Goal: Task Accomplishment & Management: Use online tool/utility

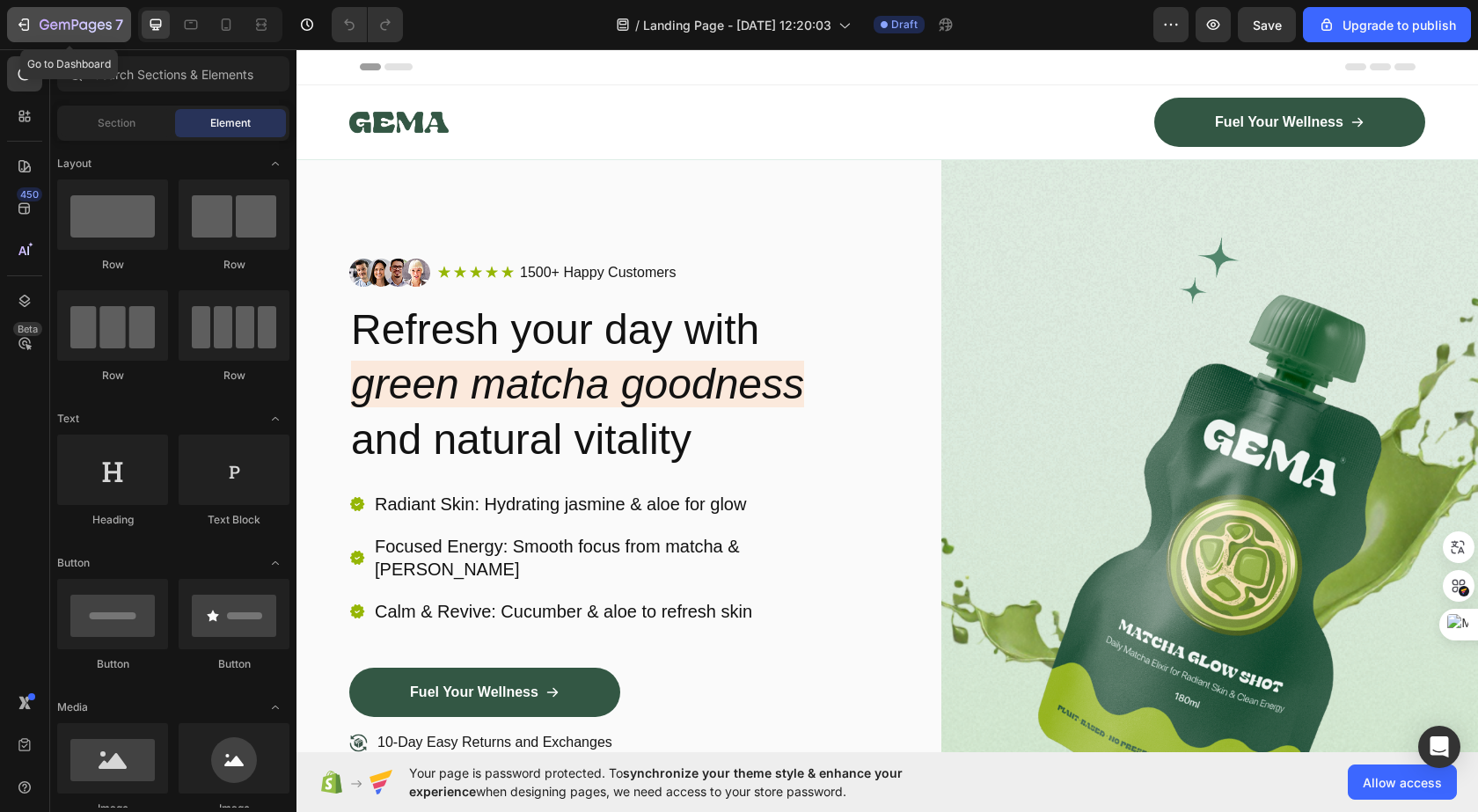
click at [34, 35] on div "7" at bounding box center [69, 25] width 108 height 21
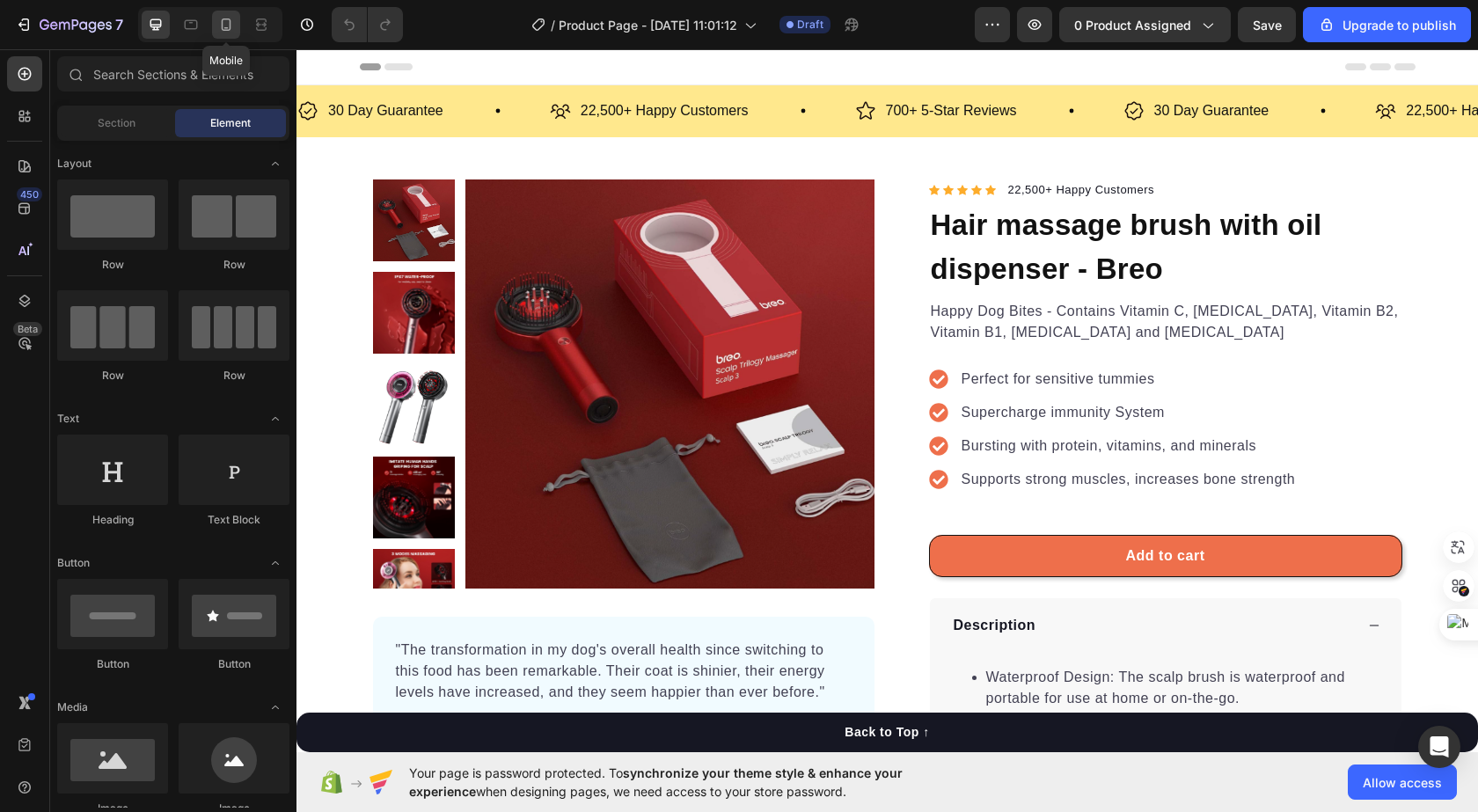
click at [230, 17] on icon at bounding box center [226, 25] width 18 height 18
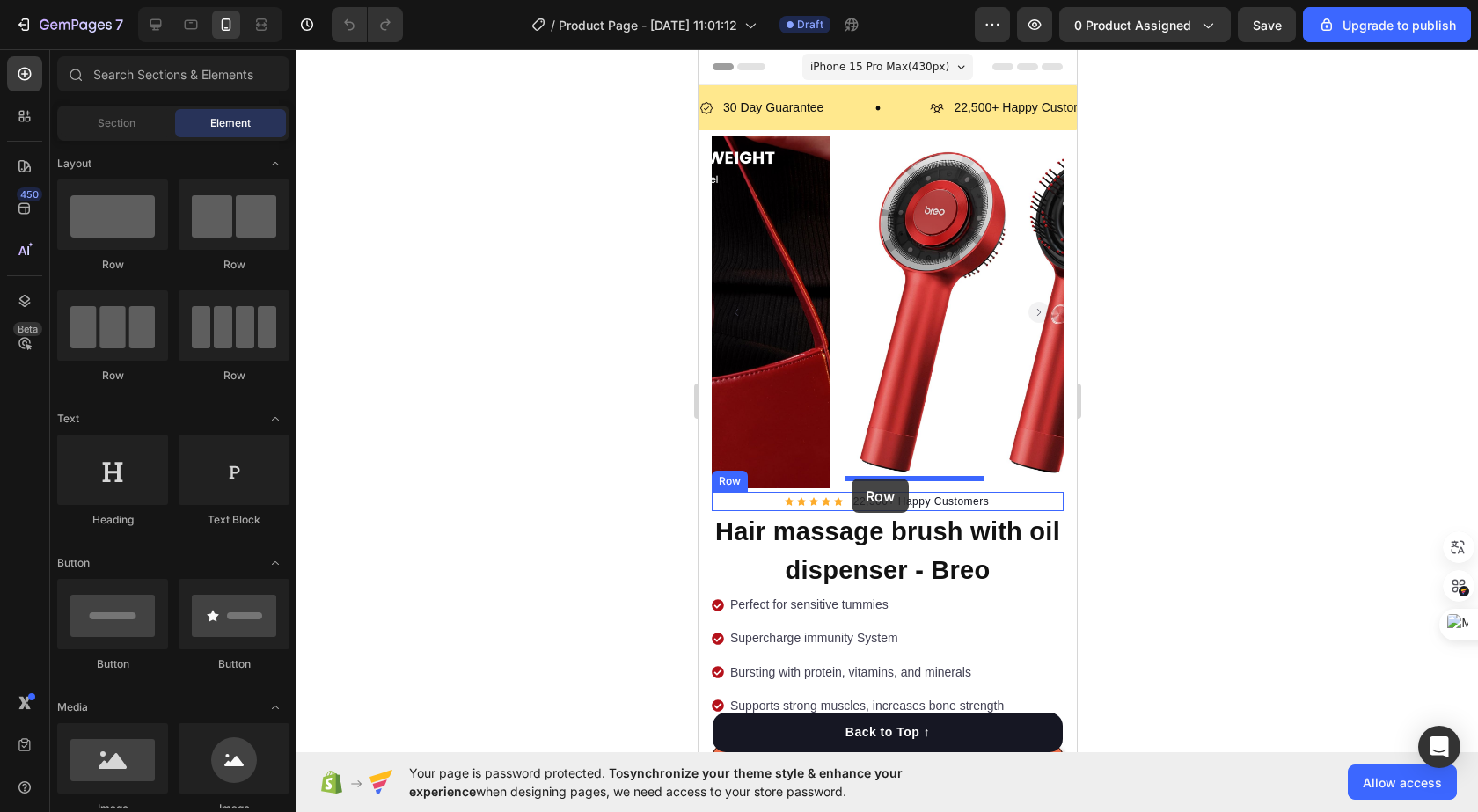
drag, startPoint x: 925, startPoint y: 285, endPoint x: 793, endPoint y: 467, distance: 224.8
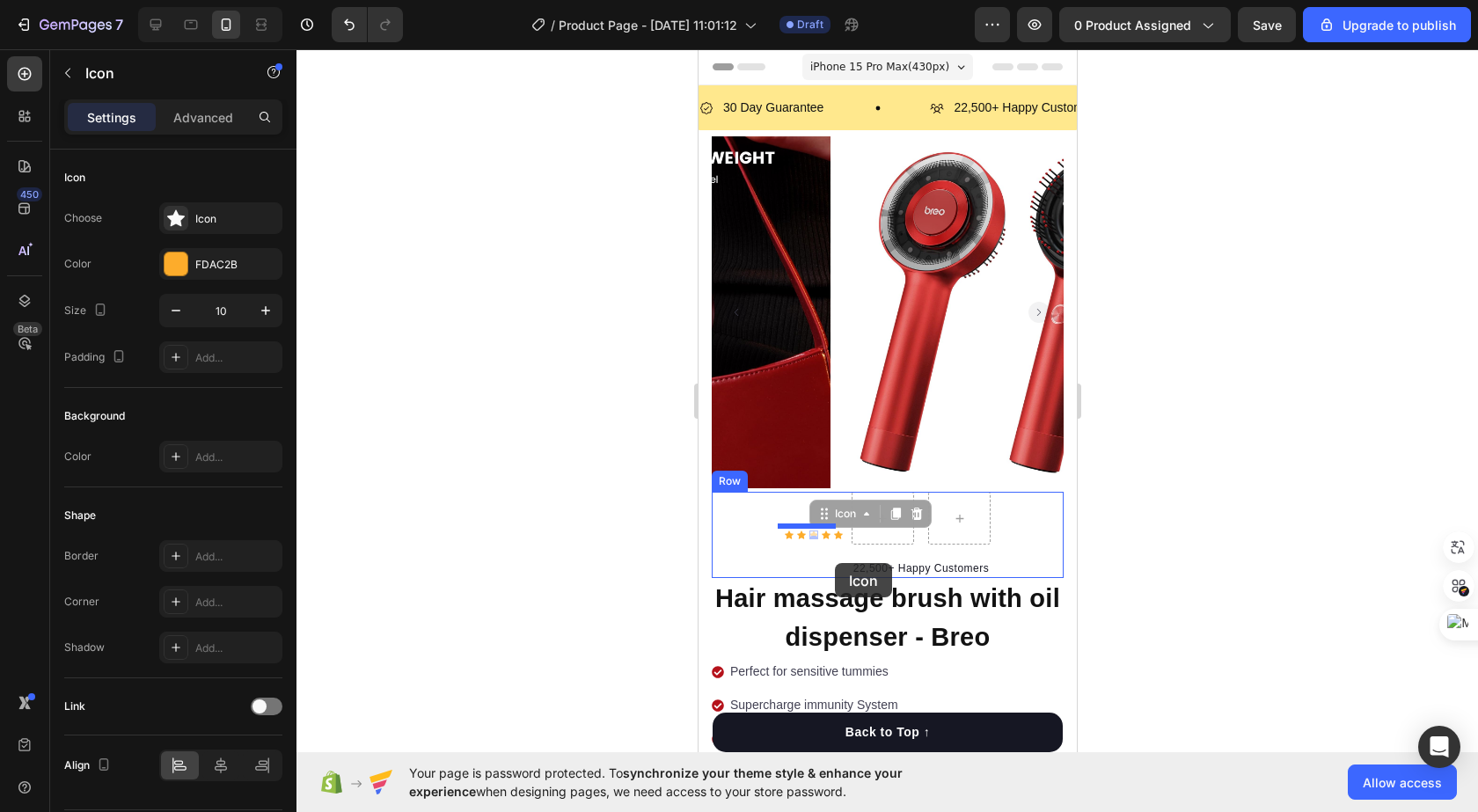
drag, startPoint x: 809, startPoint y: 519, endPoint x: 834, endPoint y: 563, distance: 50.6
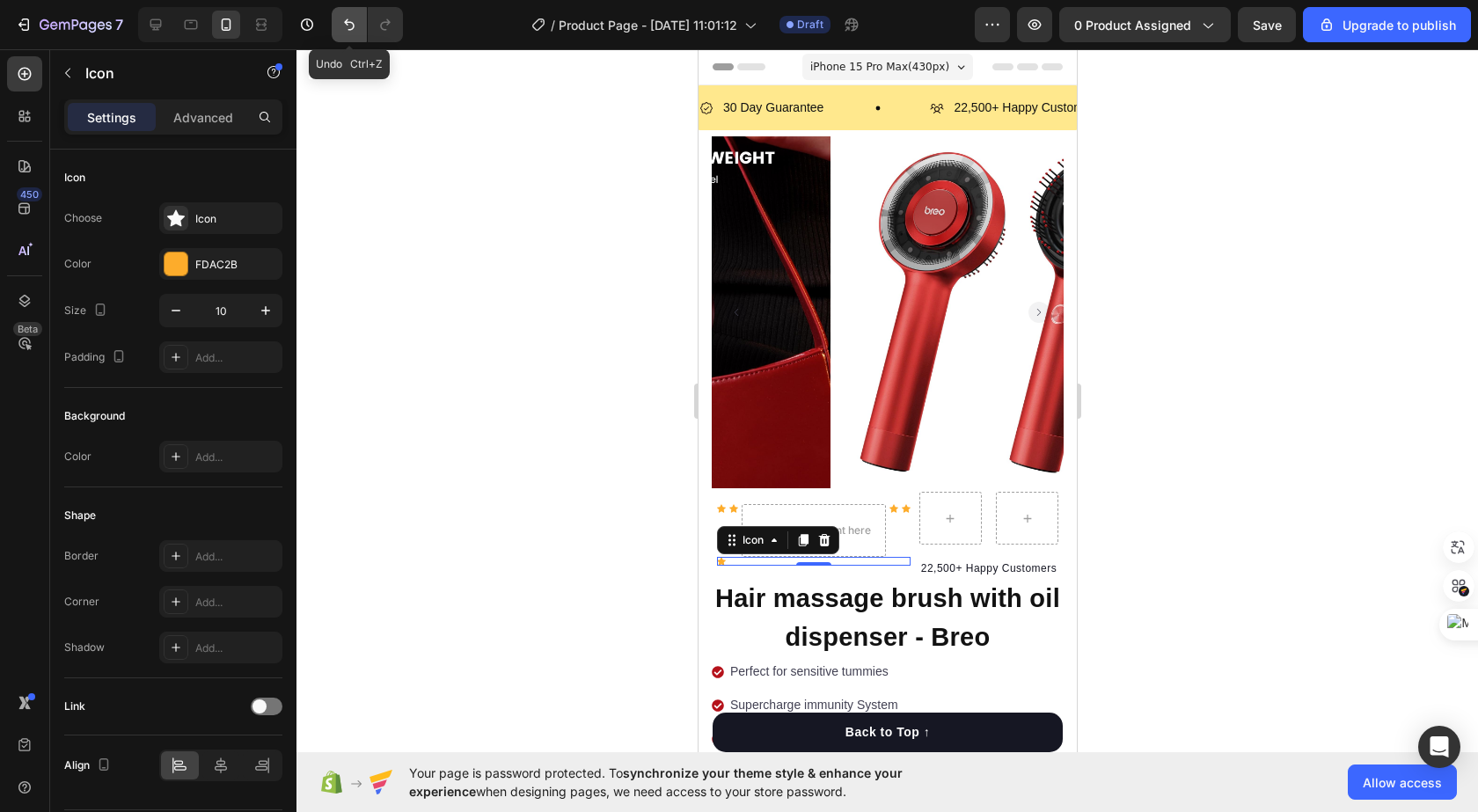
click at [340, 27] on icon "Undo/Redo" at bounding box center [349, 25] width 18 height 18
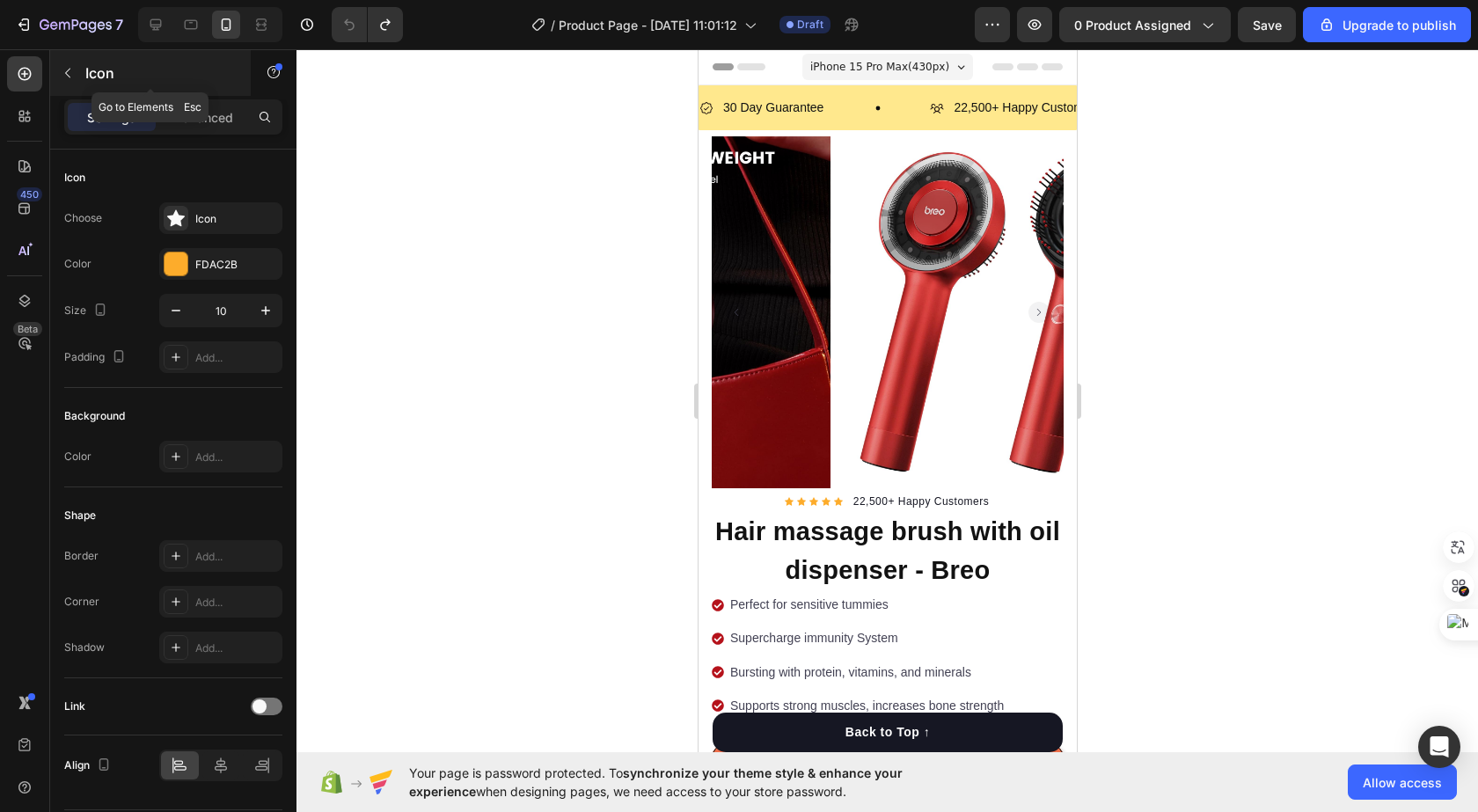
click at [62, 73] on icon "button" at bounding box center [68, 73] width 14 height 14
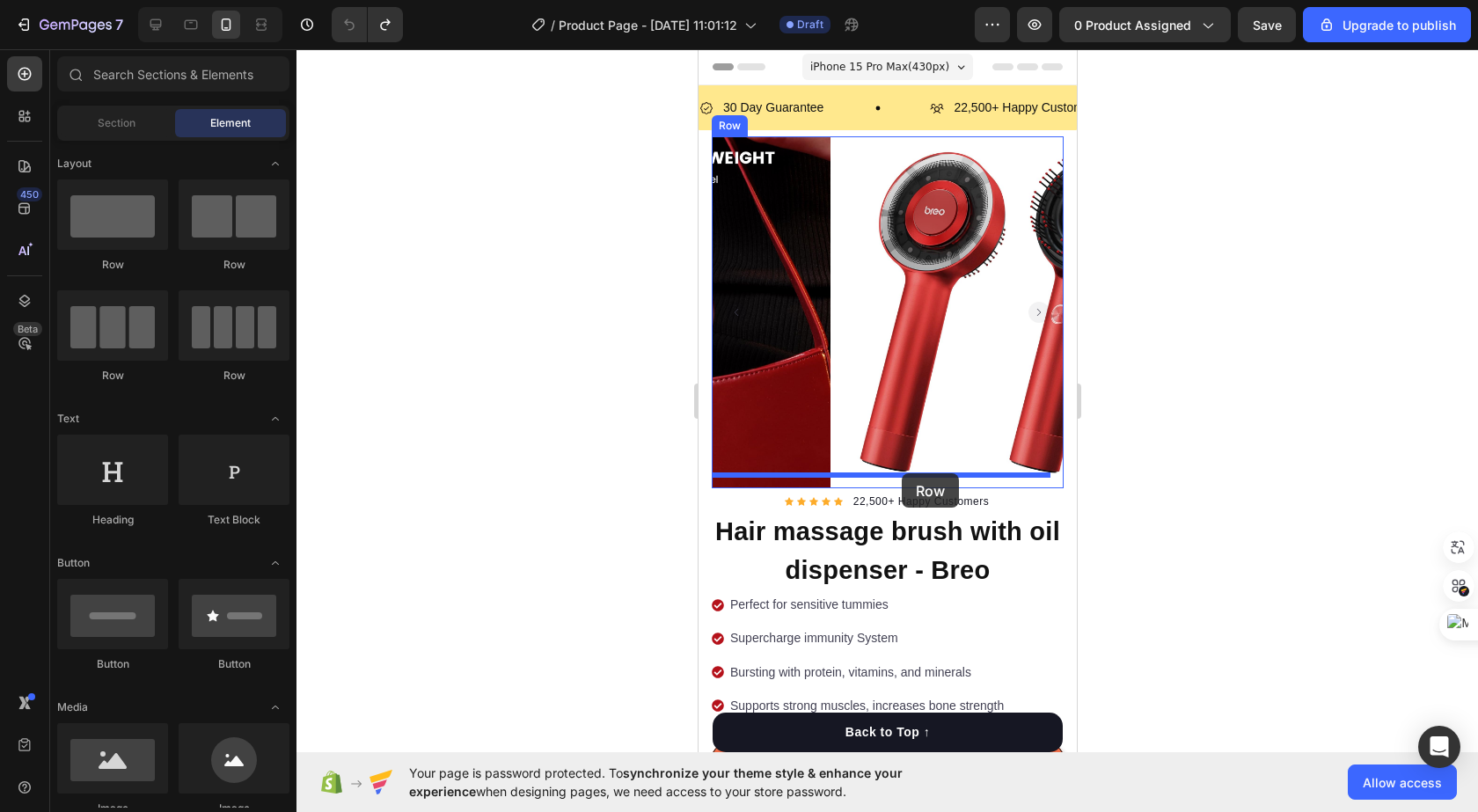
drag, startPoint x: 902, startPoint y: 281, endPoint x: 901, endPoint y: 473, distance: 192.0
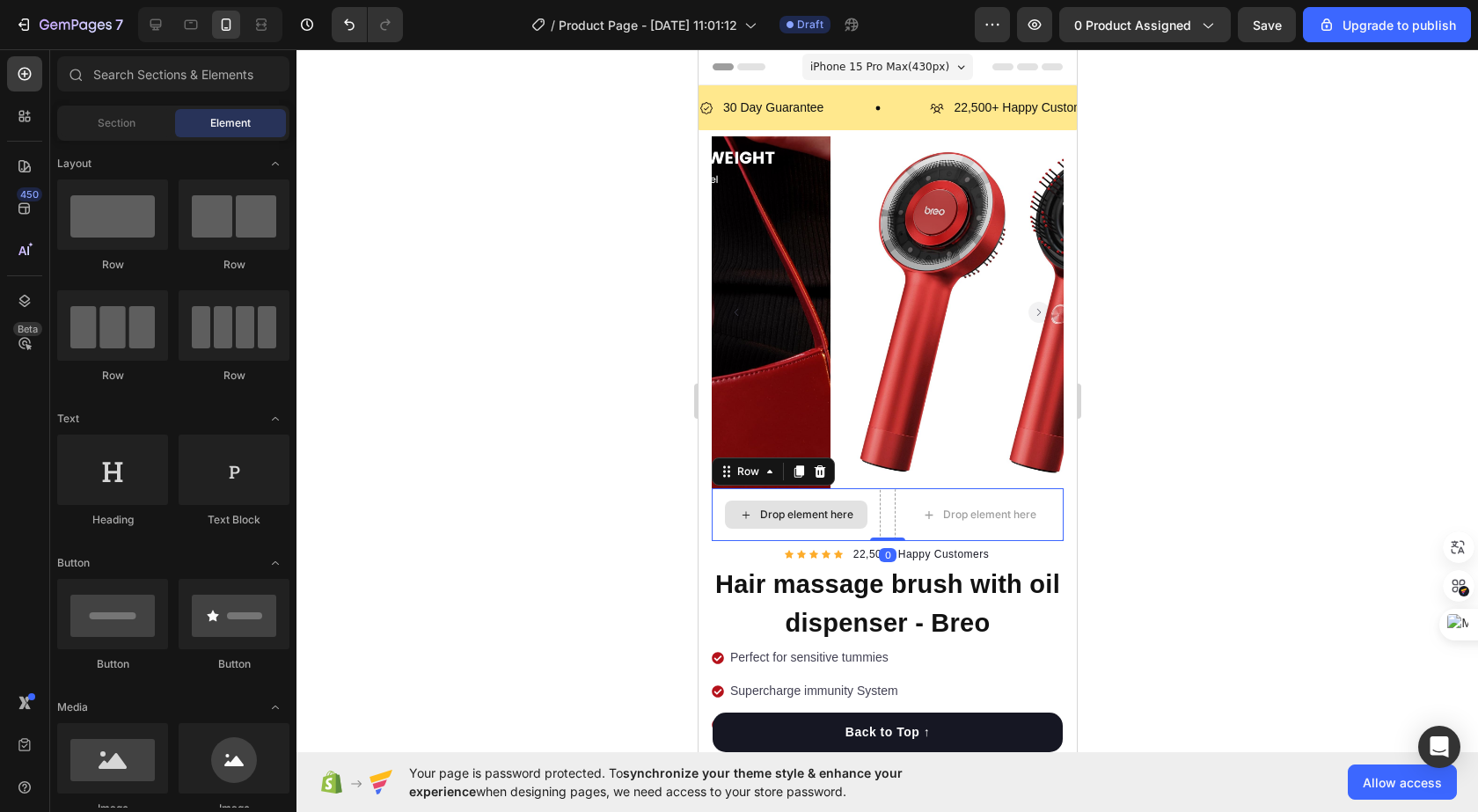
click at [801, 512] on div "Drop element here" at bounding box center [794, 514] width 143 height 28
click at [815, 507] on div "Drop element here" at bounding box center [805, 514] width 93 height 14
click at [812, 500] on div "Drop element here" at bounding box center [794, 514] width 143 height 28
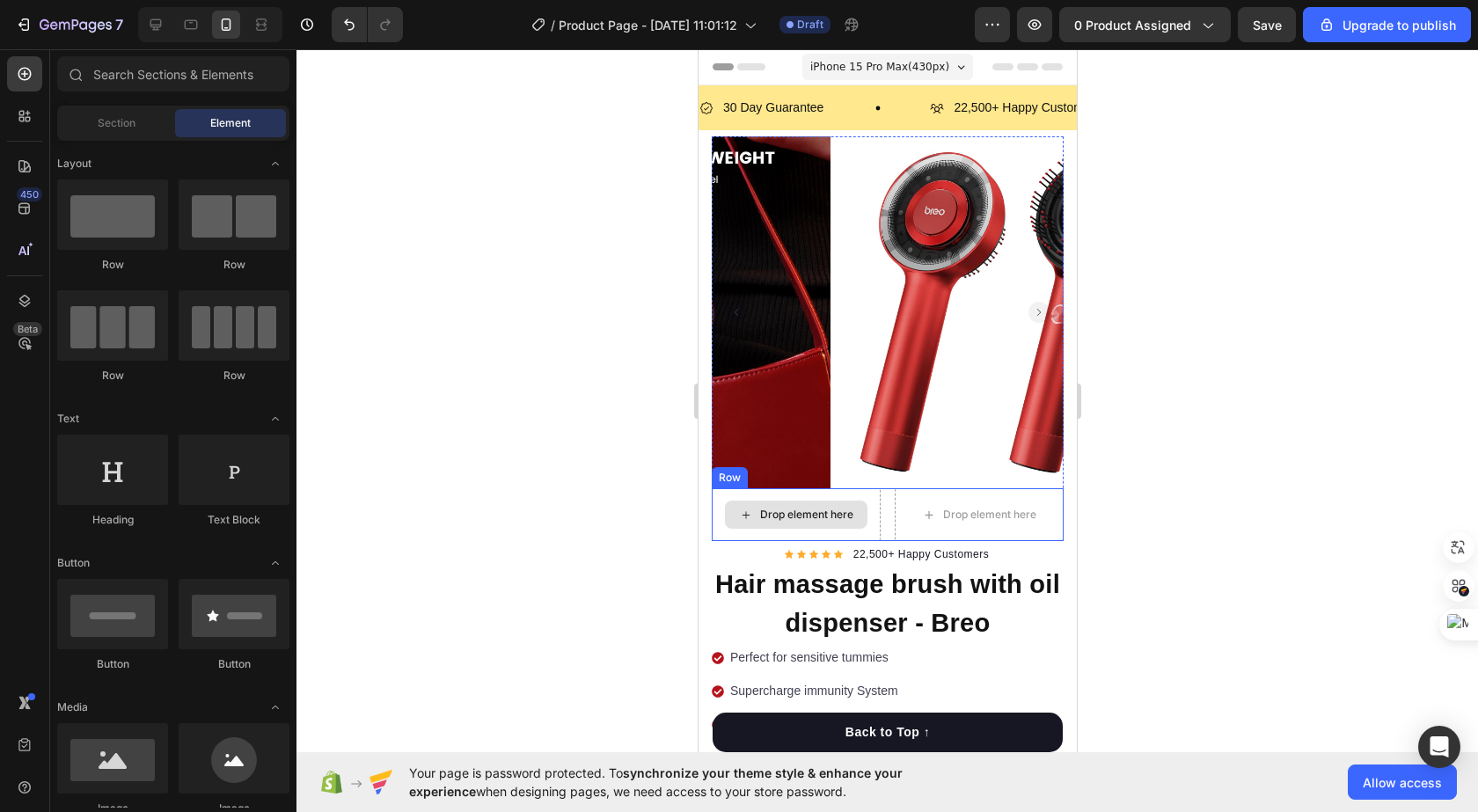
click at [812, 500] on div "Drop element here" at bounding box center [794, 514] width 143 height 28
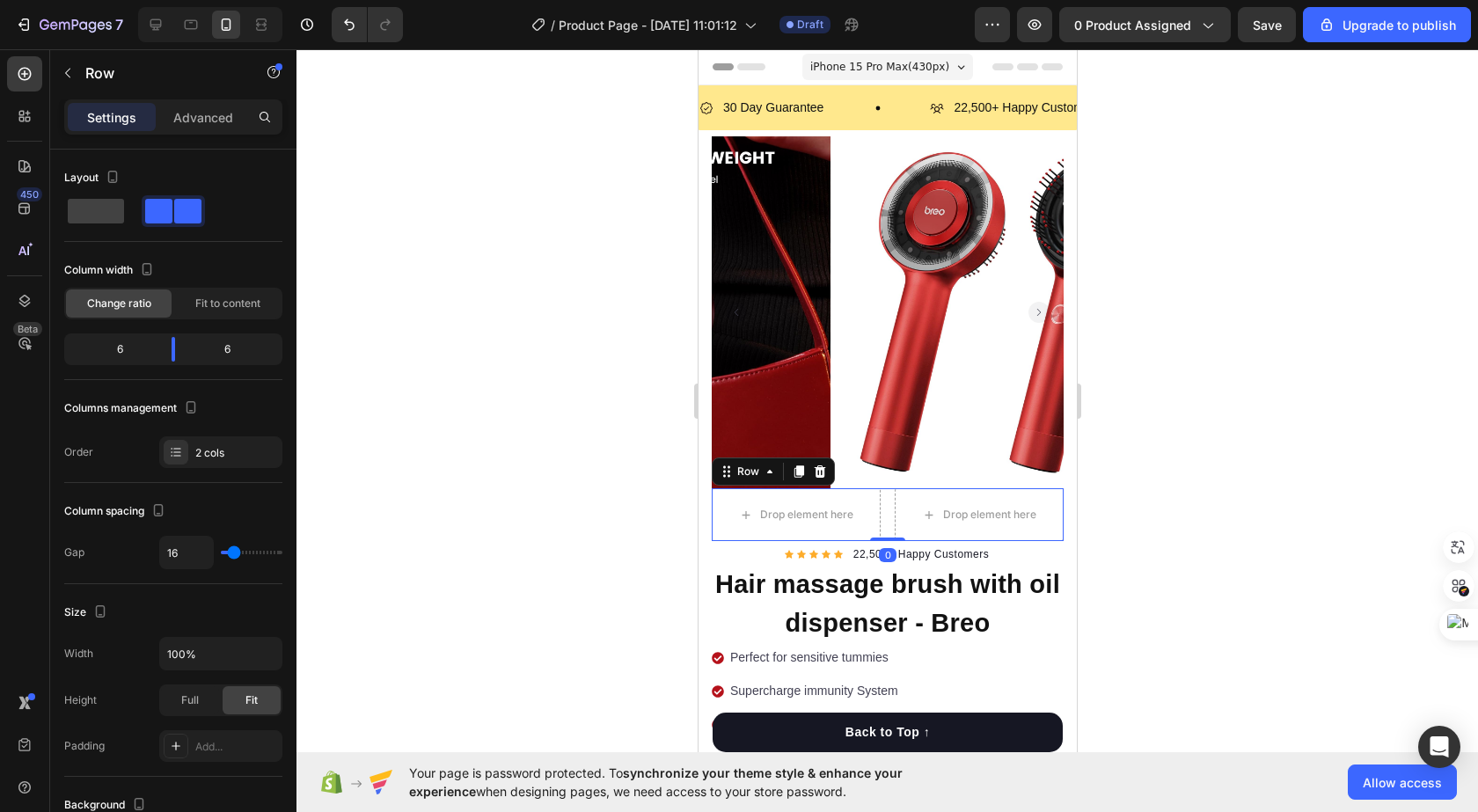
click at [878, 494] on div "Drop element here Drop element here Row 0" at bounding box center [886, 514] width 352 height 53
click at [818, 465] on icon at bounding box center [819, 471] width 12 height 12
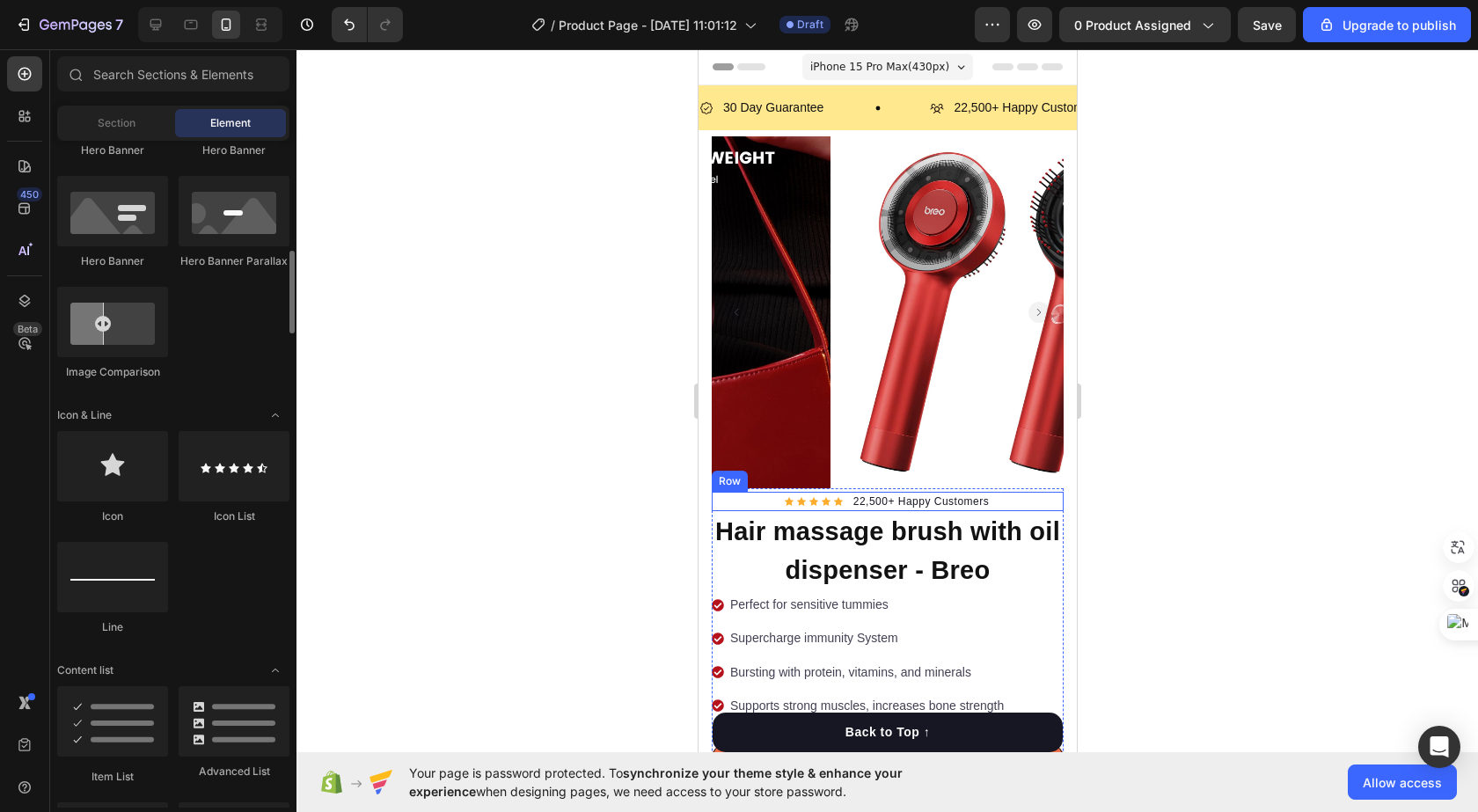
scroll to position [1056, 0]
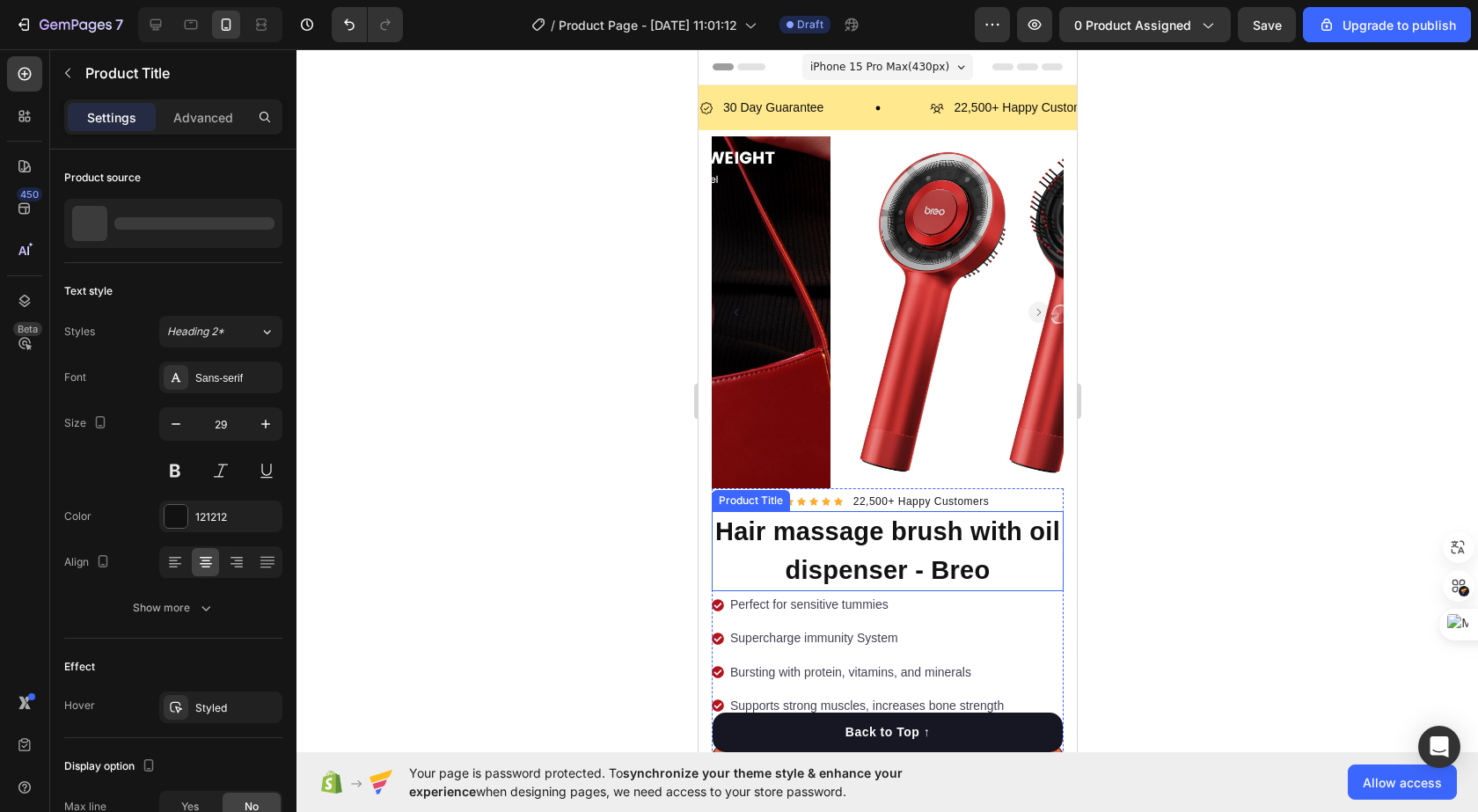
click at [847, 563] on h1 "Hair massage brush with oil dispenser - Breo" at bounding box center [886, 551] width 352 height 80
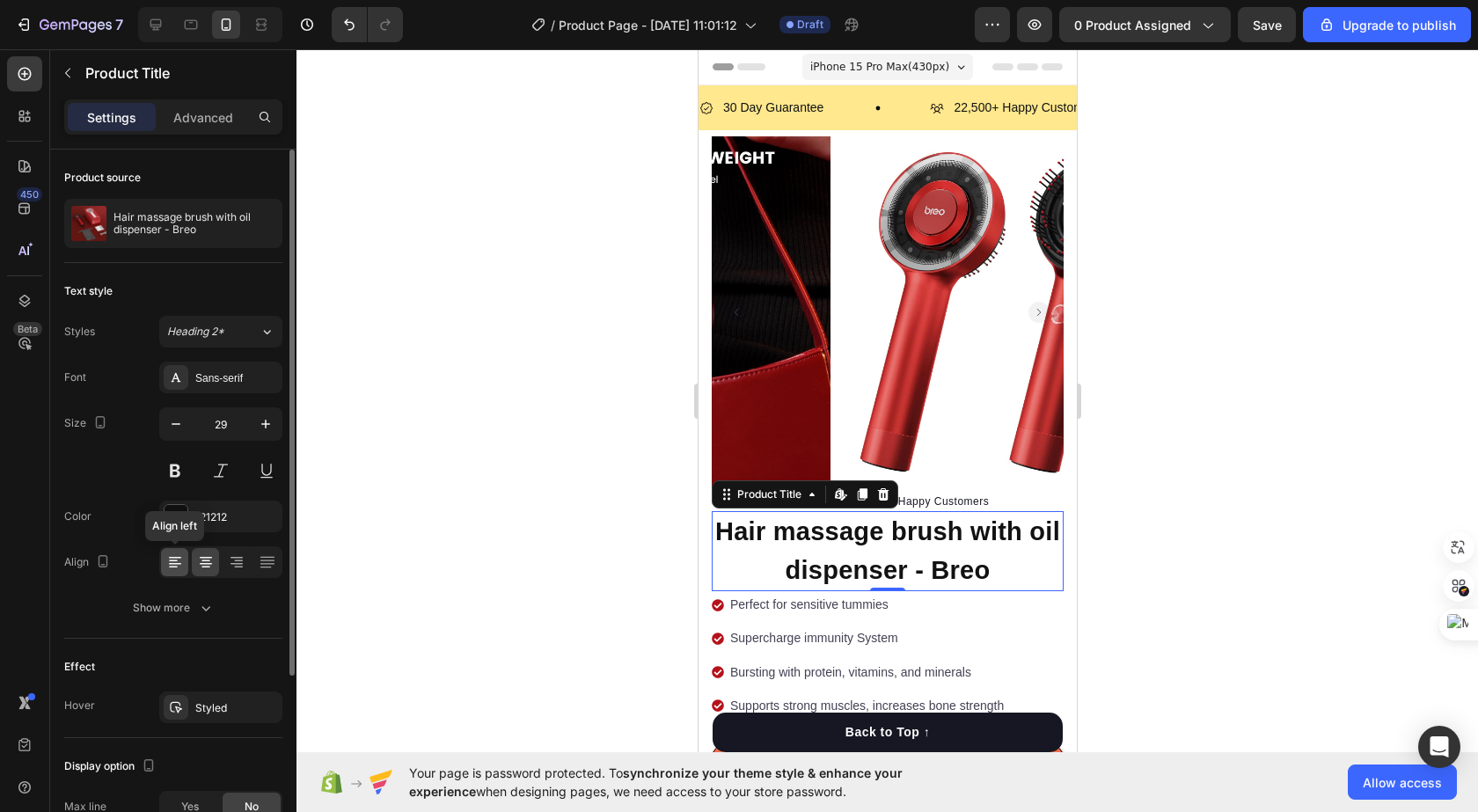
click at [177, 549] on div at bounding box center [174, 562] width 27 height 28
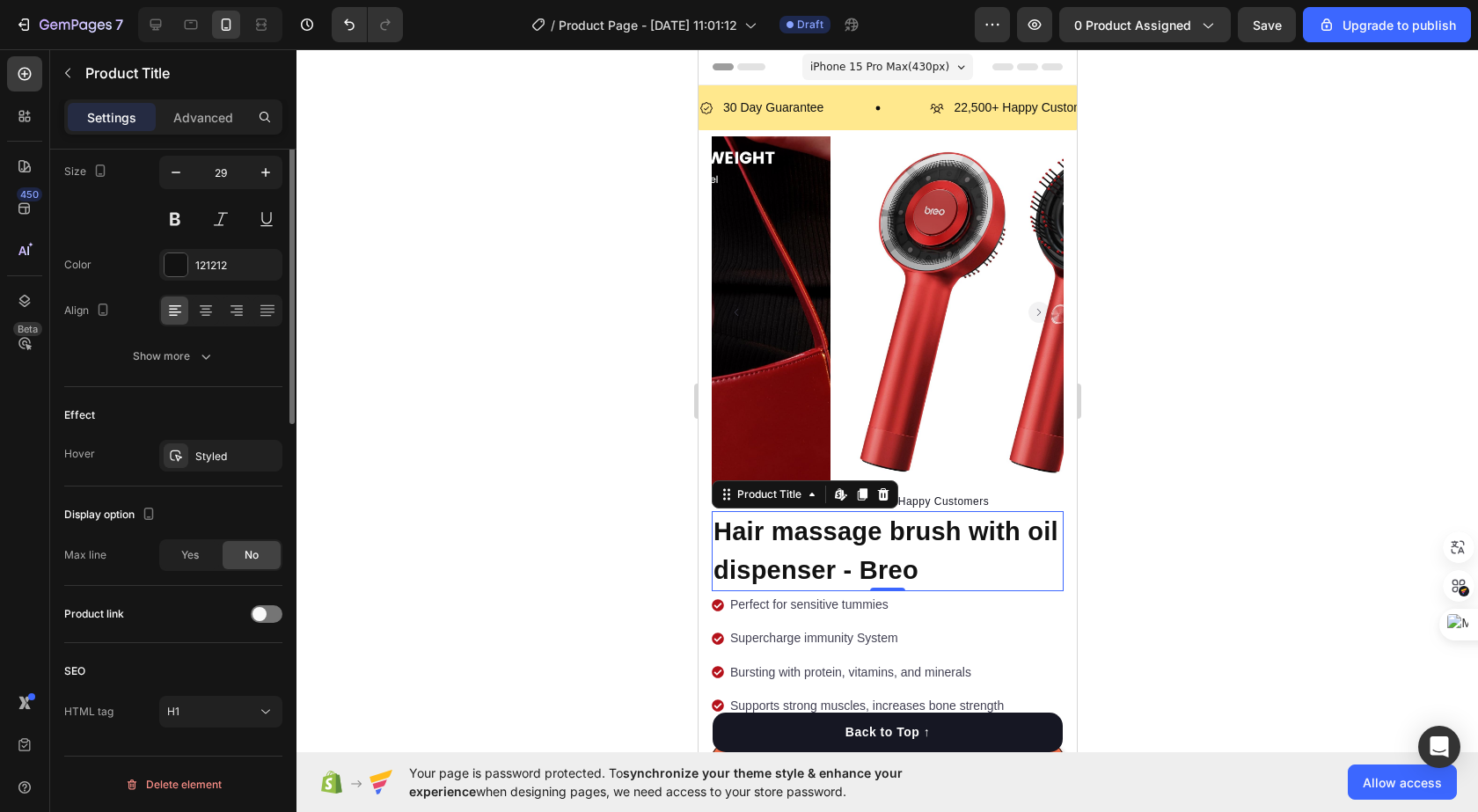
scroll to position [0, 0]
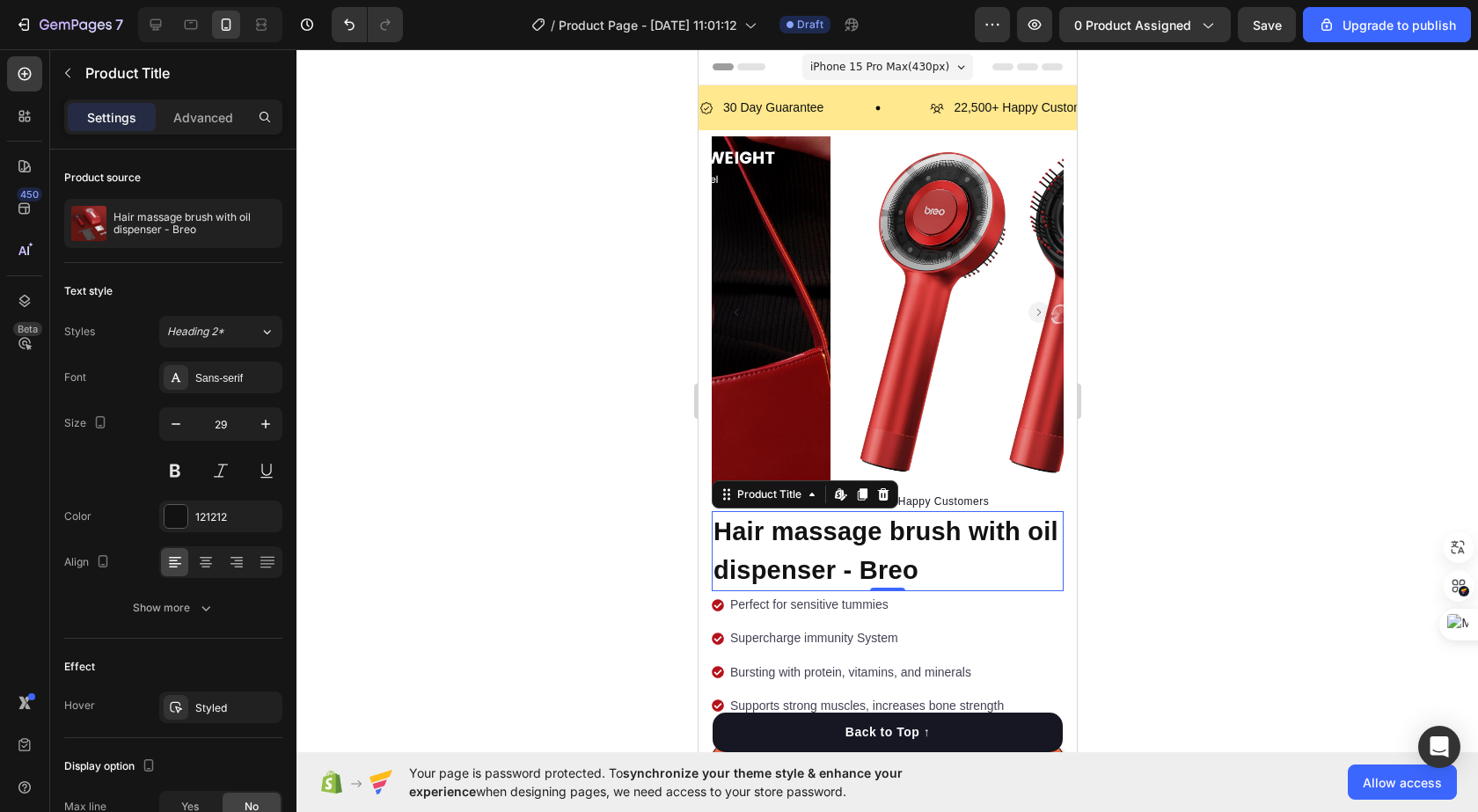
click at [1214, 473] on div at bounding box center [887, 430] width 1181 height 762
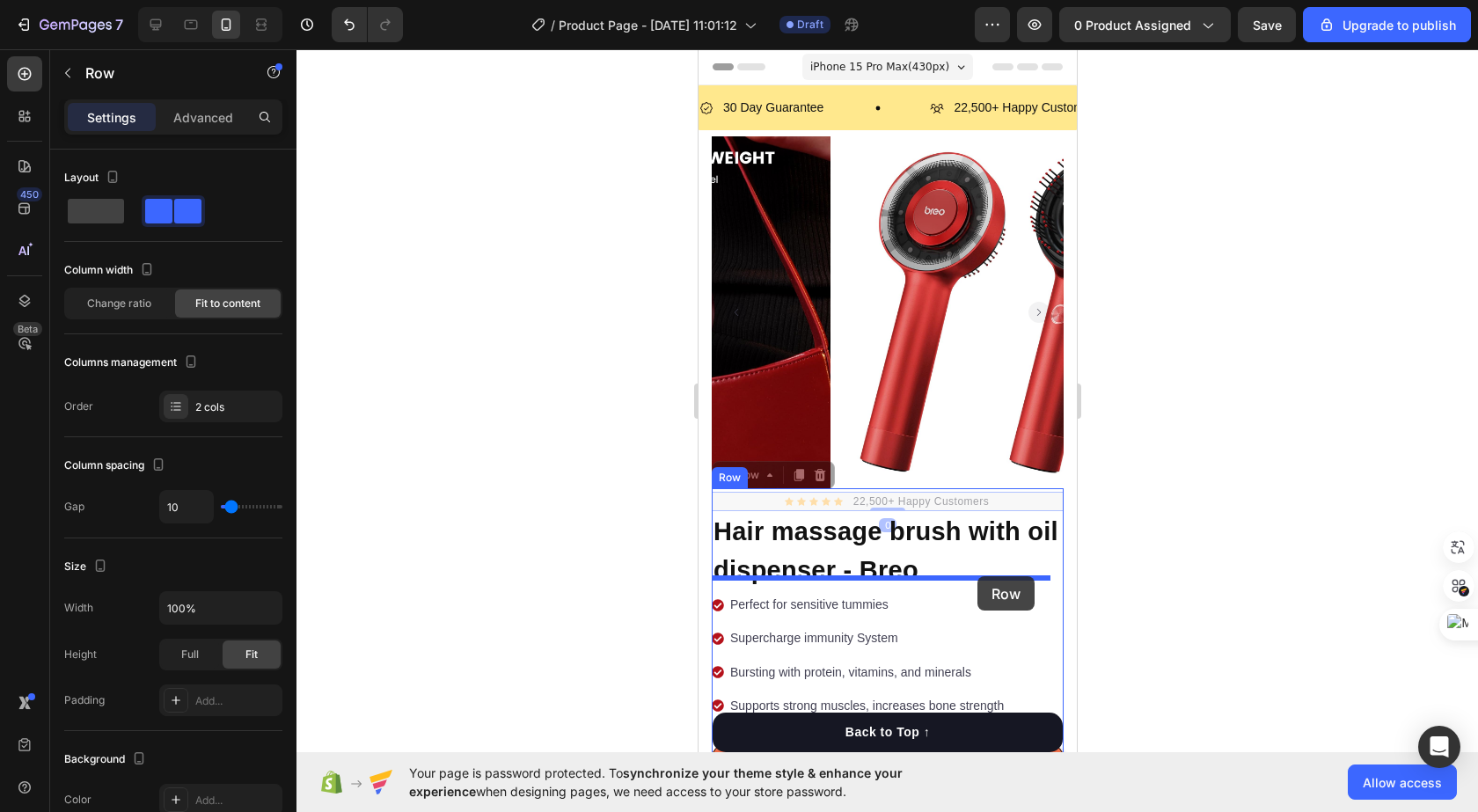
drag, startPoint x: 1018, startPoint y: 486, endPoint x: 977, endPoint y: 576, distance: 98.9
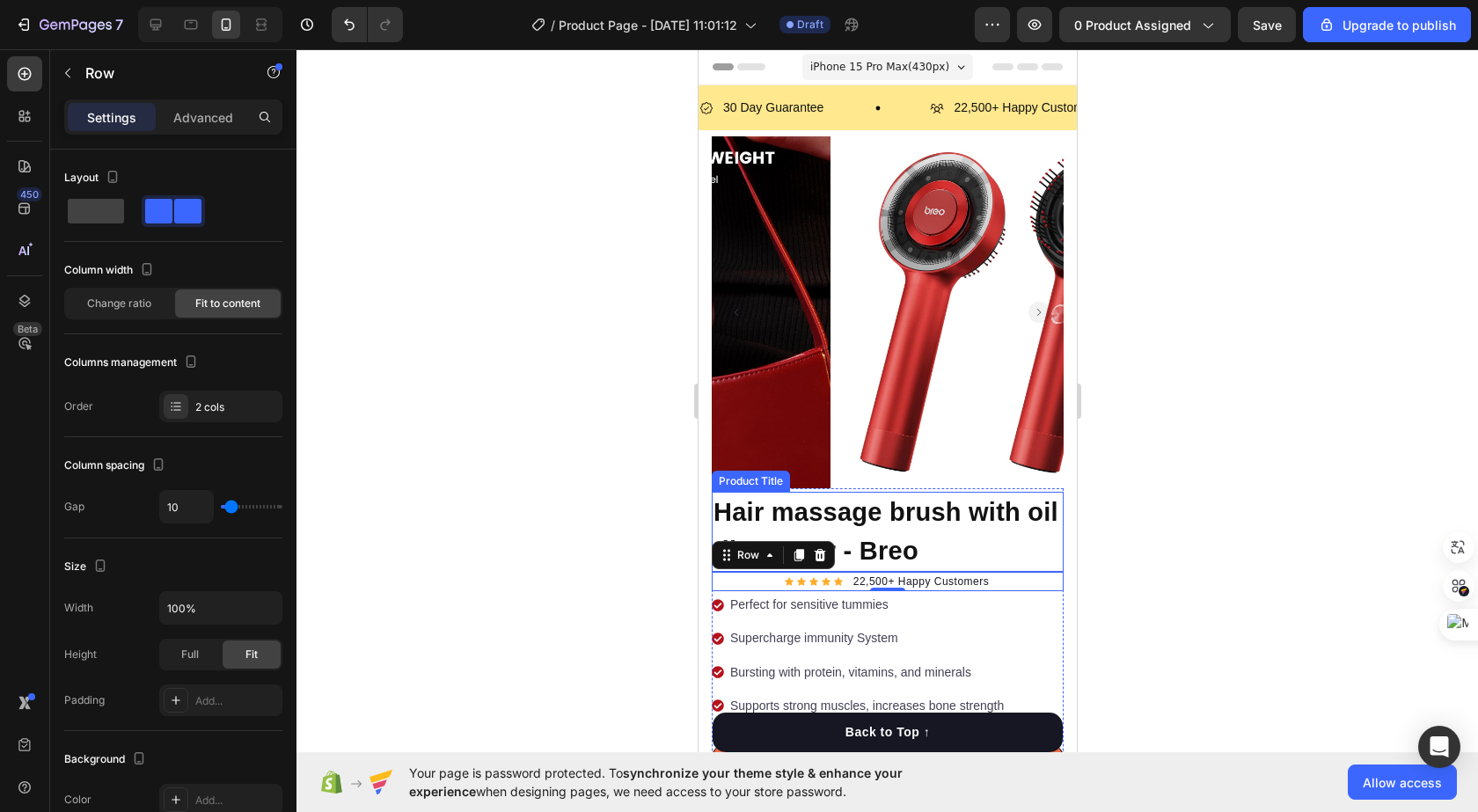
click at [1190, 476] on div at bounding box center [887, 430] width 1181 height 762
click at [766, 572] on div "Icon Icon Icon Icon Icon Icon List Hoz 22,500+ Happy Customers Text block Row" at bounding box center [886, 582] width 352 height 19
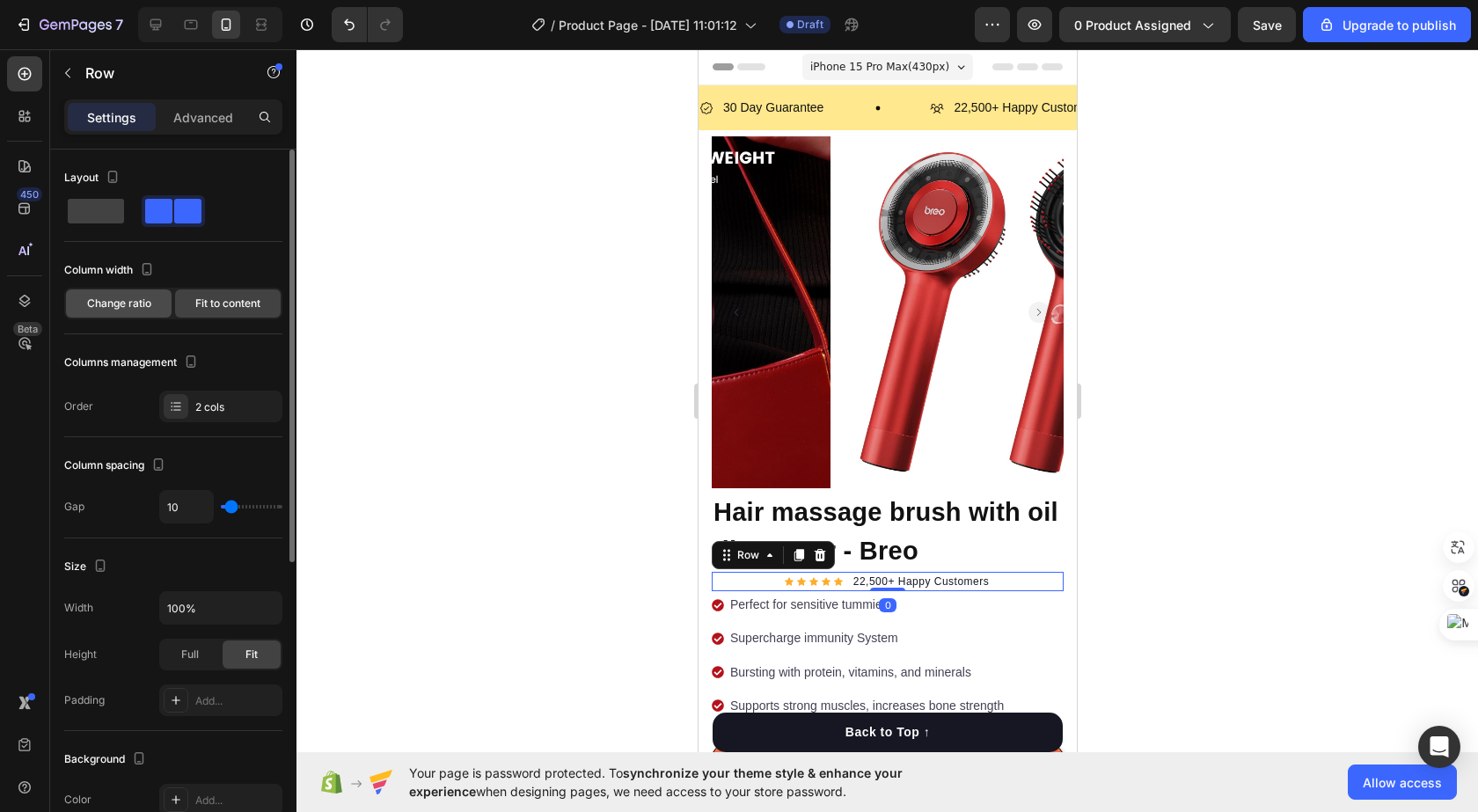
click at [143, 306] on span "Change ratio" at bounding box center [119, 304] width 65 height 16
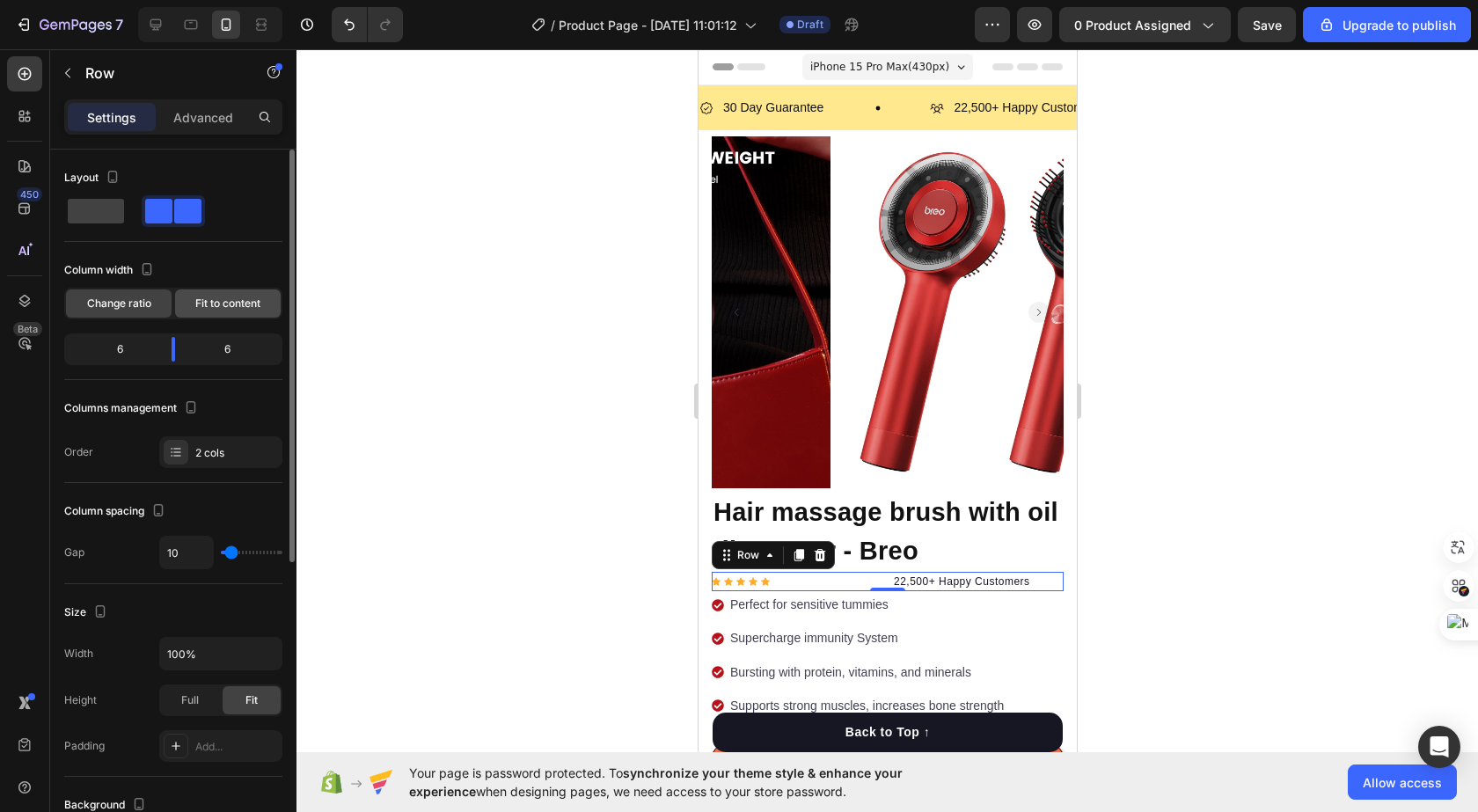
click at [248, 298] on span "Fit to content" at bounding box center [228, 304] width 66 height 16
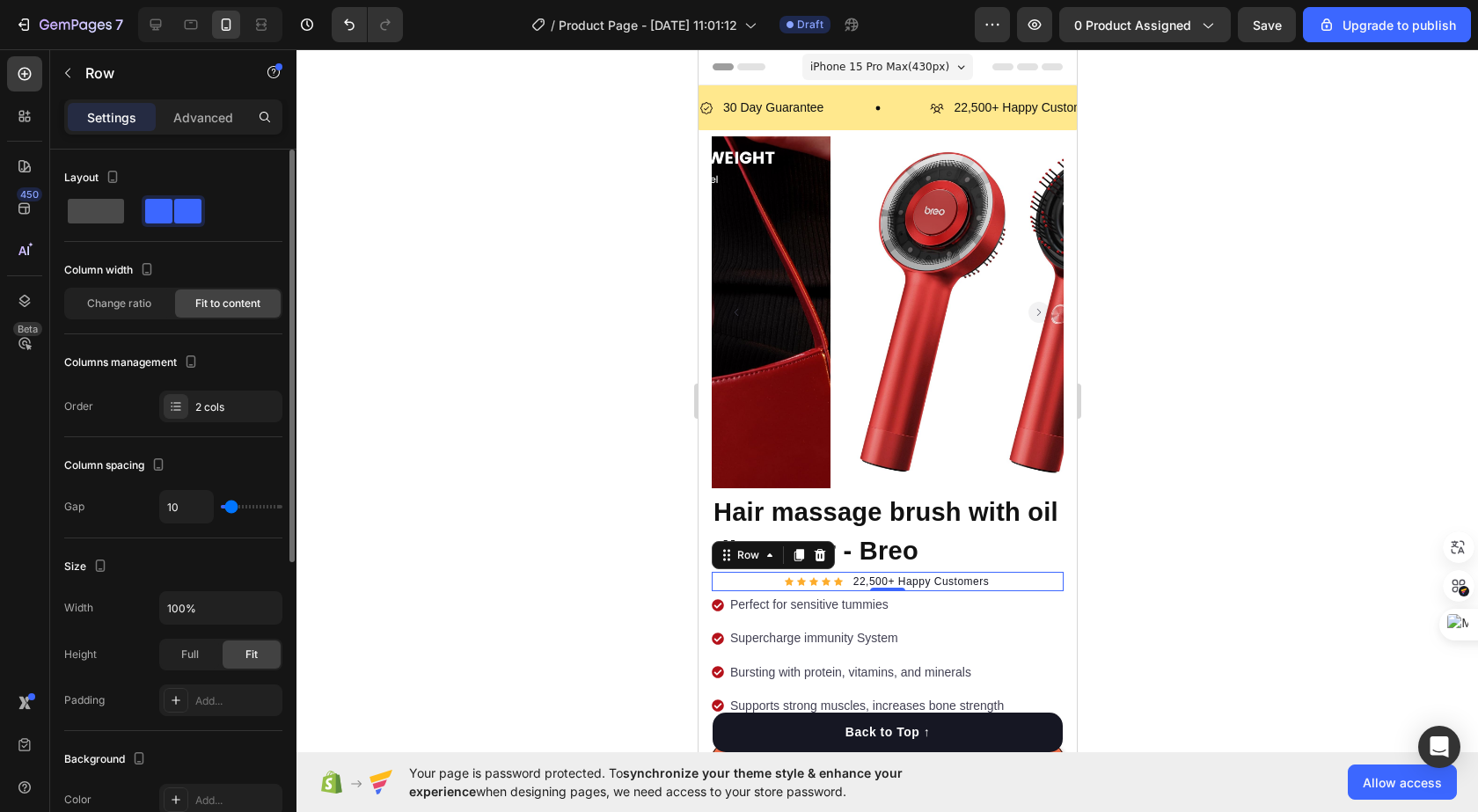
click at [102, 215] on span at bounding box center [96, 211] width 57 height 25
type input "0"
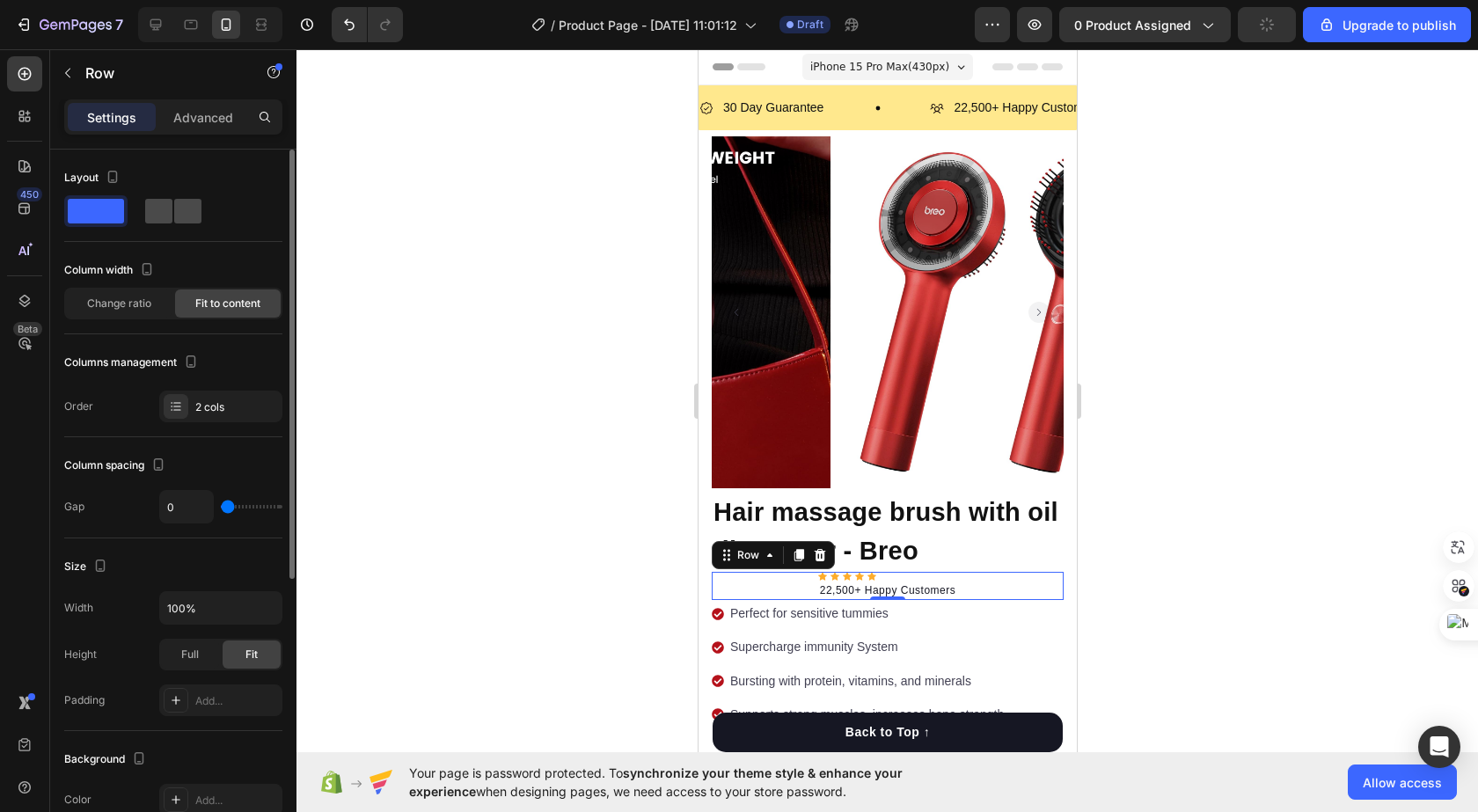
click at [163, 220] on span at bounding box center [159, 211] width 27 height 25
type input "10"
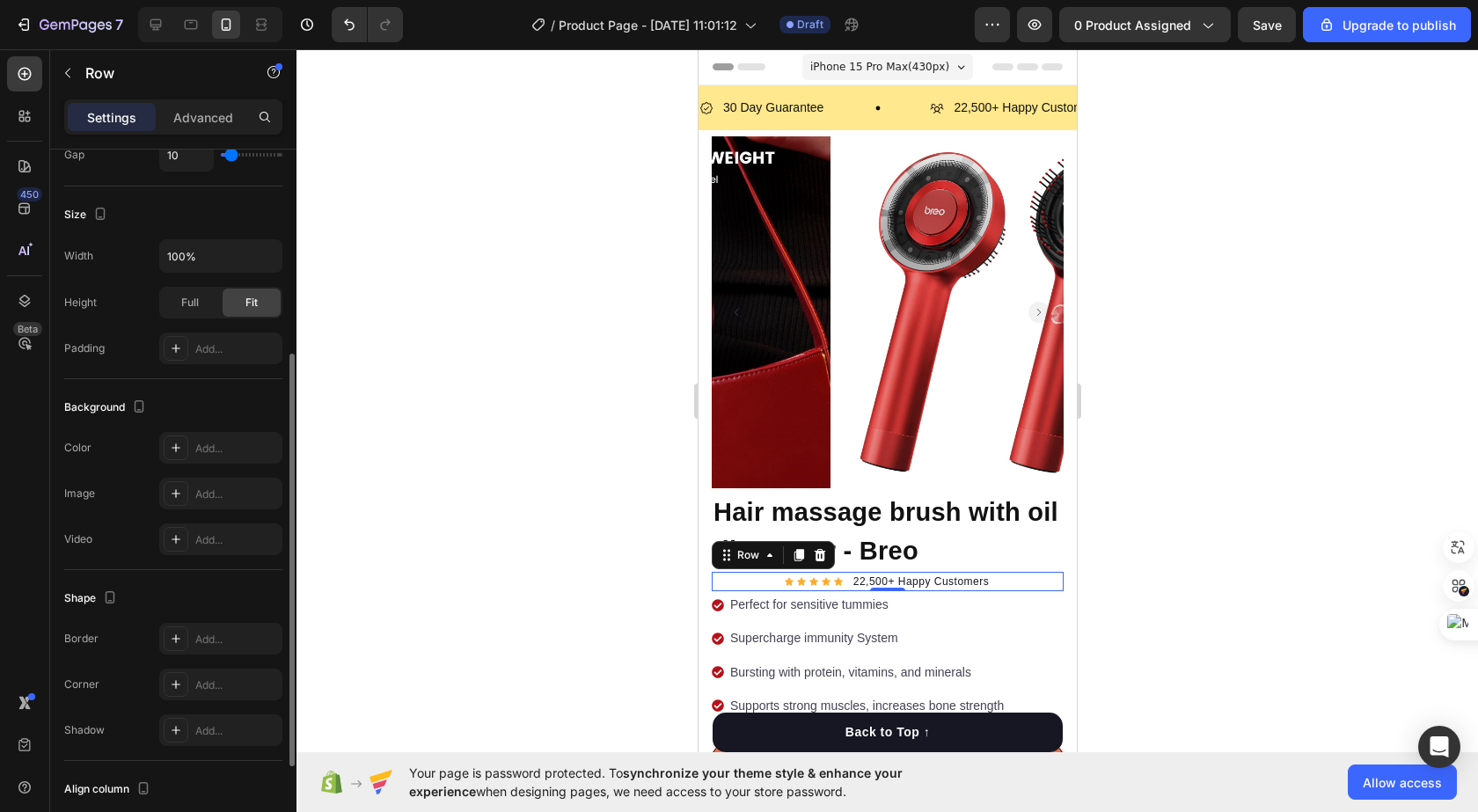
scroll to position [515, 0]
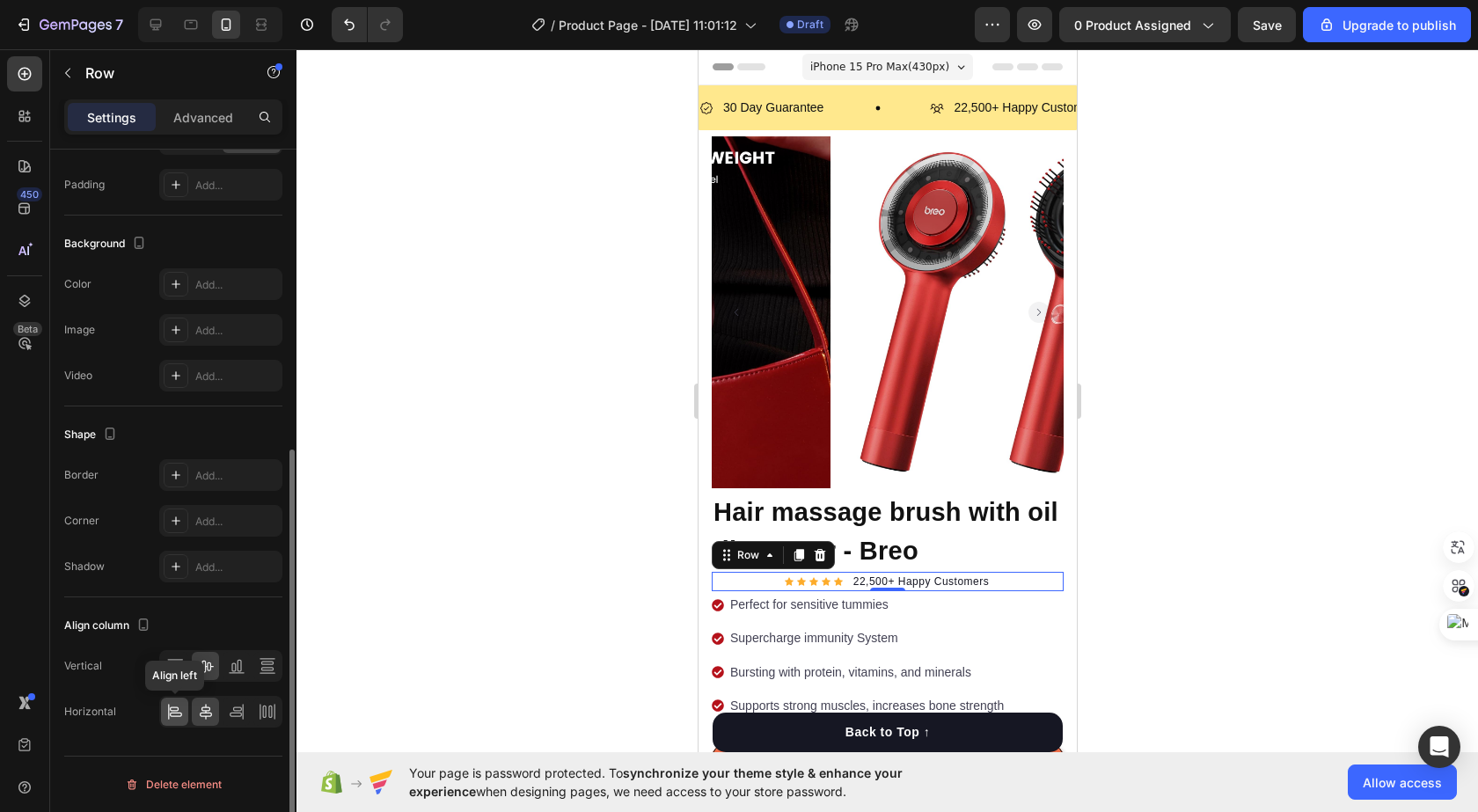
click at [172, 711] on icon at bounding box center [174, 708] width 9 height 4
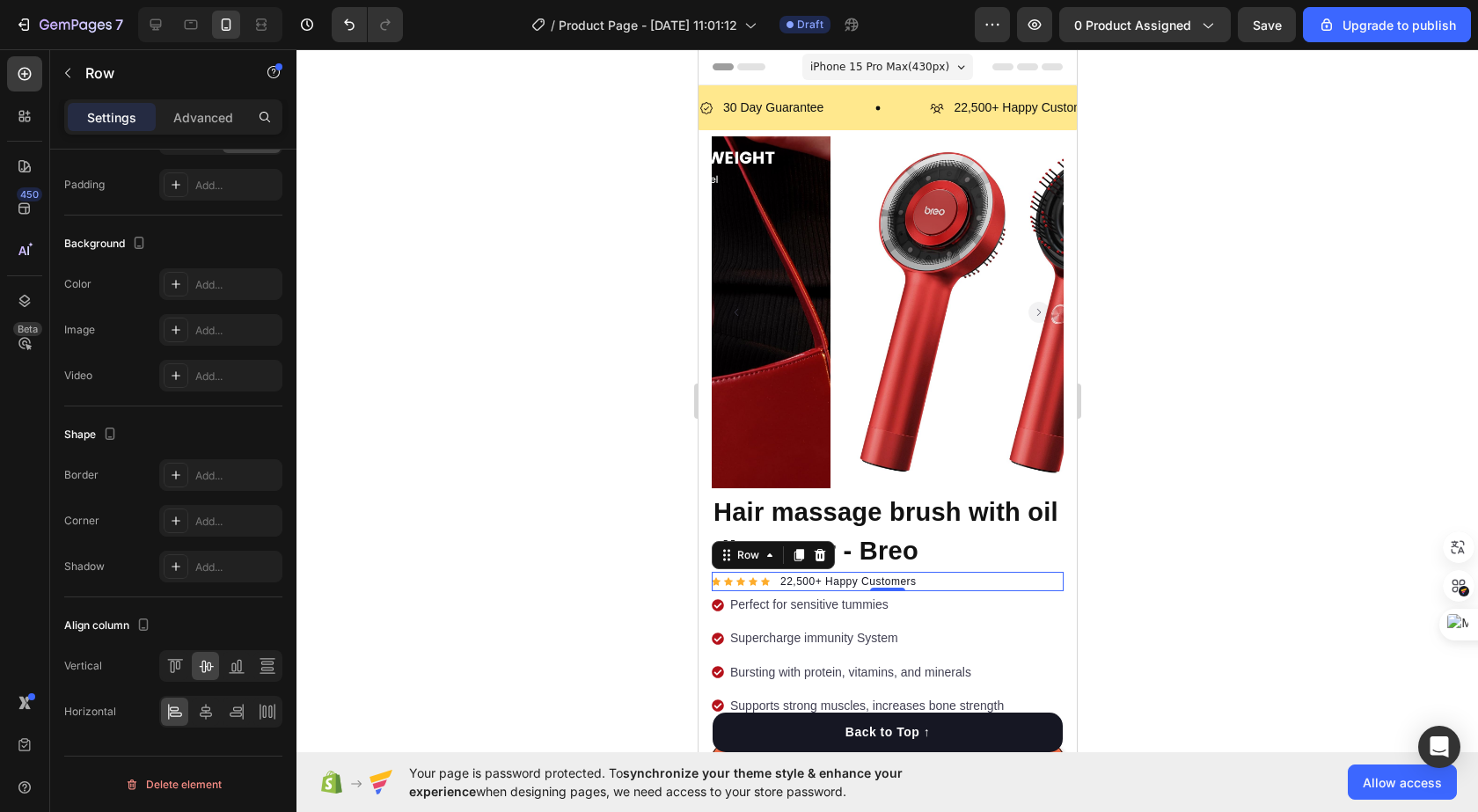
click at [595, 255] on div at bounding box center [887, 430] width 1181 height 762
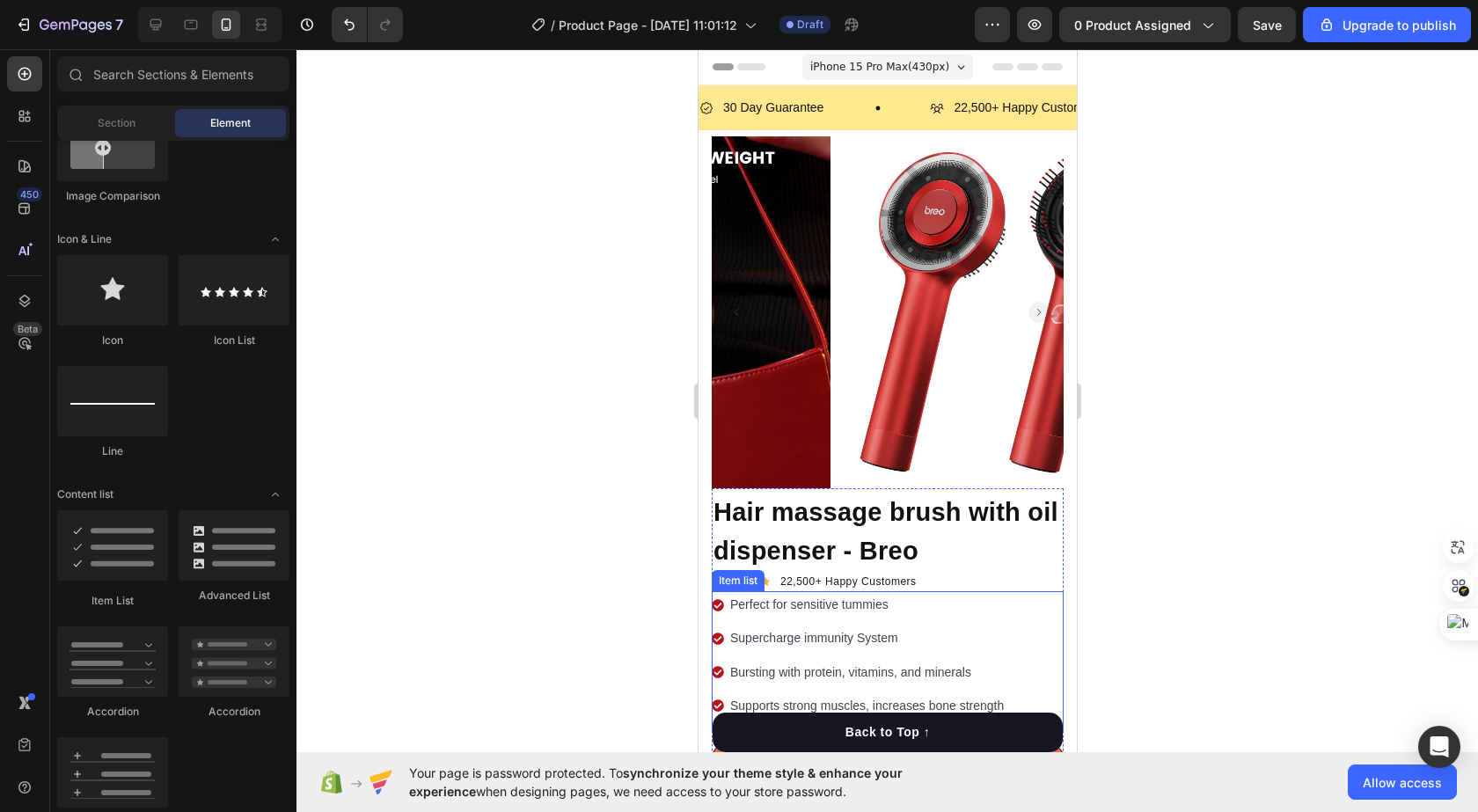
scroll to position [264, 0]
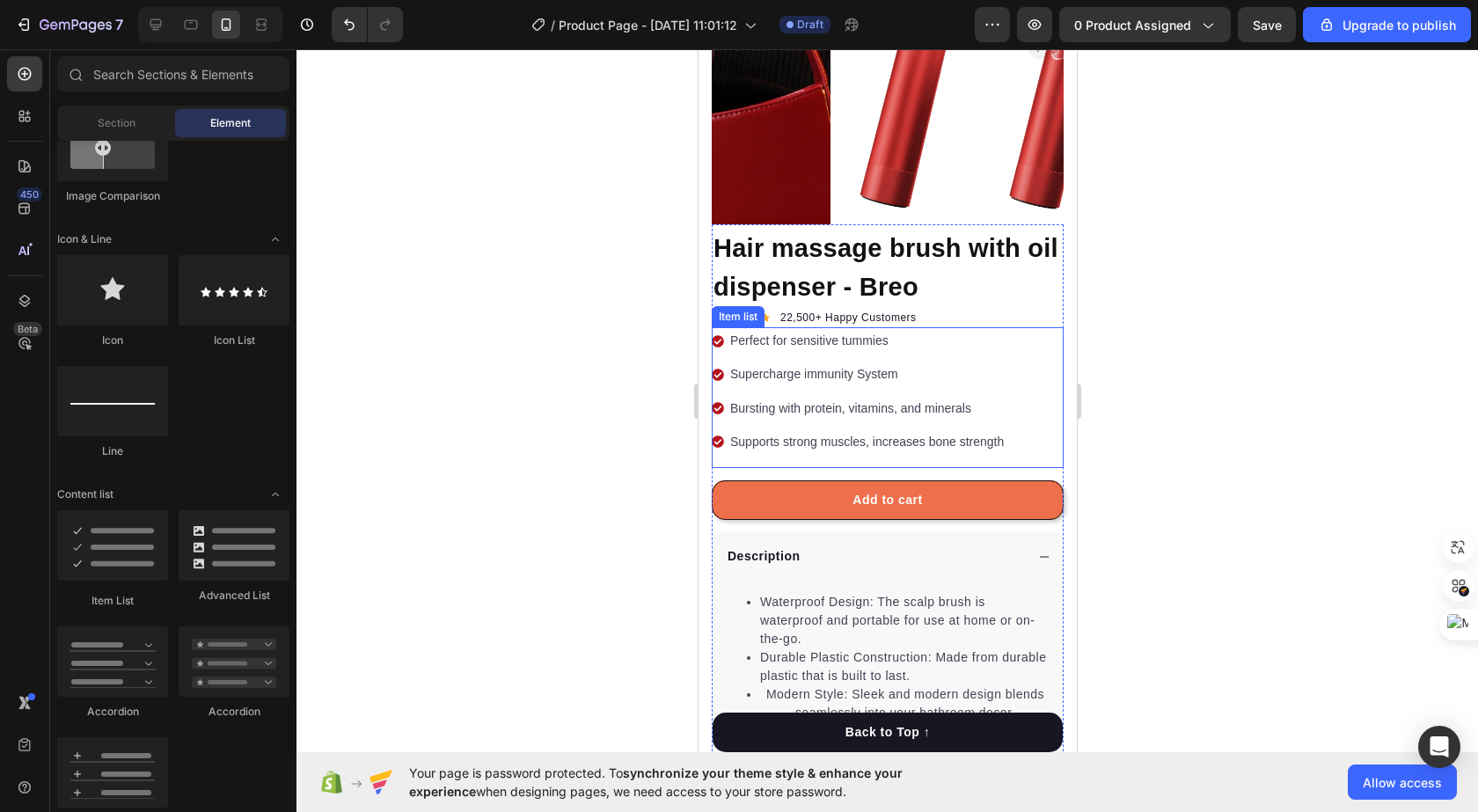
click at [714, 335] on icon at bounding box center [717, 341] width 12 height 12
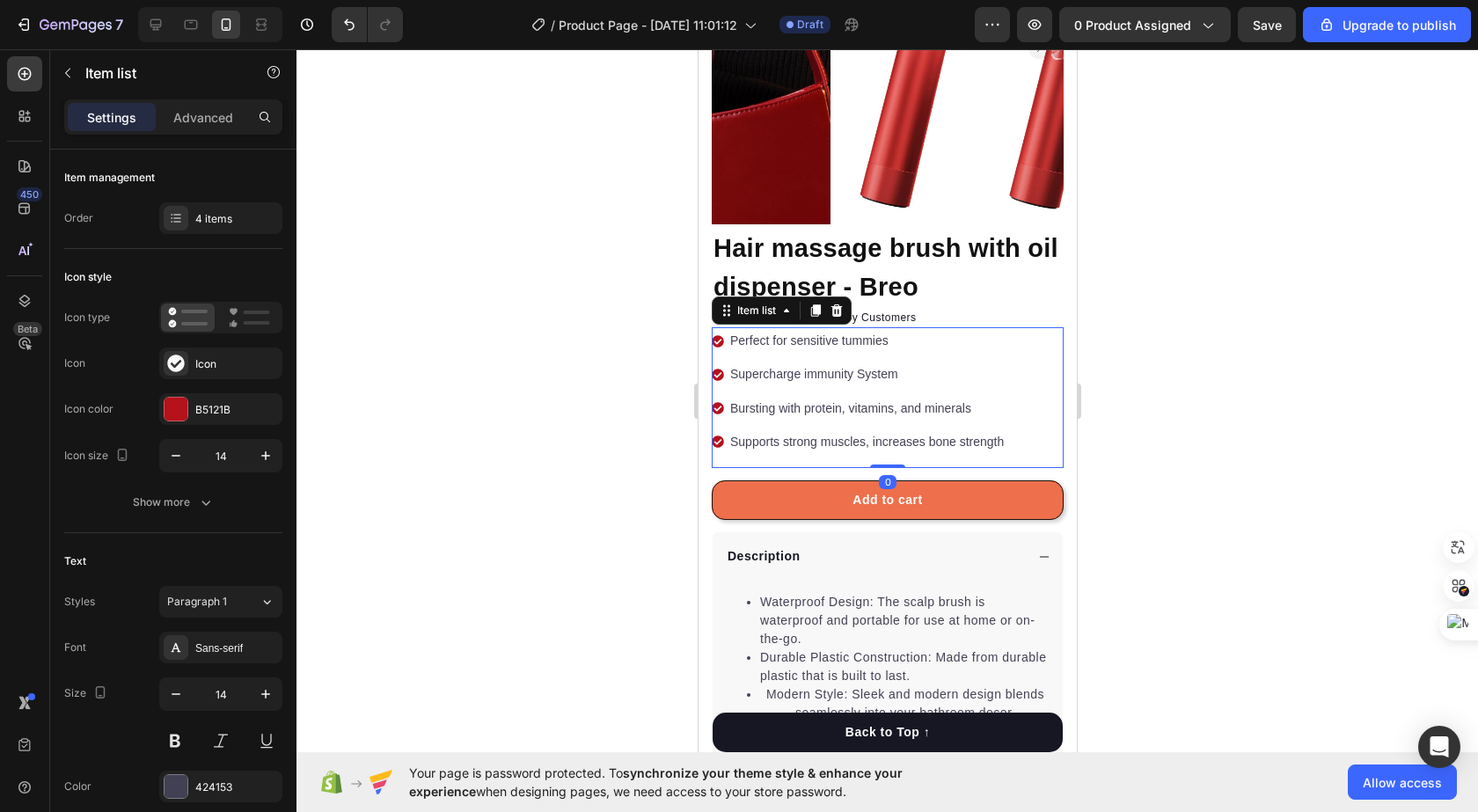
click at [714, 335] on icon at bounding box center [717, 341] width 12 height 12
click at [732, 329] on p "Perfect for sensitive tummies" at bounding box center [865, 340] width 274 height 22
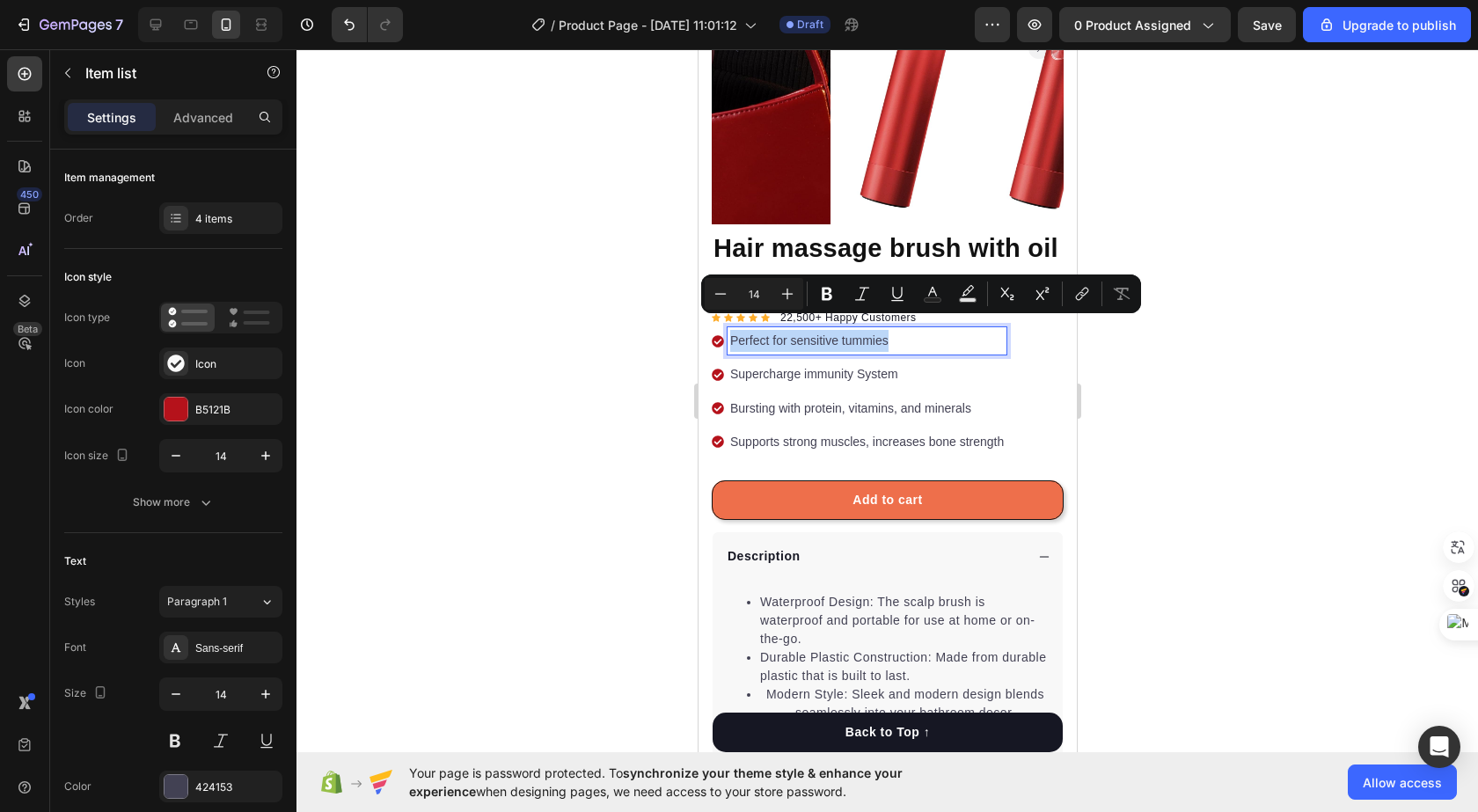
drag, startPoint x: 727, startPoint y: 329, endPoint x: 902, endPoint y: 344, distance: 175.6
click at [902, 344] on div "Perfect for sensitive tummies Supercharge immunity System Bursting with protein…" at bounding box center [858, 391] width 295 height 128
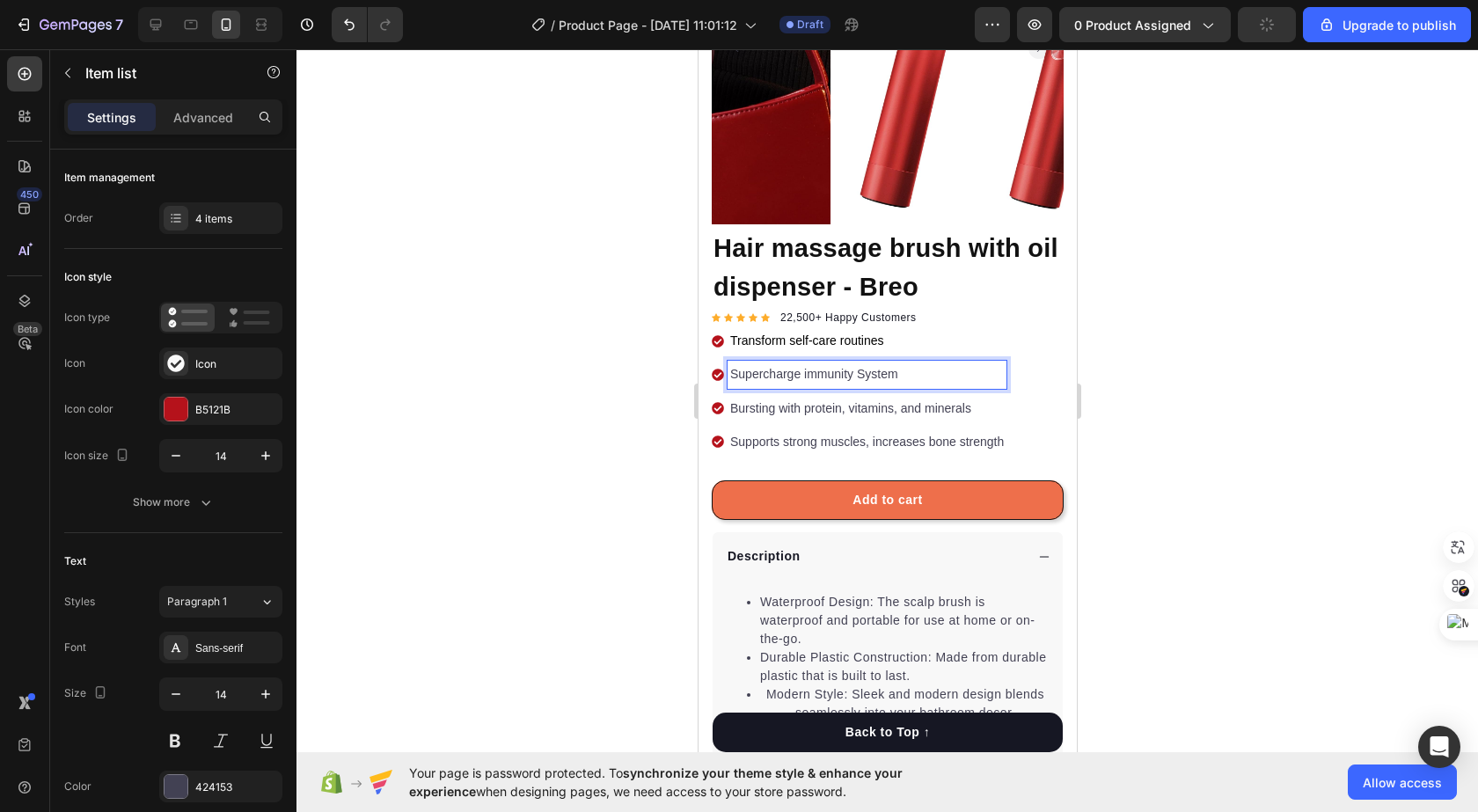
click at [925, 363] on p "Supercharge immunity System" at bounding box center [865, 374] width 274 height 22
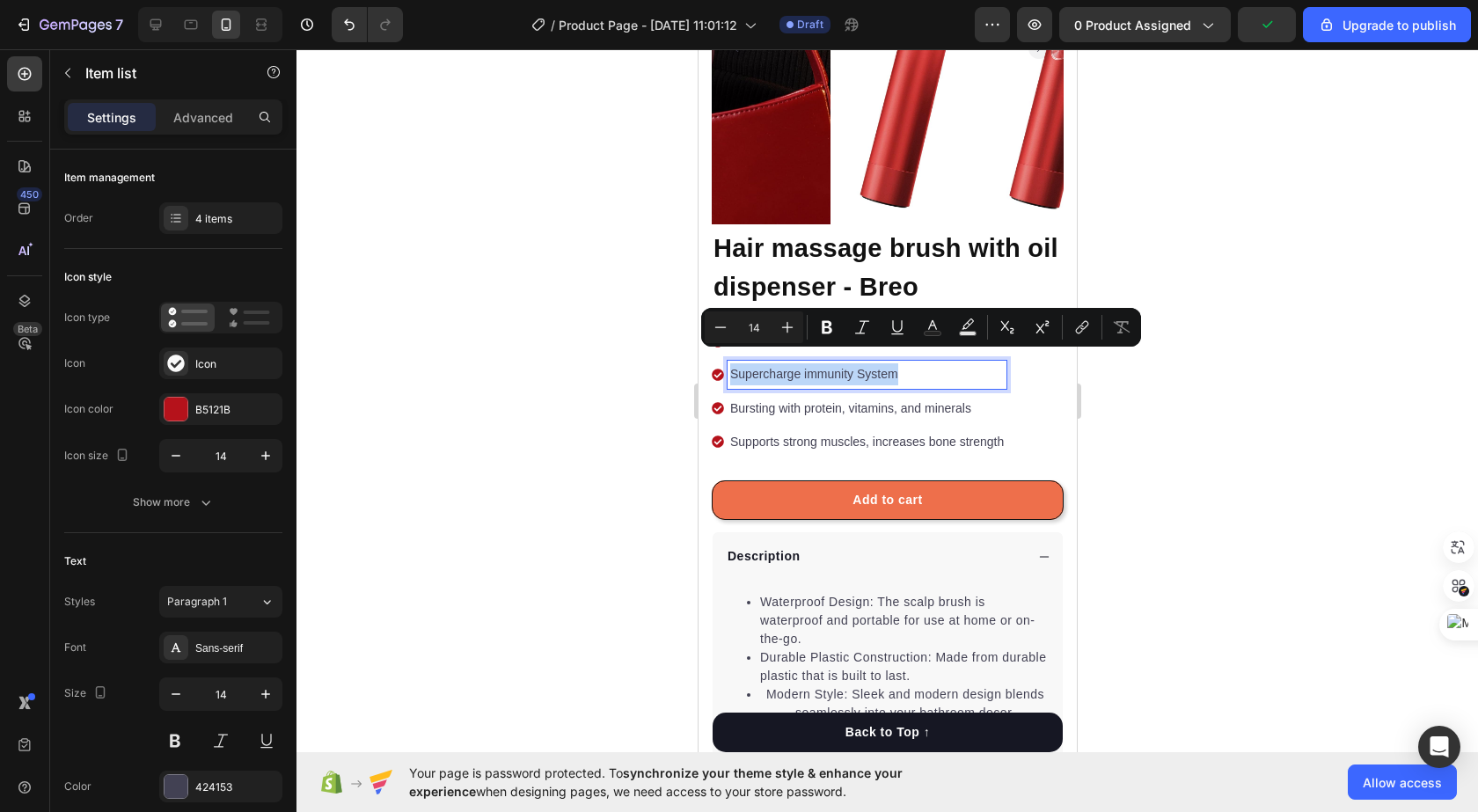
drag, startPoint x: 925, startPoint y: 355, endPoint x: 724, endPoint y: 357, distance: 201.0
click at [724, 360] on div "Supercharge immunity System" at bounding box center [858, 374] width 295 height 27
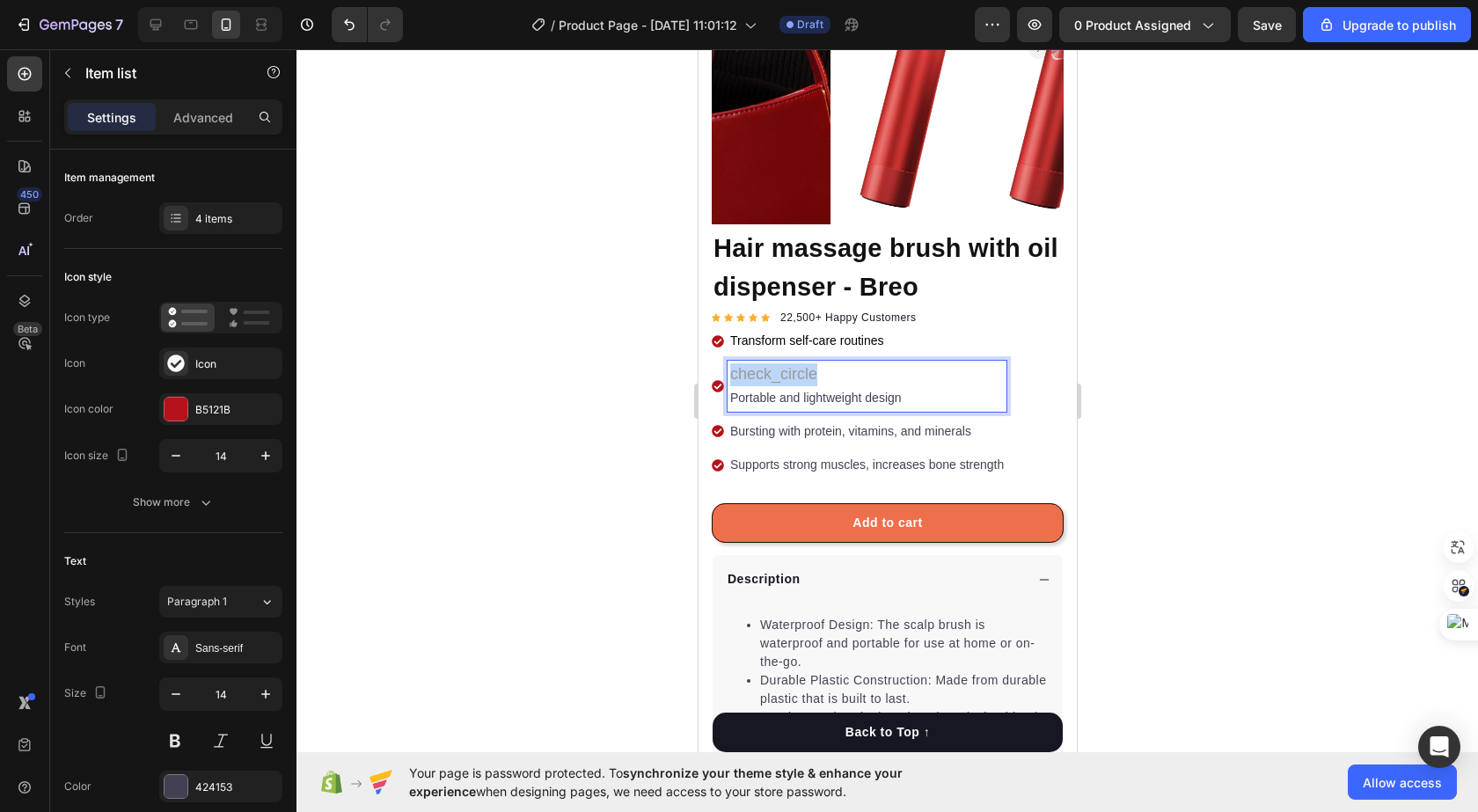
drag, startPoint x: 840, startPoint y: 356, endPoint x: 729, endPoint y: 364, distance: 111.3
click at [729, 364] on p "check_circle" at bounding box center [865, 375] width 274 height 23
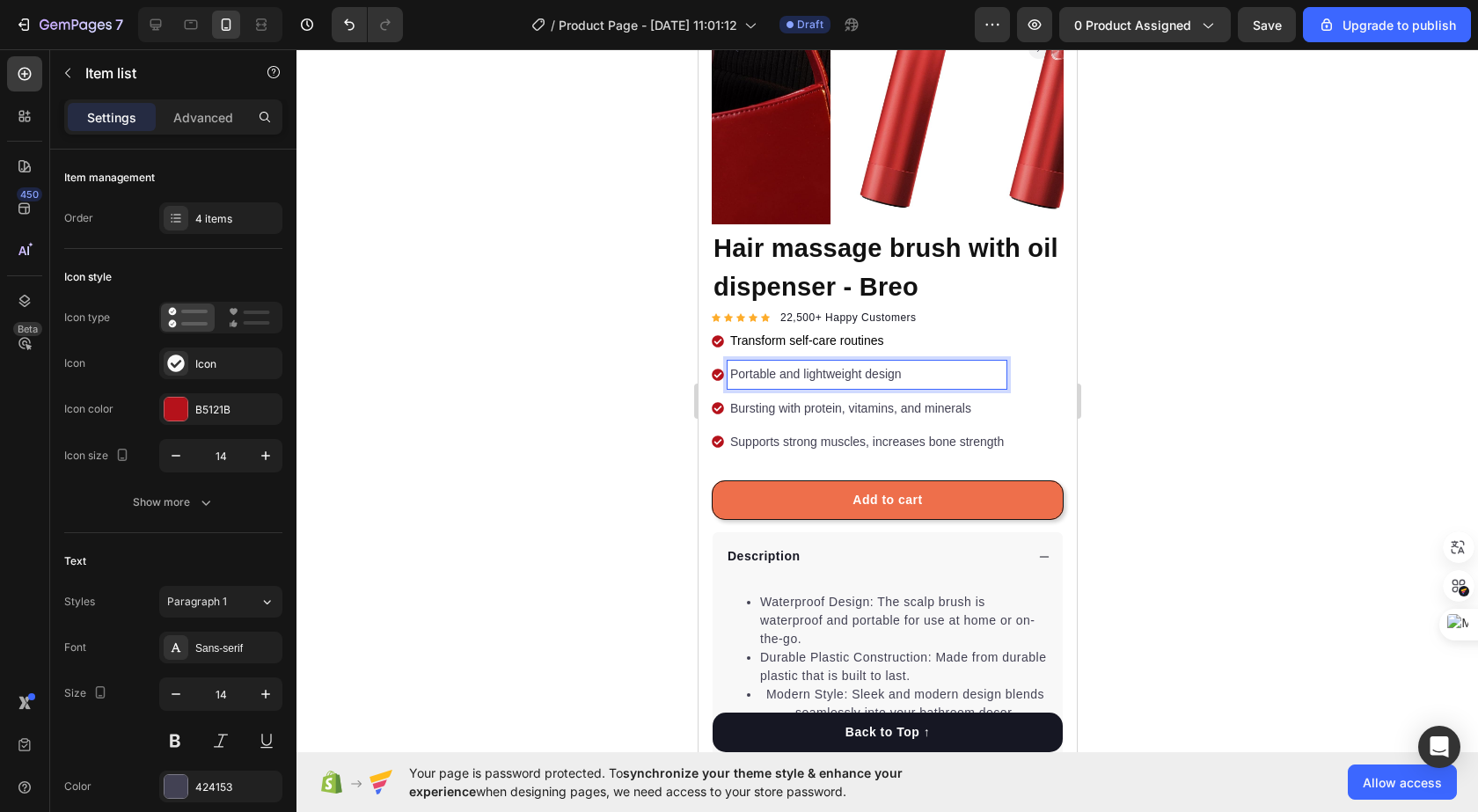
click at [937, 363] on p "Portable and lightweight design" at bounding box center [865, 374] width 274 height 22
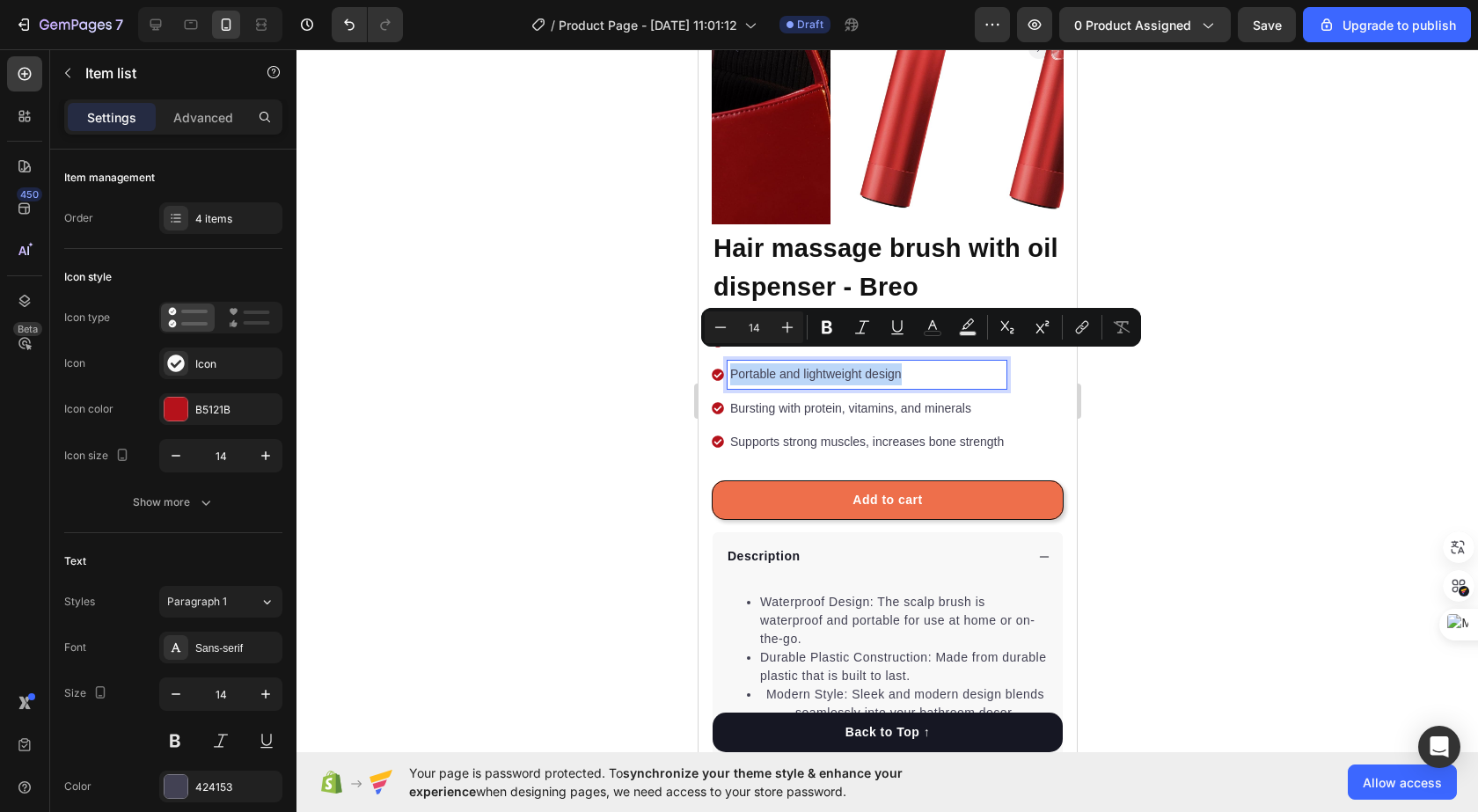
drag, startPoint x: 909, startPoint y: 355, endPoint x: 725, endPoint y: 364, distance: 184.2
click at [726, 364] on div "Portable and lightweight design" at bounding box center [865, 374] width 279 height 27
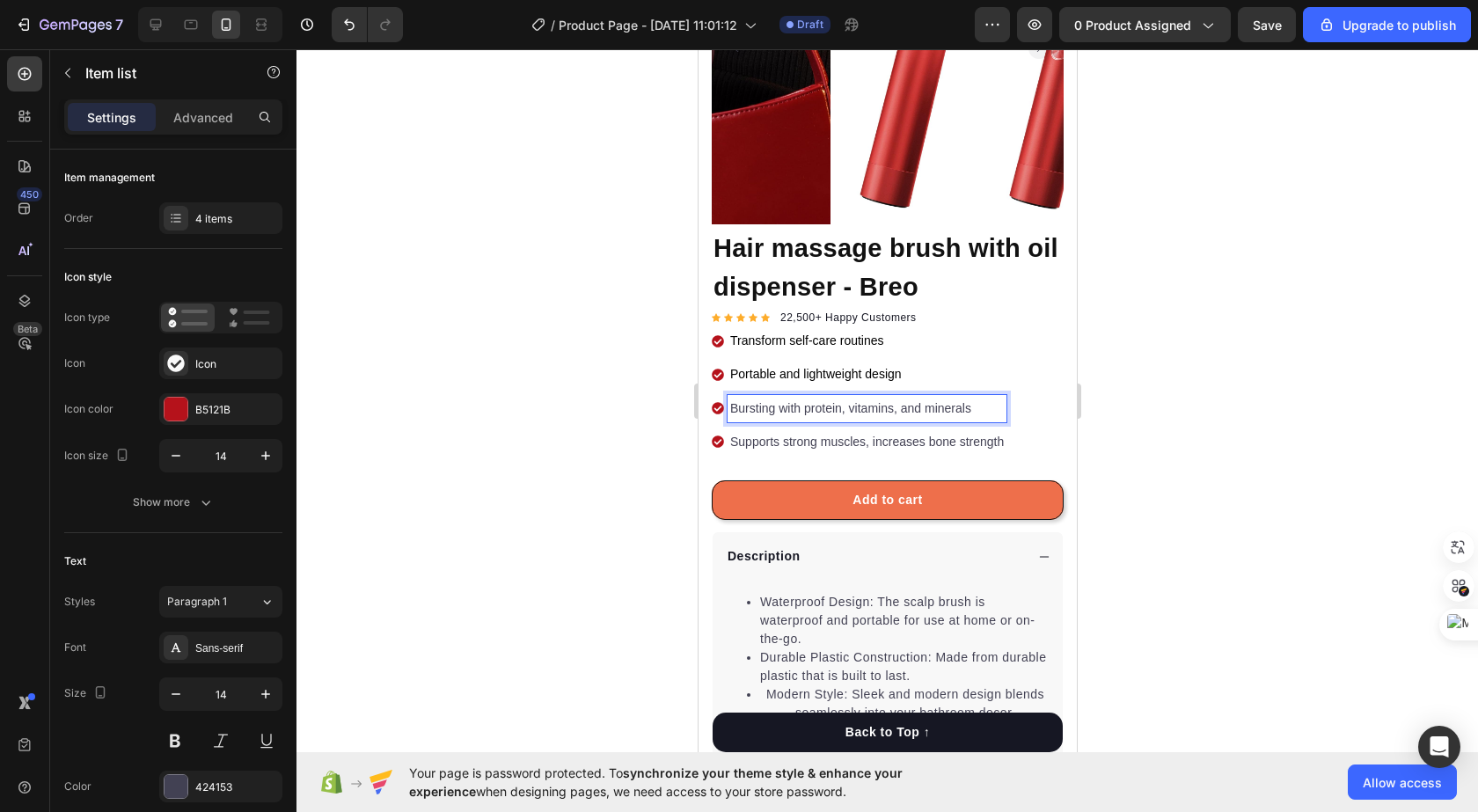
click at [729, 398] on p "Bursting with protein, vitamins, and minerals" at bounding box center [865, 408] width 274 height 22
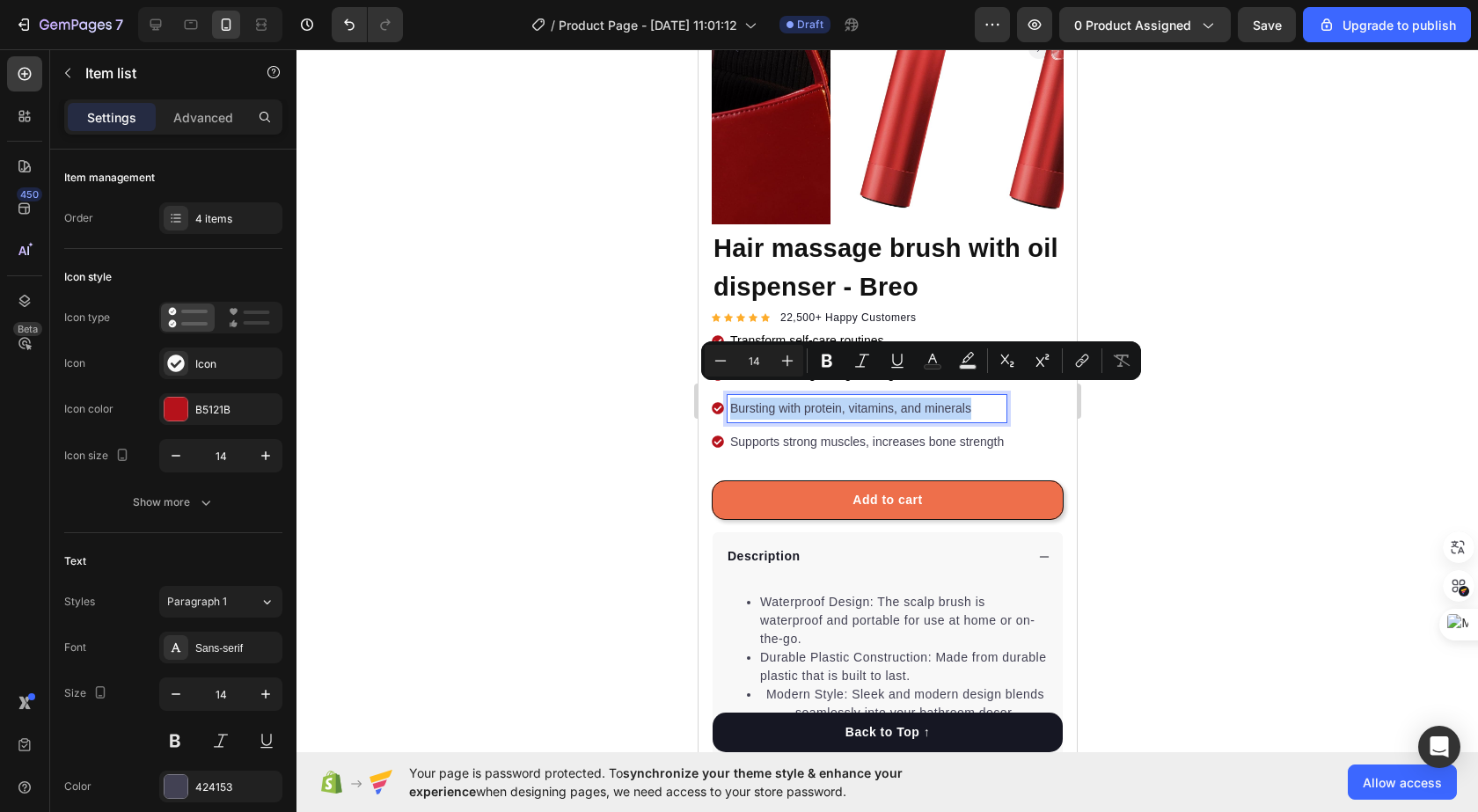
drag, startPoint x: 728, startPoint y: 391, endPoint x: 971, endPoint y: 396, distance: 243.1
click at [971, 396] on div "Bursting with protein, vitamins, and minerals" at bounding box center [865, 408] width 279 height 27
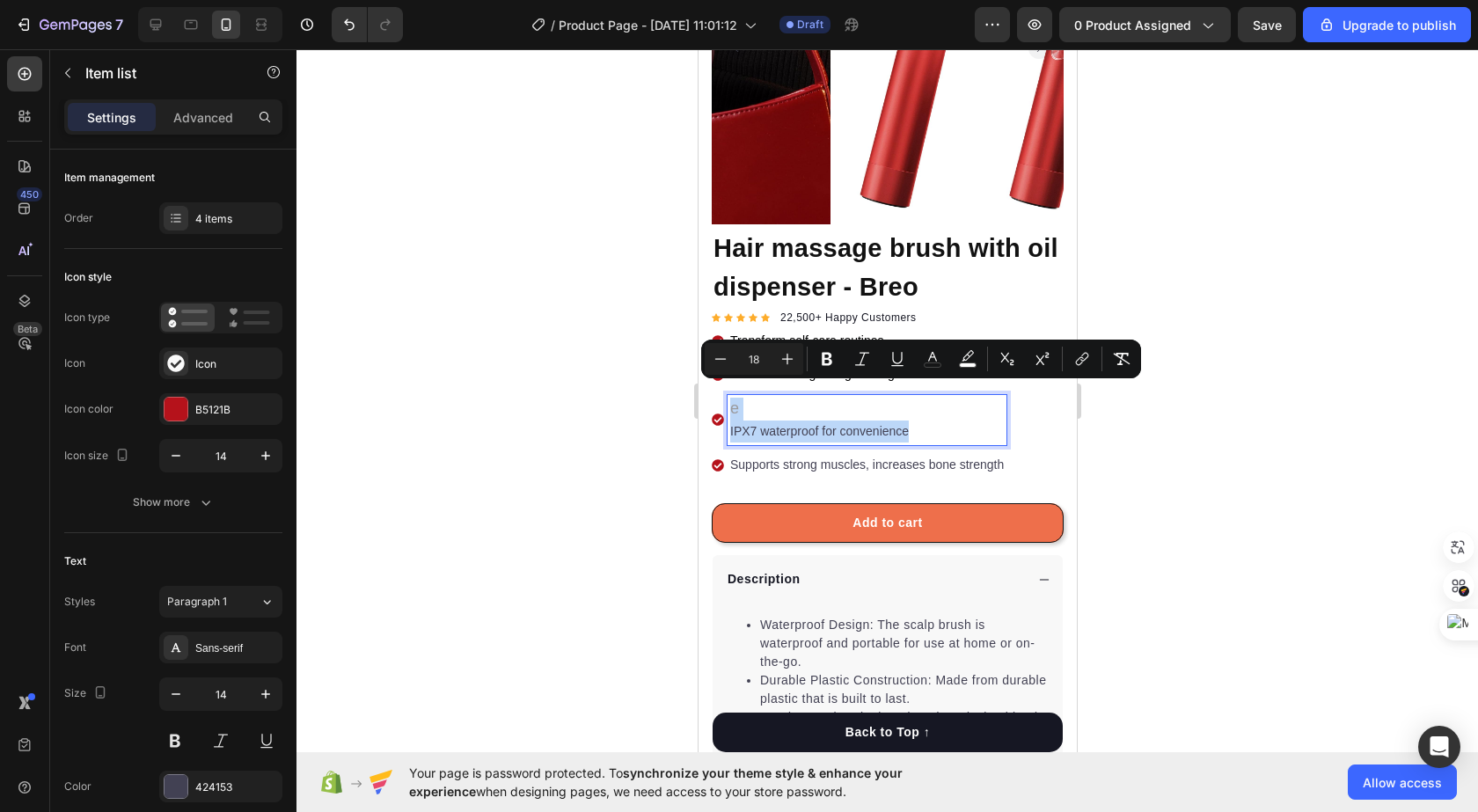
drag, startPoint x: 932, startPoint y: 412, endPoint x: 719, endPoint y: 383, distance: 215.0
click at [719, 395] on div "e IPX7 waterproof for convenience" at bounding box center [858, 420] width 295 height 50
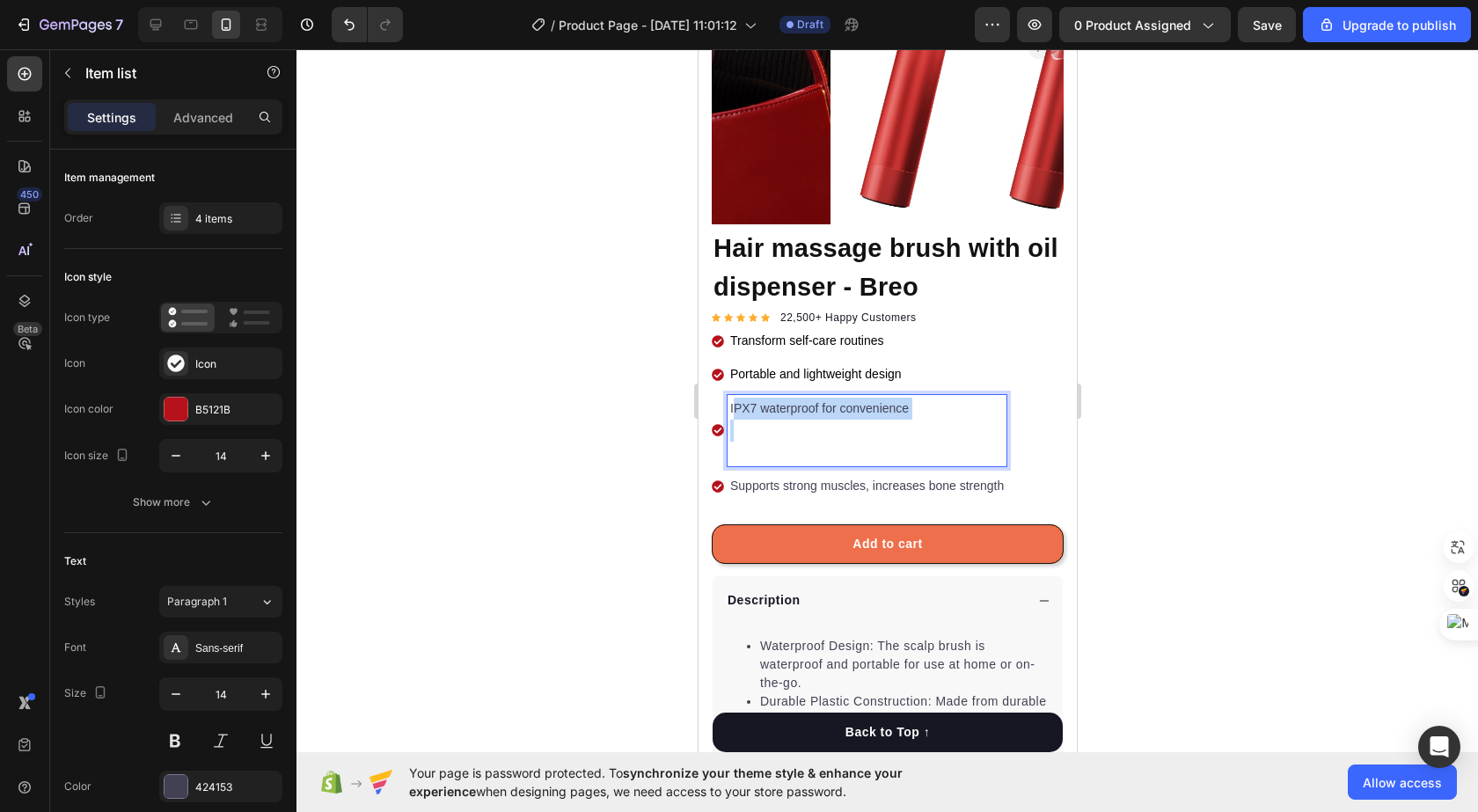
drag, startPoint x: 731, startPoint y: 385, endPoint x: 762, endPoint y: 458, distance: 79.3
click at [762, 458] on div "Transform self-care routines Portable and lightweight design IPX7 waterproof fo…" at bounding box center [858, 414] width 295 height 173
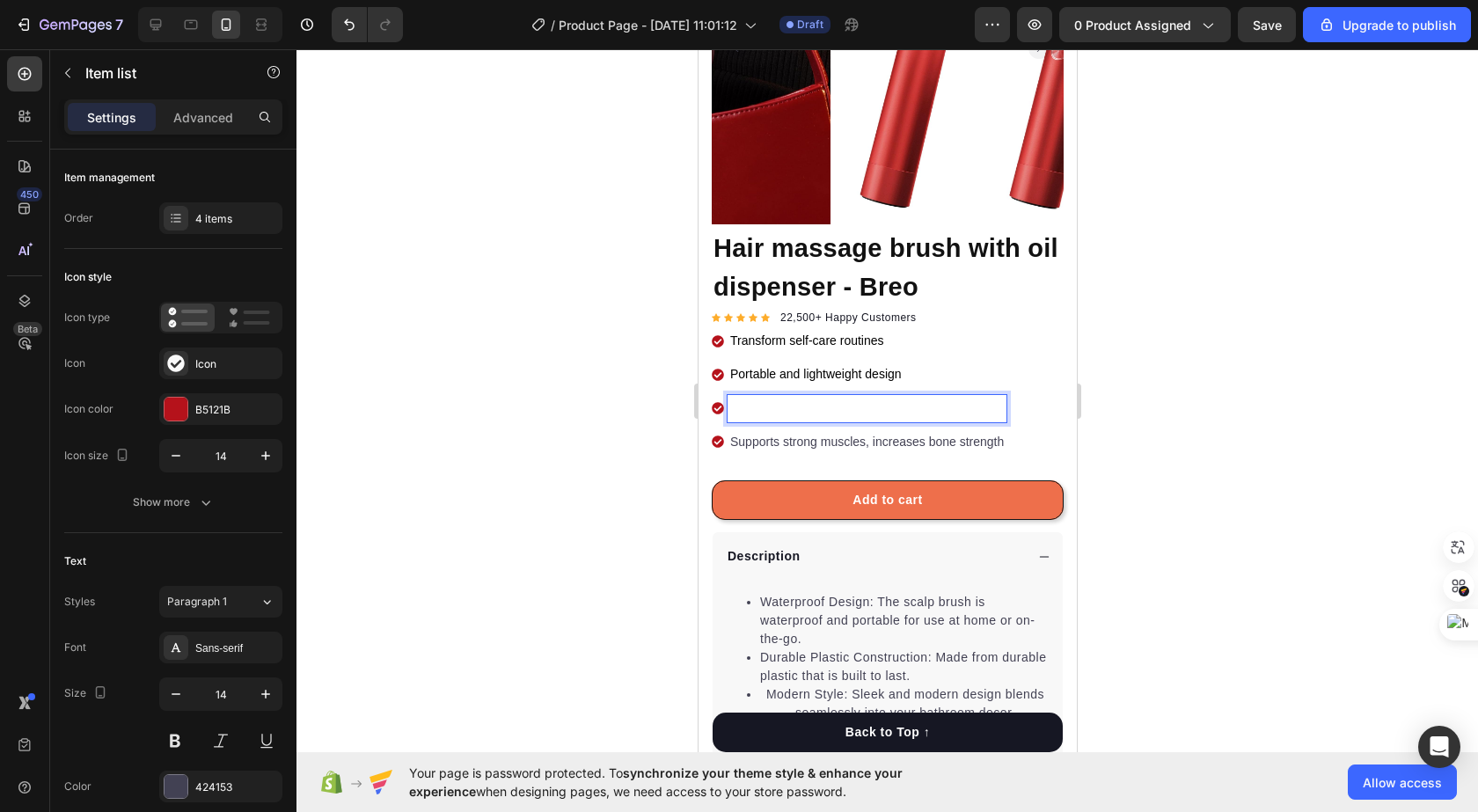
scroll to position [260, 0]
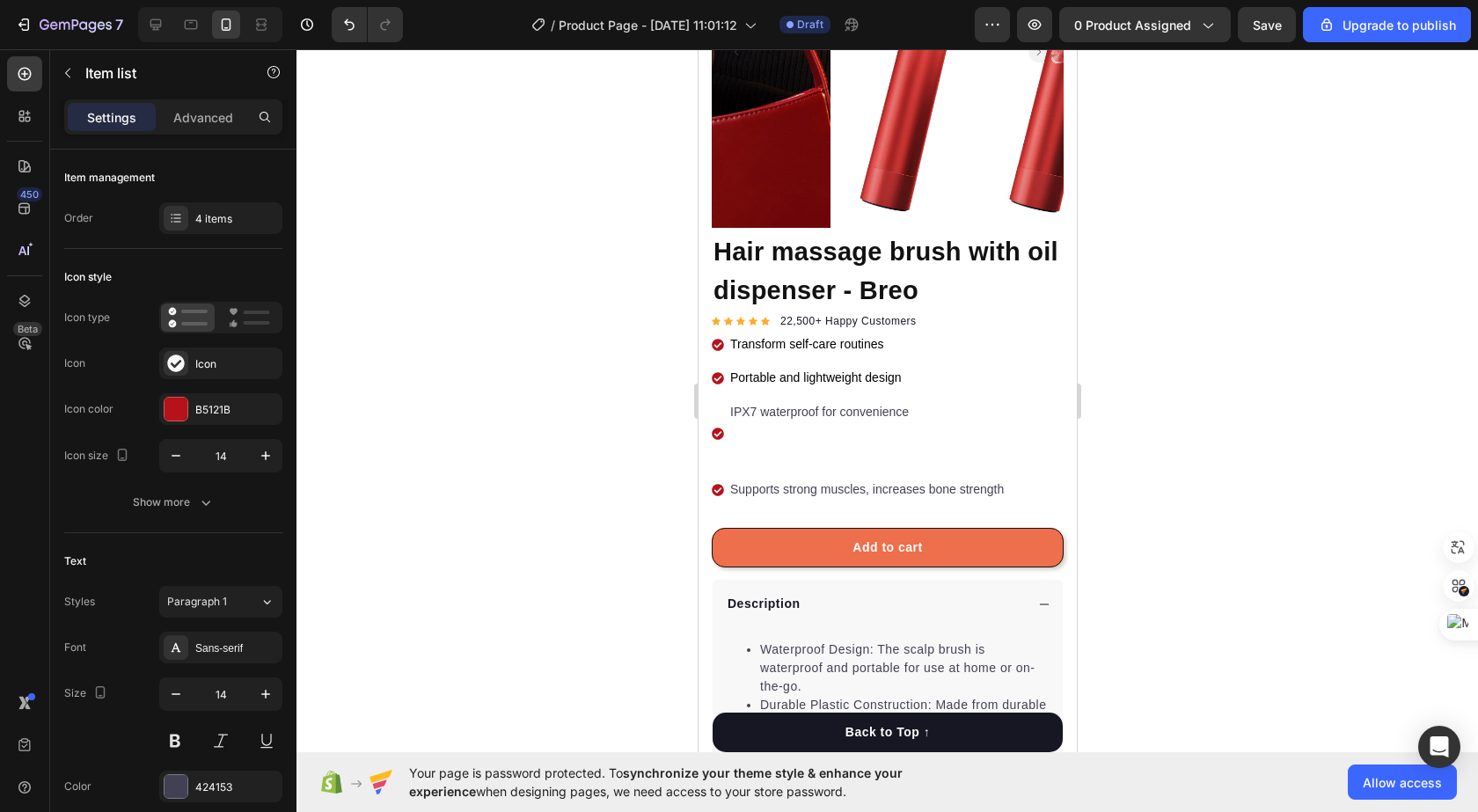
click at [768, 439] on p "Rich Text Editor. Editing area: main" at bounding box center [865, 445] width 274 height 44
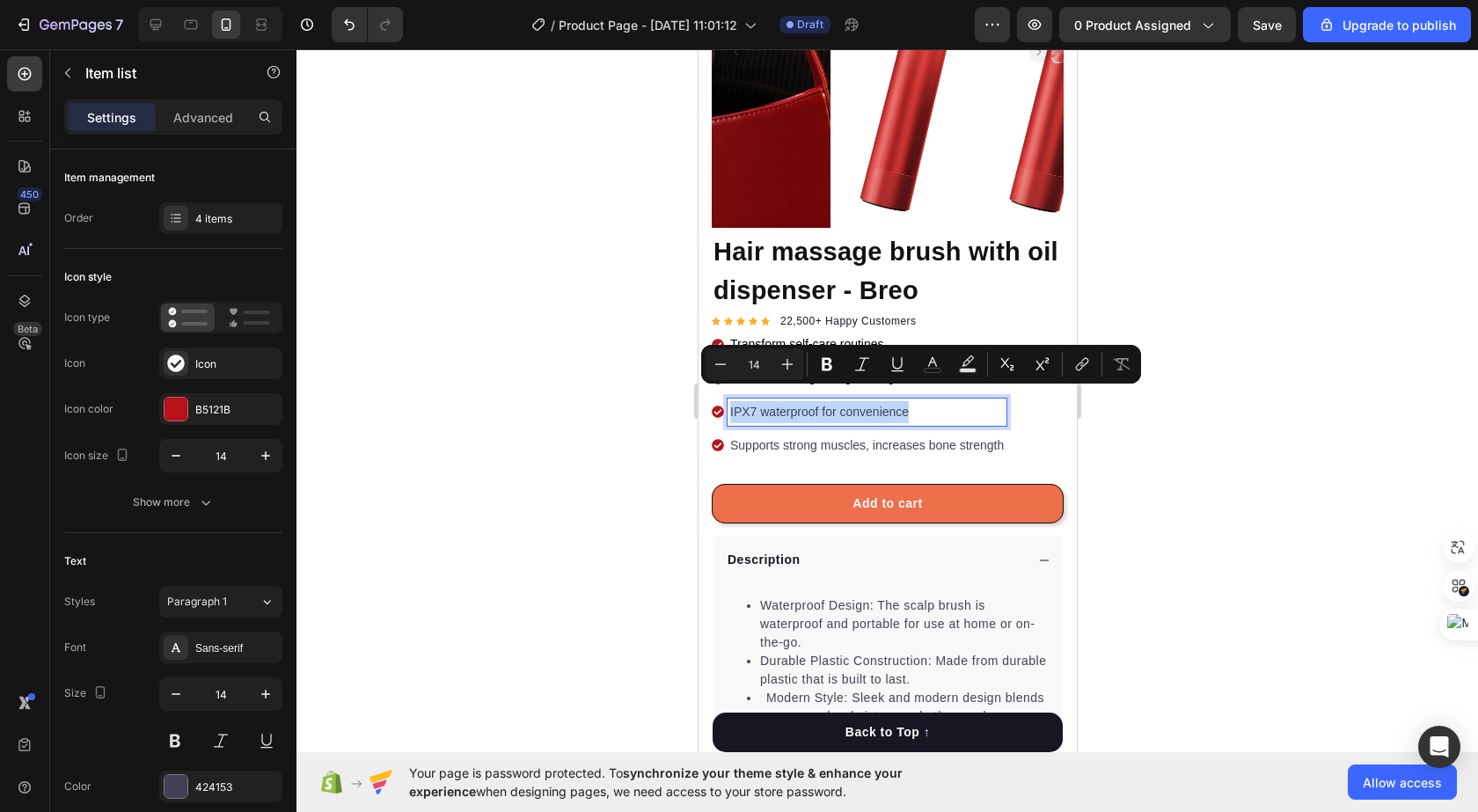
drag, startPoint x: 948, startPoint y: 405, endPoint x: 729, endPoint y: 392, distance: 219.4
click at [729, 401] on p "IPX7 waterproof for convenience" at bounding box center [865, 412] width 274 height 22
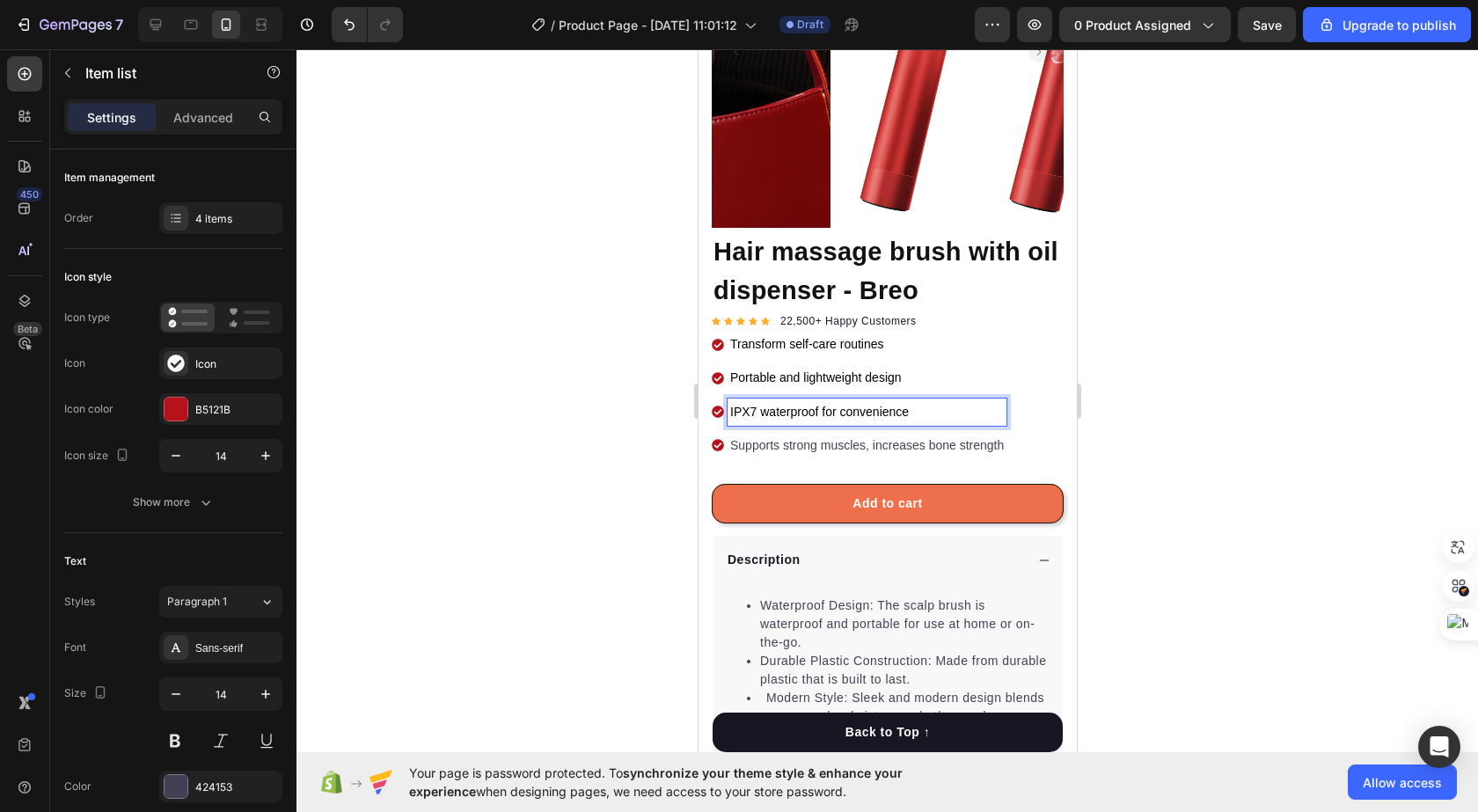
click at [751, 435] on p "Supports strong muscles, increases bone strength" at bounding box center [865, 445] width 274 height 22
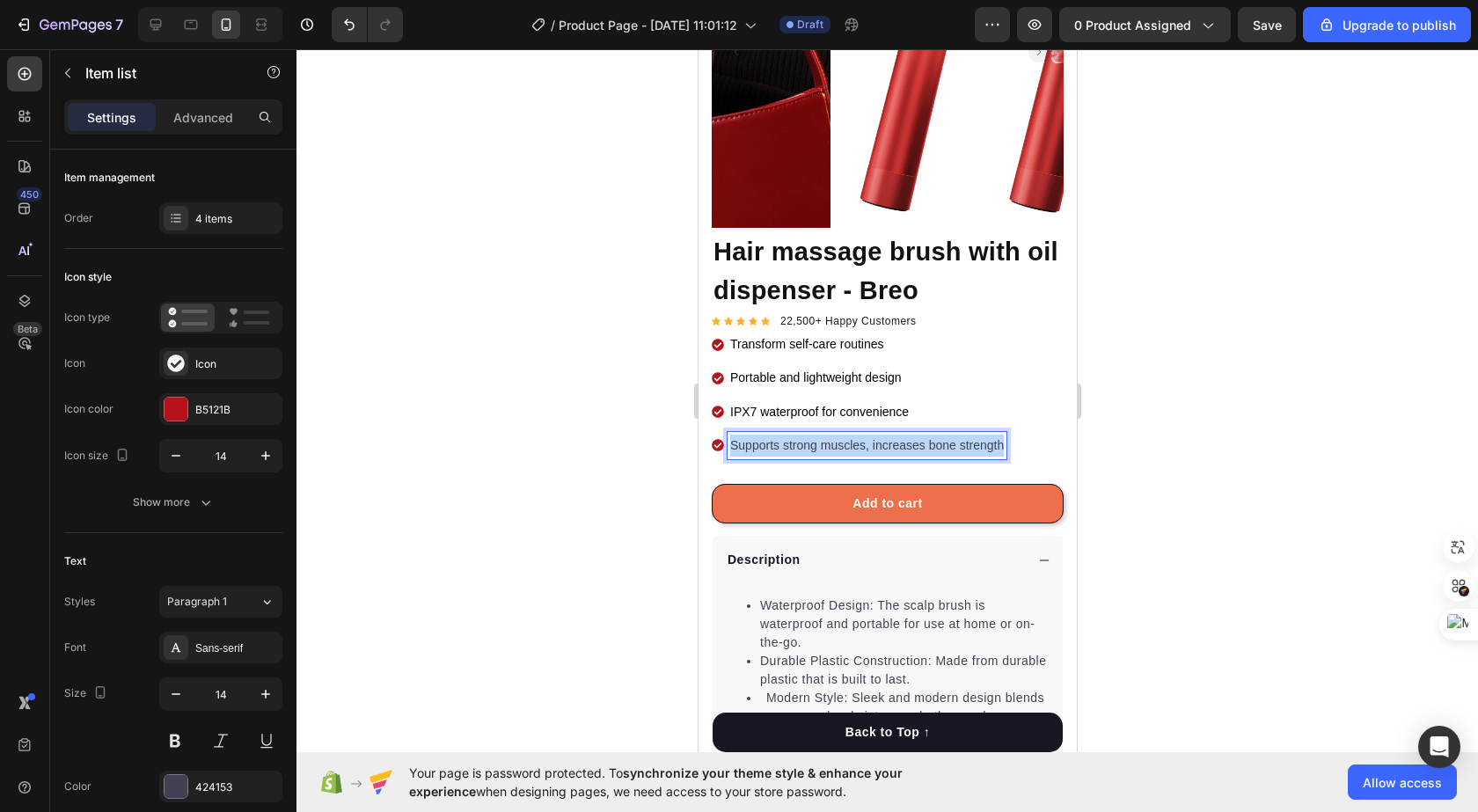
drag, startPoint x: 730, startPoint y: 432, endPoint x: 1002, endPoint y: 429, distance: 272.0
click at [1002, 432] on div "Supports strong muscles, increases bone strength" at bounding box center [865, 445] width 279 height 27
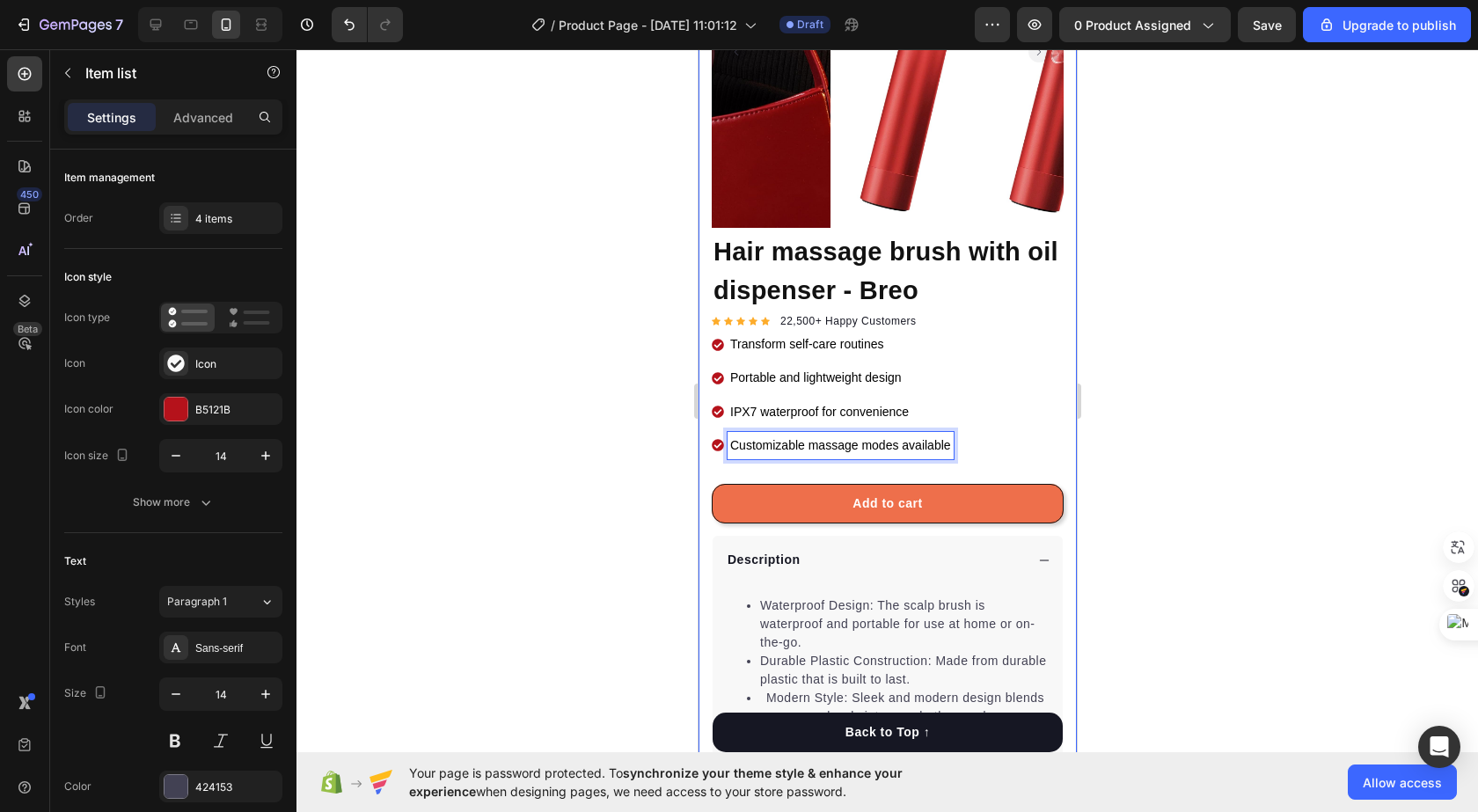
click at [590, 420] on div at bounding box center [887, 430] width 1181 height 762
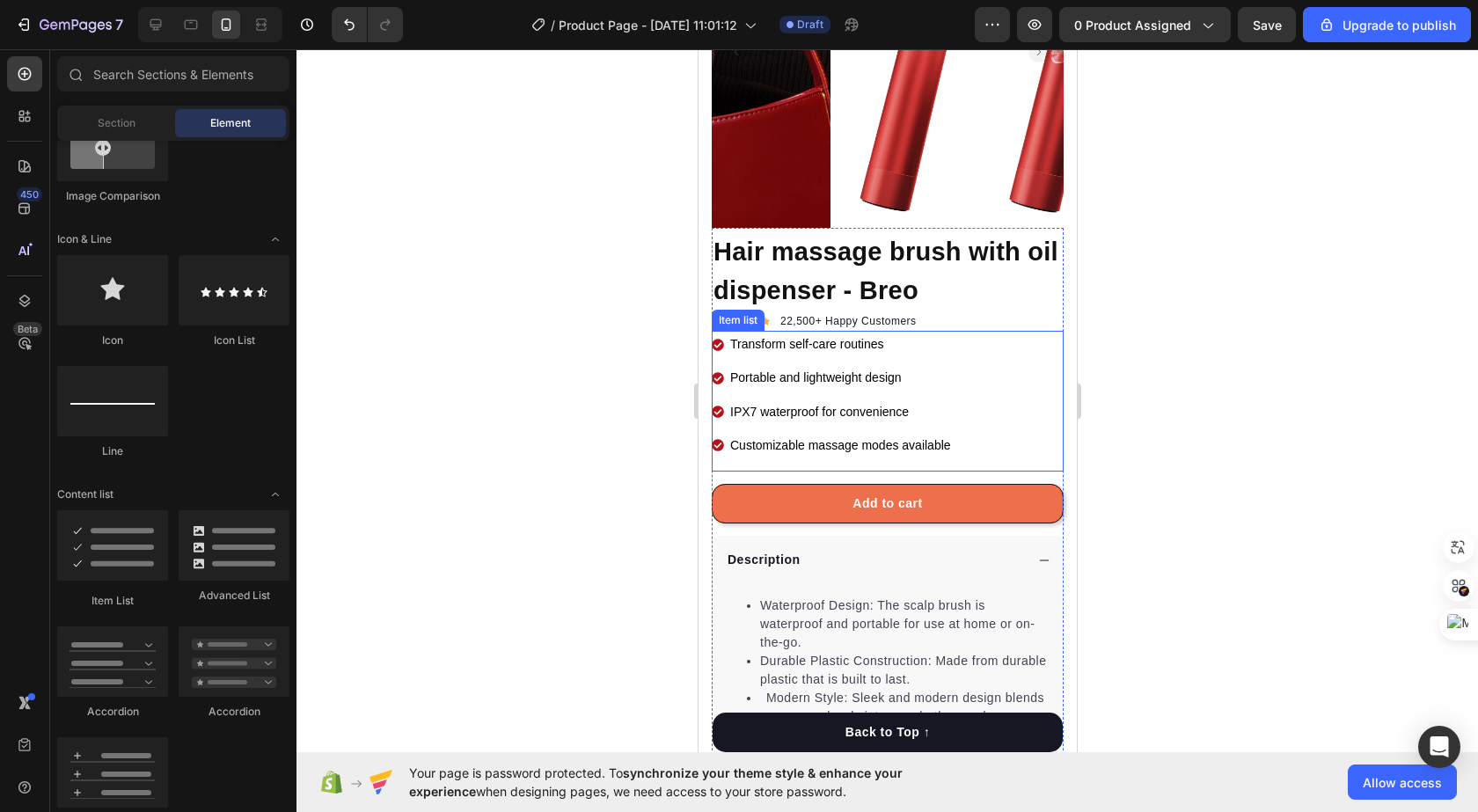
click at [886, 438] on span "Customizable massage modes available" at bounding box center [839, 445] width 221 height 14
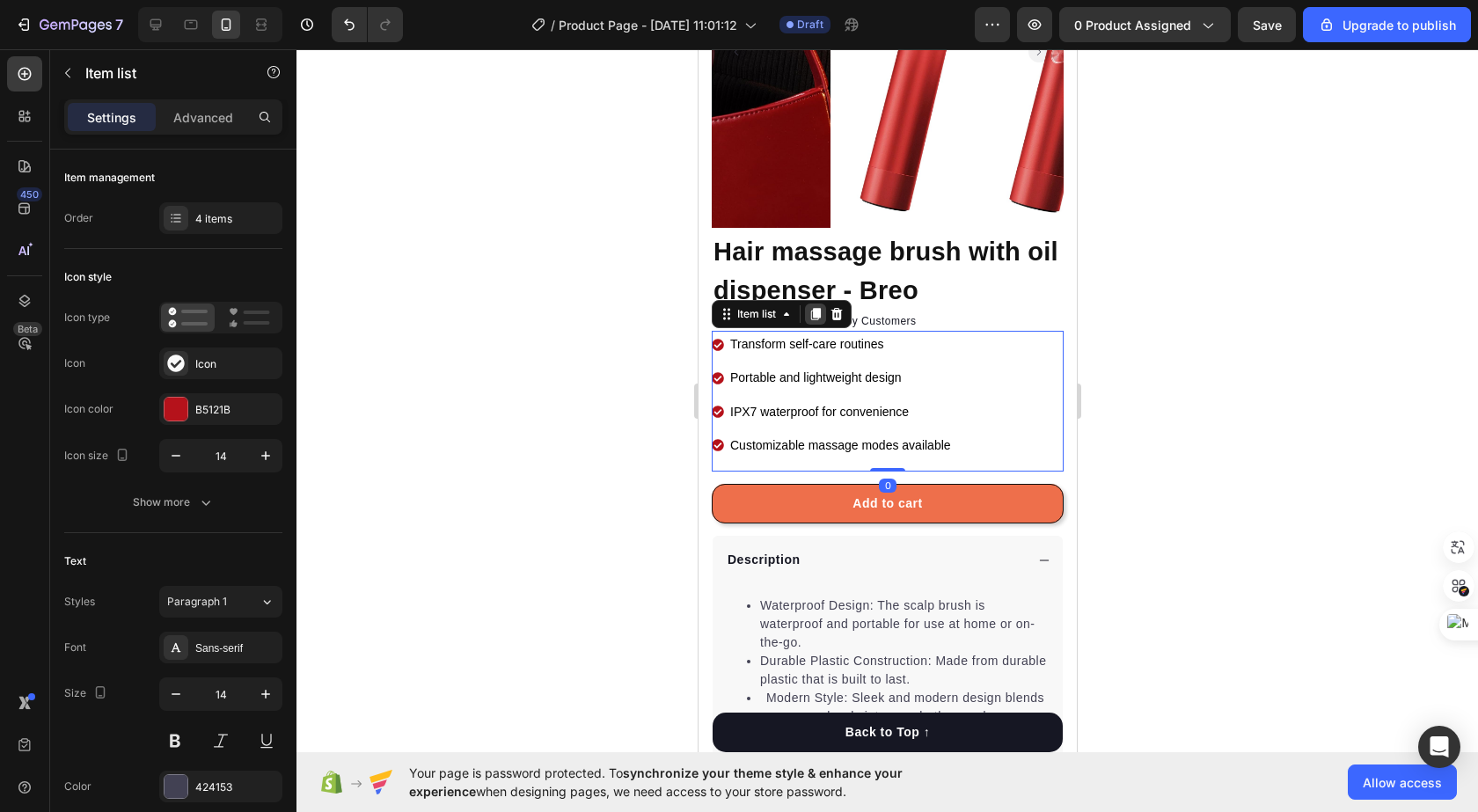
click at [819, 304] on div at bounding box center [815, 314] width 21 height 21
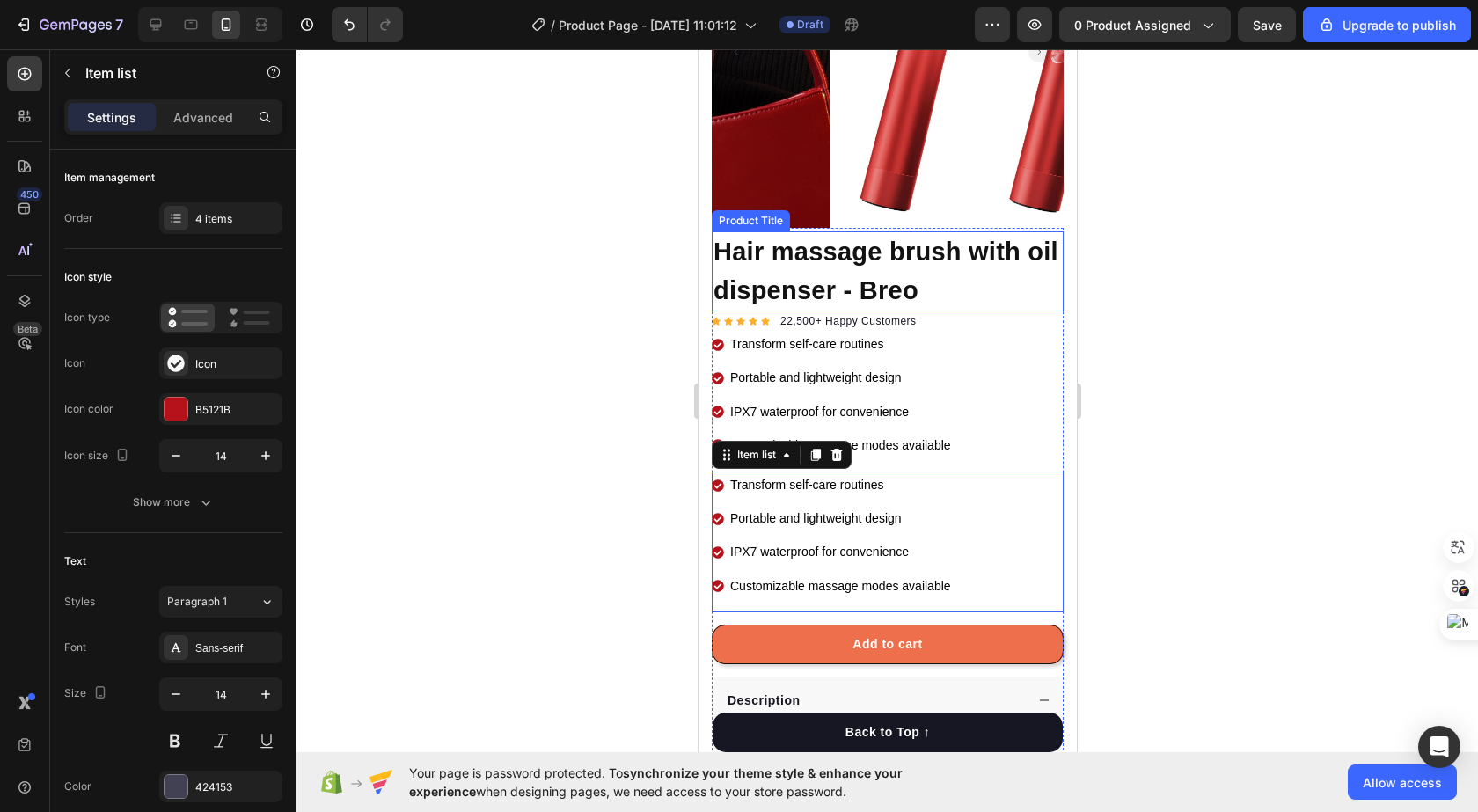
scroll to position [515, 0]
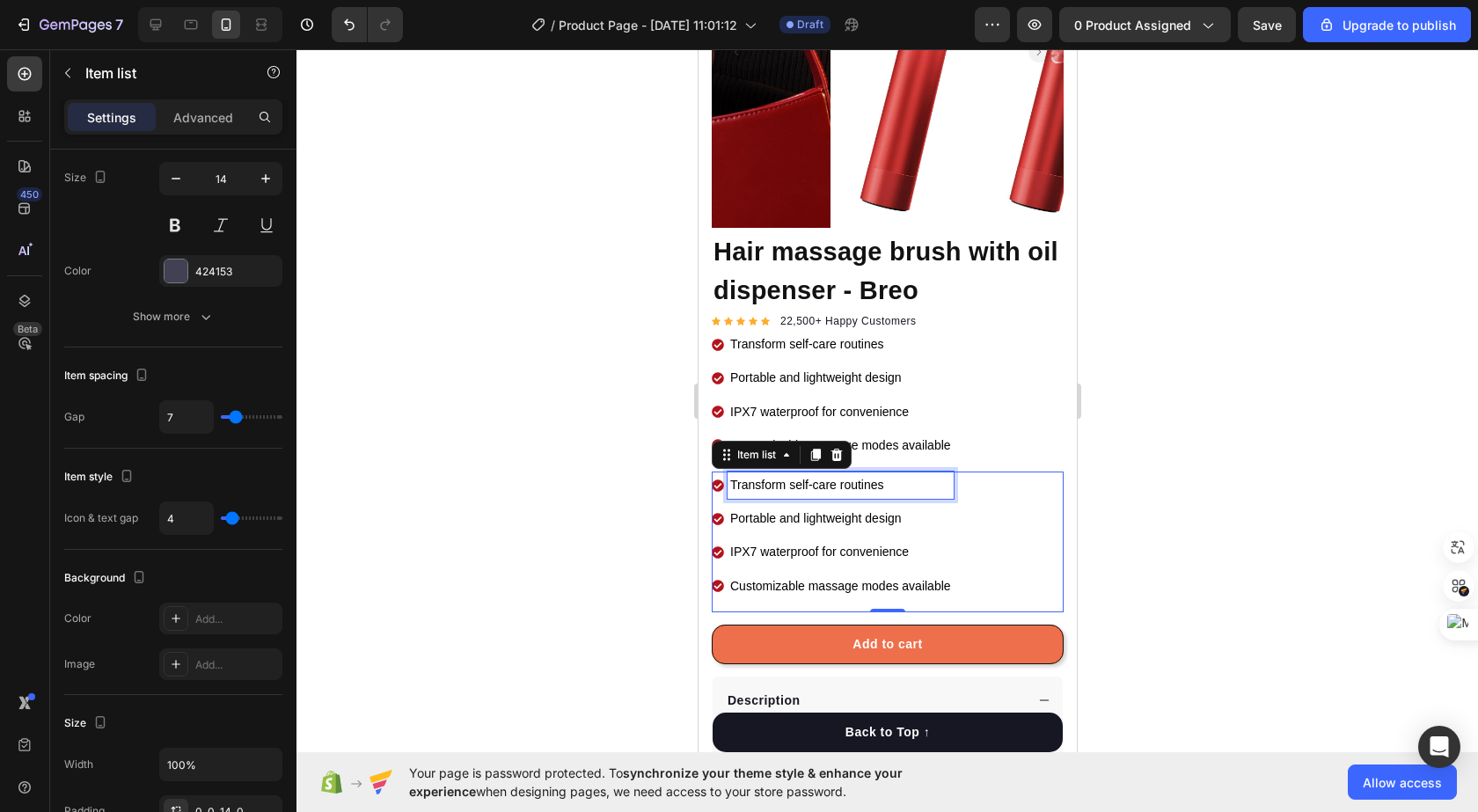
click at [911, 485] on div "Transform self-care routines" at bounding box center [839, 484] width 226 height 27
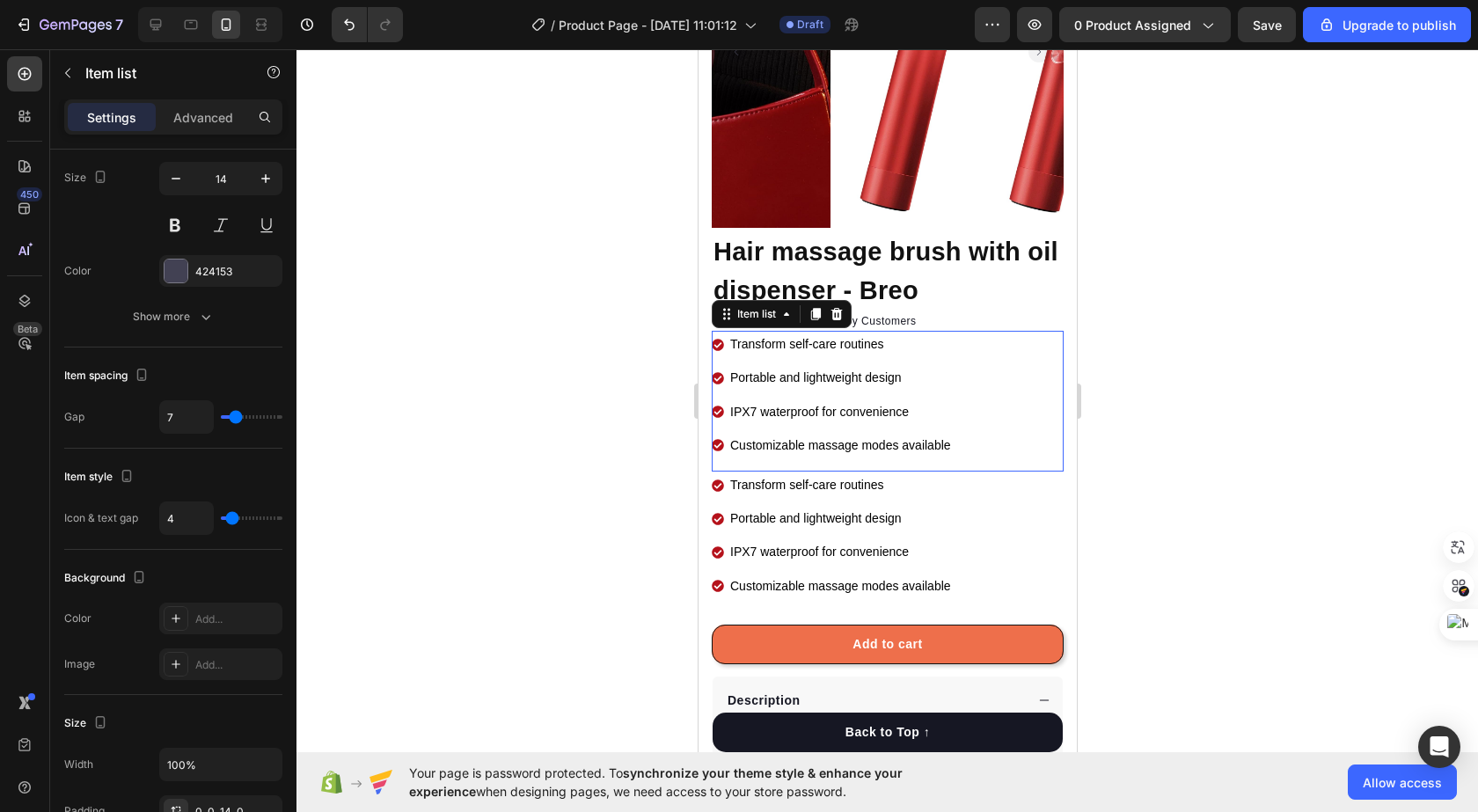
click at [977, 368] on div "Transform self-care routines Portable and lightweight design IPX7 waterproof fo…" at bounding box center [886, 400] width 352 height 141
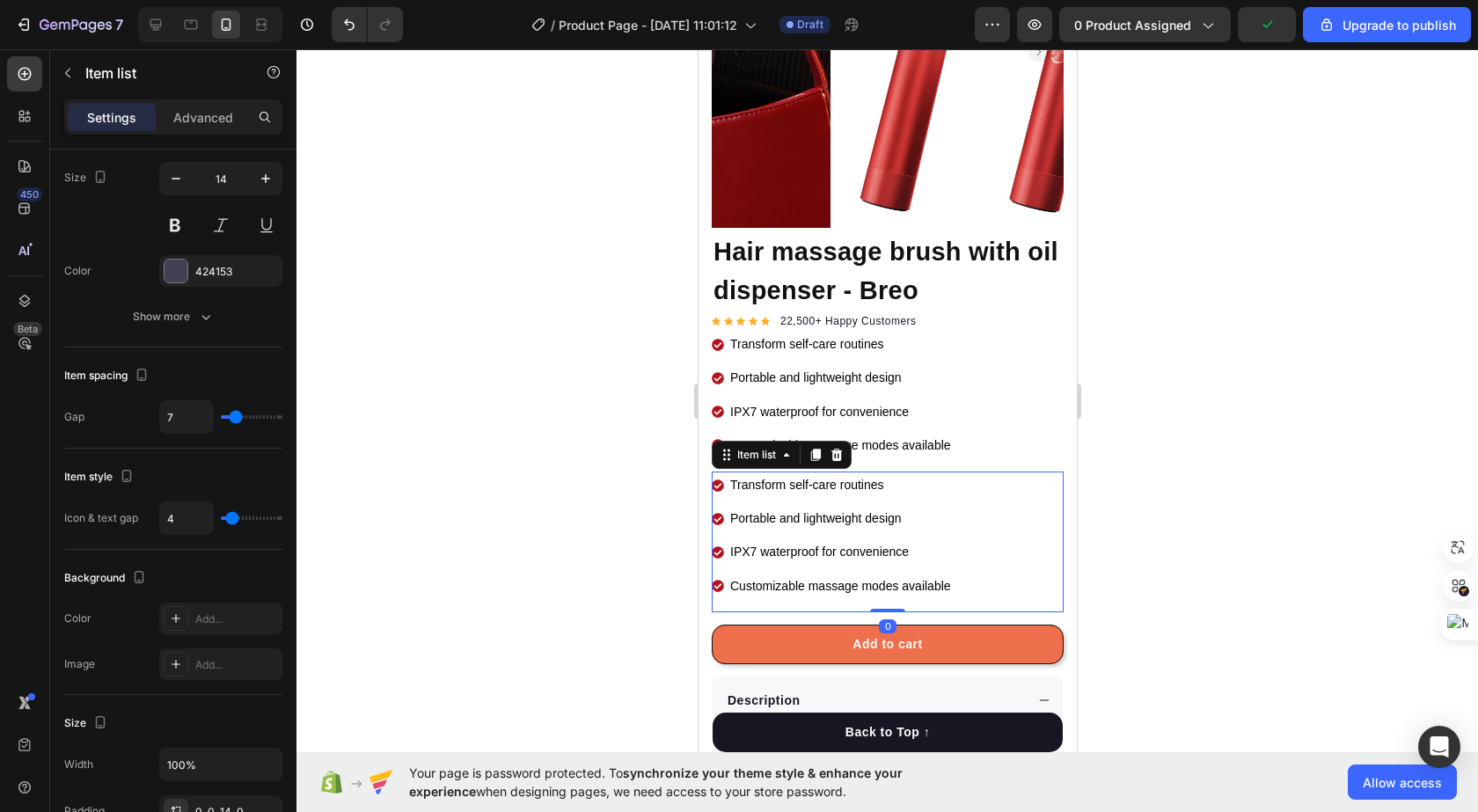
click at [978, 491] on div "Transform self-care routines Portable and lightweight design IPX7 waterproof fo…" at bounding box center [886, 541] width 352 height 141
click at [824, 445] on div at bounding box center [815, 455] width 21 height 21
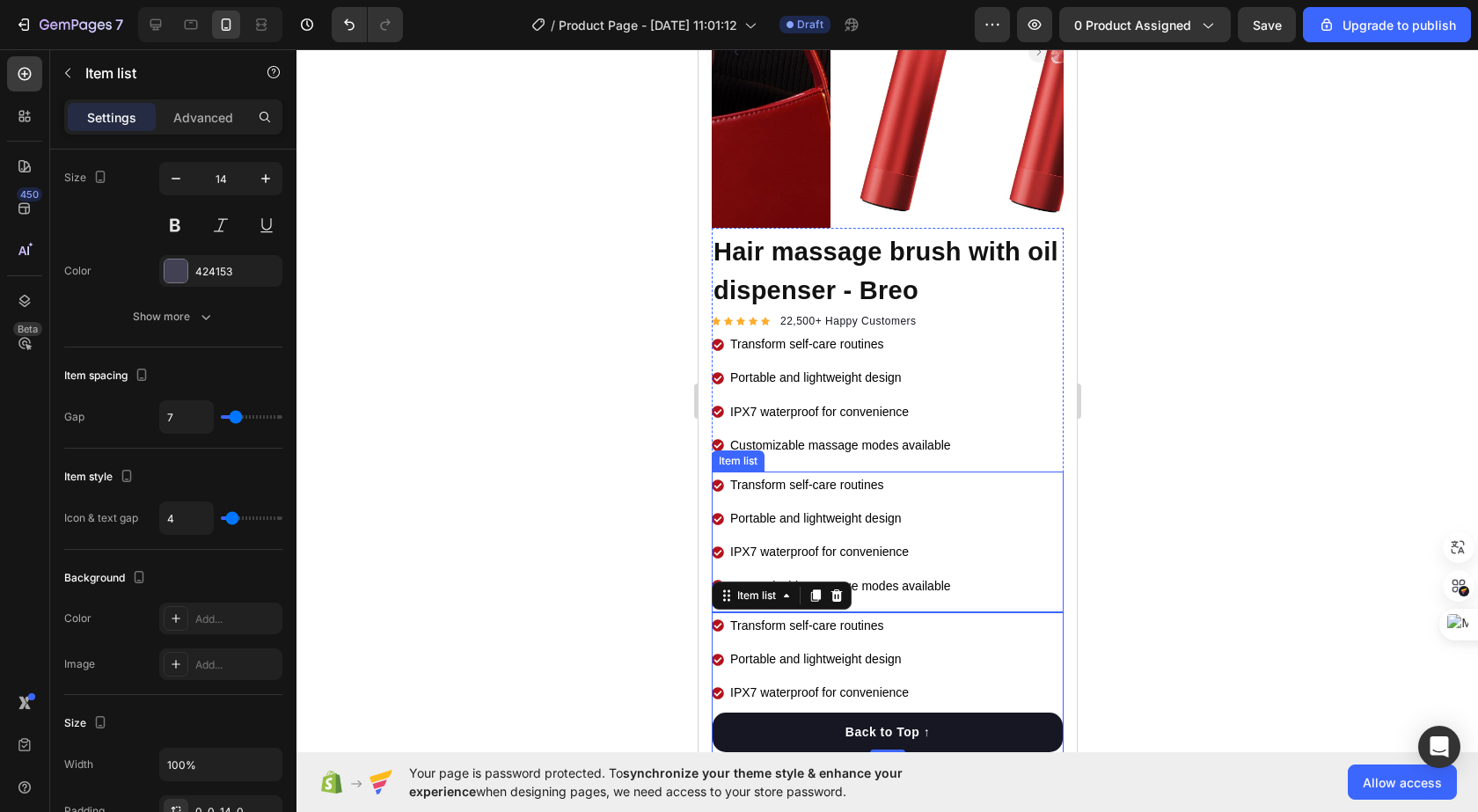
click at [986, 511] on div "Transform self-care routines Portable and lightweight design IPX7 waterproof fo…" at bounding box center [886, 541] width 352 height 141
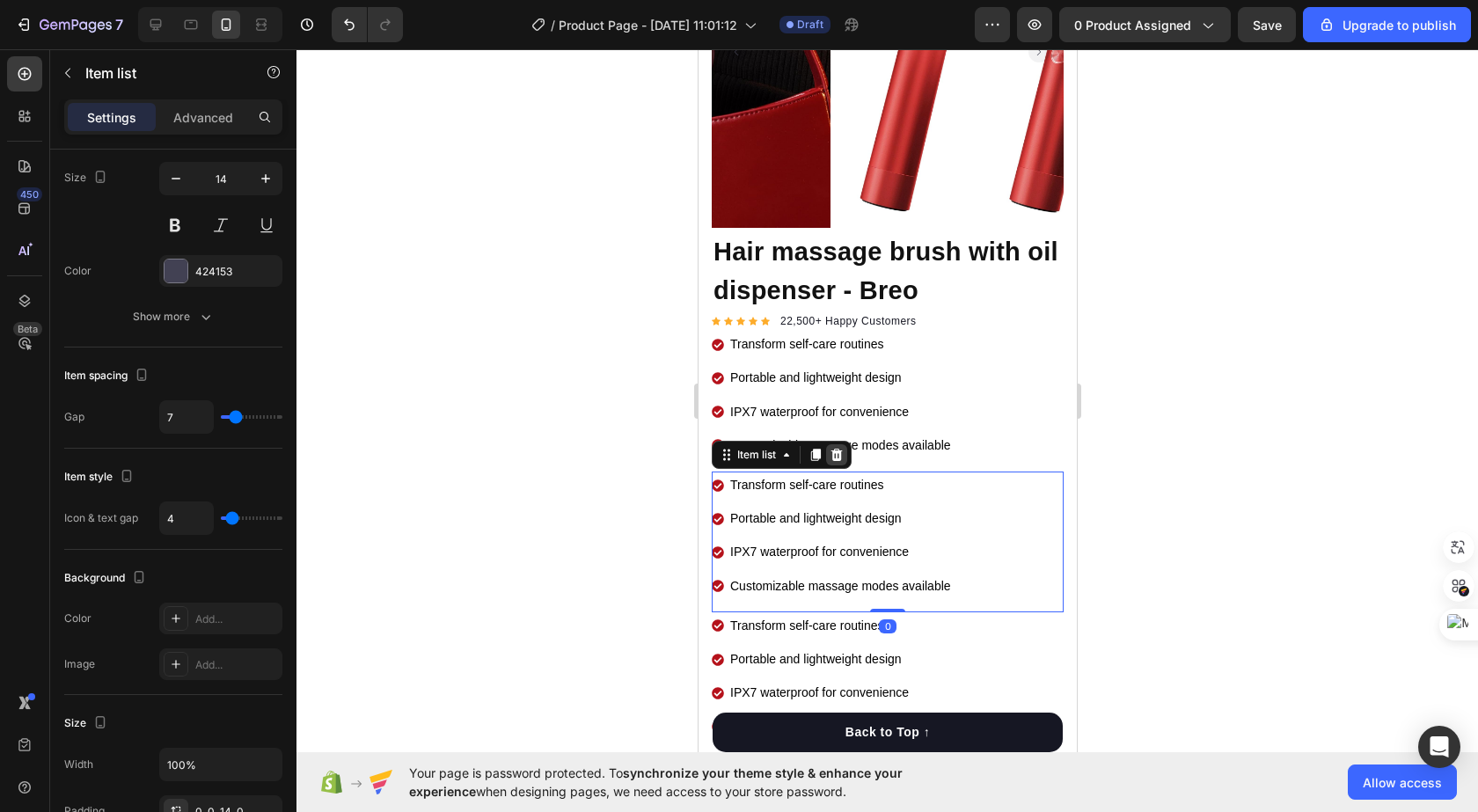
click at [840, 449] on icon at bounding box center [836, 455] width 12 height 12
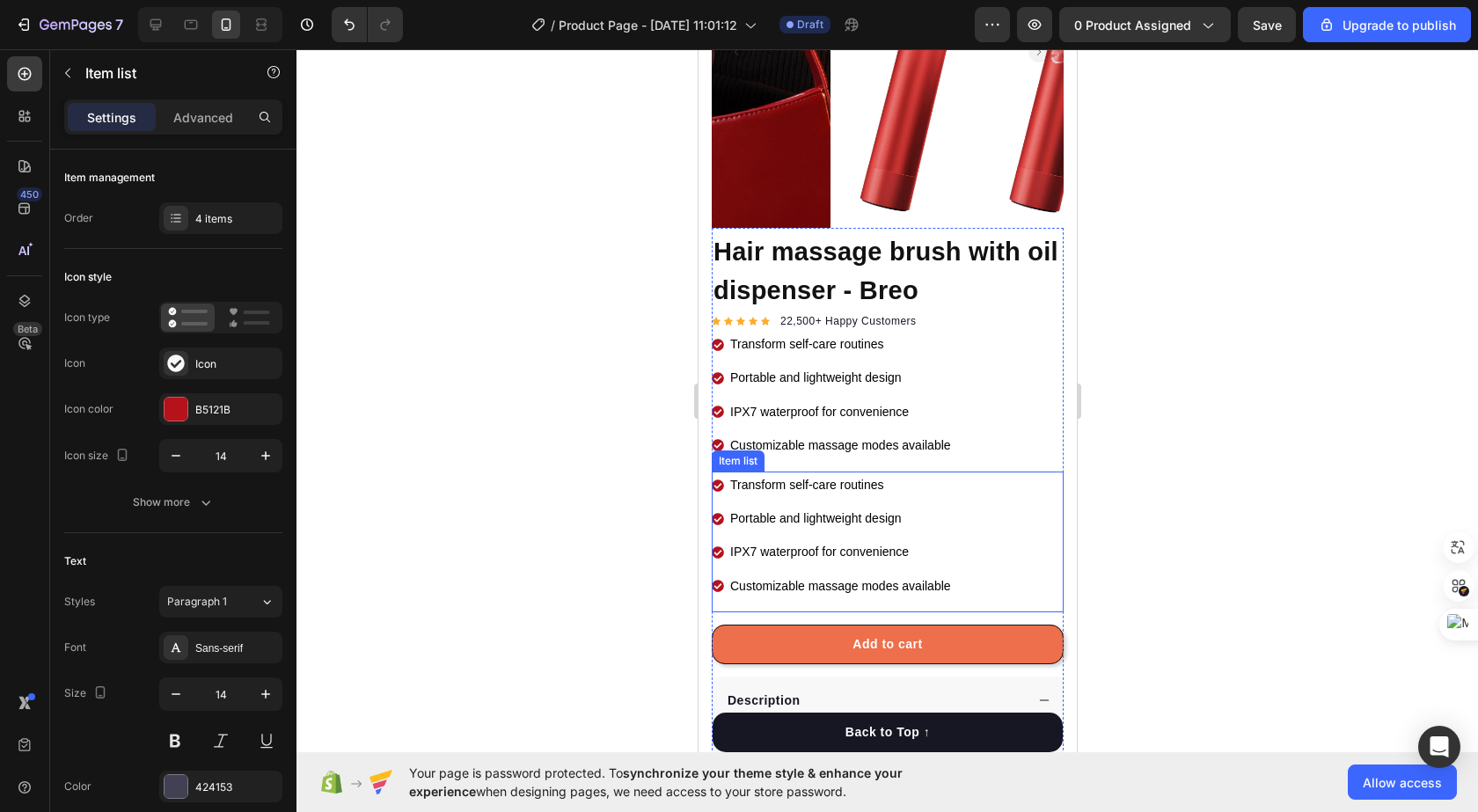
click at [987, 514] on div "Transform self-care routines Portable and lightweight design IPX7 waterproof fo…" at bounding box center [886, 541] width 352 height 141
click at [846, 445] on div at bounding box center [836, 455] width 21 height 21
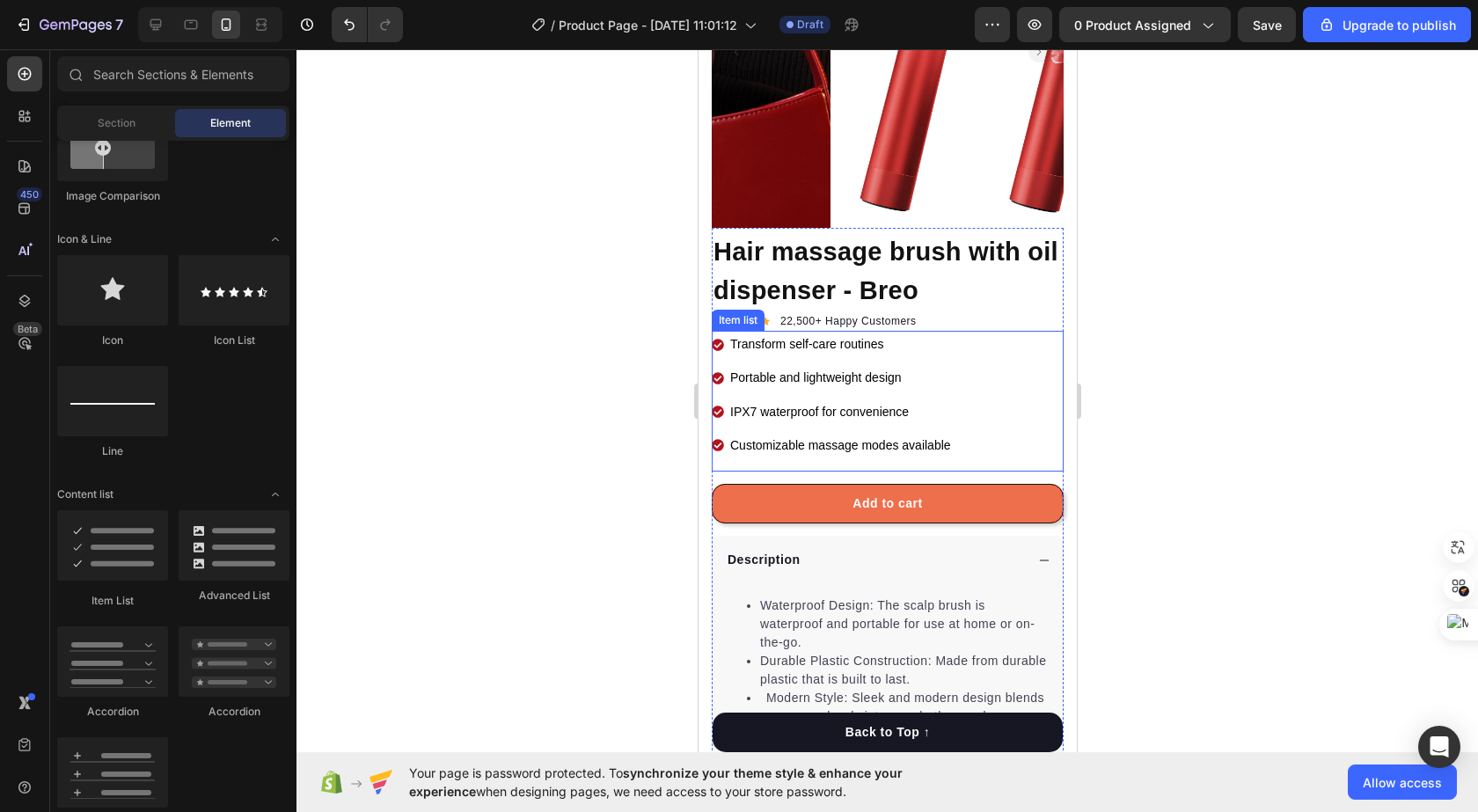
click at [954, 409] on div "Transform self-care routines Portable and lightweight design IPX7 waterproof fo…" at bounding box center [886, 400] width 352 height 141
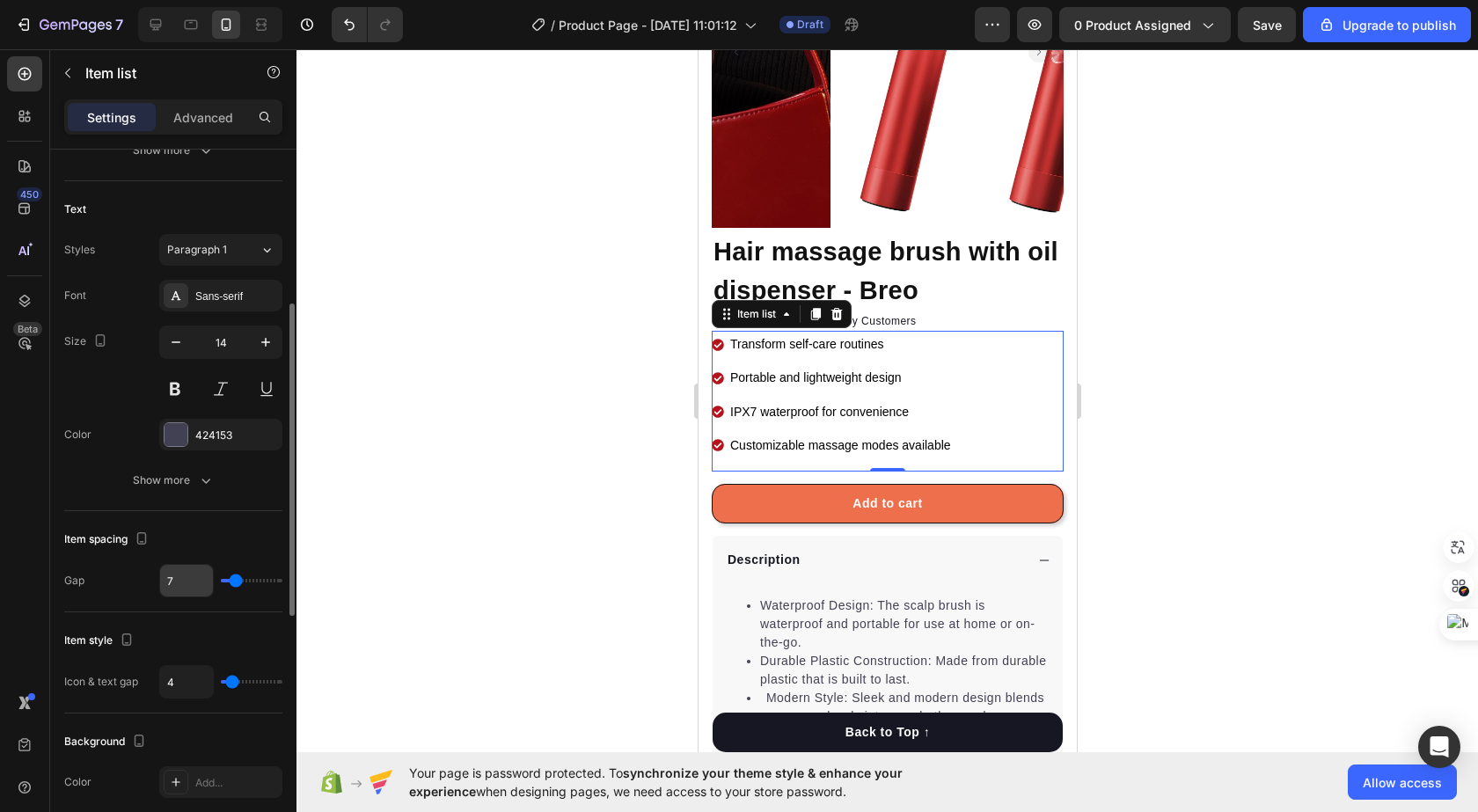
scroll to position [528, 0]
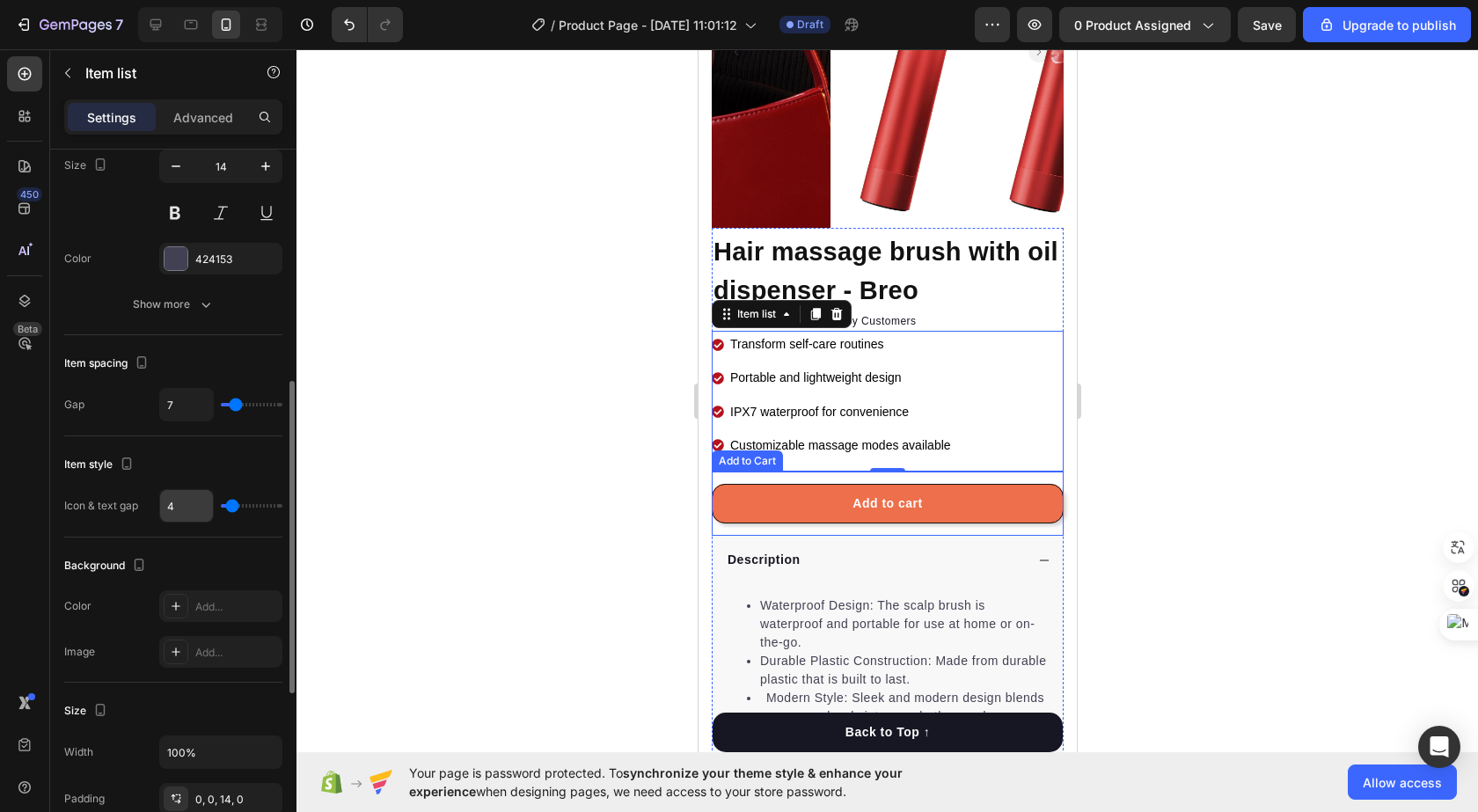
click at [186, 510] on input "4" at bounding box center [187, 506] width 53 height 32
type input "5"
click at [469, 425] on div at bounding box center [887, 430] width 1181 height 762
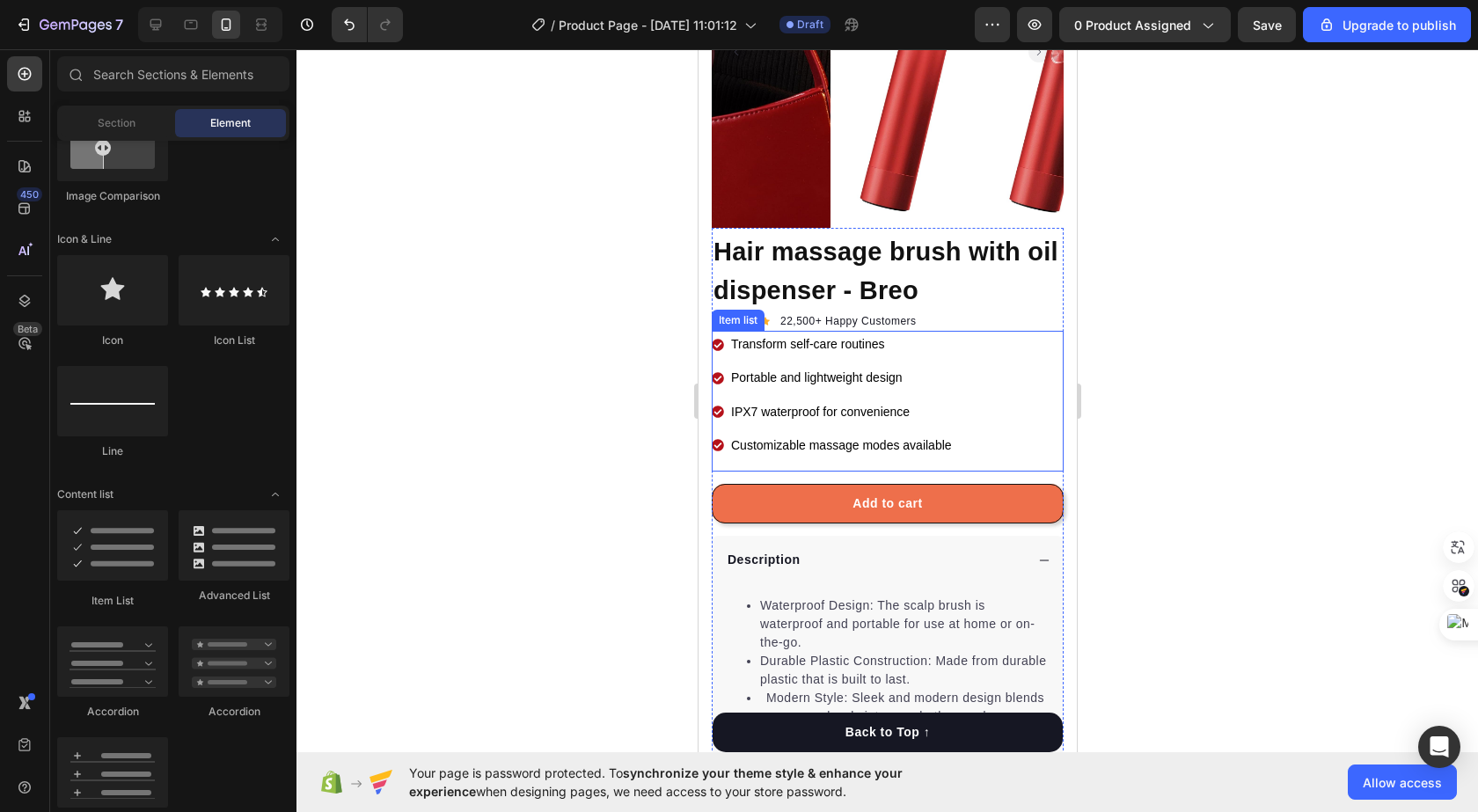
click at [962, 359] on div "Transform self-care routines Portable and lightweight design IPX7 waterproof fo…" at bounding box center [886, 400] width 352 height 141
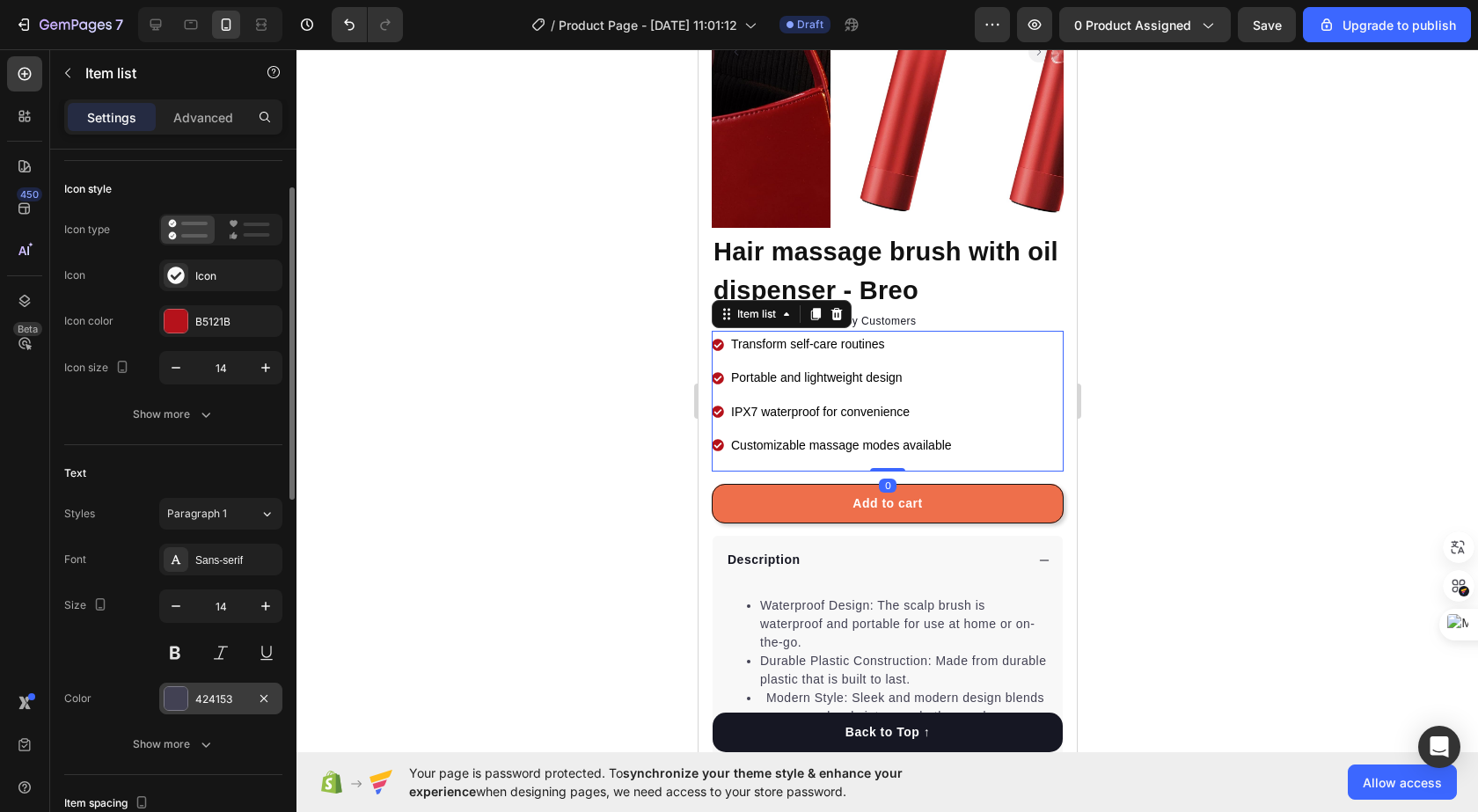
scroll to position [352, 0]
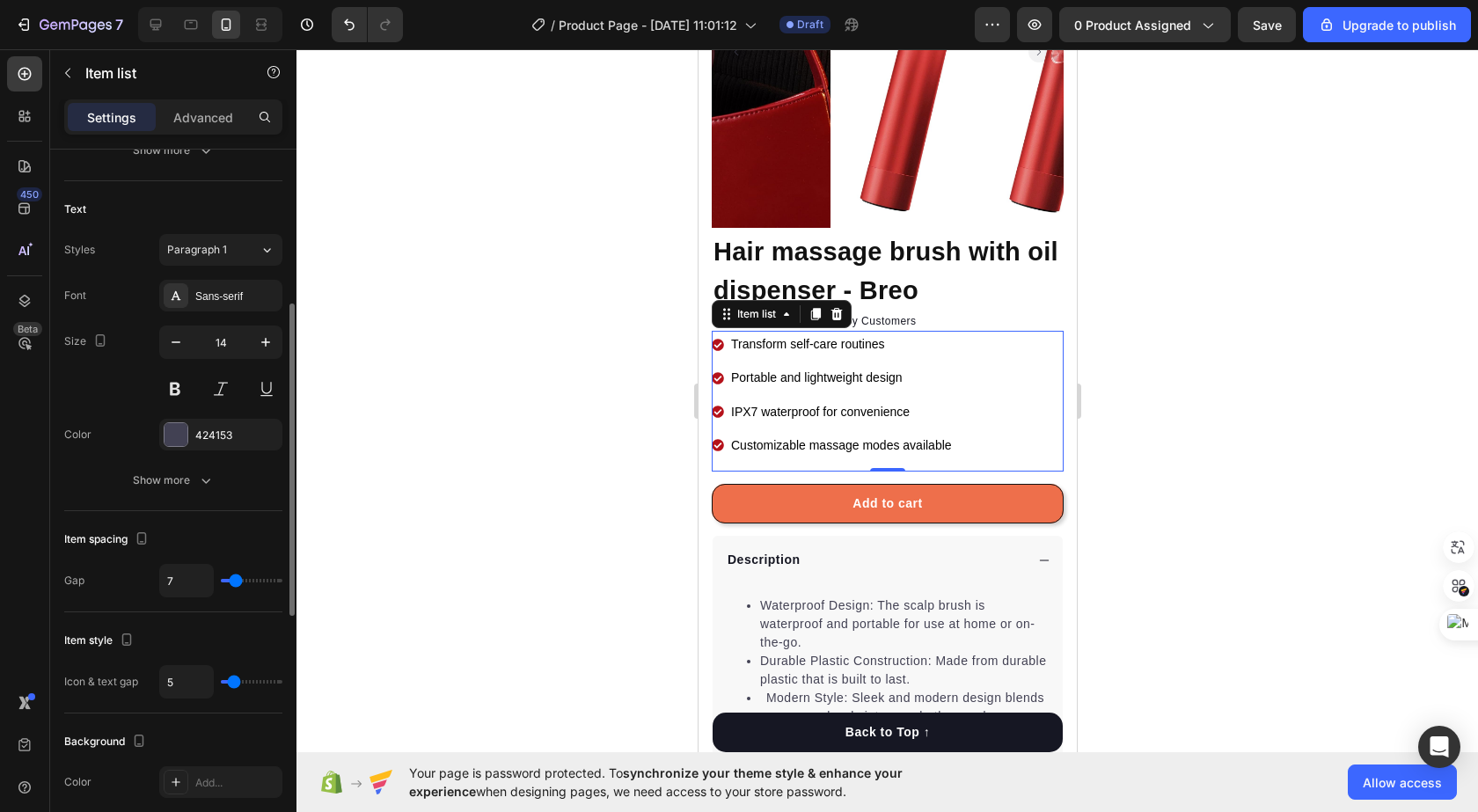
type input "4"
click at [232, 683] on input "range" at bounding box center [251, 682] width 62 height 4
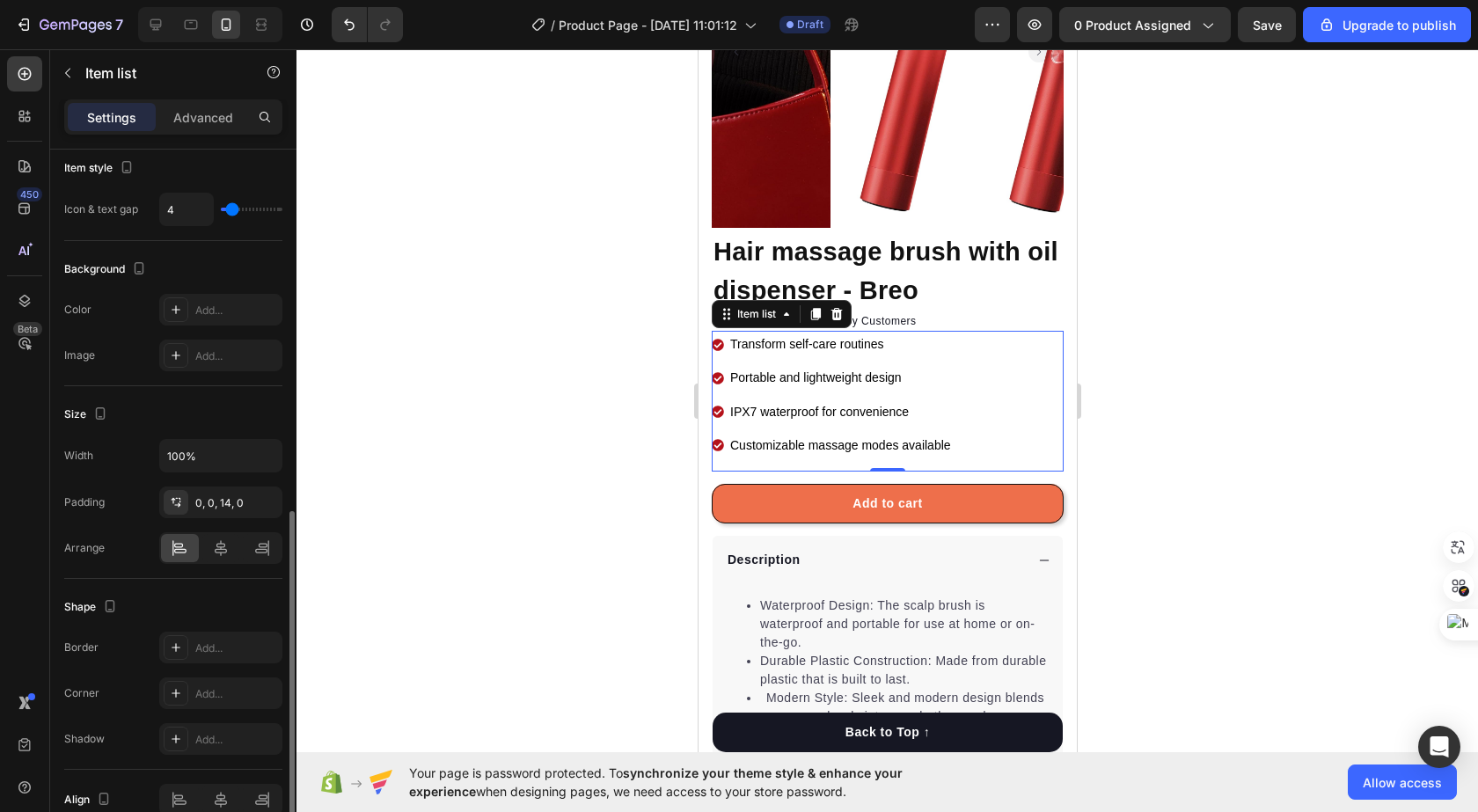
scroll to position [912, 0]
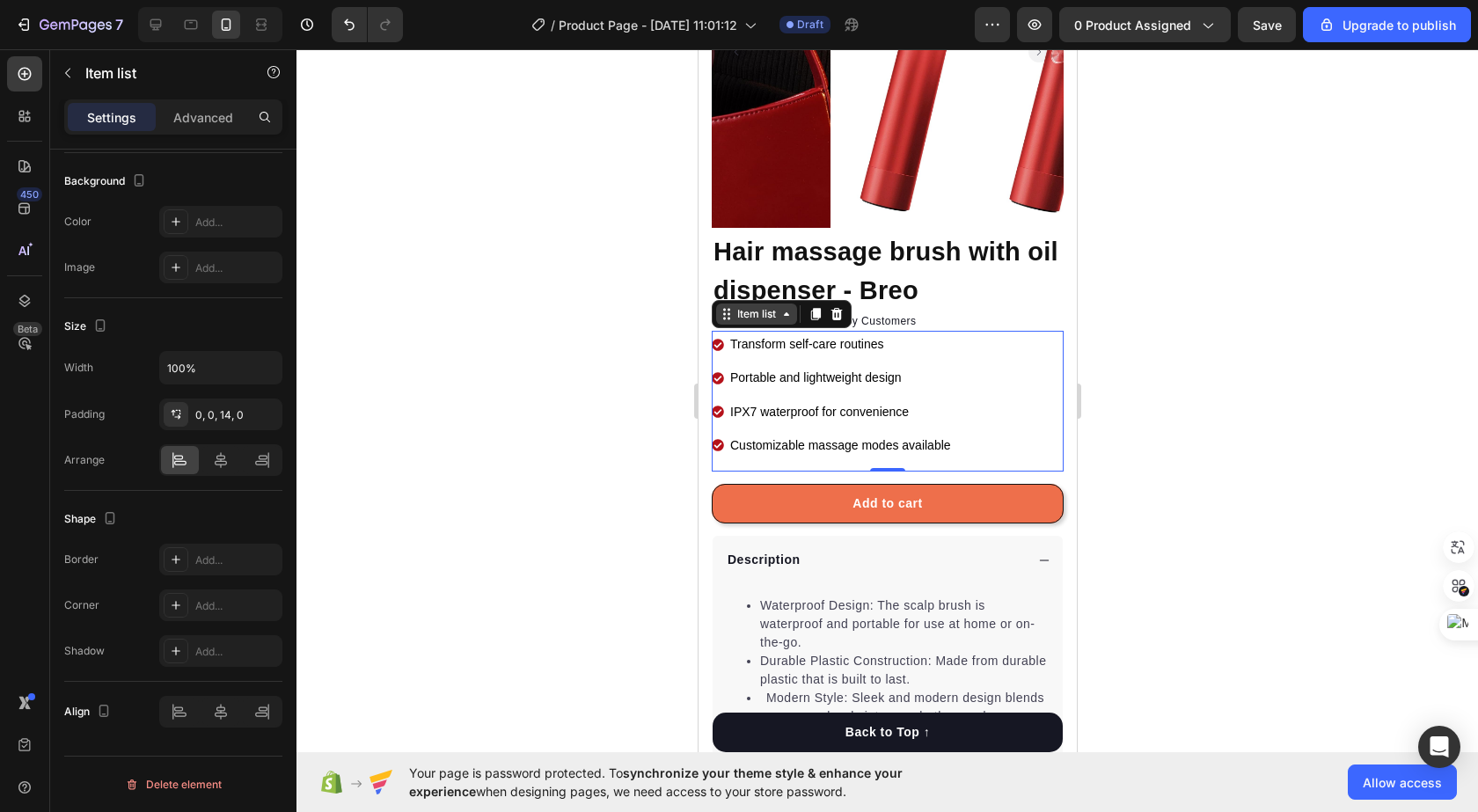
click at [734, 306] on div "Item list" at bounding box center [755, 314] width 46 height 16
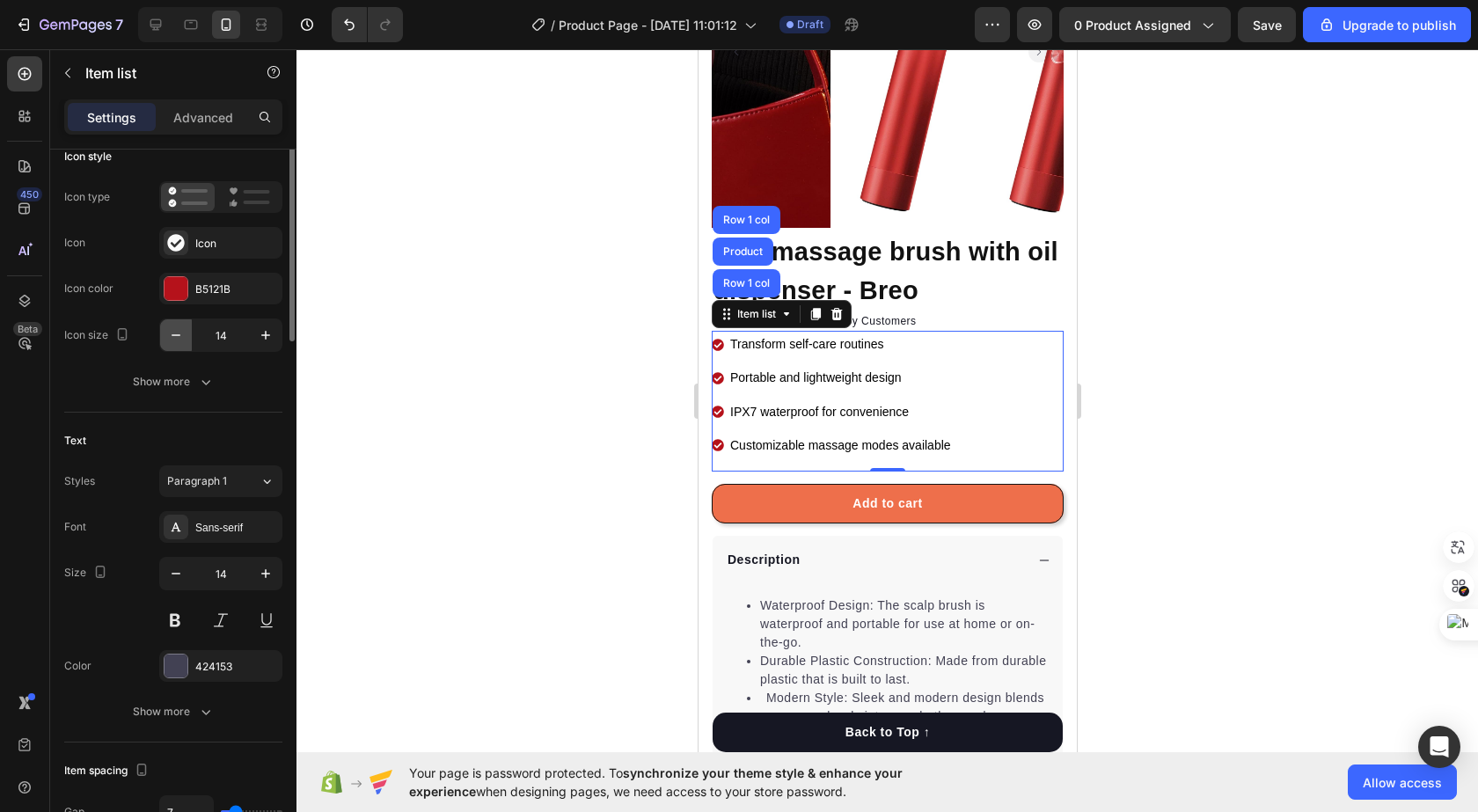
scroll to position [0, 0]
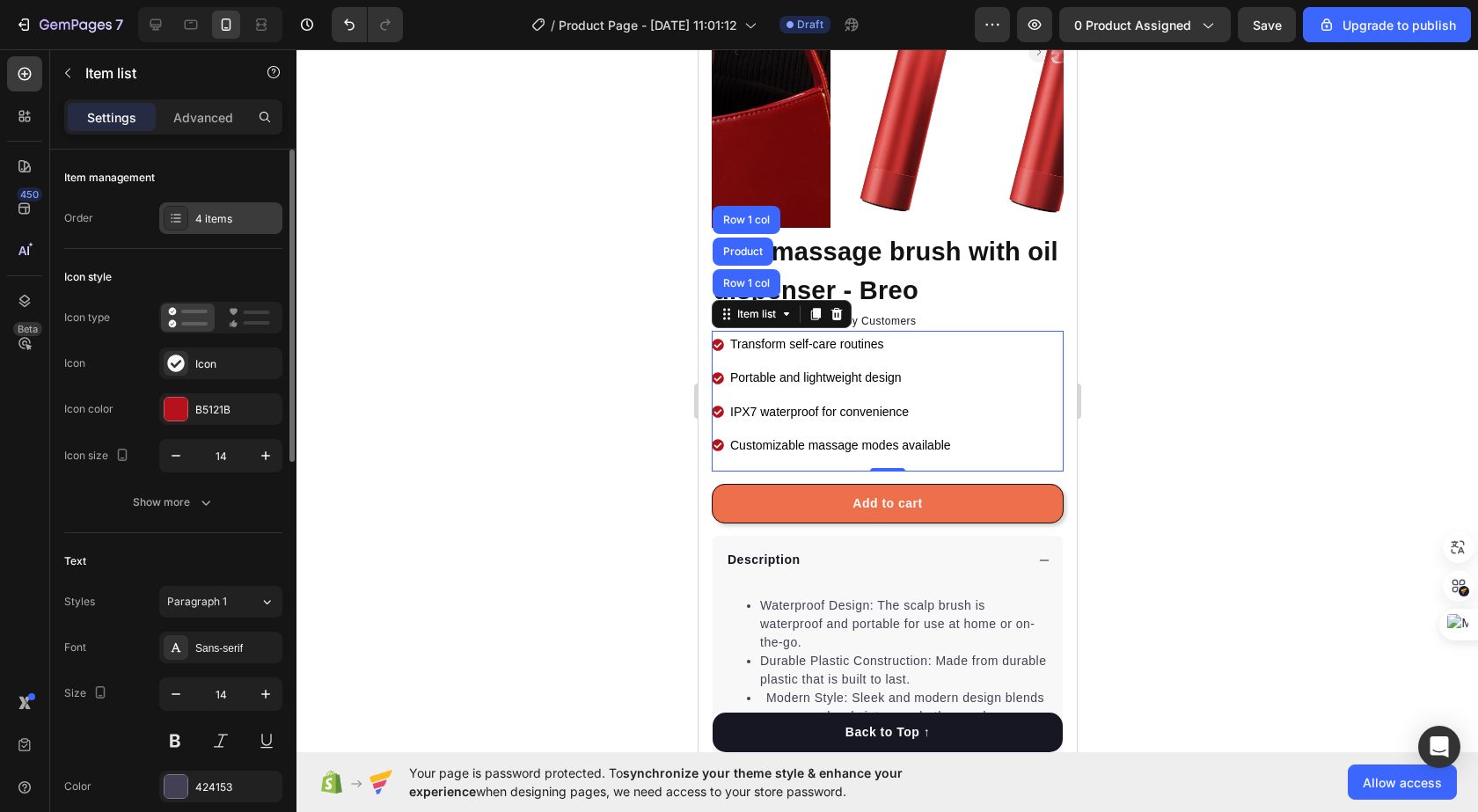
click at [247, 221] on div "4 items" at bounding box center [236, 219] width 82 height 16
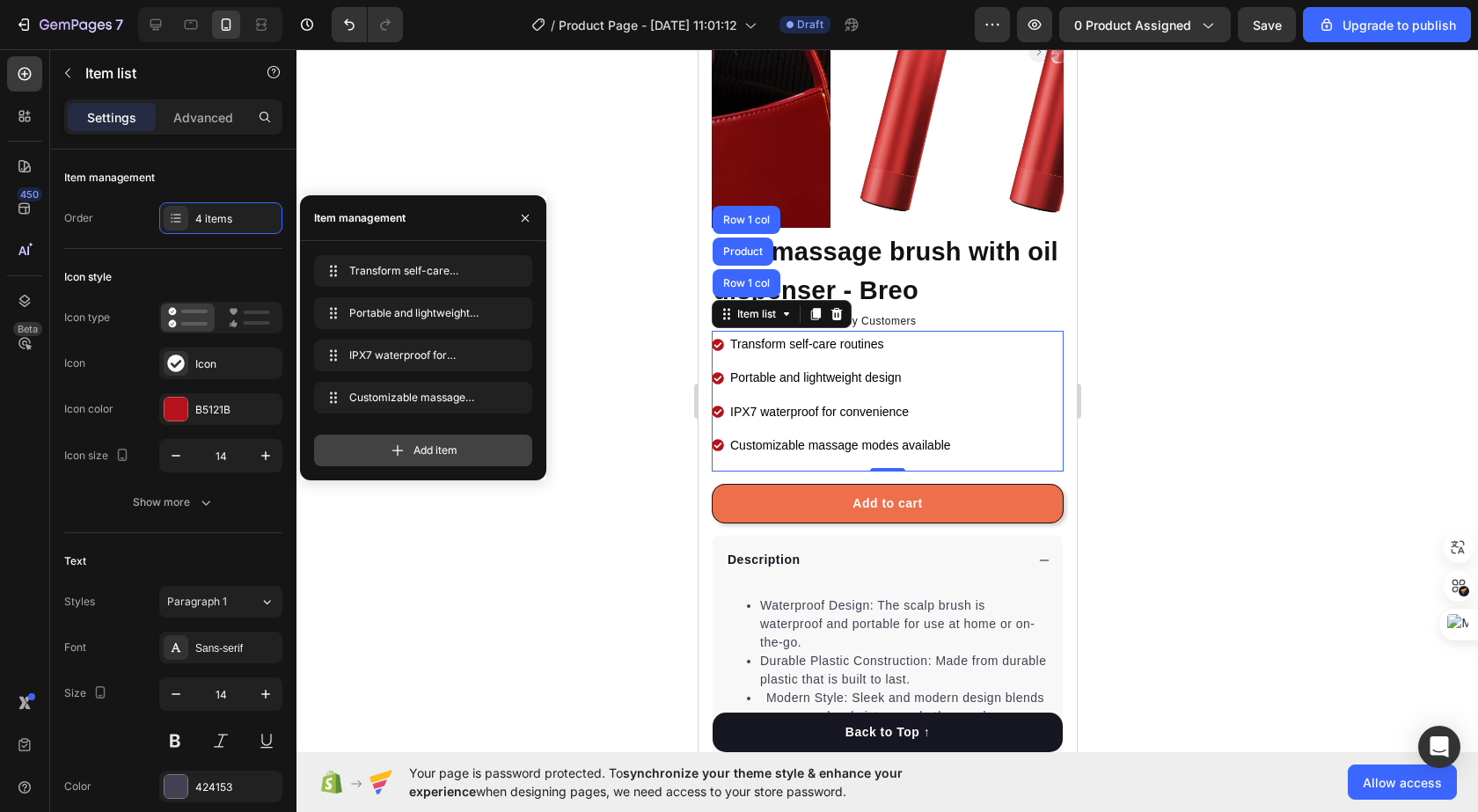
click at [394, 457] on icon at bounding box center [398, 451] width 18 height 18
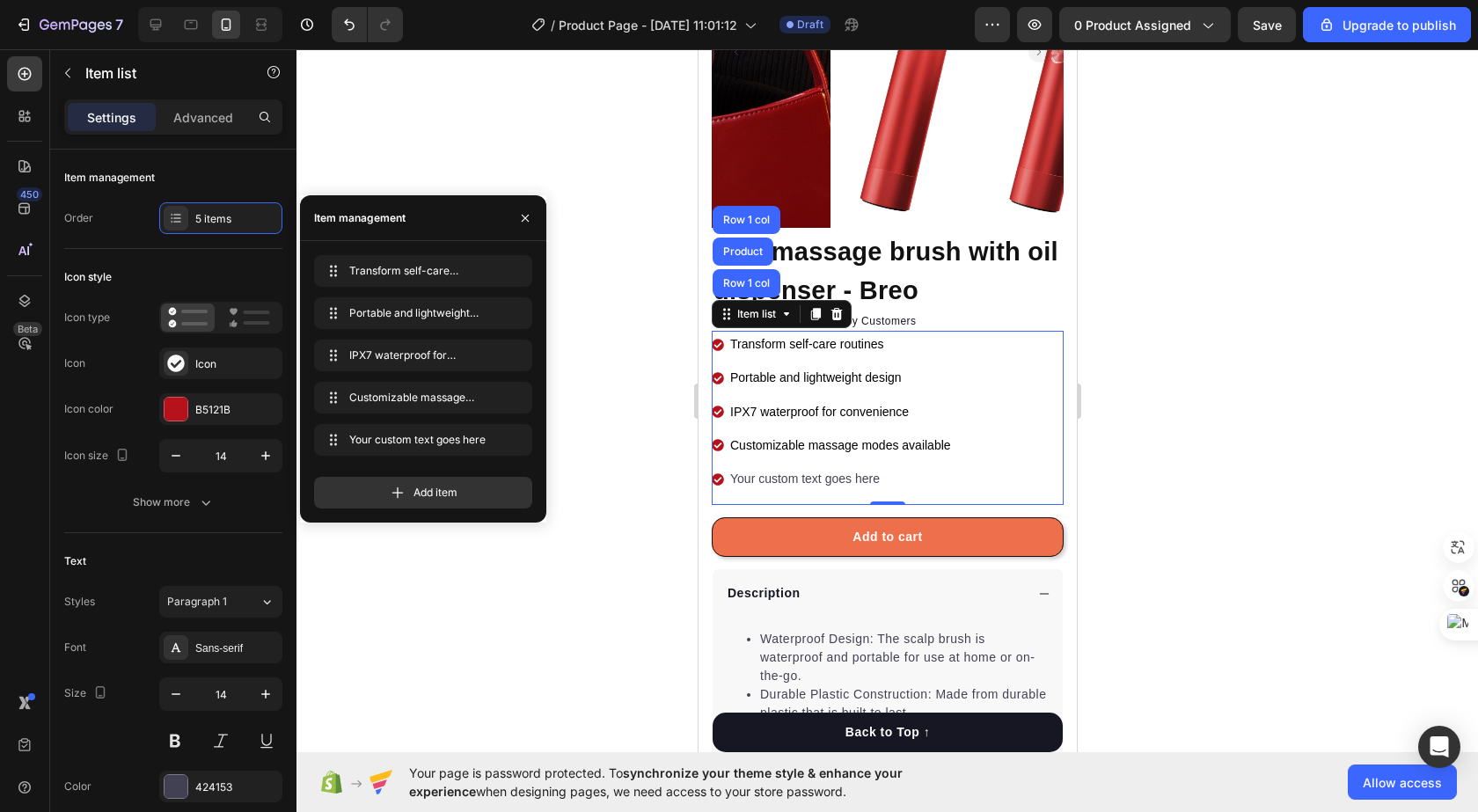
click at [560, 678] on div at bounding box center [887, 430] width 1181 height 762
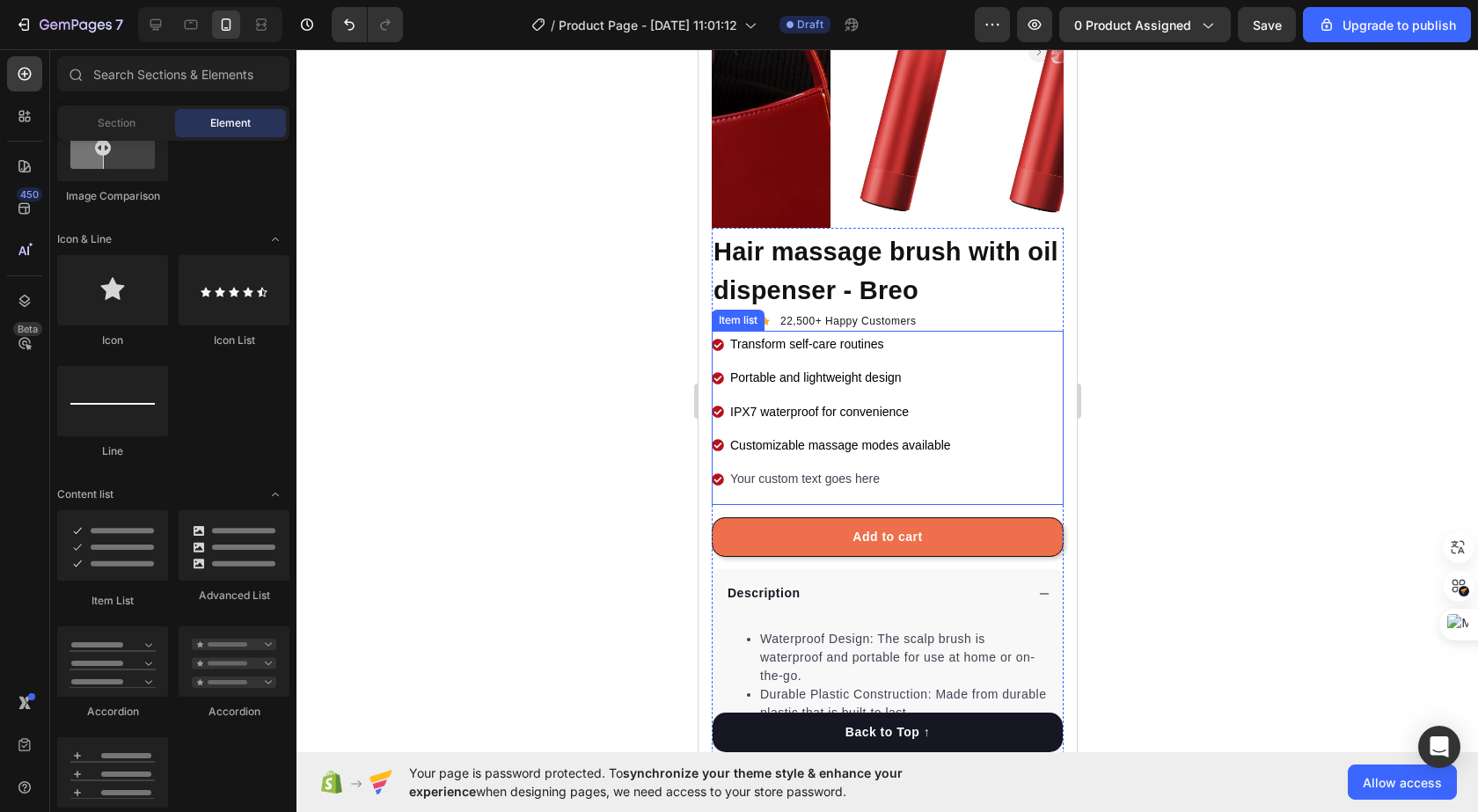
click at [902, 475] on div "Your custom text goes here" at bounding box center [839, 478] width 226 height 27
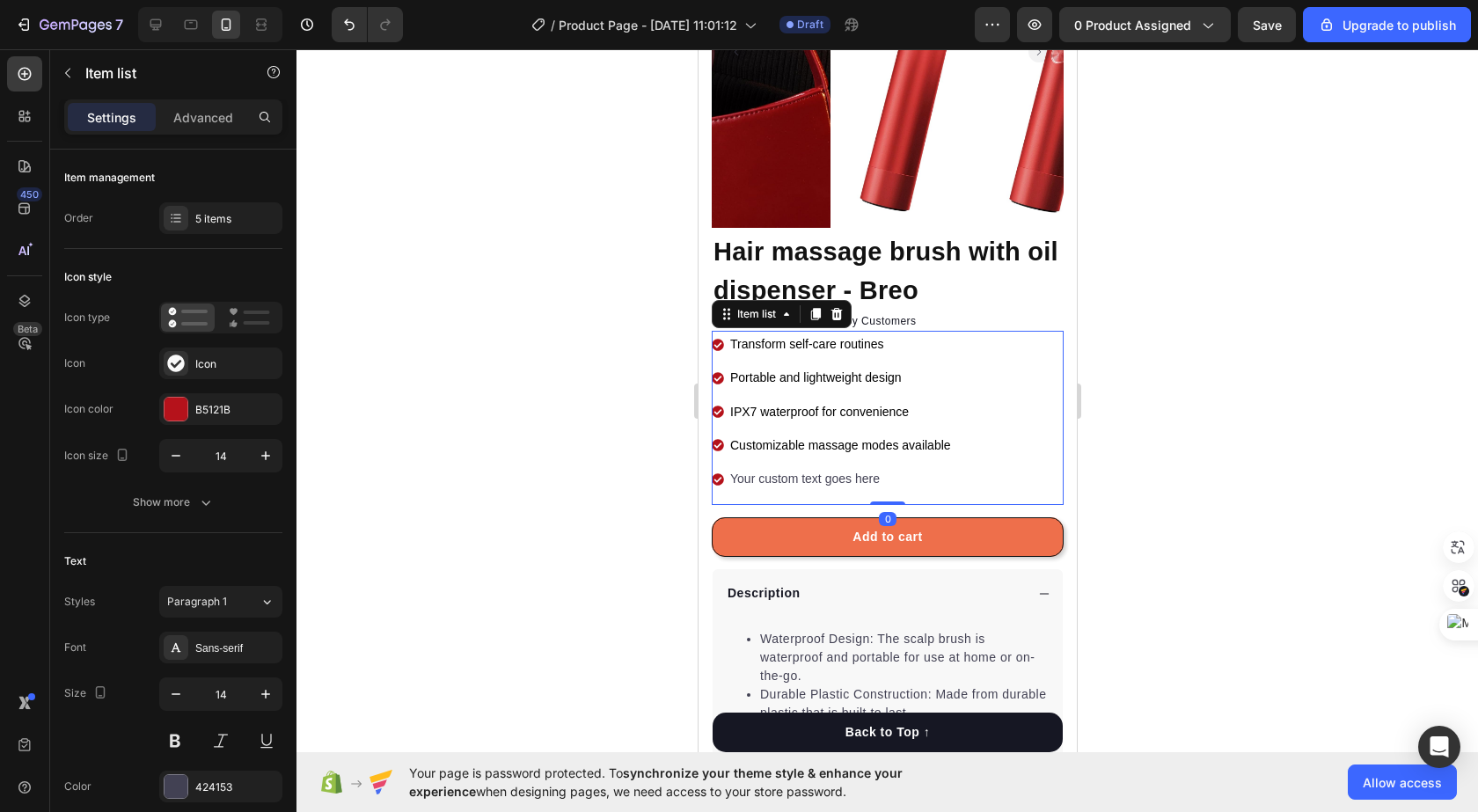
click at [823, 473] on div "Your custom text goes here" at bounding box center [839, 478] width 226 height 27
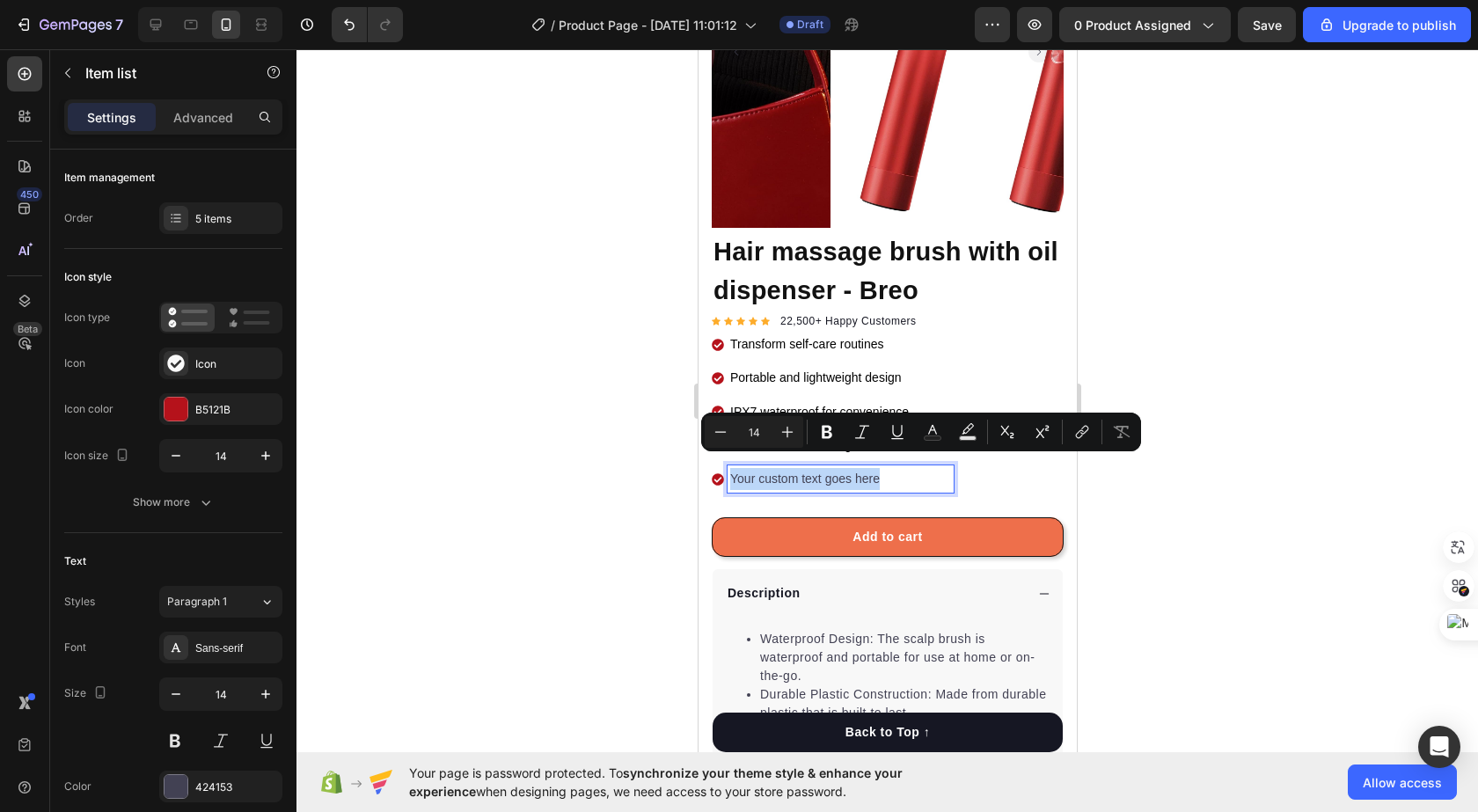
drag, startPoint x: 886, startPoint y: 464, endPoint x: 727, endPoint y: 460, distance: 159.1
click at [727, 465] on div "Your custom text goes here" at bounding box center [839, 478] width 226 height 27
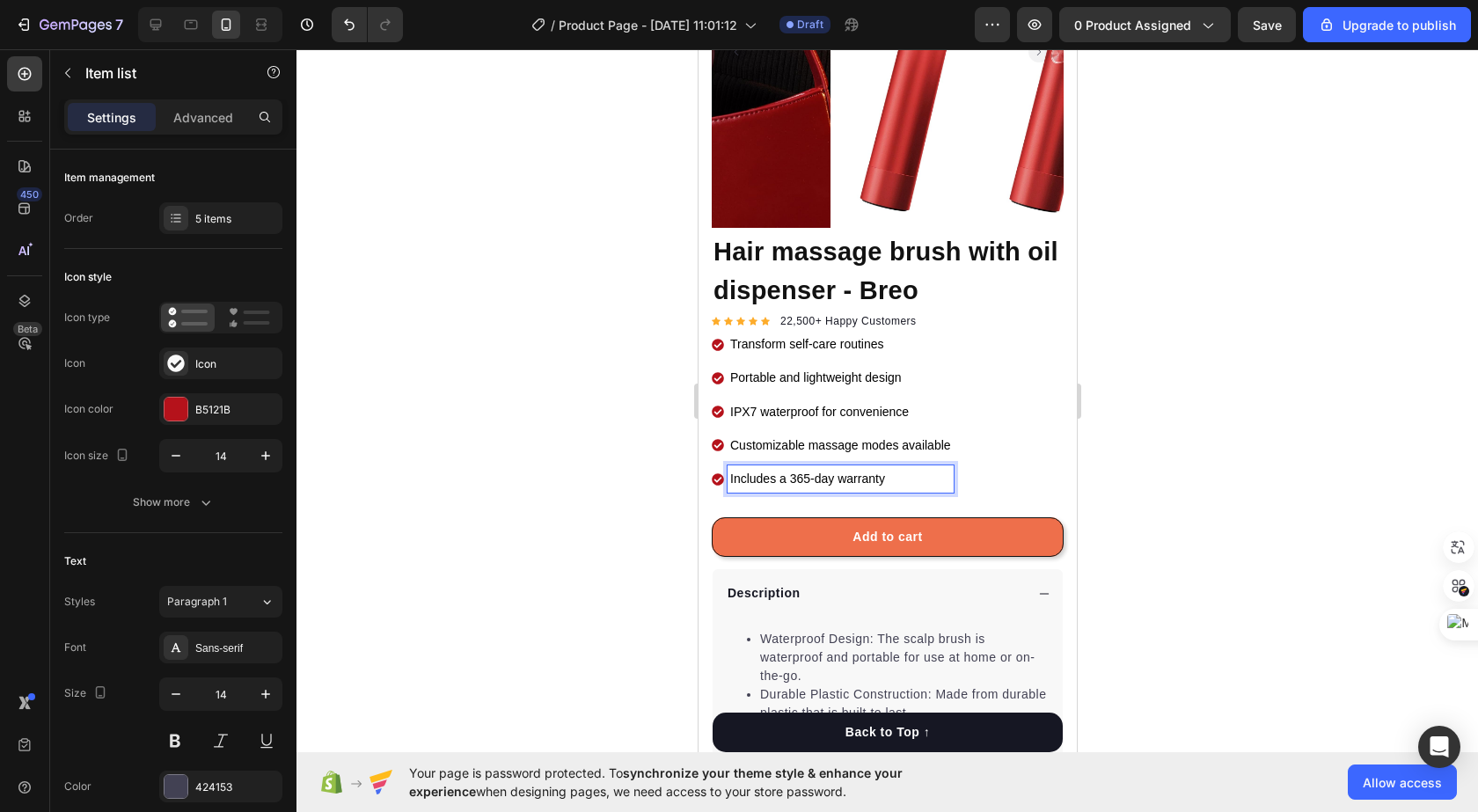
click at [805, 471] on span "Includes a 365-day warranty" at bounding box center [806, 478] width 155 height 14
click at [622, 427] on div at bounding box center [887, 430] width 1181 height 762
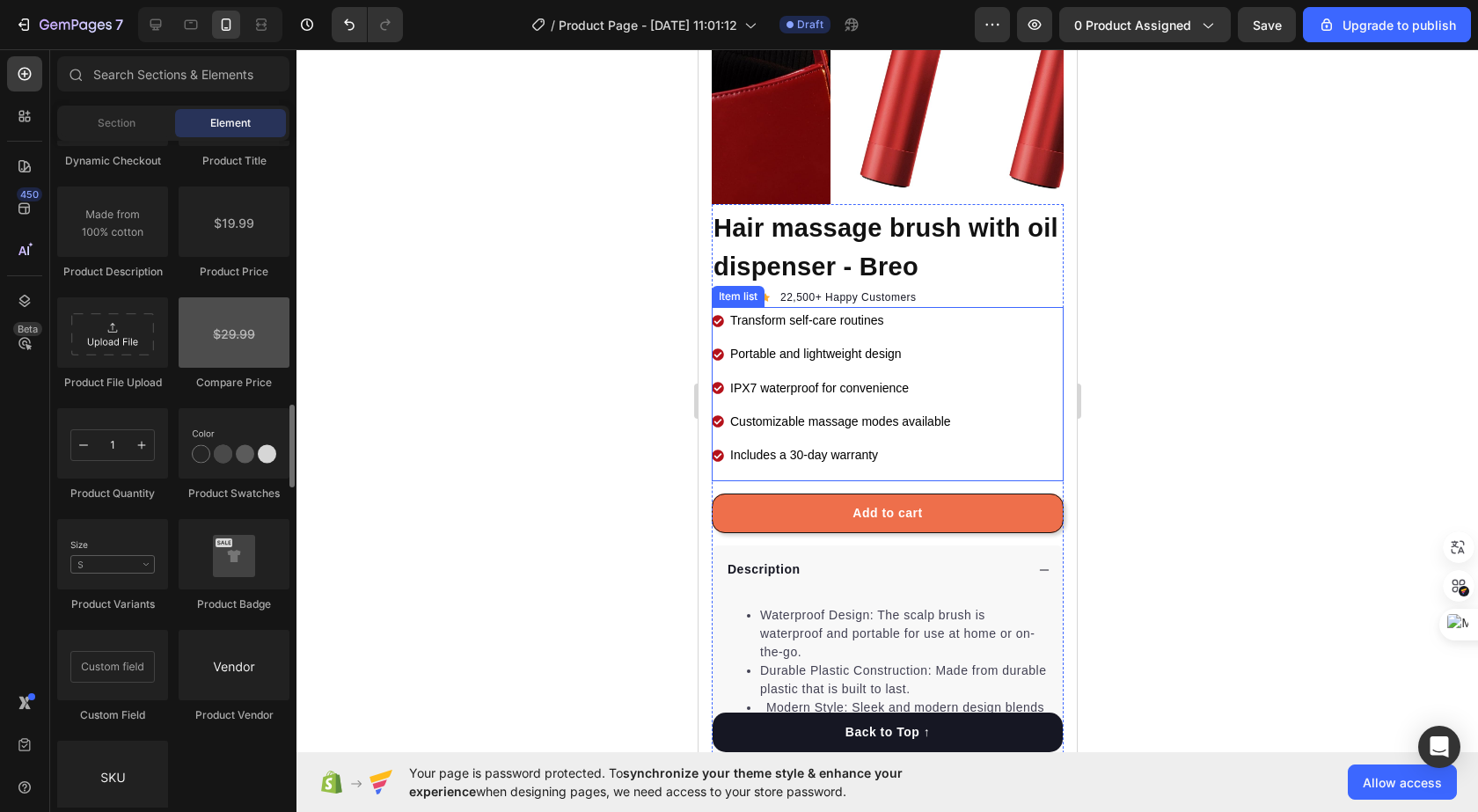
scroll to position [2815, 0]
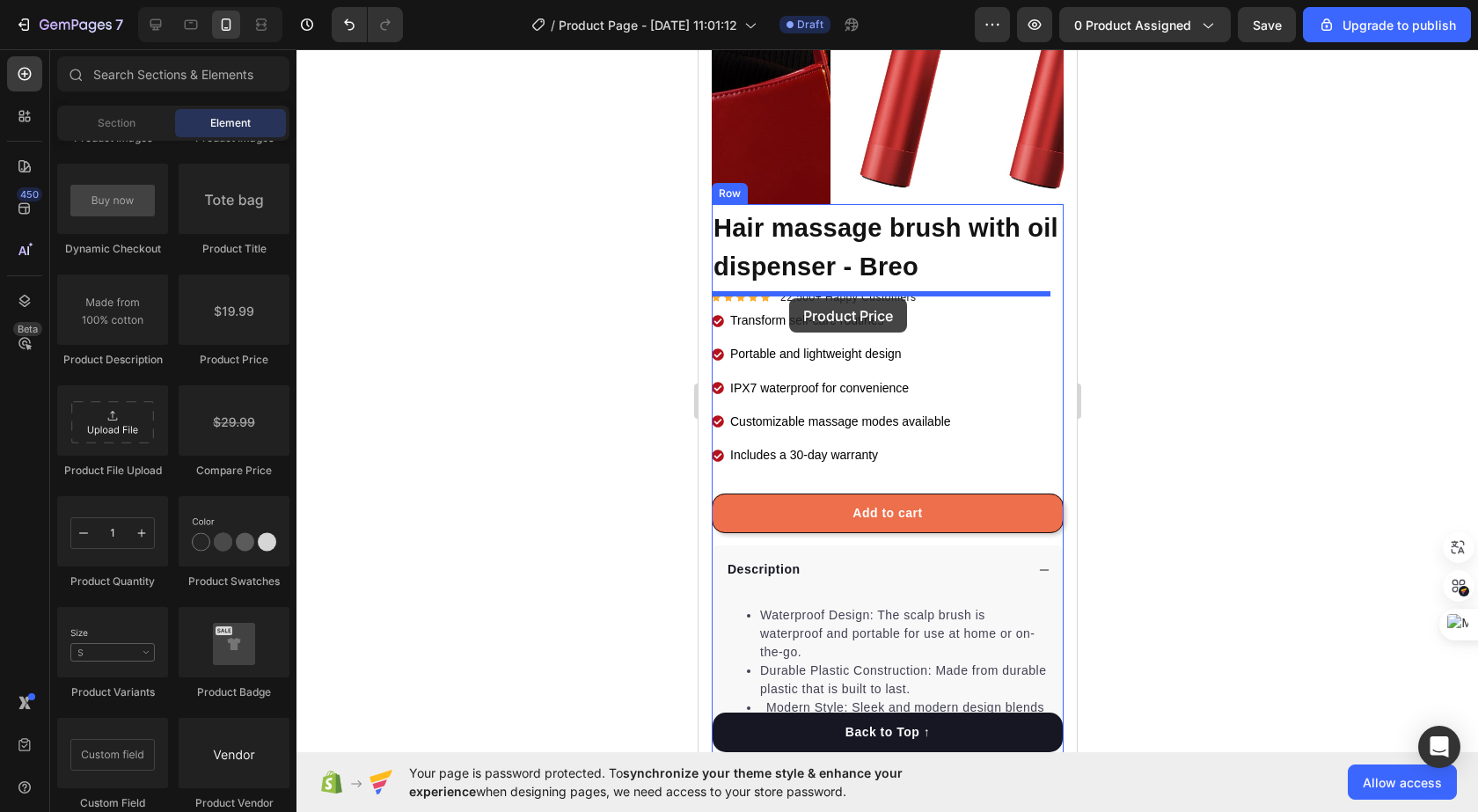
drag, startPoint x: 958, startPoint y: 363, endPoint x: 788, endPoint y: 298, distance: 182.0
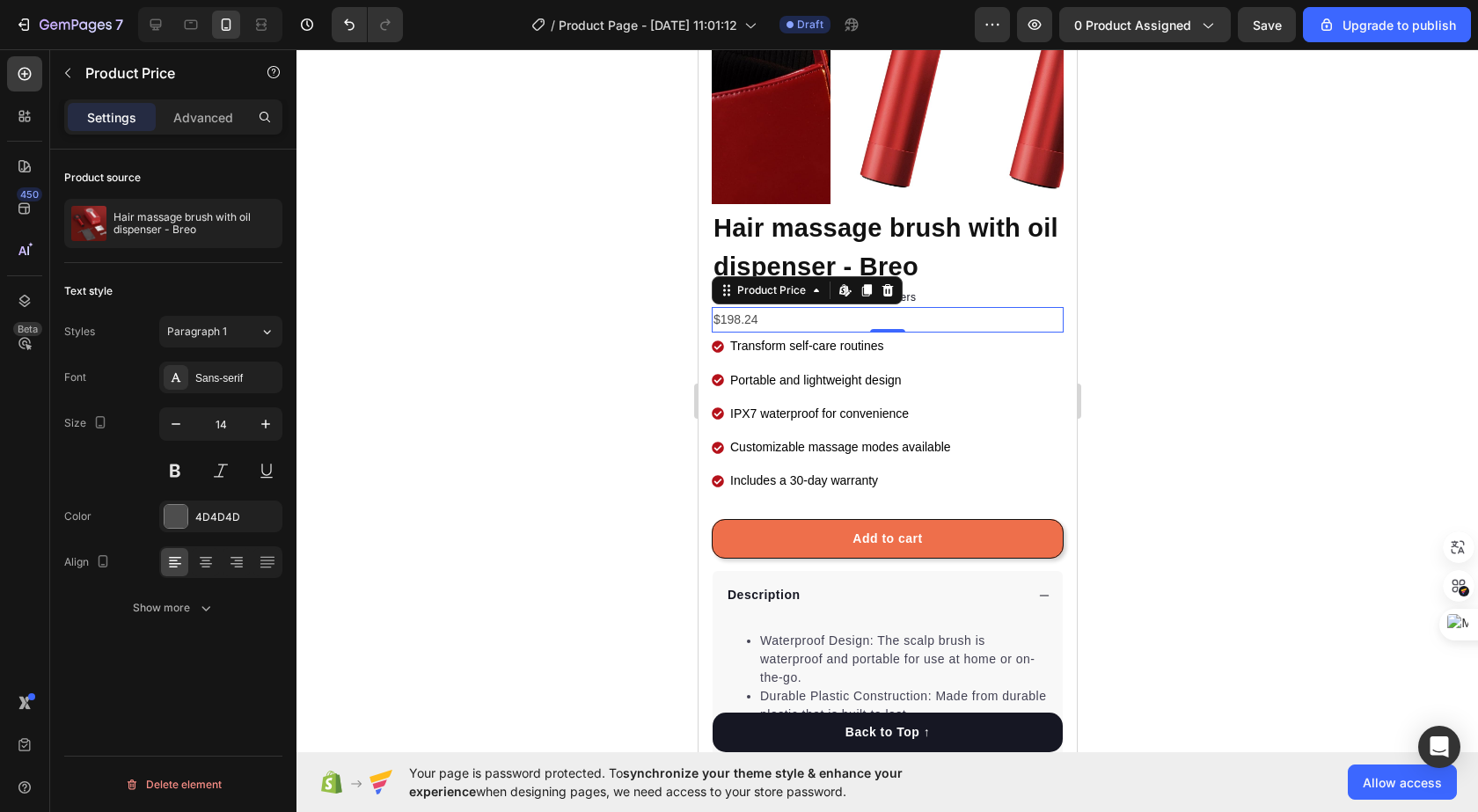
click at [793, 307] on div "$198.24" at bounding box center [886, 320] width 352 height 26
click at [766, 307] on div "$198.24" at bounding box center [886, 320] width 352 height 26
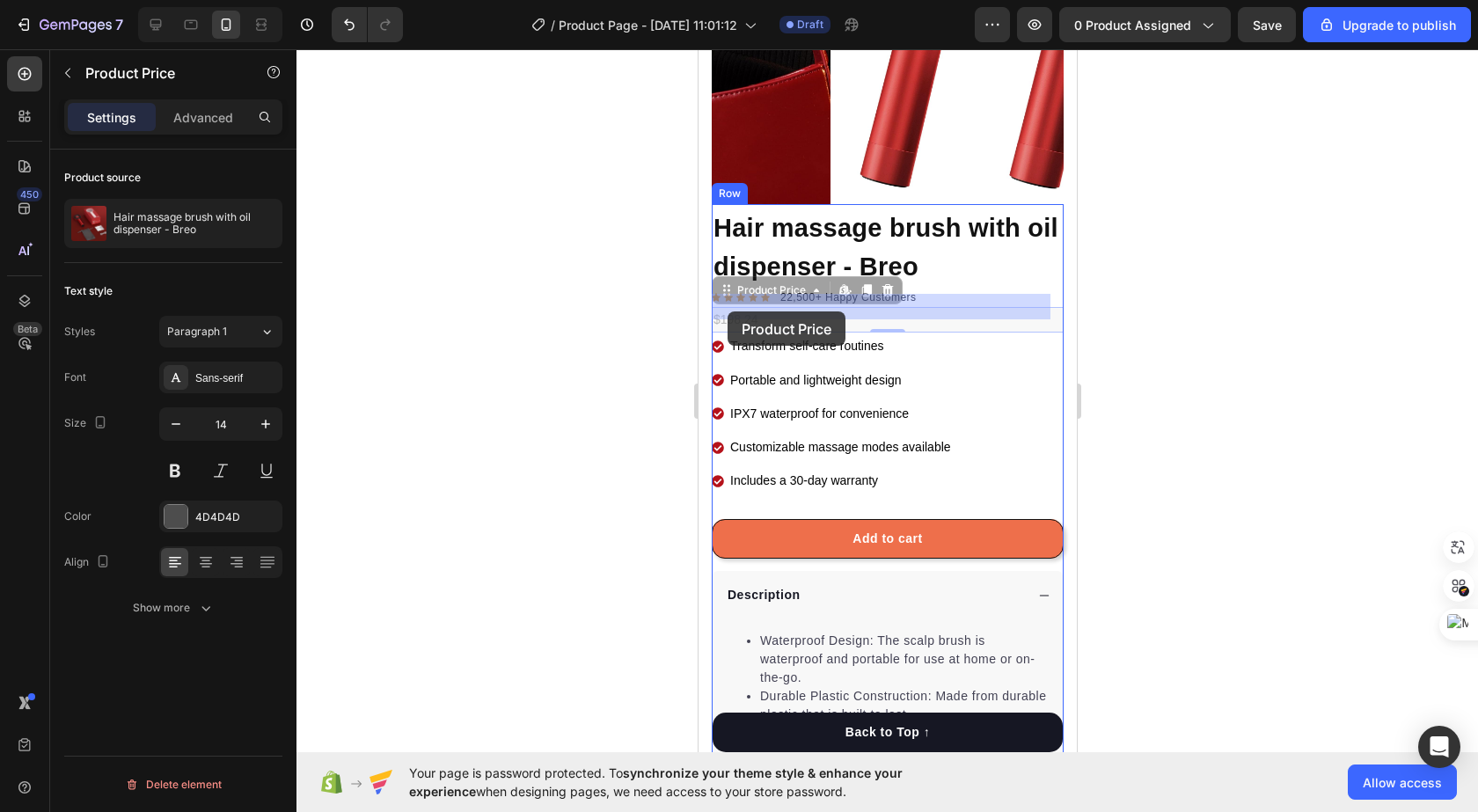
drag, startPoint x: 766, startPoint y: 306, endPoint x: 749, endPoint y: 306, distance: 17.0
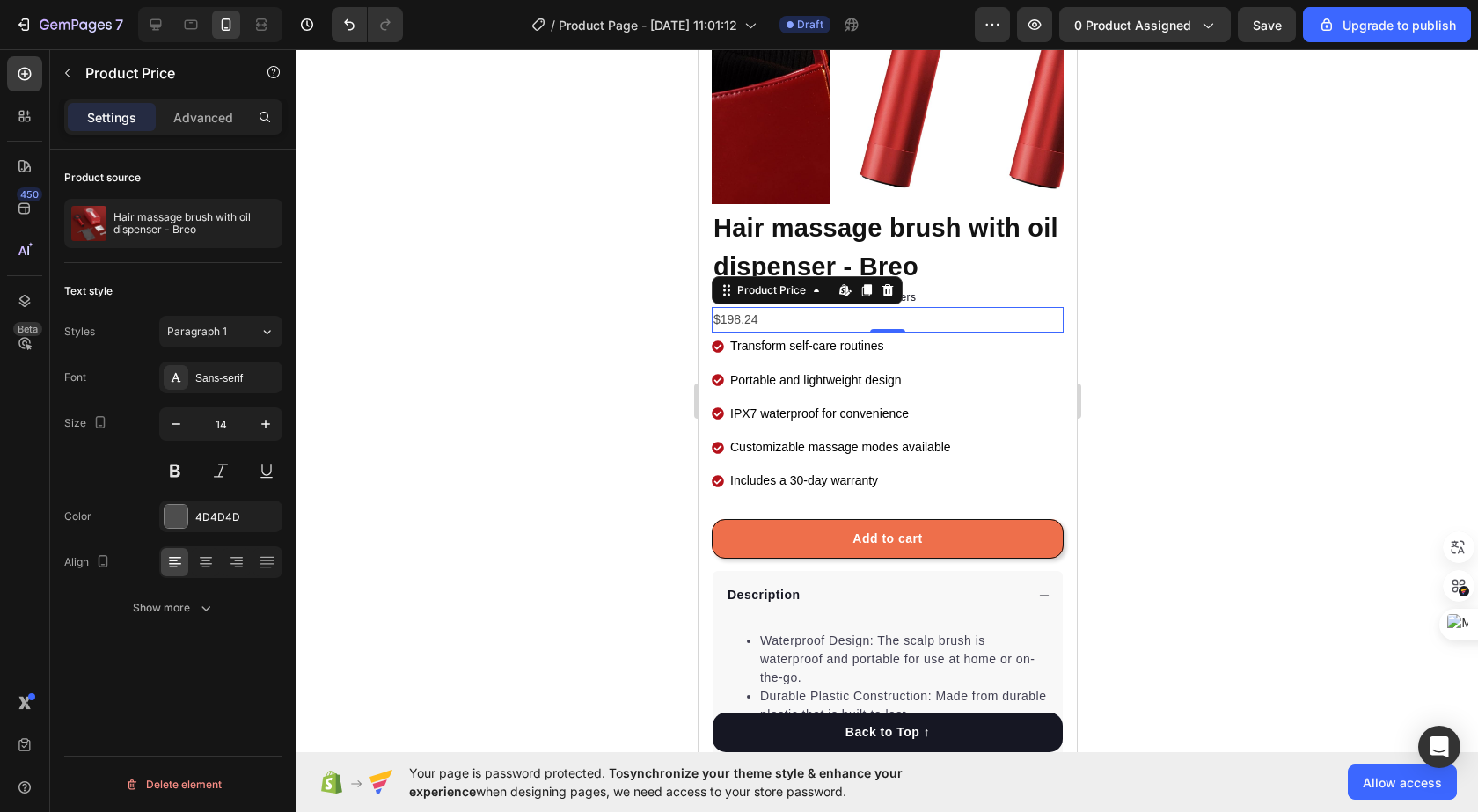
click at [777, 312] on div "$198.24" at bounding box center [886, 320] width 352 height 26
click at [818, 290] on div "Product Price Edit content in Shopify" at bounding box center [807, 290] width 191 height 28
click at [867, 369] on p "Portable and lightweight design" at bounding box center [839, 380] width 221 height 22
click at [862, 309] on div "$198.24" at bounding box center [886, 320] width 352 height 26
click at [860, 308] on div "$198.24" at bounding box center [886, 320] width 352 height 26
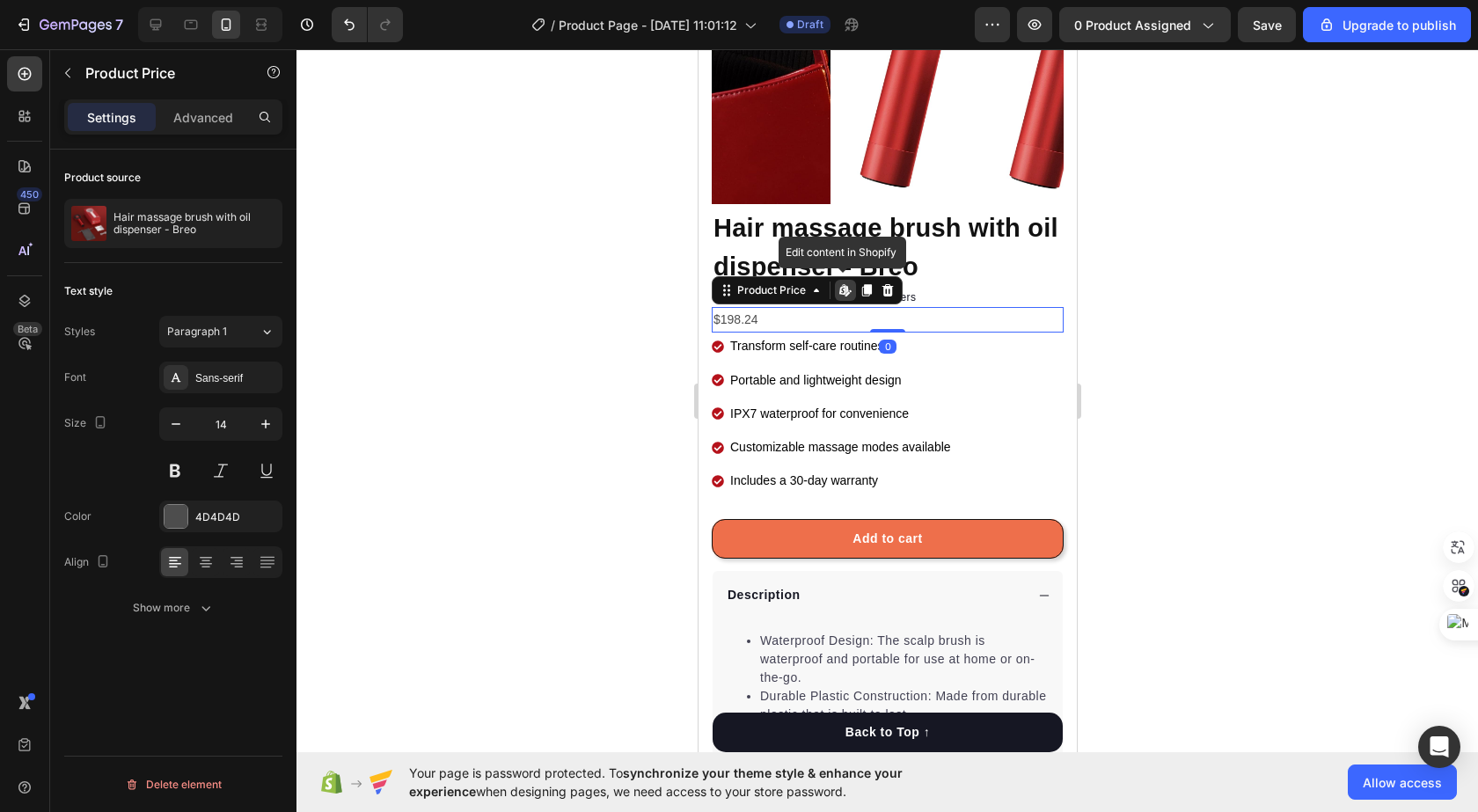
click at [773, 307] on div "$198.24" at bounding box center [886, 320] width 352 height 26
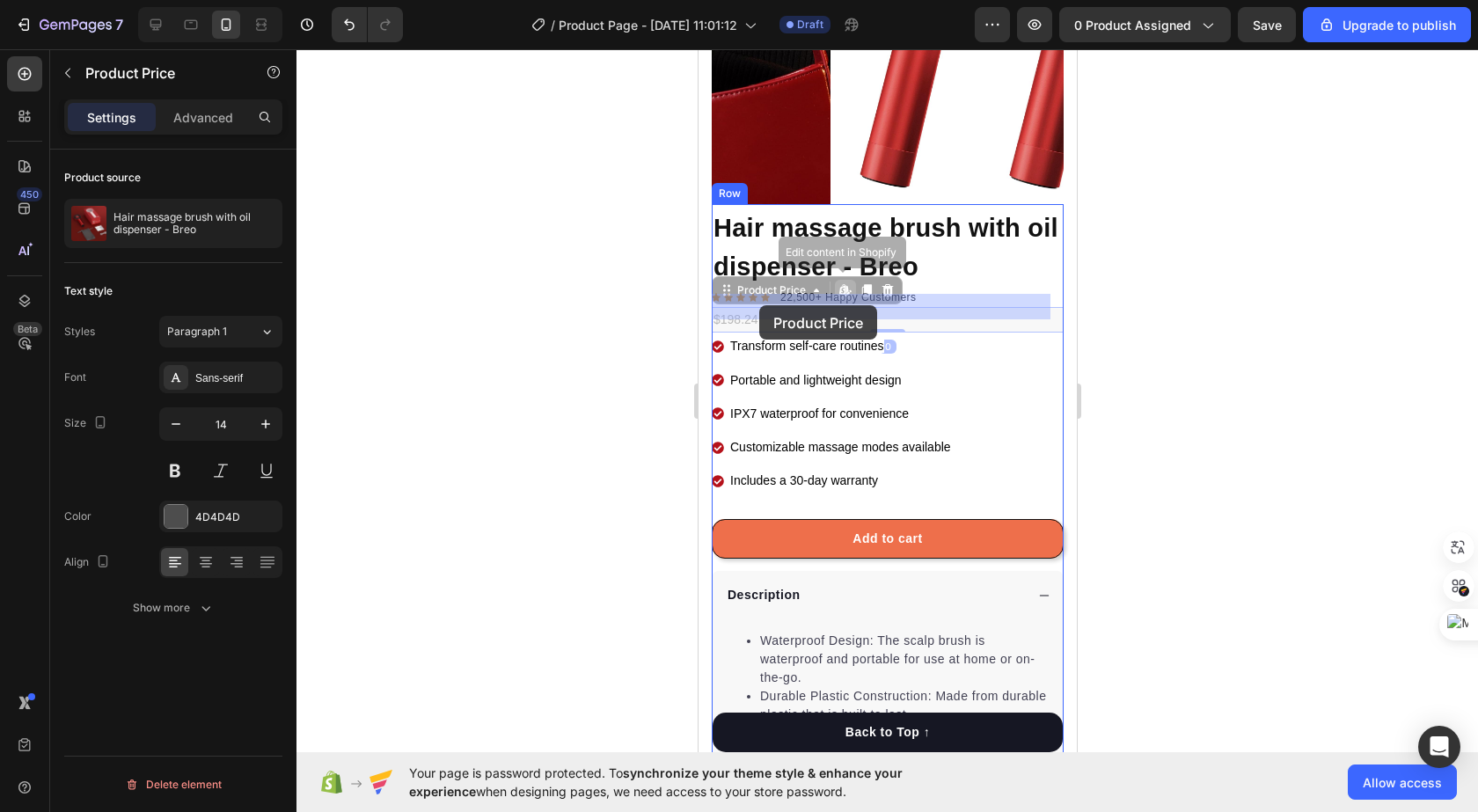
drag, startPoint x: 773, startPoint y: 305, endPoint x: 758, endPoint y: 305, distance: 15.0
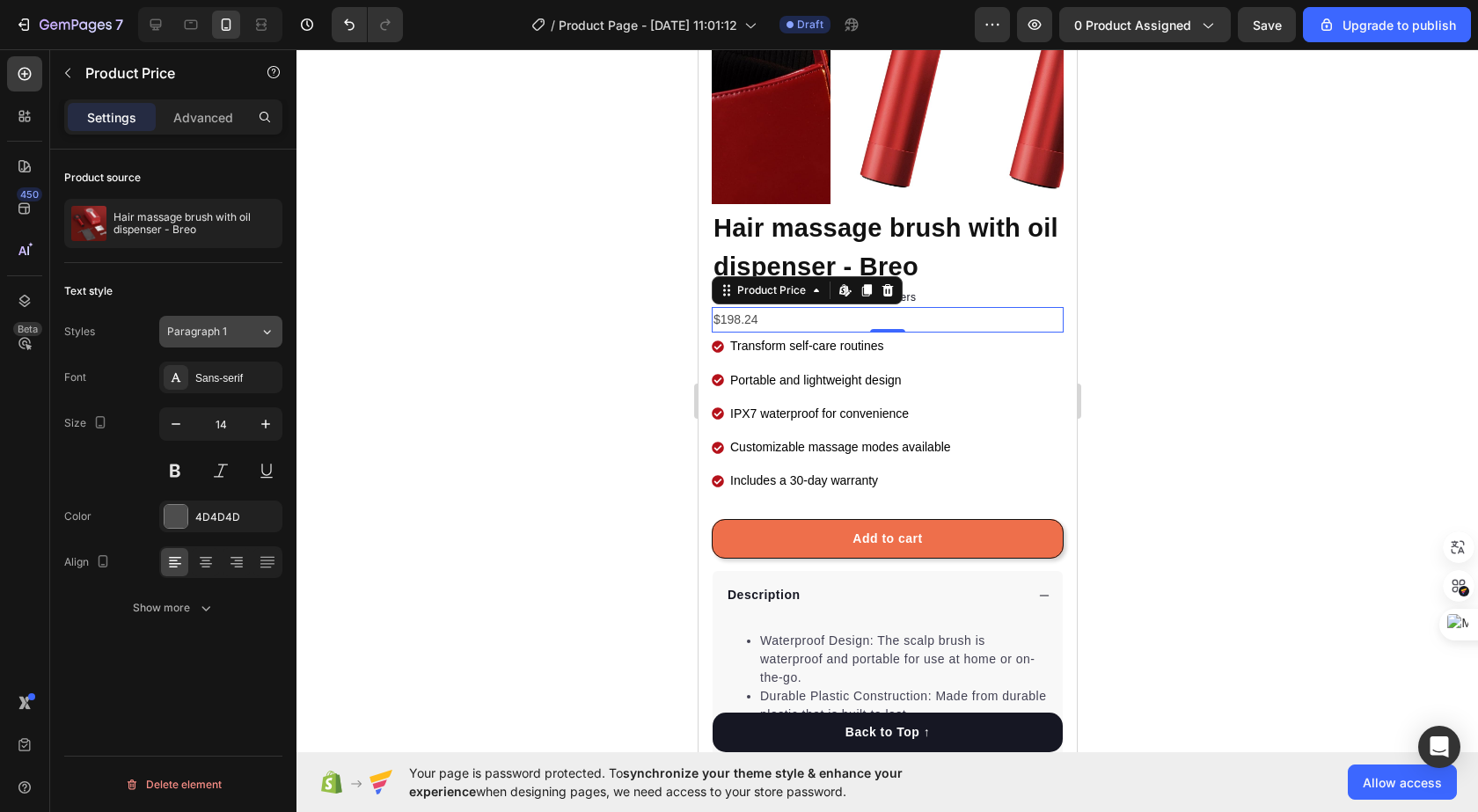
click at [222, 319] on button "Paragraph 1" at bounding box center [221, 332] width 123 height 32
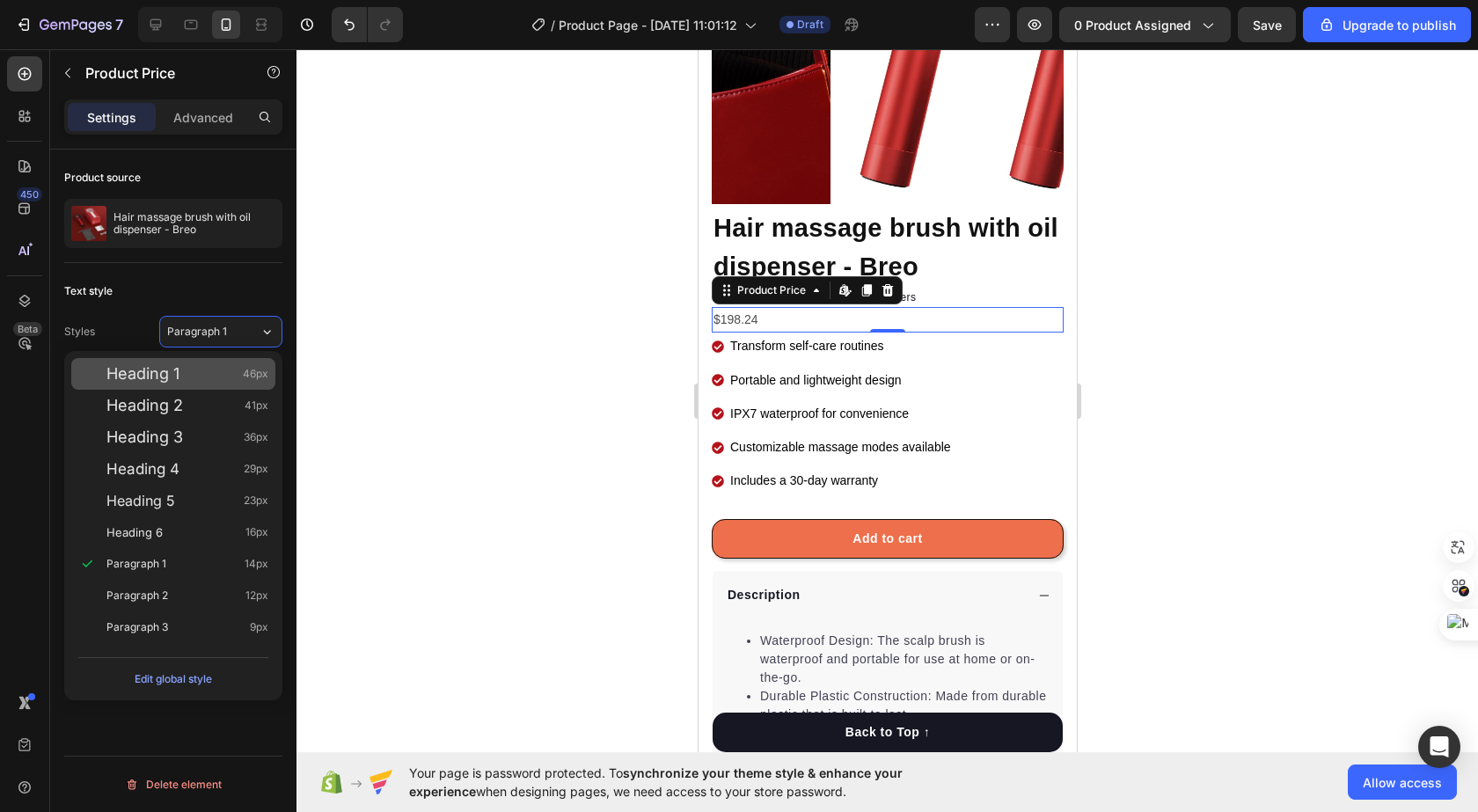
click at [213, 387] on div "Heading 1 46px" at bounding box center [173, 374] width 204 height 32
type input "46"
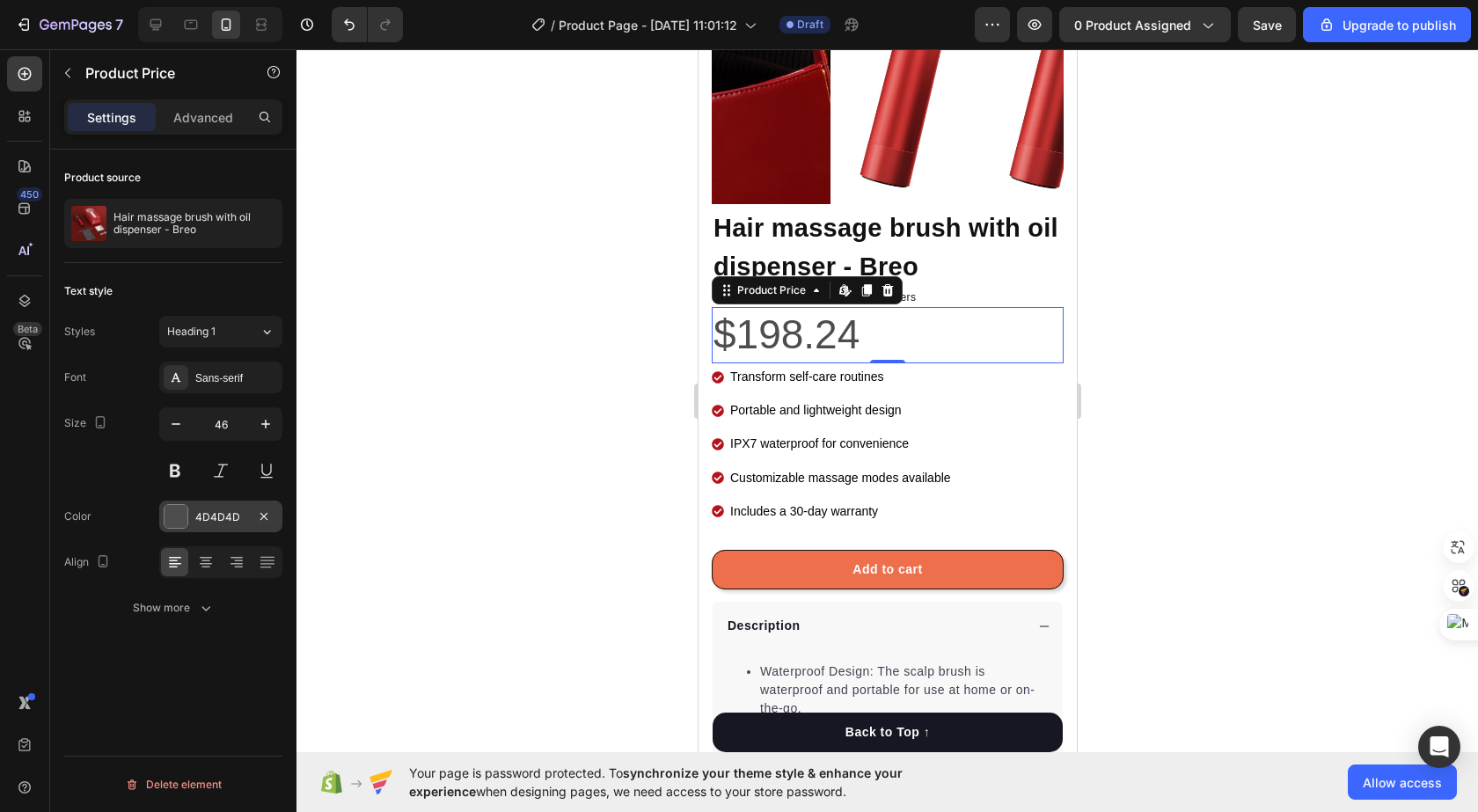
click at [190, 511] on div "4D4D4D" at bounding box center [221, 516] width 123 height 32
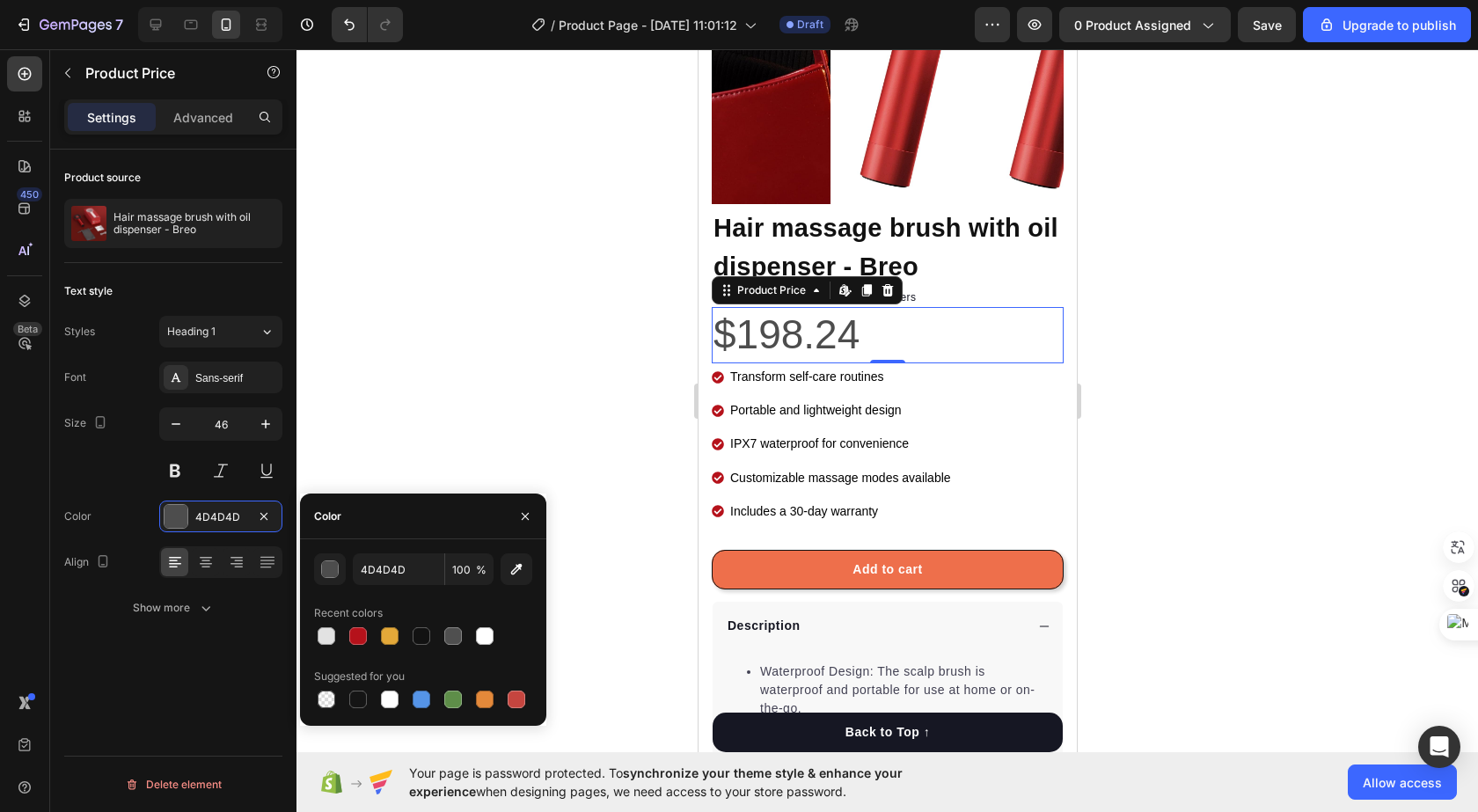
click at [437, 638] on div at bounding box center [423, 636] width 218 height 25
click at [424, 629] on div at bounding box center [422, 636] width 18 height 18
type input "121212"
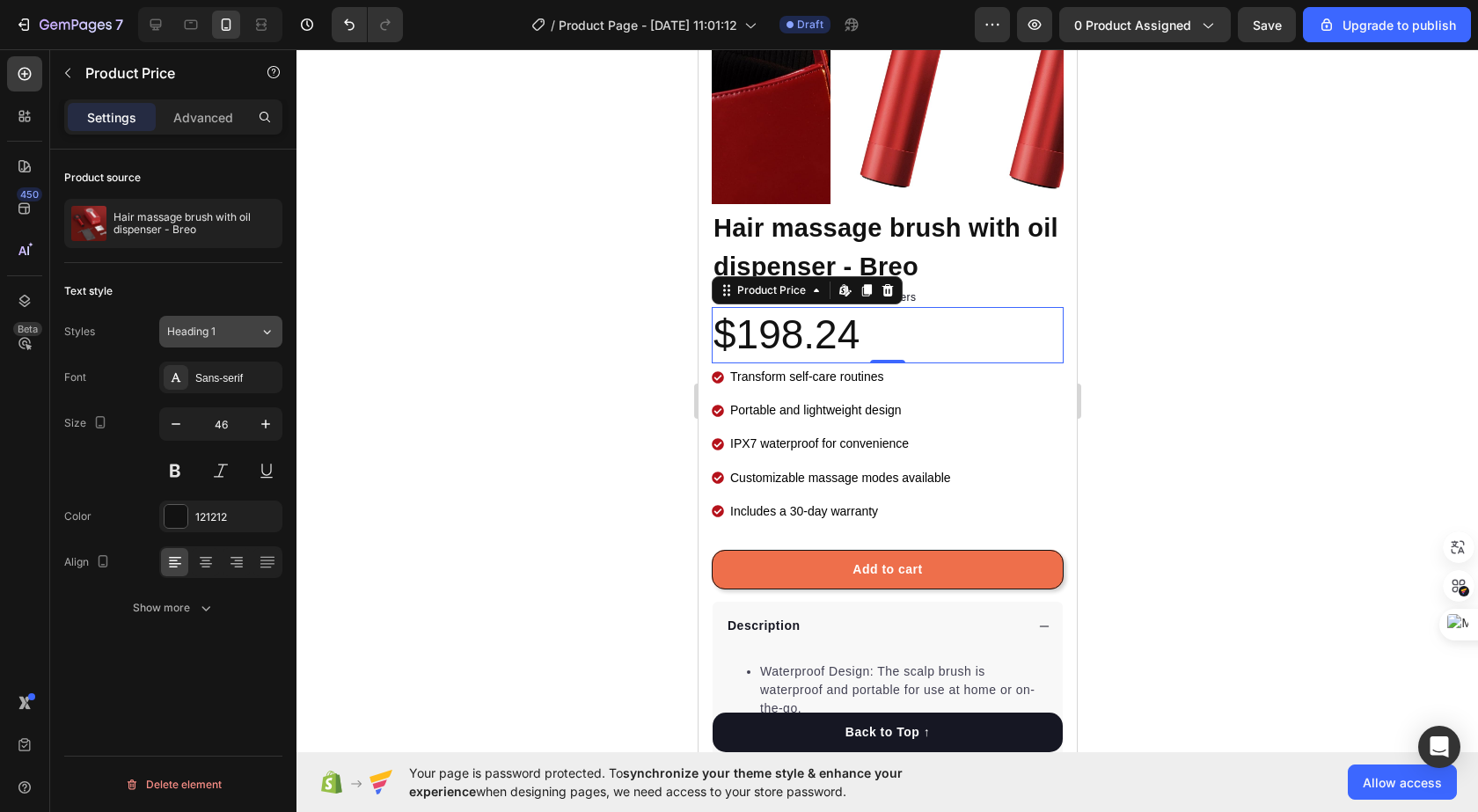
click at [228, 326] on div "Heading 1" at bounding box center [203, 332] width 71 height 16
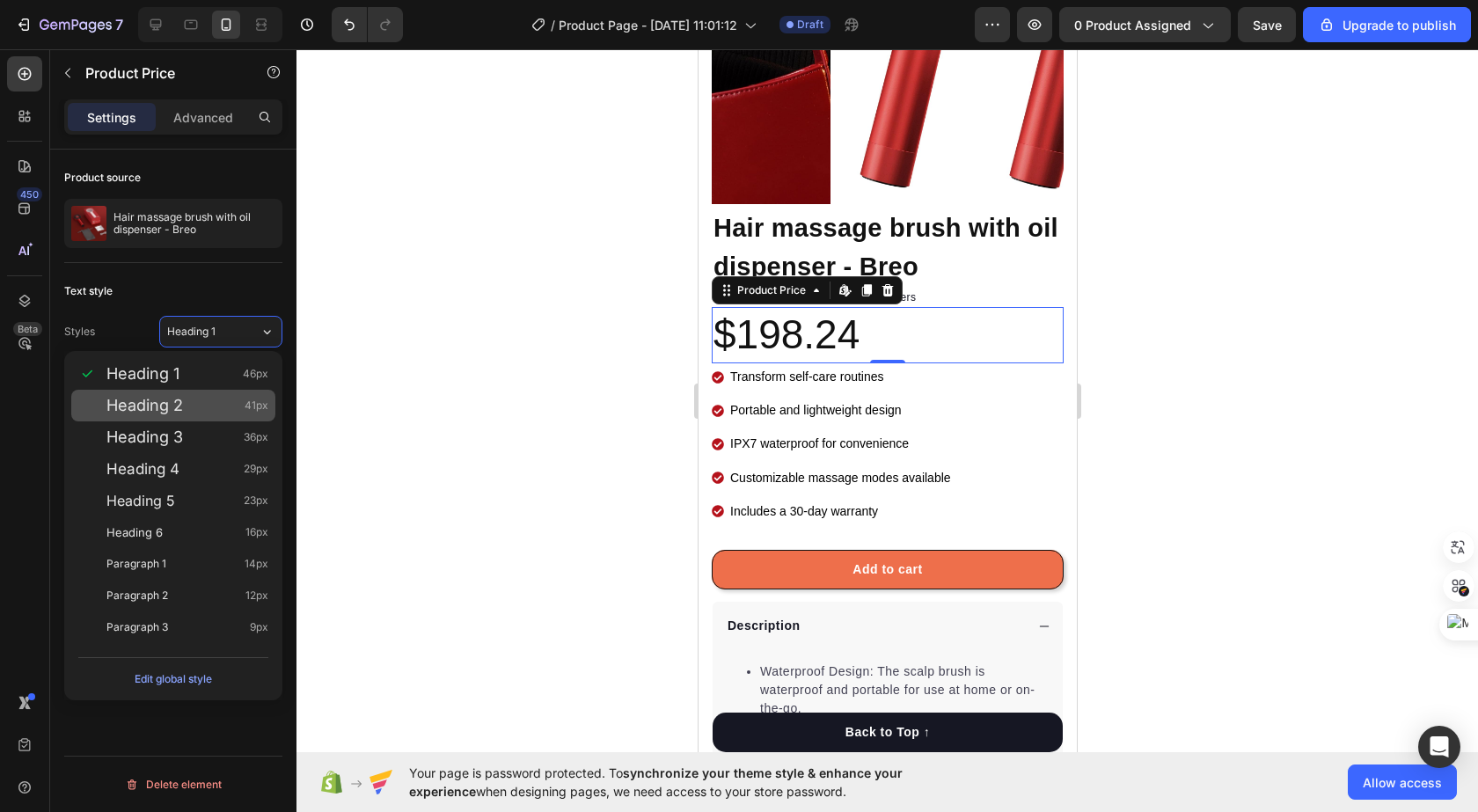
click at [211, 413] on div "Heading 2 41px" at bounding box center [187, 406] width 162 height 18
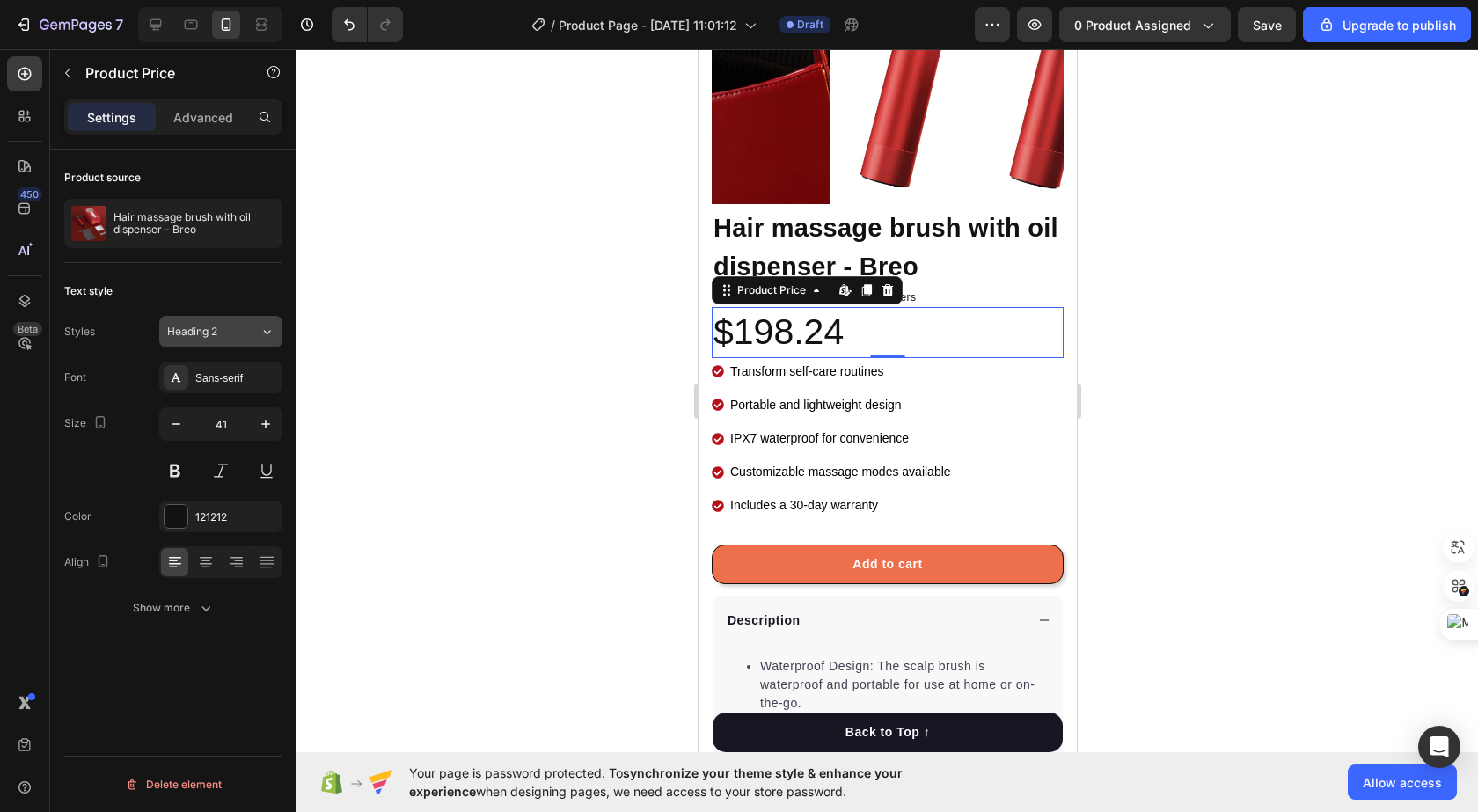
click at [224, 324] on div "Heading 2" at bounding box center [203, 332] width 71 height 16
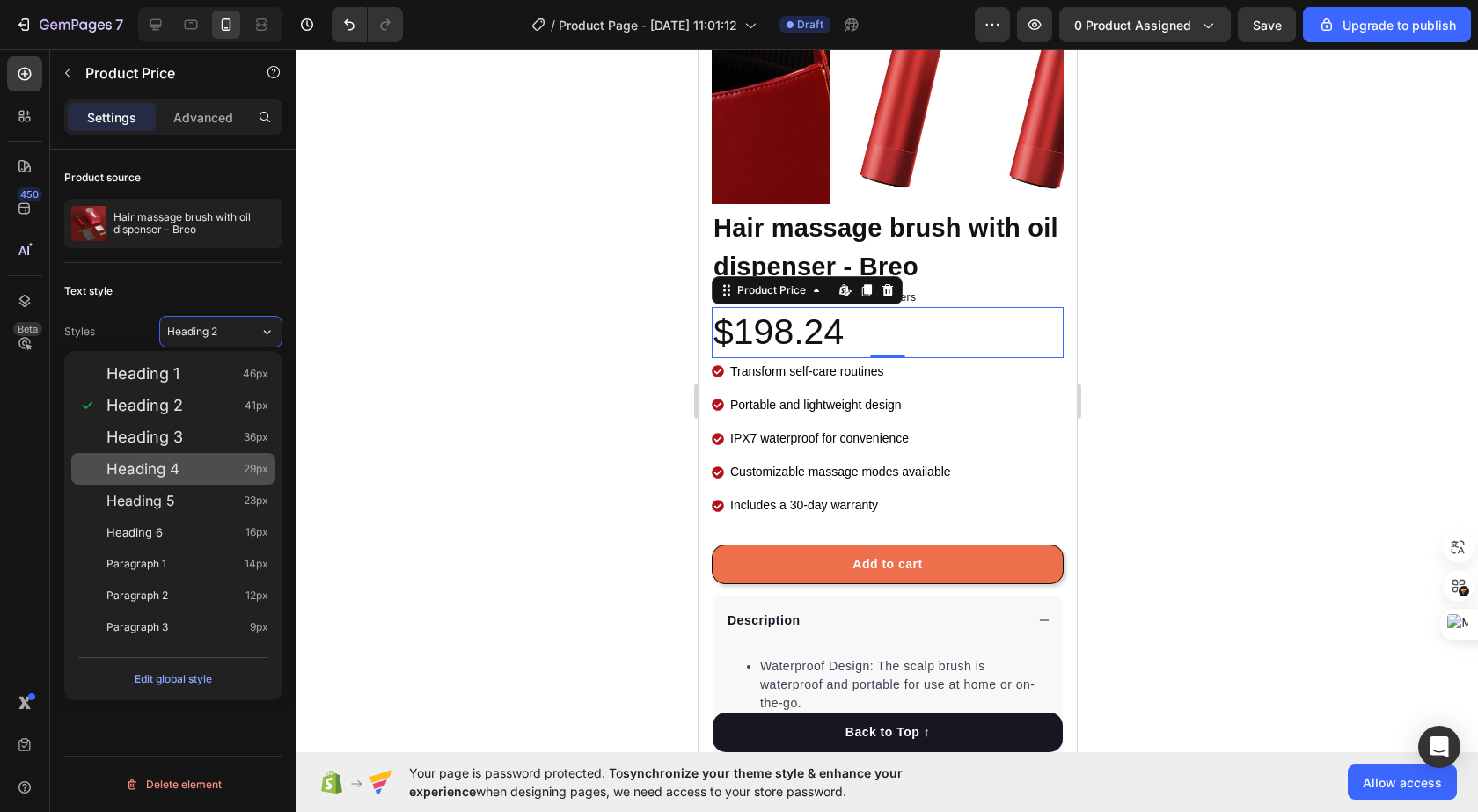
click at [149, 473] on span "Heading 4" at bounding box center [143, 469] width 73 height 18
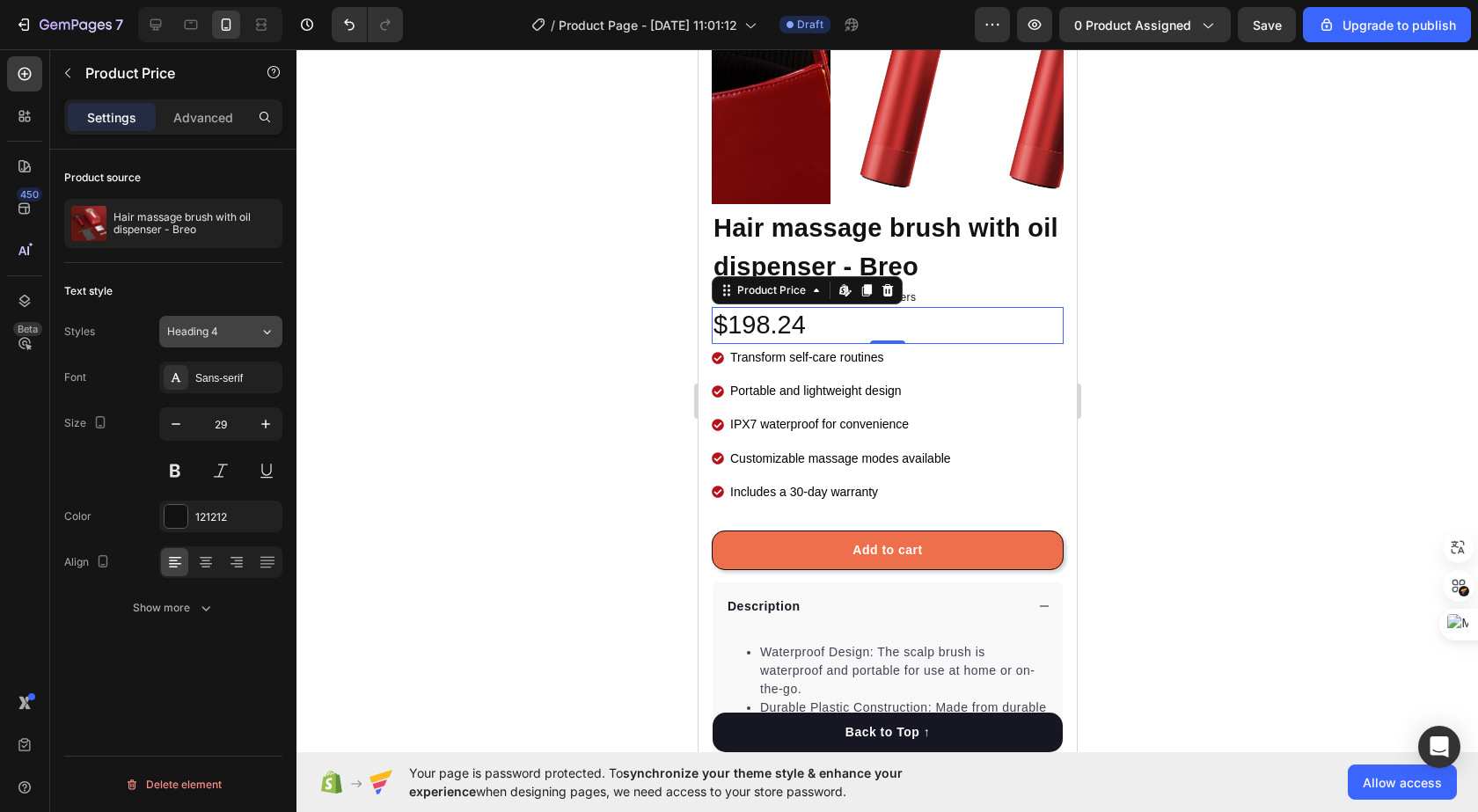
click at [223, 321] on button "Heading 4" at bounding box center [221, 332] width 123 height 32
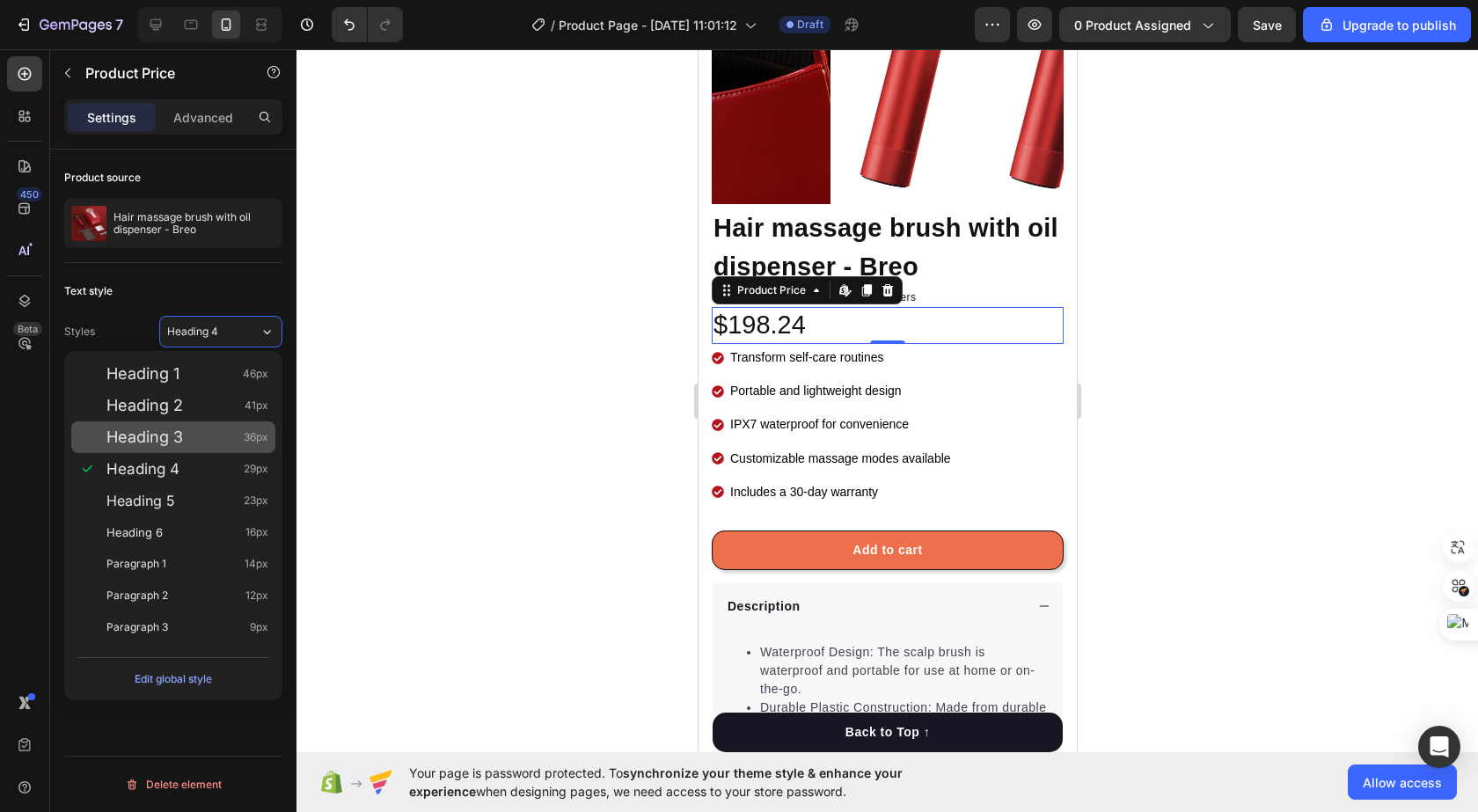
click at [174, 427] on div "Heading 3 36px" at bounding box center [173, 437] width 204 height 32
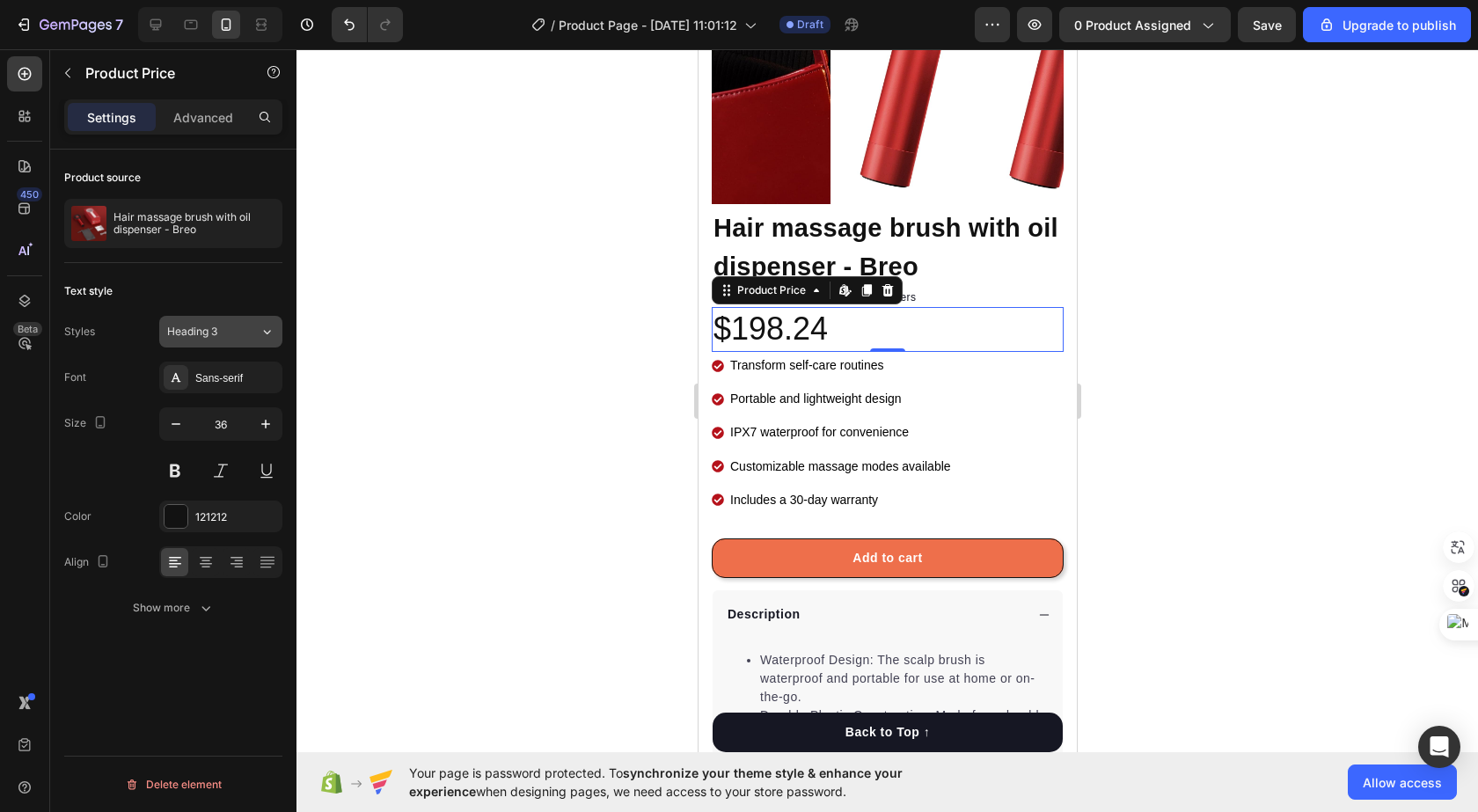
click at [228, 336] on div "Heading 3" at bounding box center [203, 332] width 71 height 16
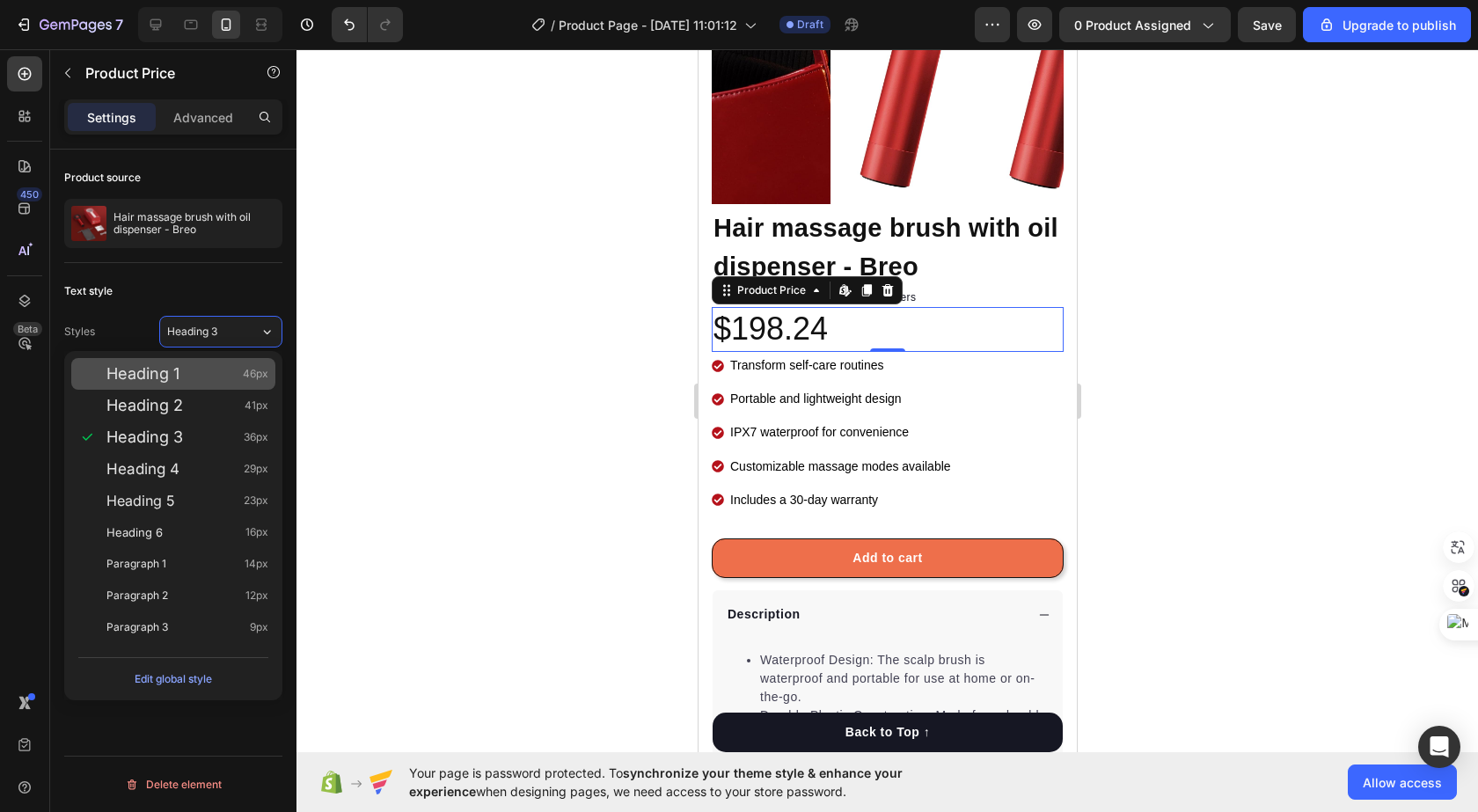
click at [212, 367] on div "Heading 1 46px" at bounding box center [187, 374] width 162 height 18
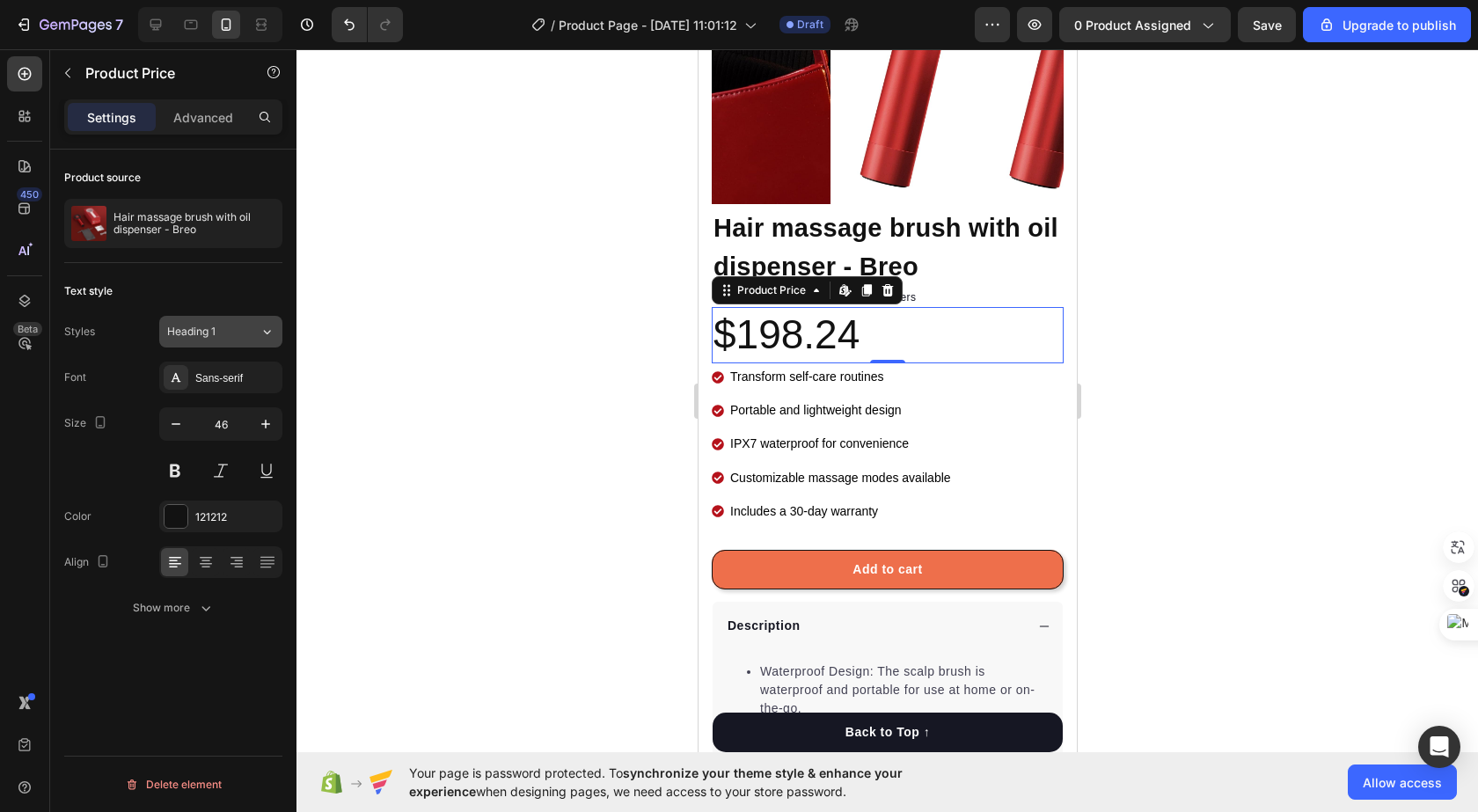
click at [236, 339] on button "Heading 1" at bounding box center [221, 332] width 123 height 32
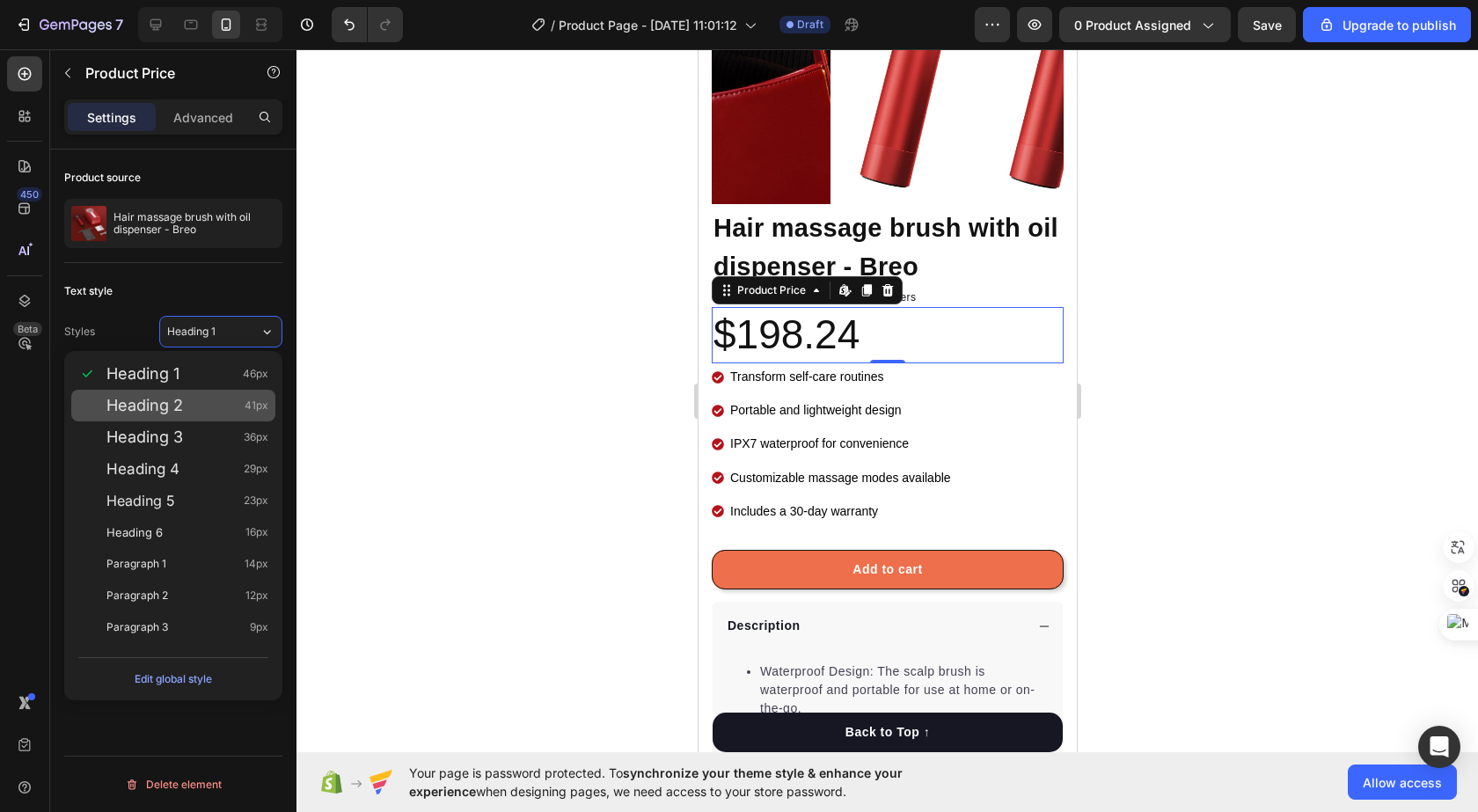
click at [192, 405] on div "Heading 2 41px" at bounding box center [187, 406] width 162 height 18
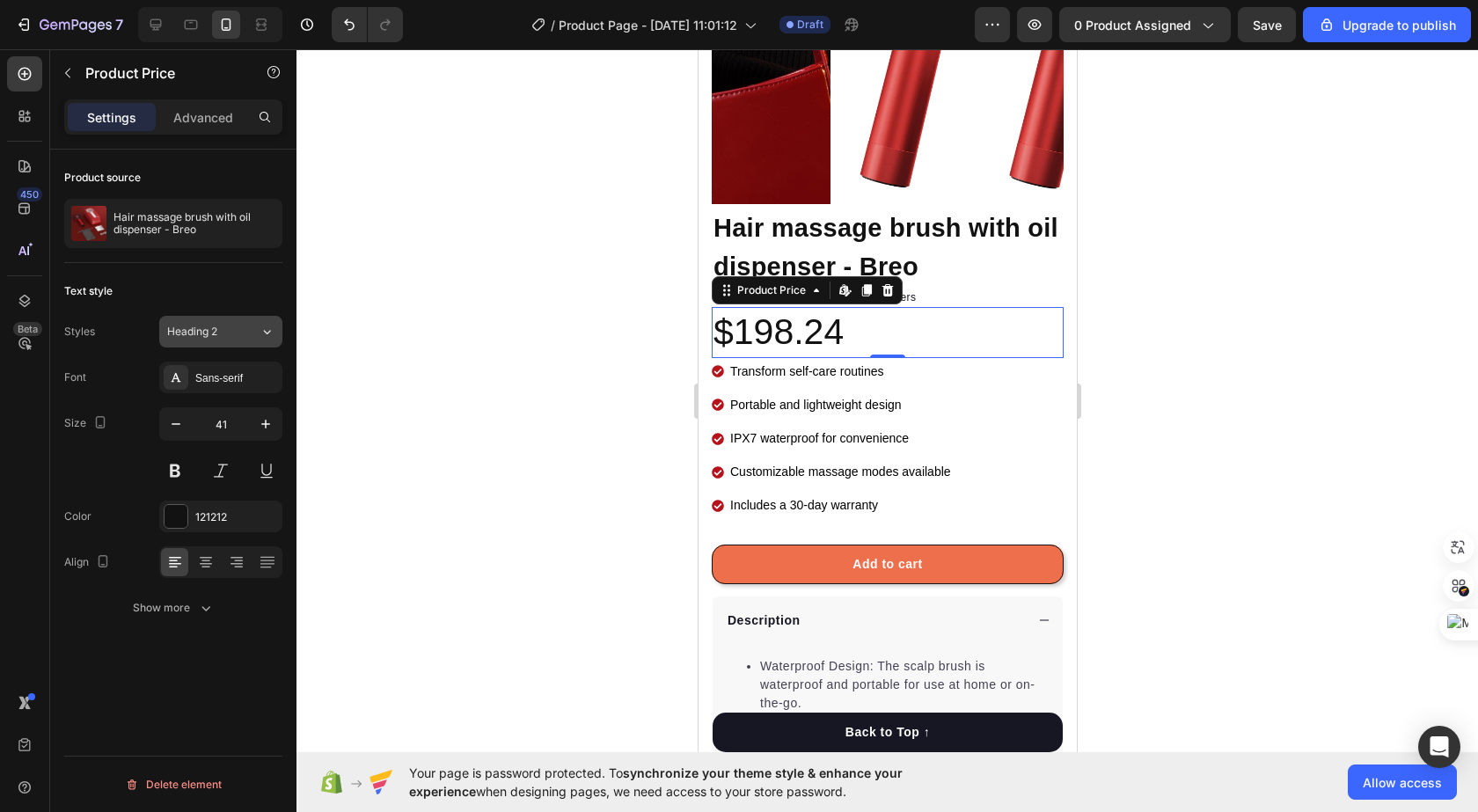
click at [242, 336] on div "Heading 2" at bounding box center [213, 332] width 92 height 16
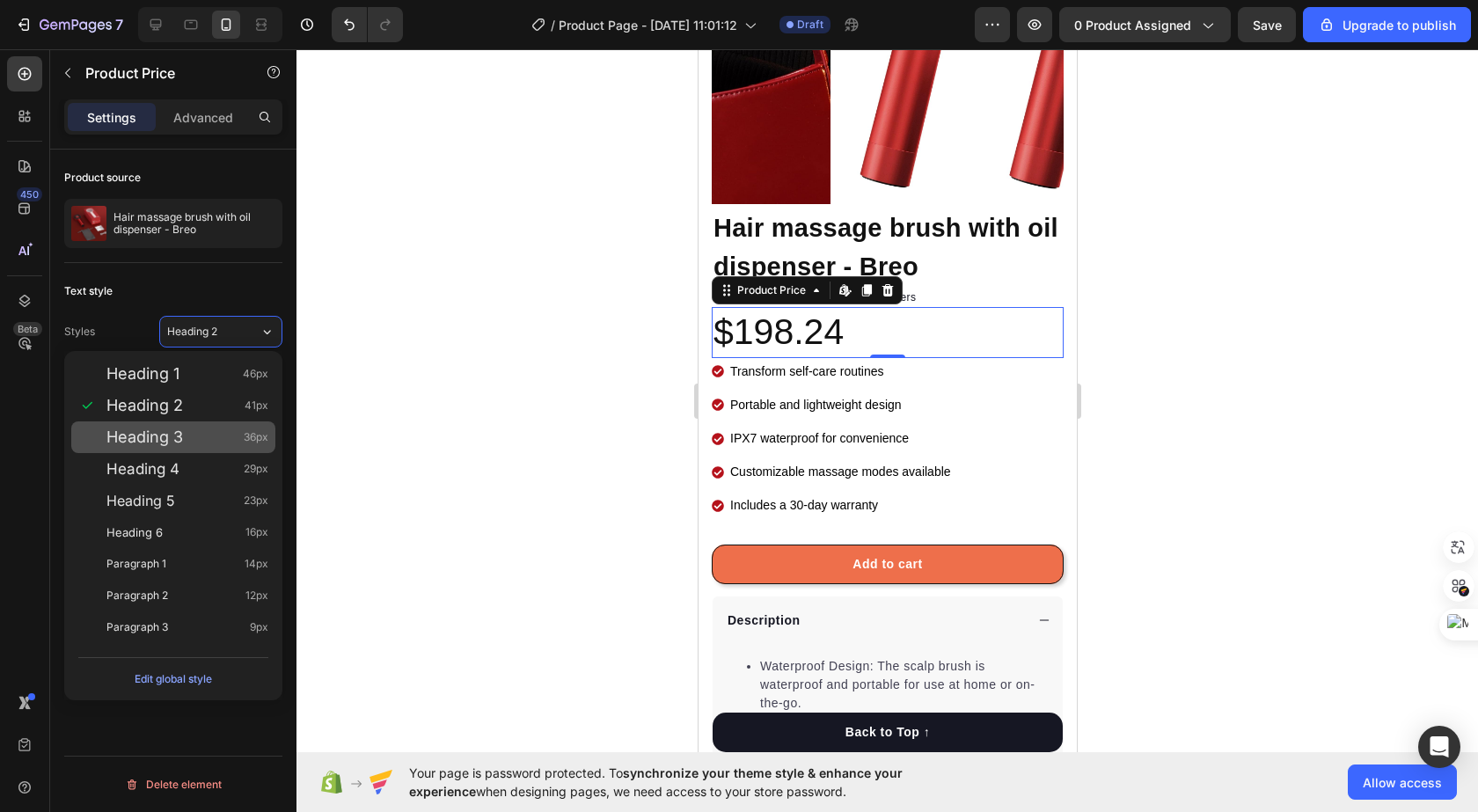
click at [223, 446] on div "Heading 3 36px" at bounding box center [173, 437] width 204 height 32
type input "36"
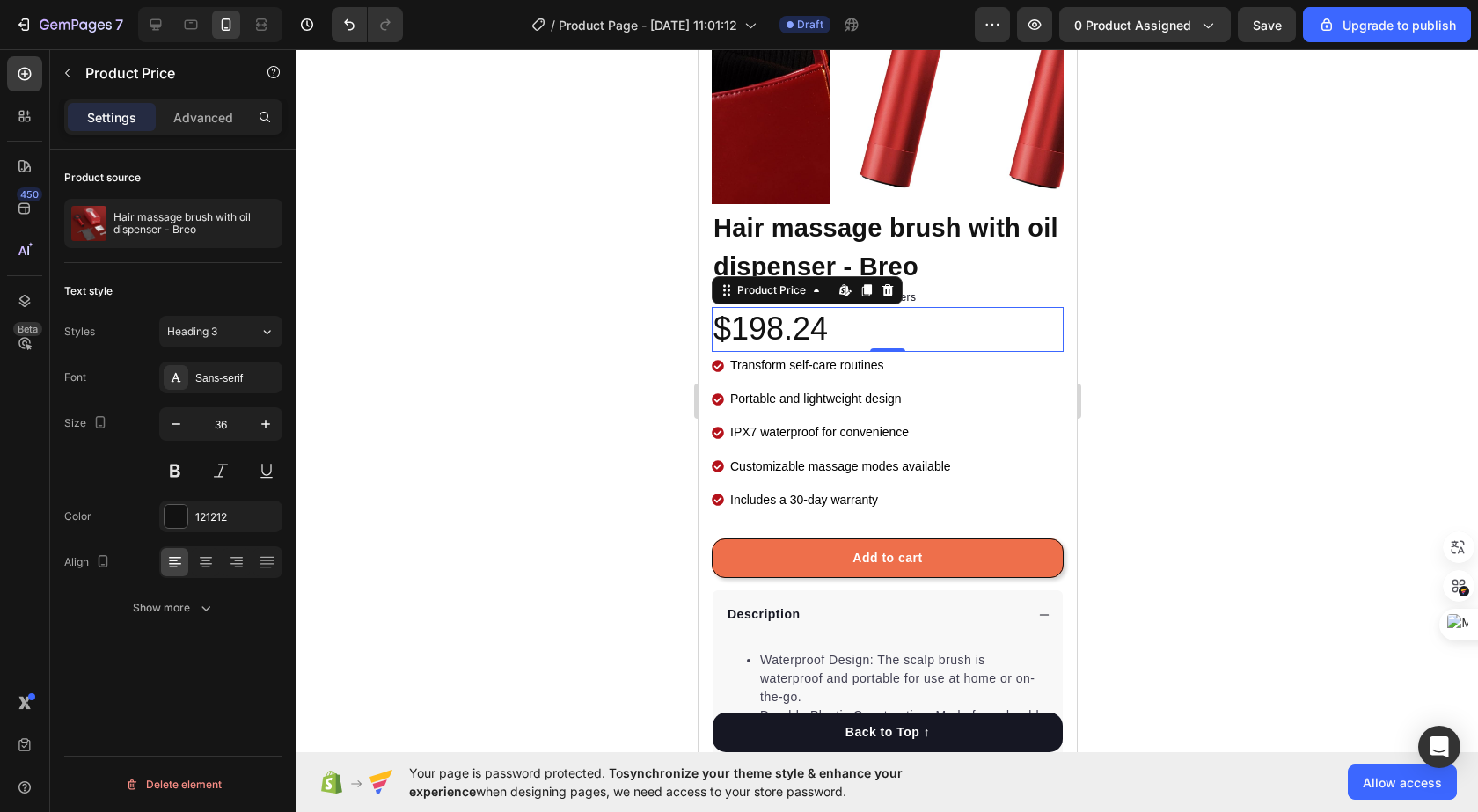
click at [617, 333] on div at bounding box center [887, 430] width 1181 height 762
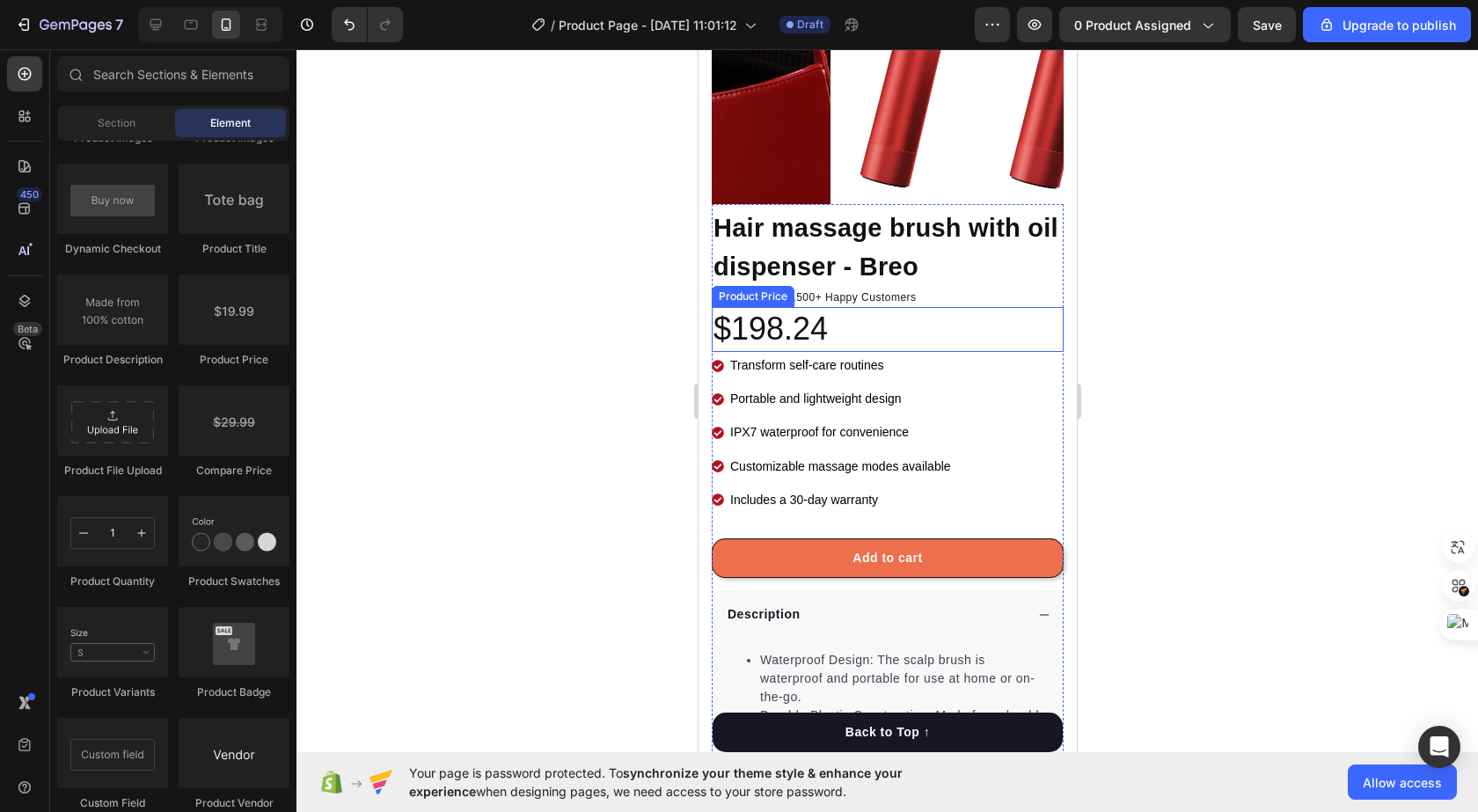
drag, startPoint x: 802, startPoint y: 327, endPoint x: 789, endPoint y: 329, distance: 13.2
click at [800, 329] on div "$198.24" at bounding box center [886, 329] width 352 height 45
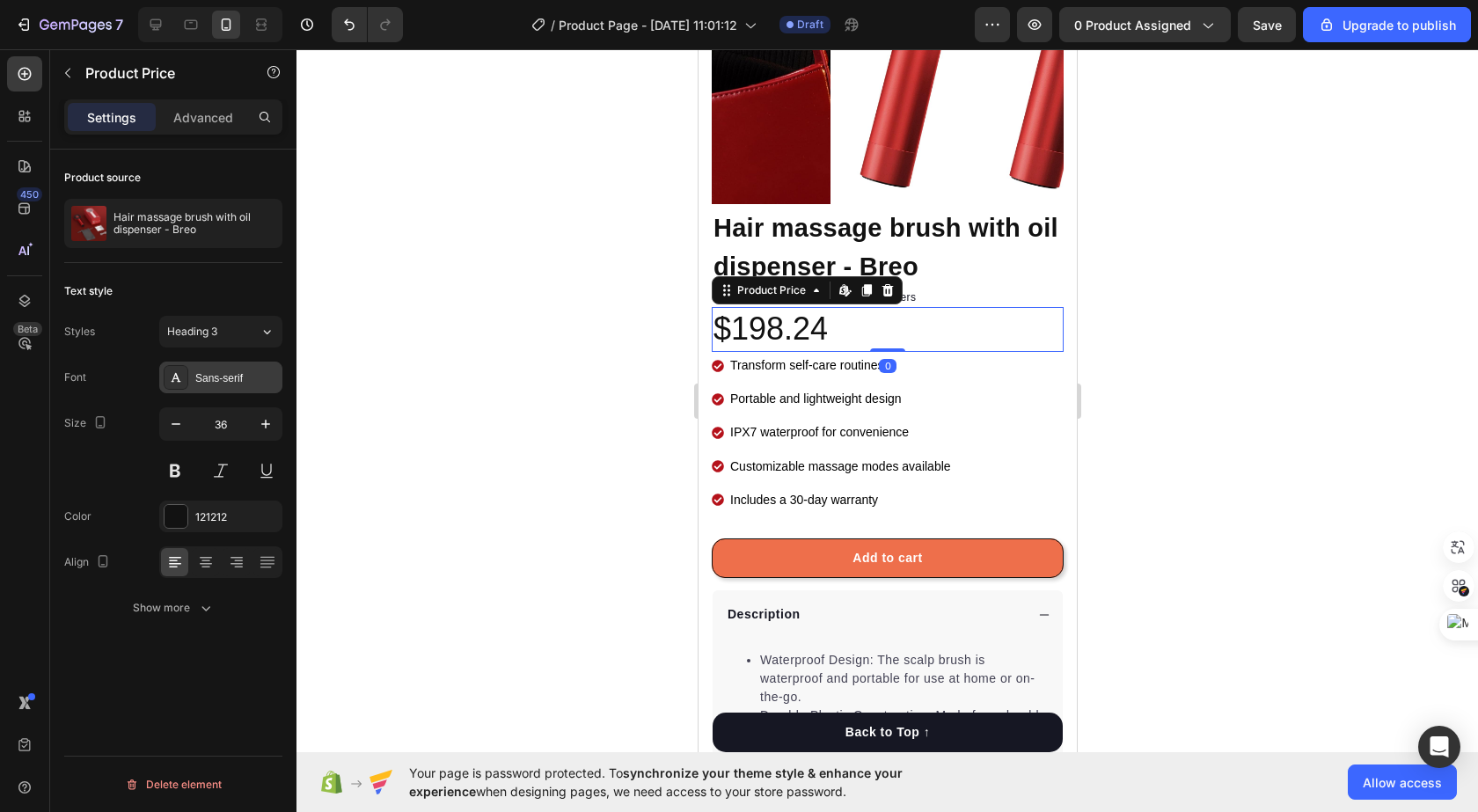
click at [263, 377] on div "Sans-serif" at bounding box center [236, 378] width 82 height 16
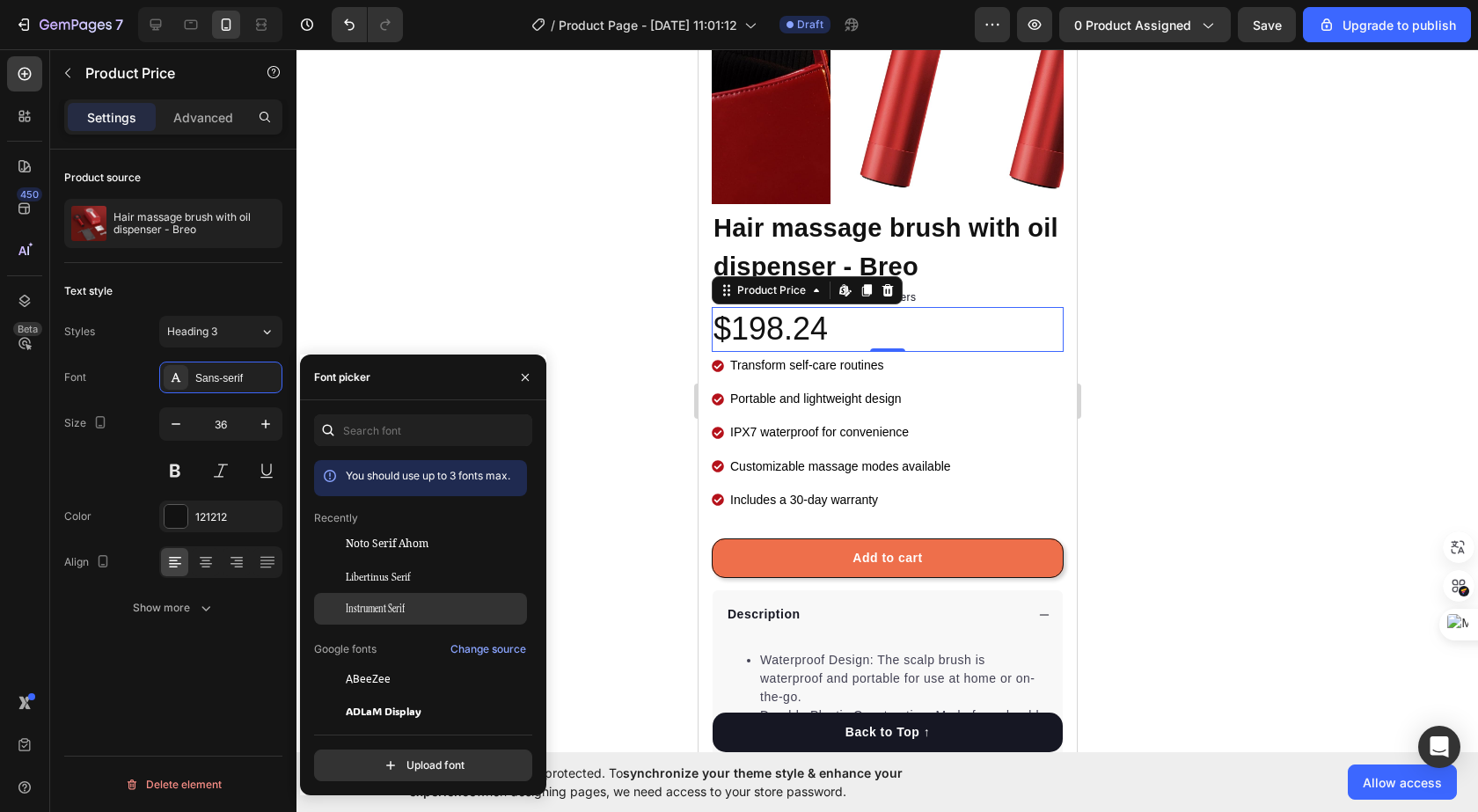
scroll to position [88, 0]
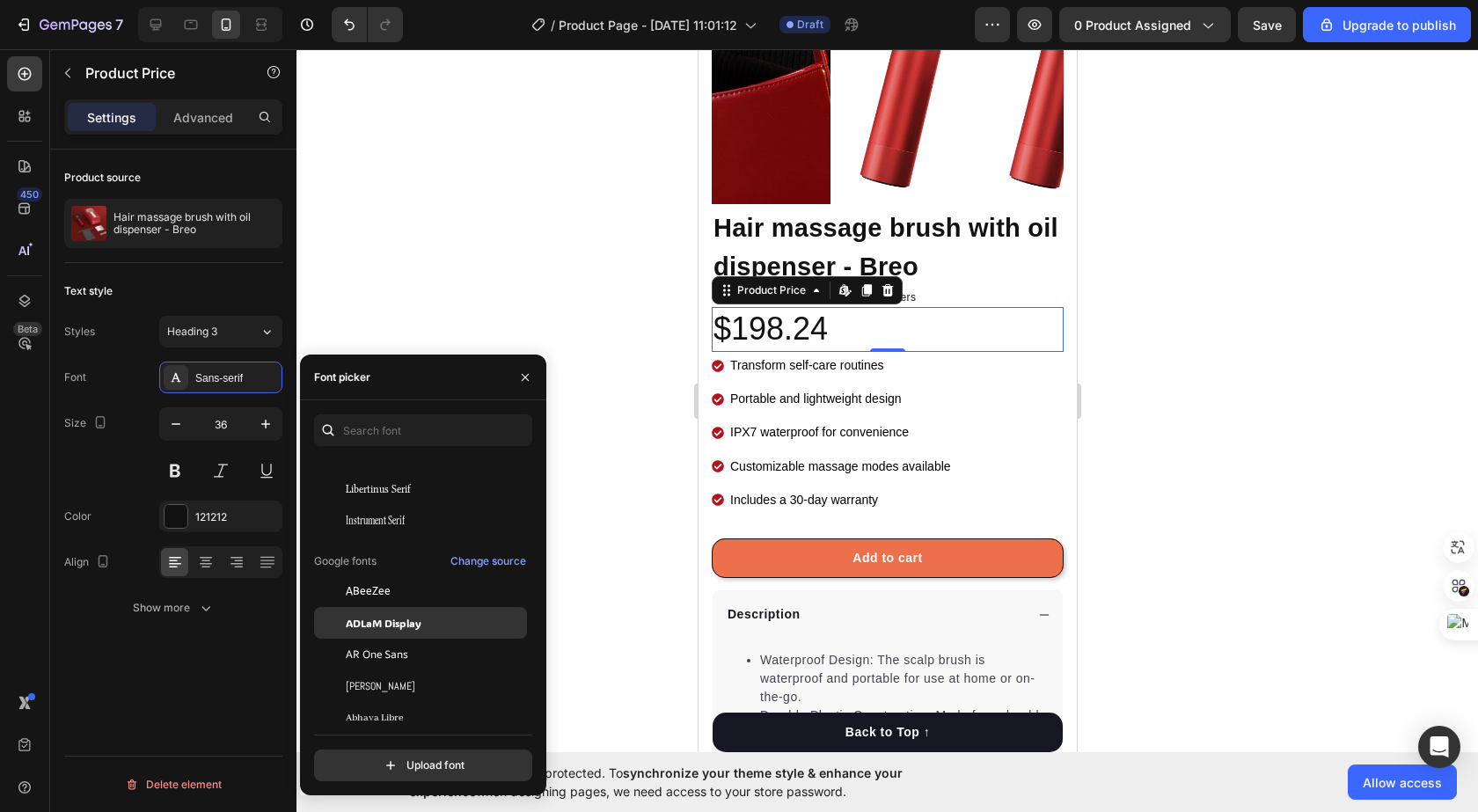
click at [395, 627] on span "ADLaM Display" at bounding box center [383, 623] width 75 height 16
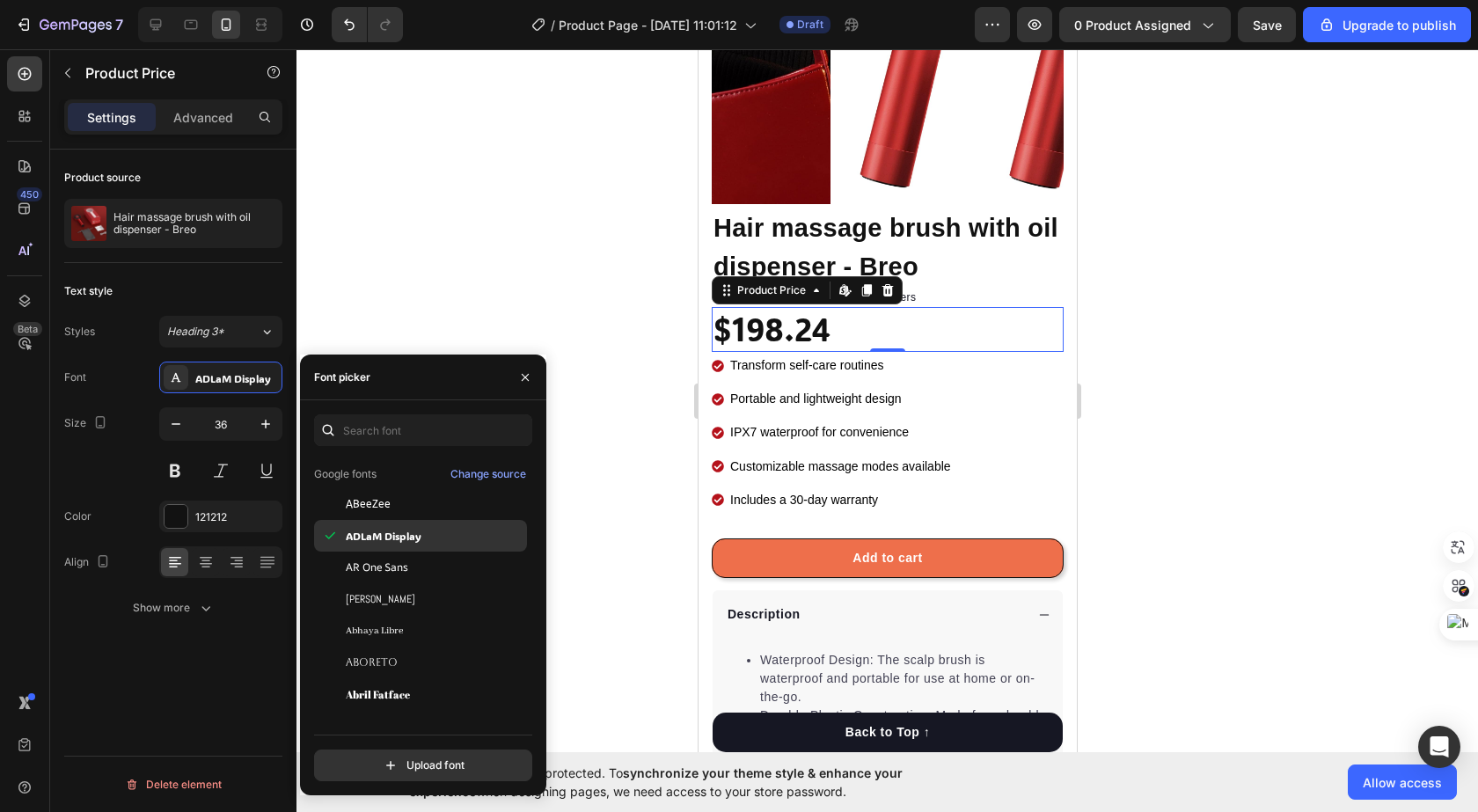
scroll to position [176, 0]
click at [391, 679] on div "Abril Fatface" at bounding box center [421, 693] width 213 height 32
click at [395, 639] on div "Abhaya Libre" at bounding box center [421, 630] width 213 height 32
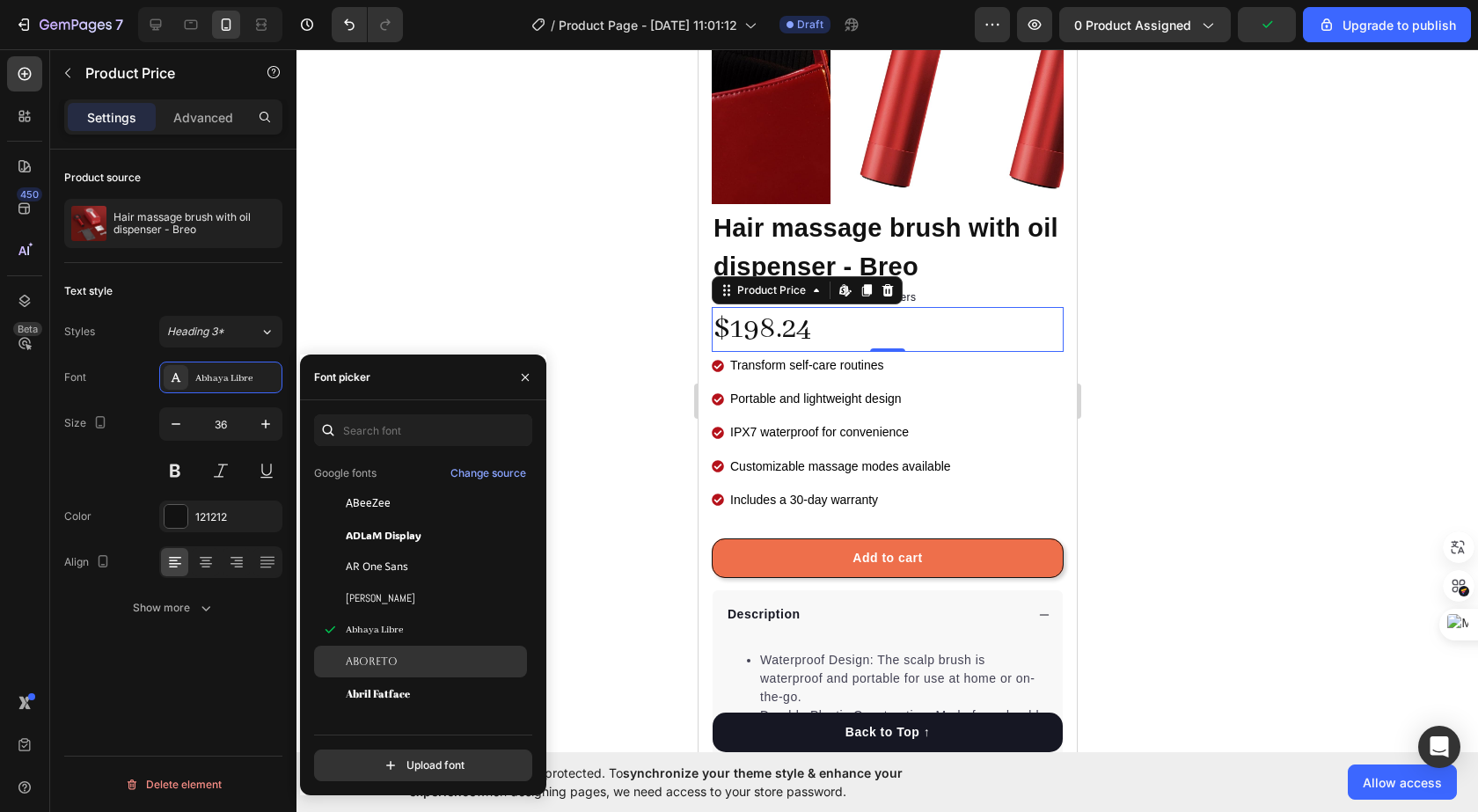
click at [393, 661] on span "Aboreto" at bounding box center [371, 661] width 52 height 16
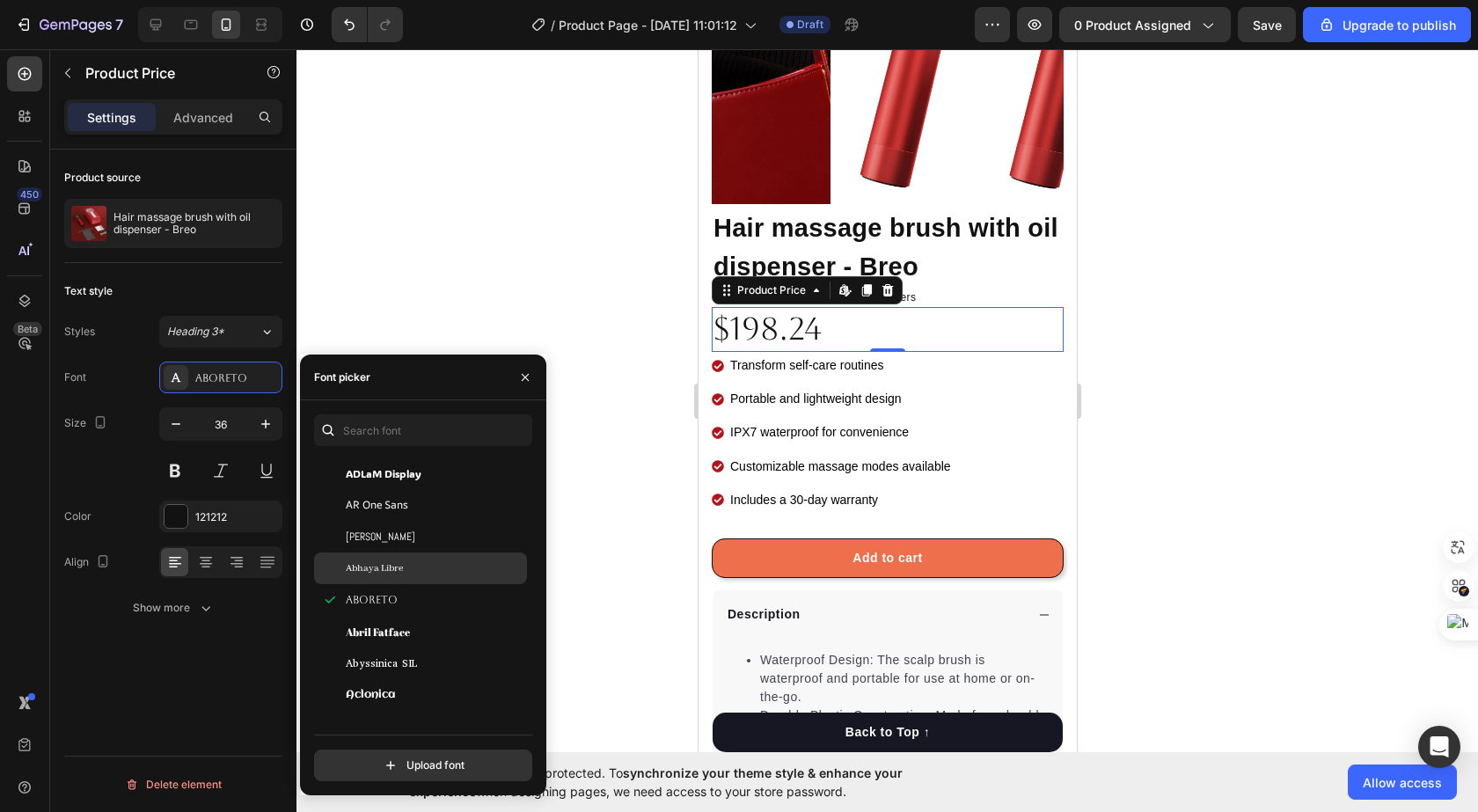
scroll to position [352, 0]
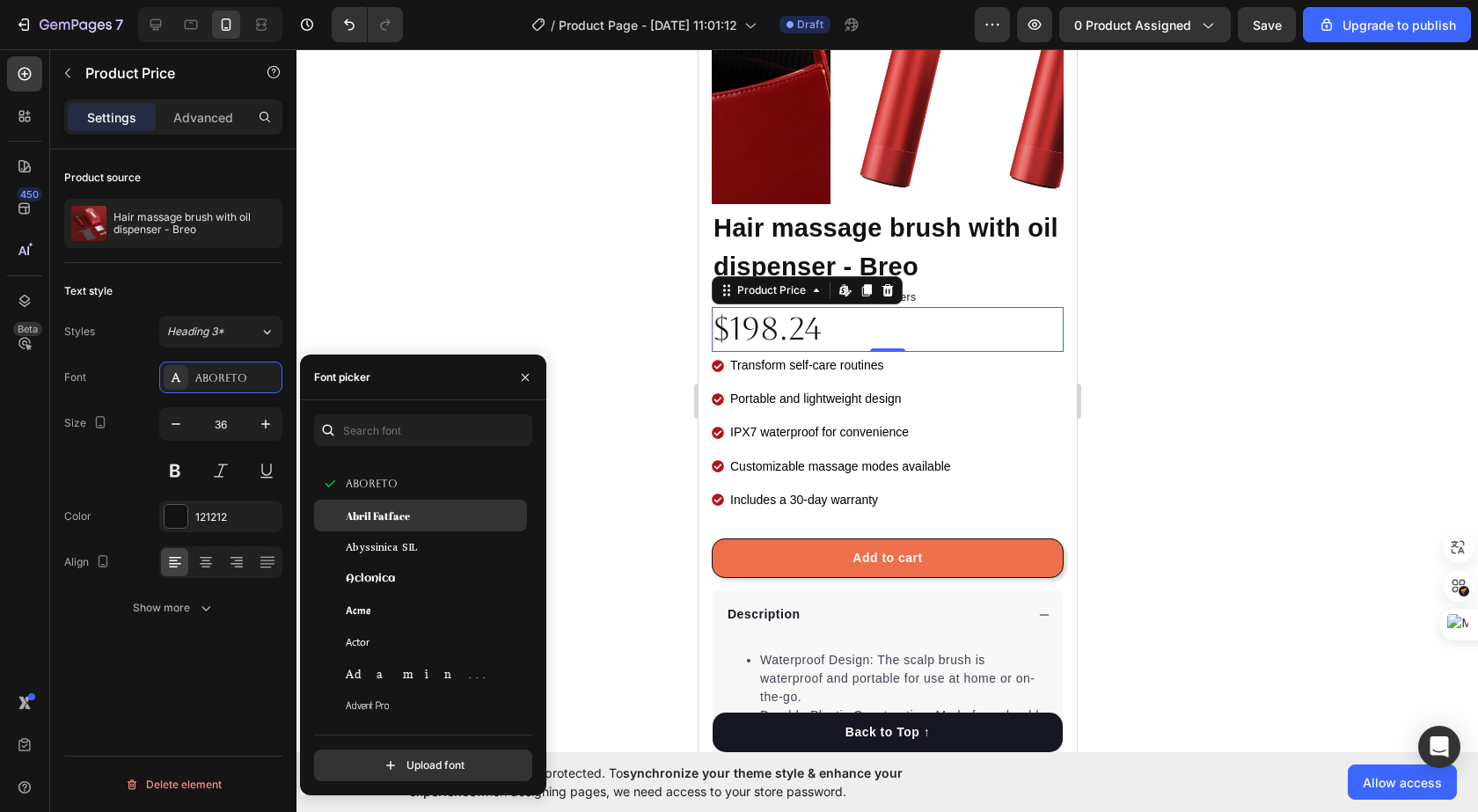
click at [427, 515] on div "Abril Fatface" at bounding box center [434, 515] width 178 height 16
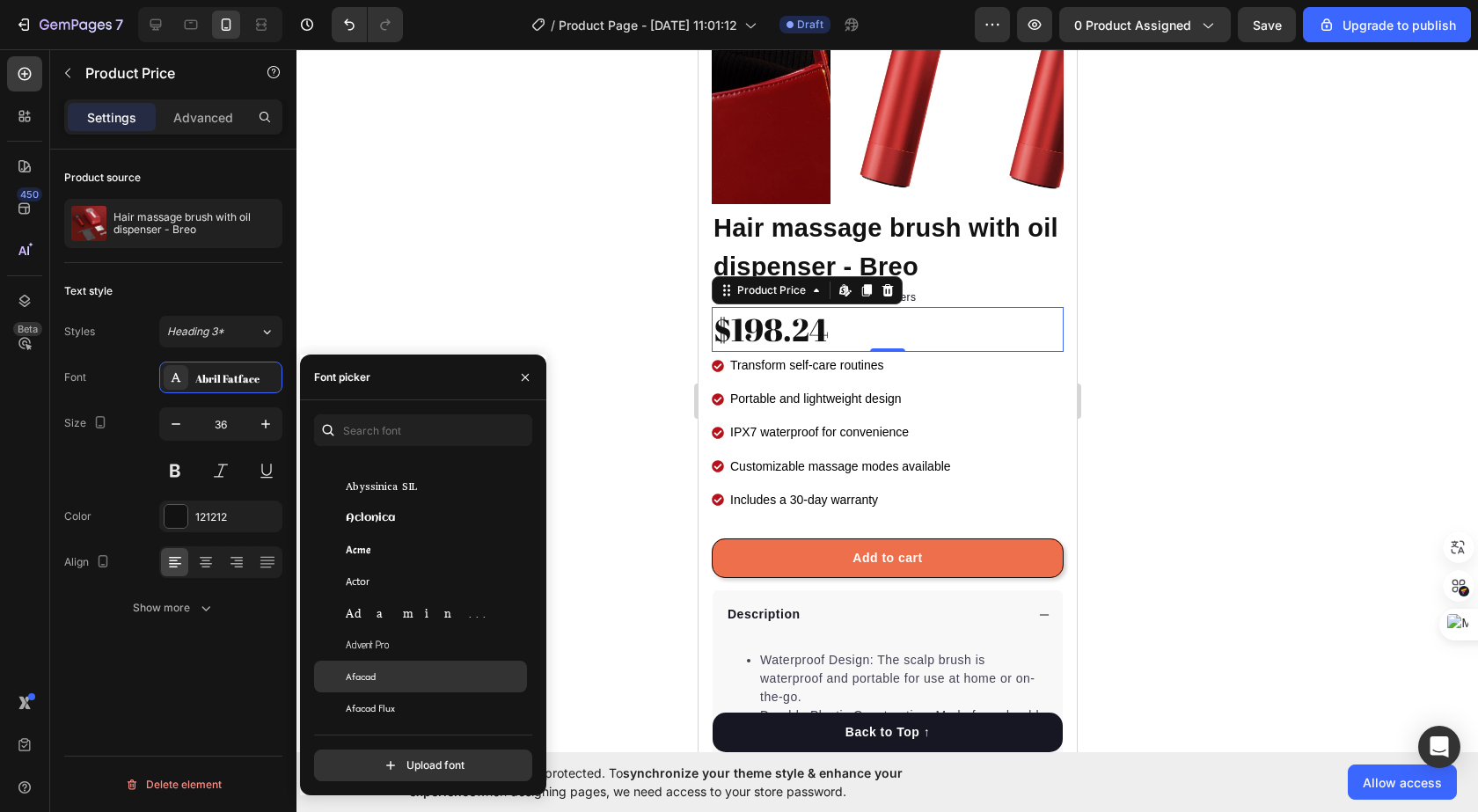
scroll to position [528, 0]
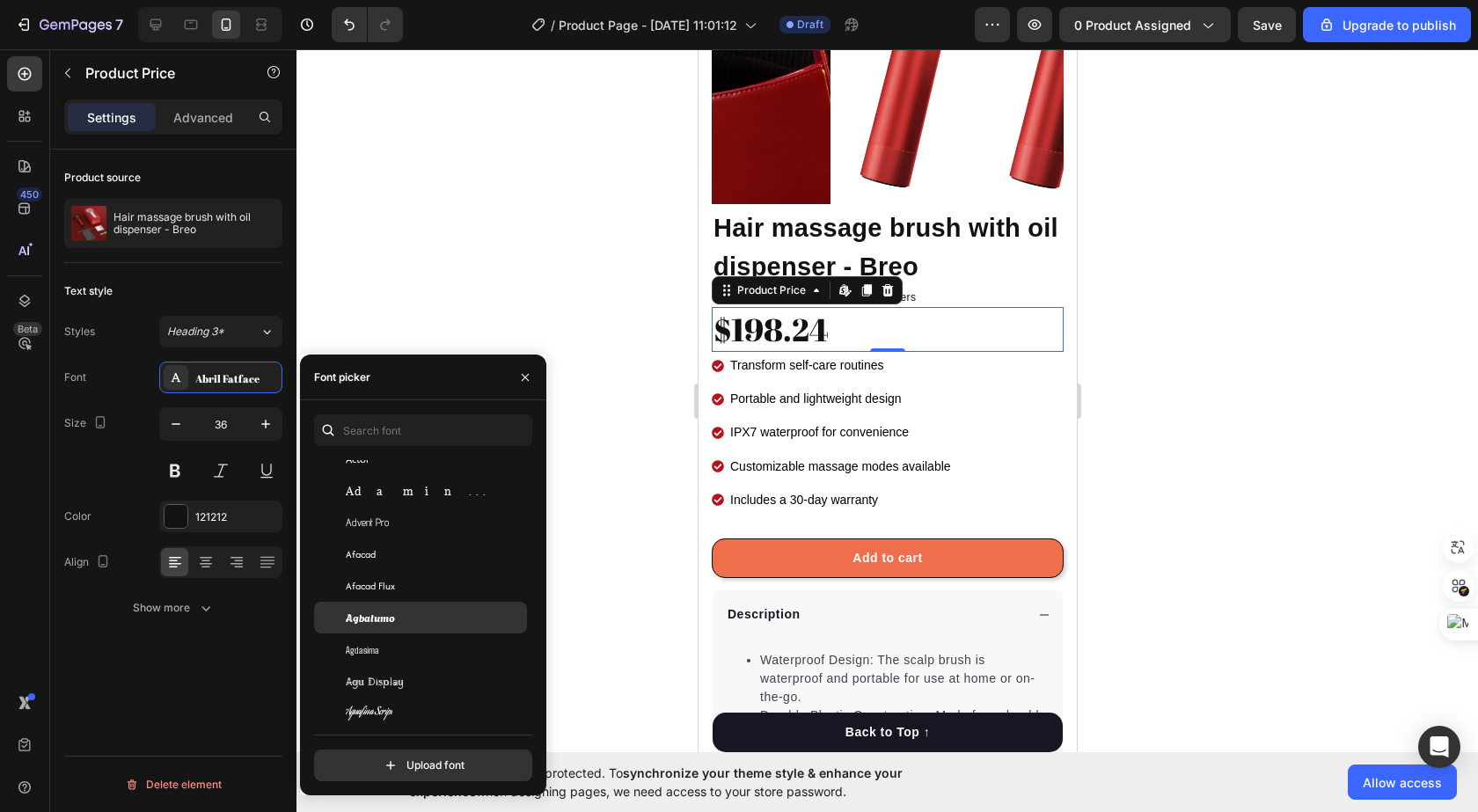
click at [409, 613] on div "Agbalumo" at bounding box center [434, 617] width 178 height 16
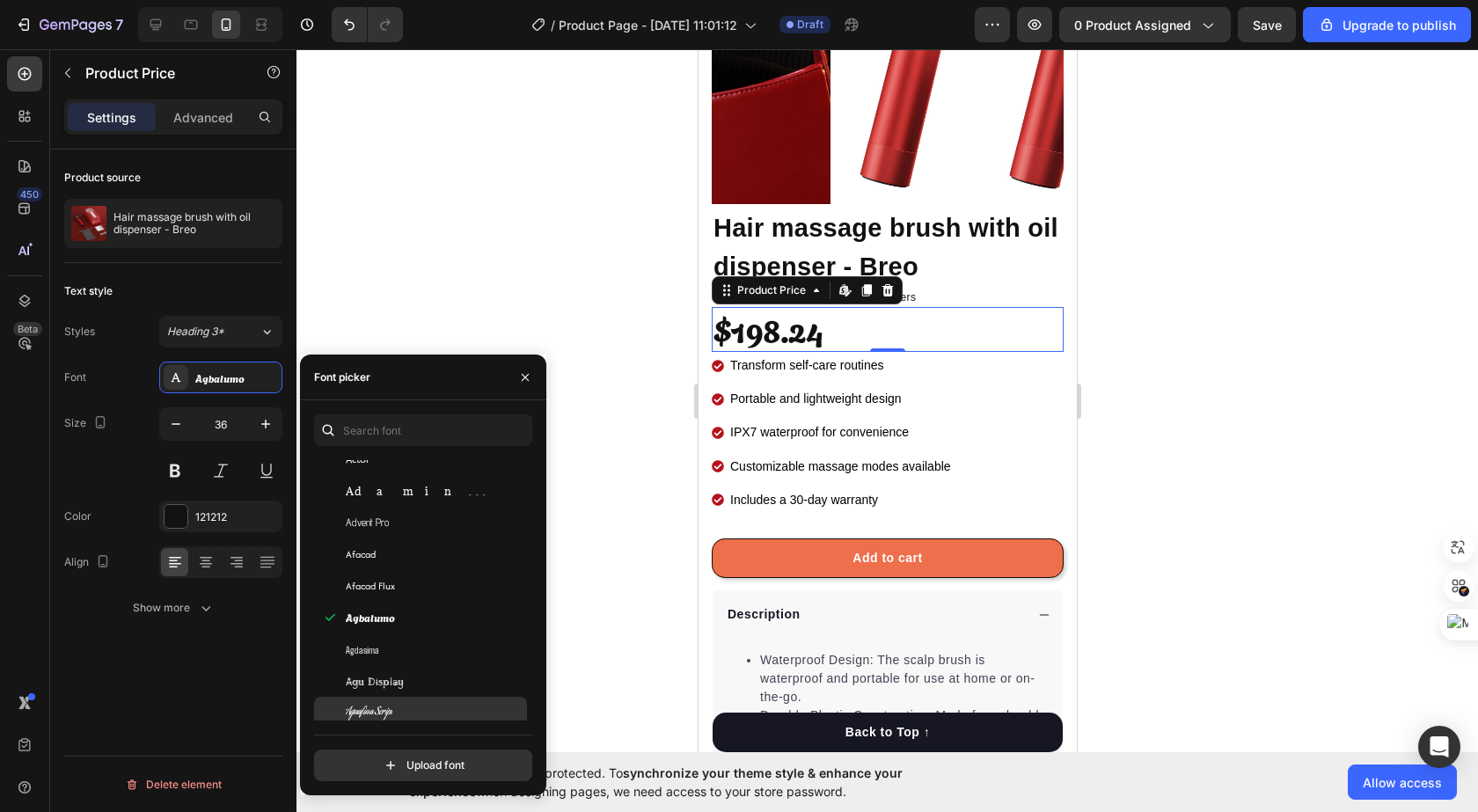
click at [403, 698] on div "Aguafina Script" at bounding box center [421, 713] width 213 height 32
click at [403, 692] on div "Agu Display" at bounding box center [421, 681] width 213 height 32
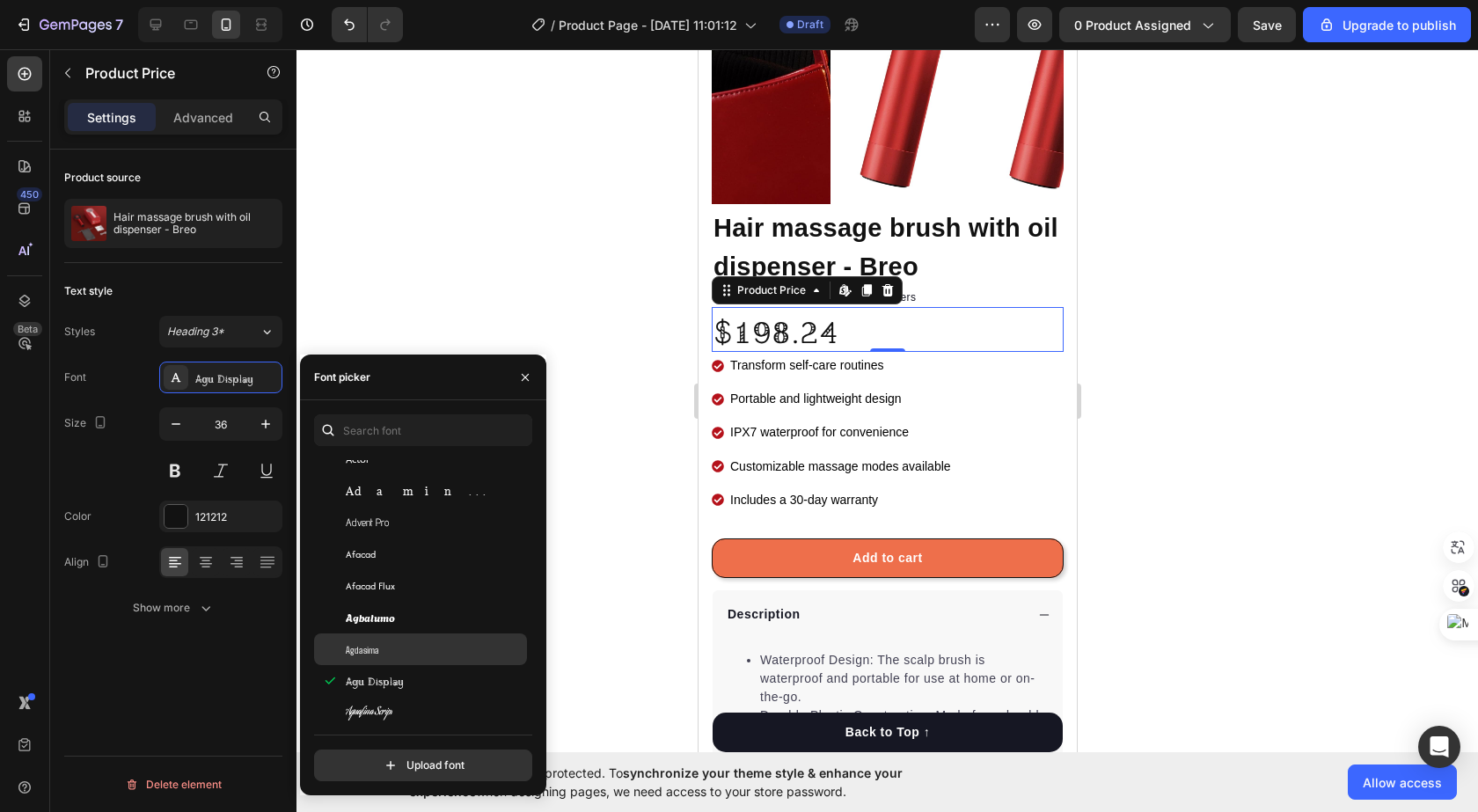
click at [414, 646] on div "Agdasima" at bounding box center [434, 649] width 178 height 16
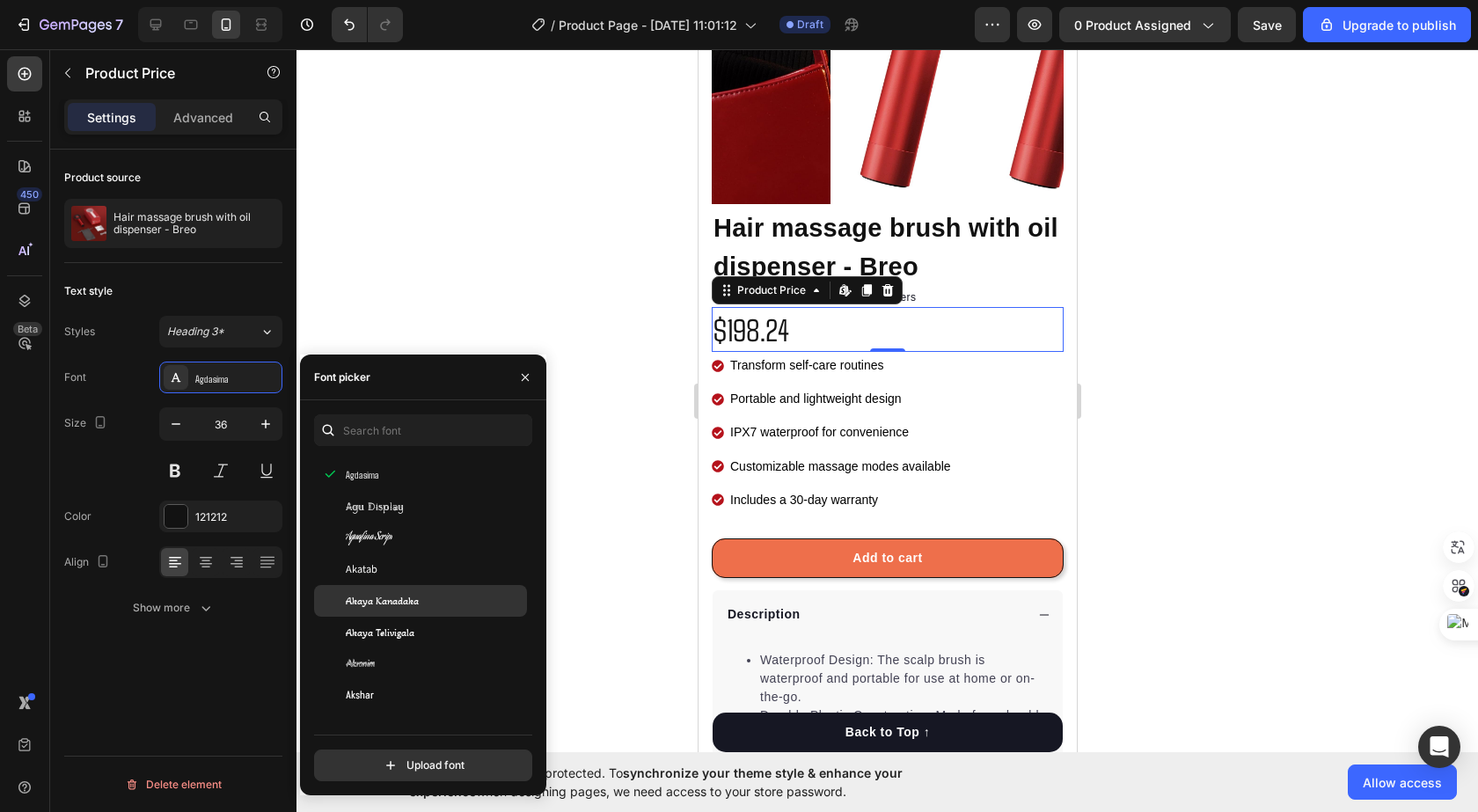
scroll to position [704, 0]
click at [443, 606] on div "Akaya Kanadaka" at bounding box center [434, 600] width 178 height 16
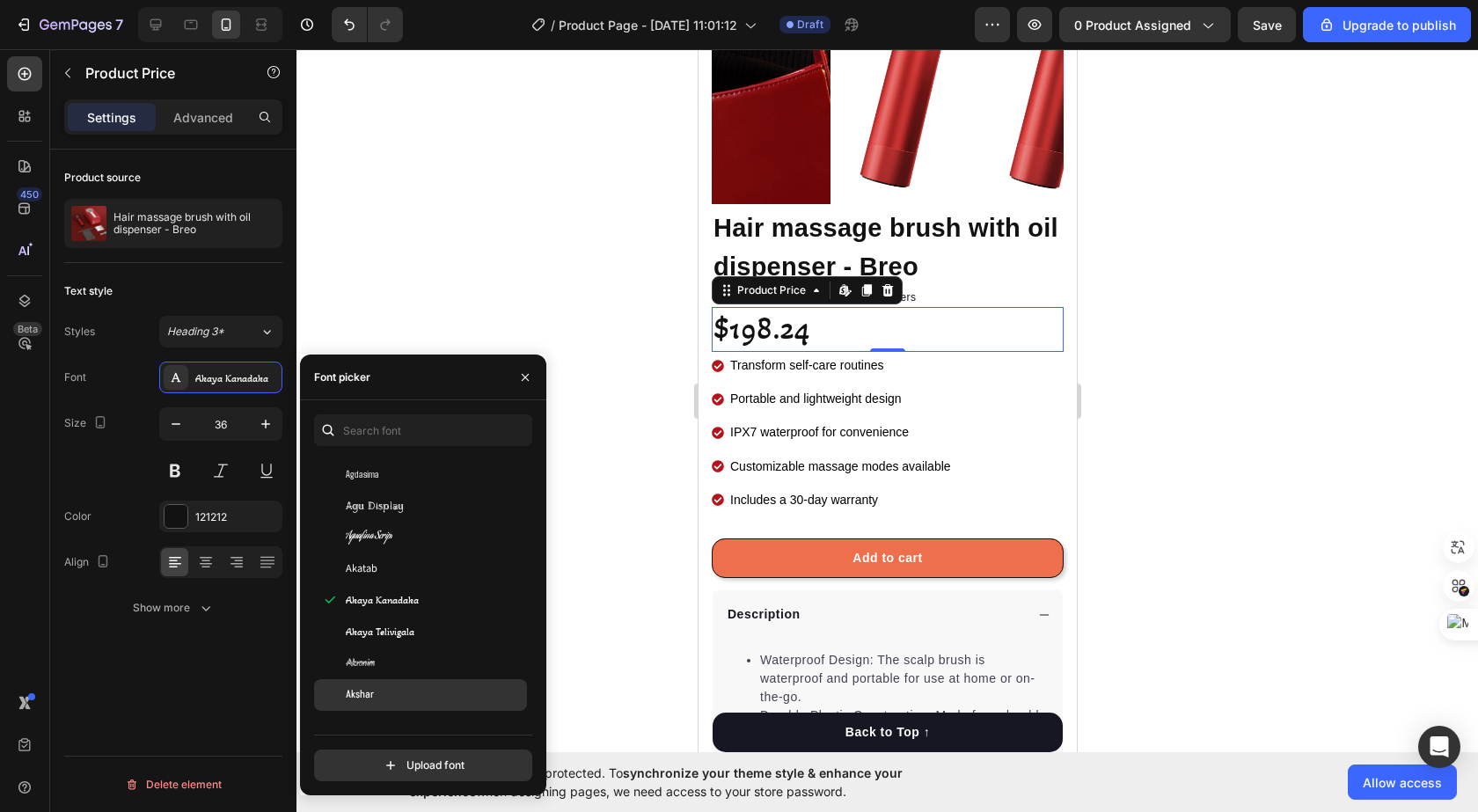
click at [397, 683] on div "Akshar" at bounding box center [421, 695] width 213 height 32
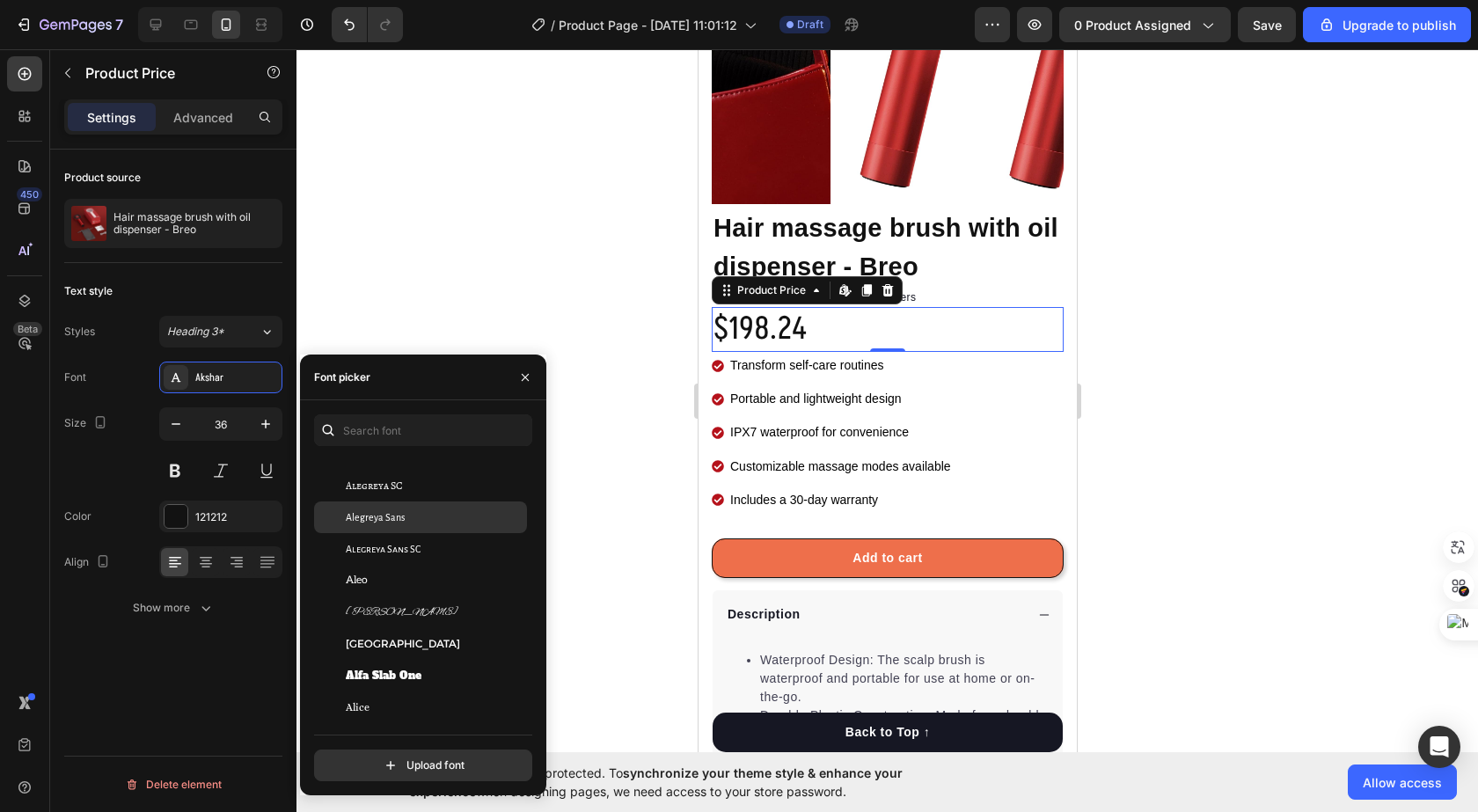
scroll to position [1407, 0]
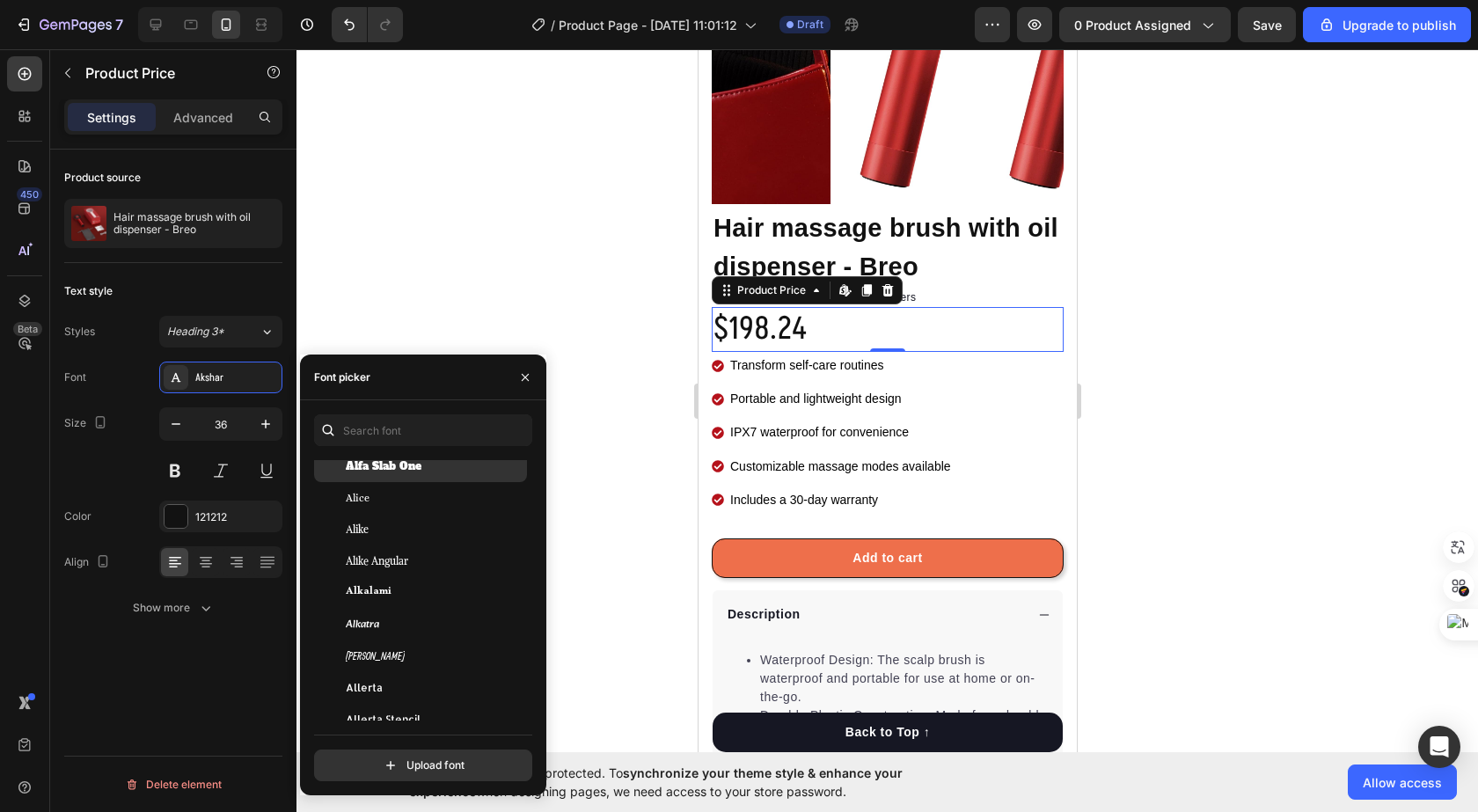
click at [428, 475] on div "Alfa Slab One" at bounding box center [421, 467] width 213 height 32
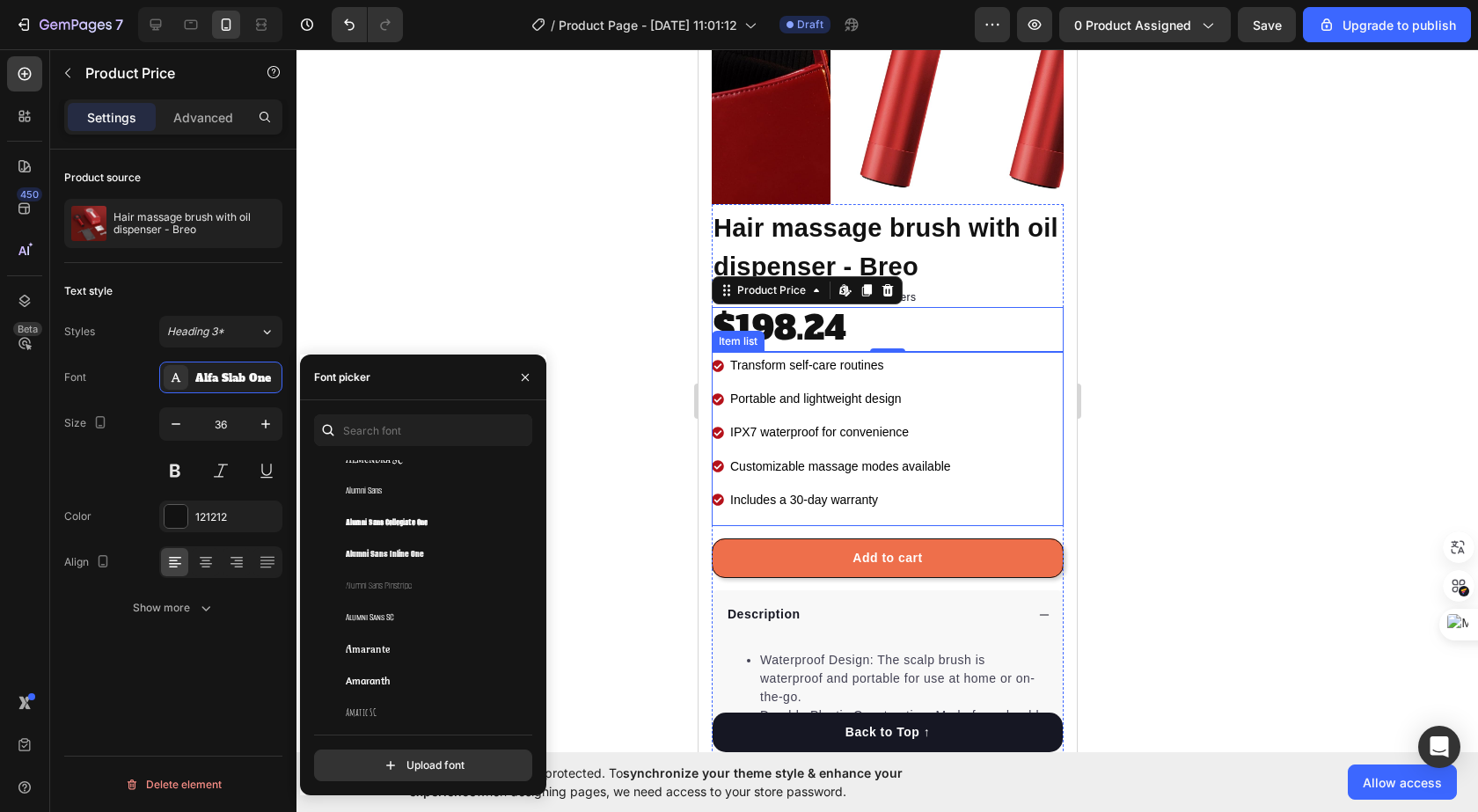
scroll to position [1935, 0]
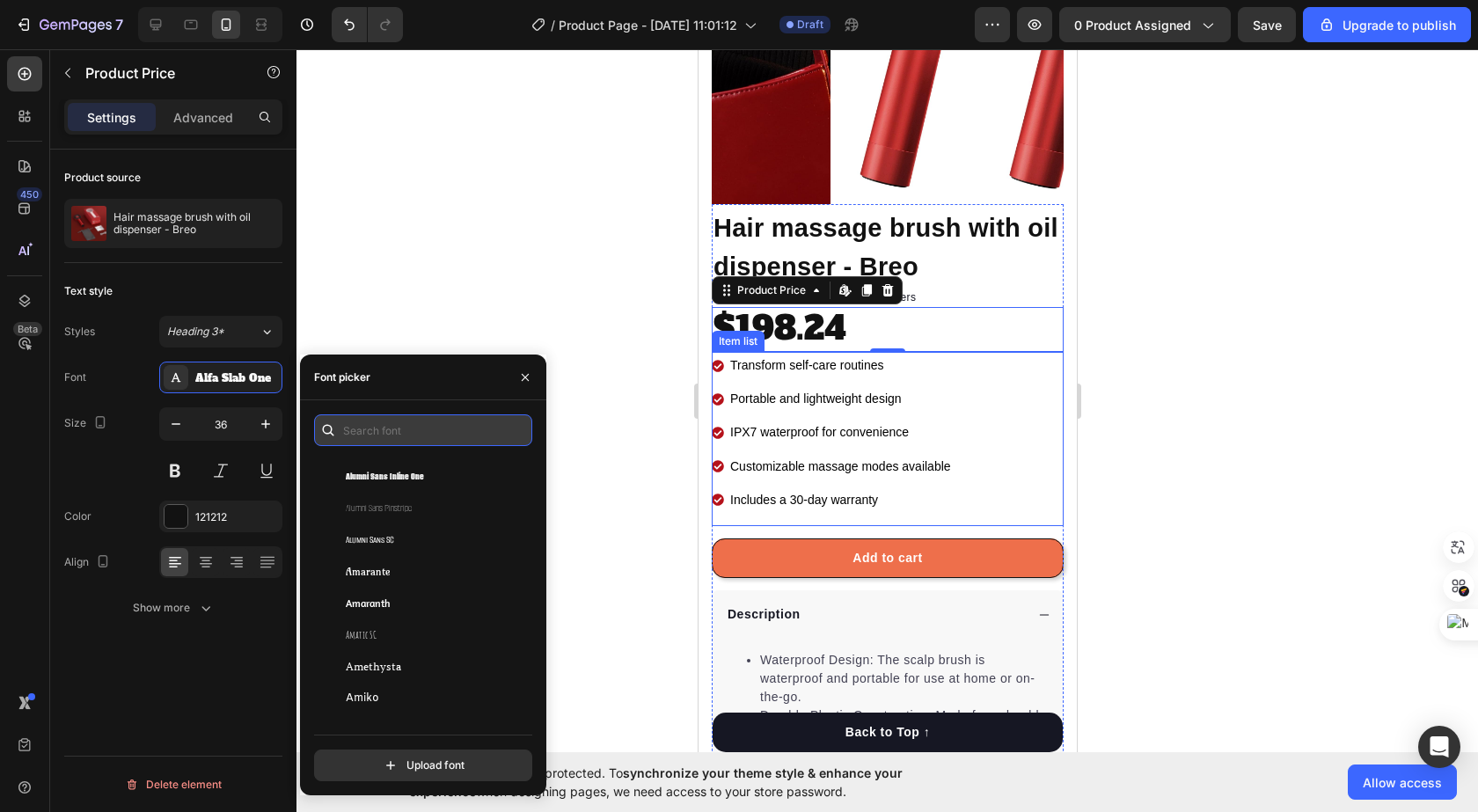
click at [476, 421] on input "text" at bounding box center [423, 430] width 218 height 32
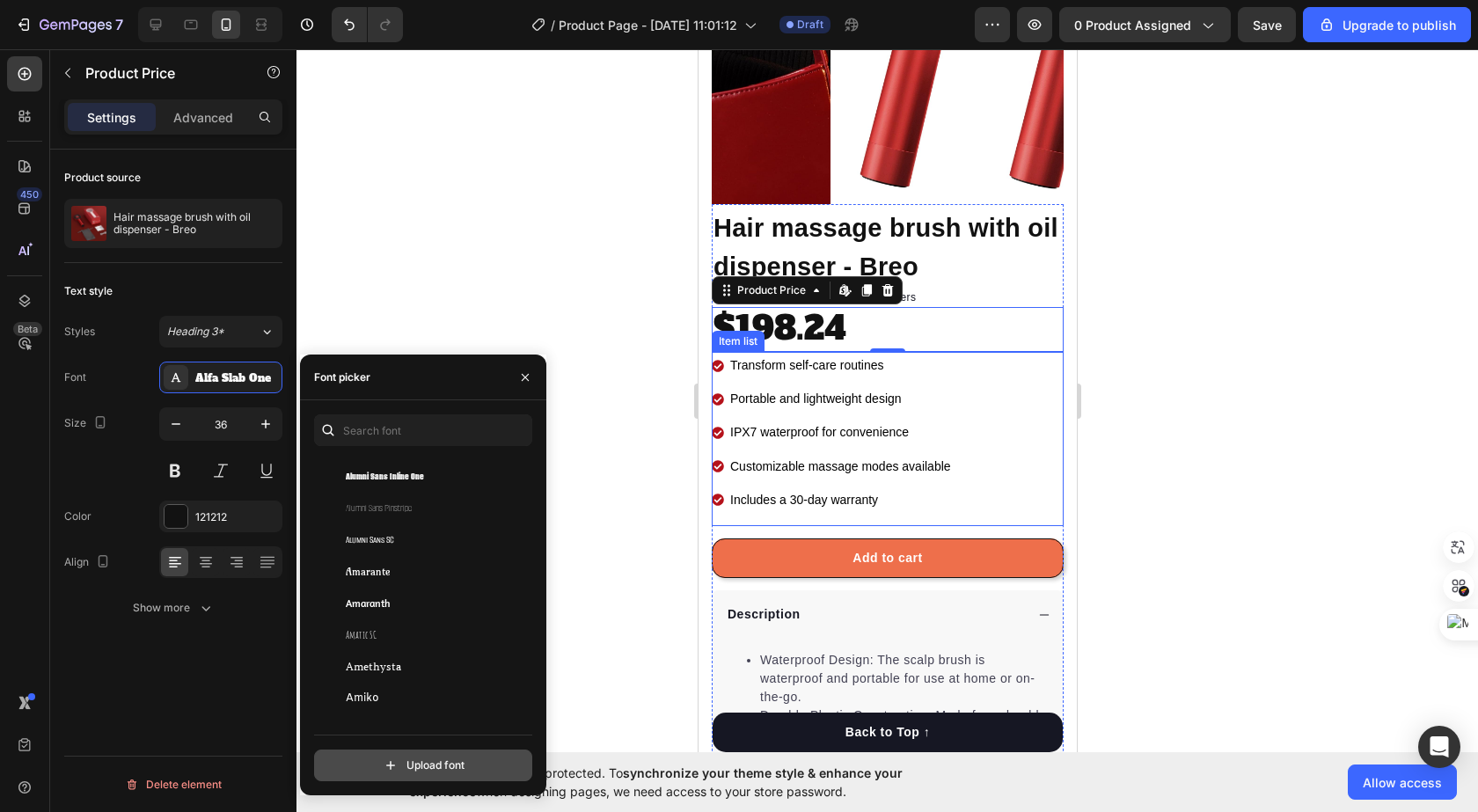
click at [438, 777] on input "file" at bounding box center [460, 765] width 440 height 30
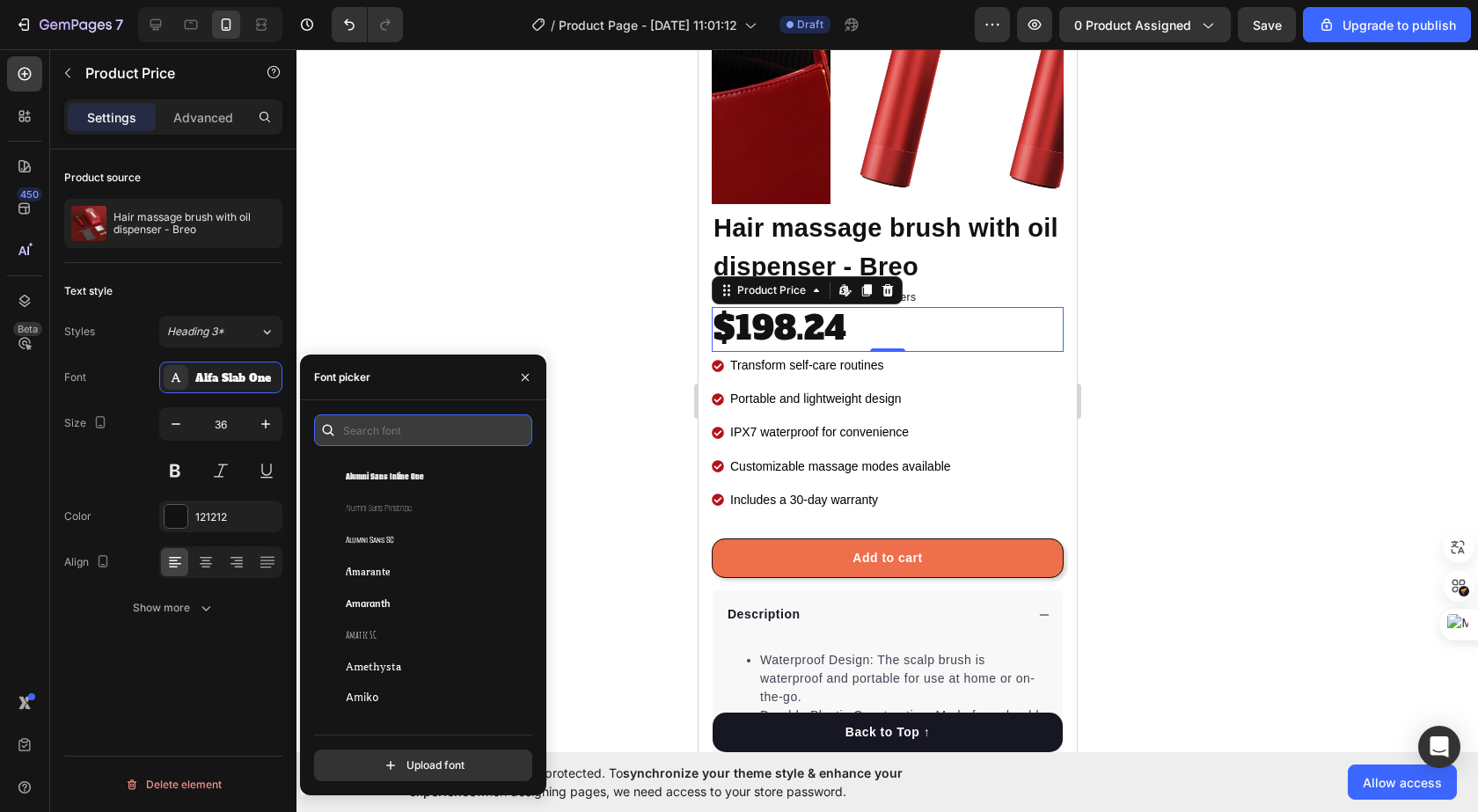
click at [410, 433] on input "text" at bounding box center [423, 430] width 218 height 32
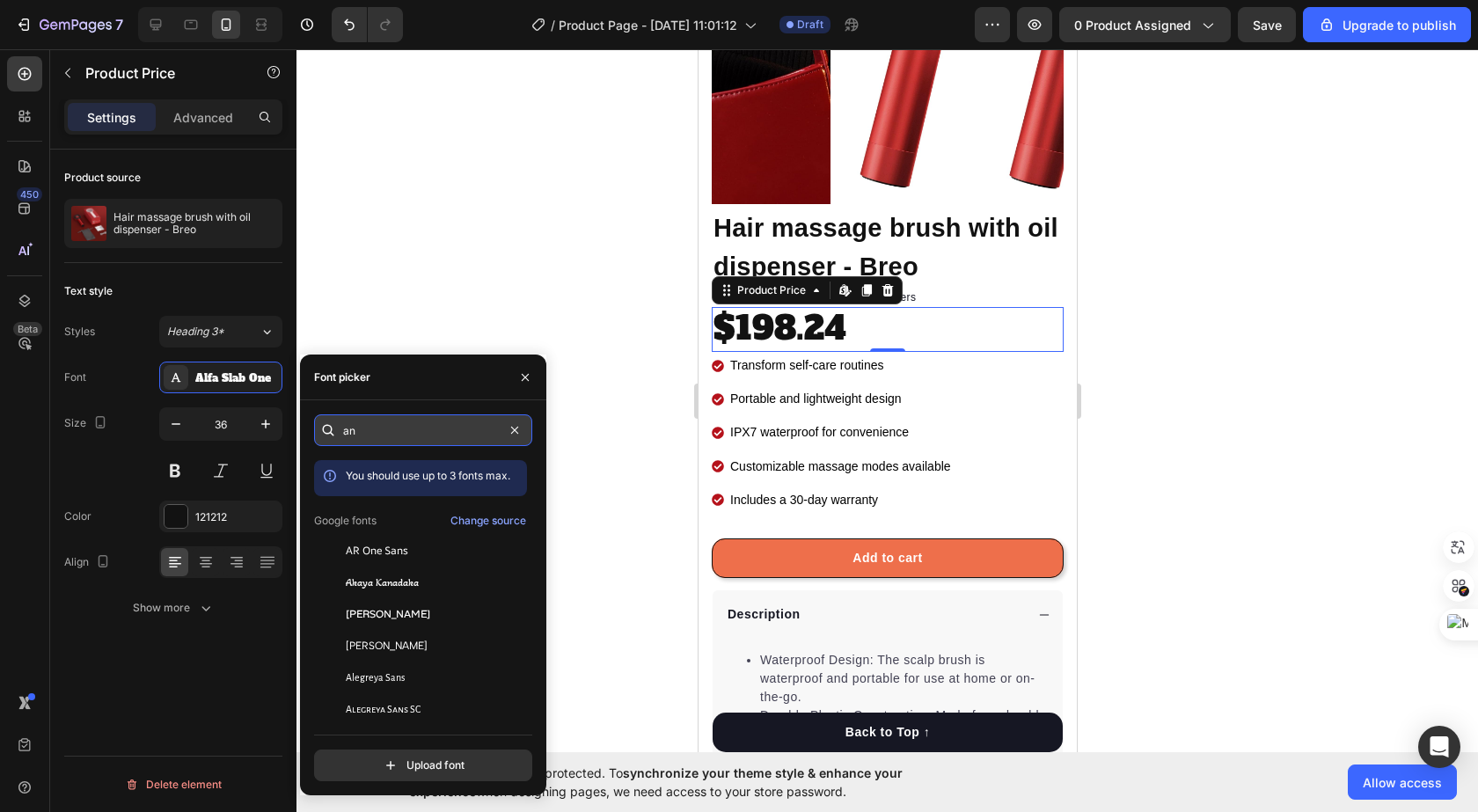
type input "an a"
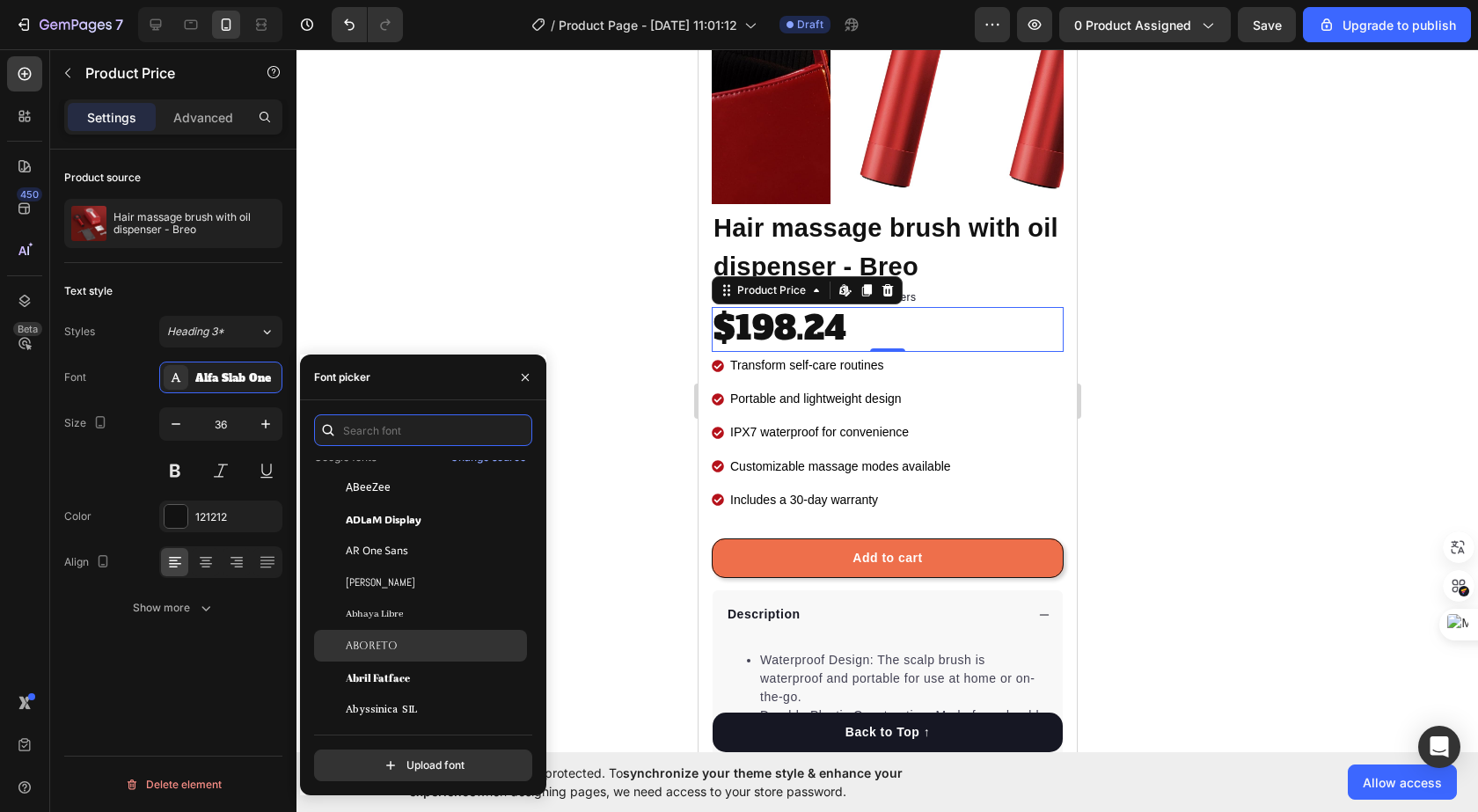
scroll to position [264, 0]
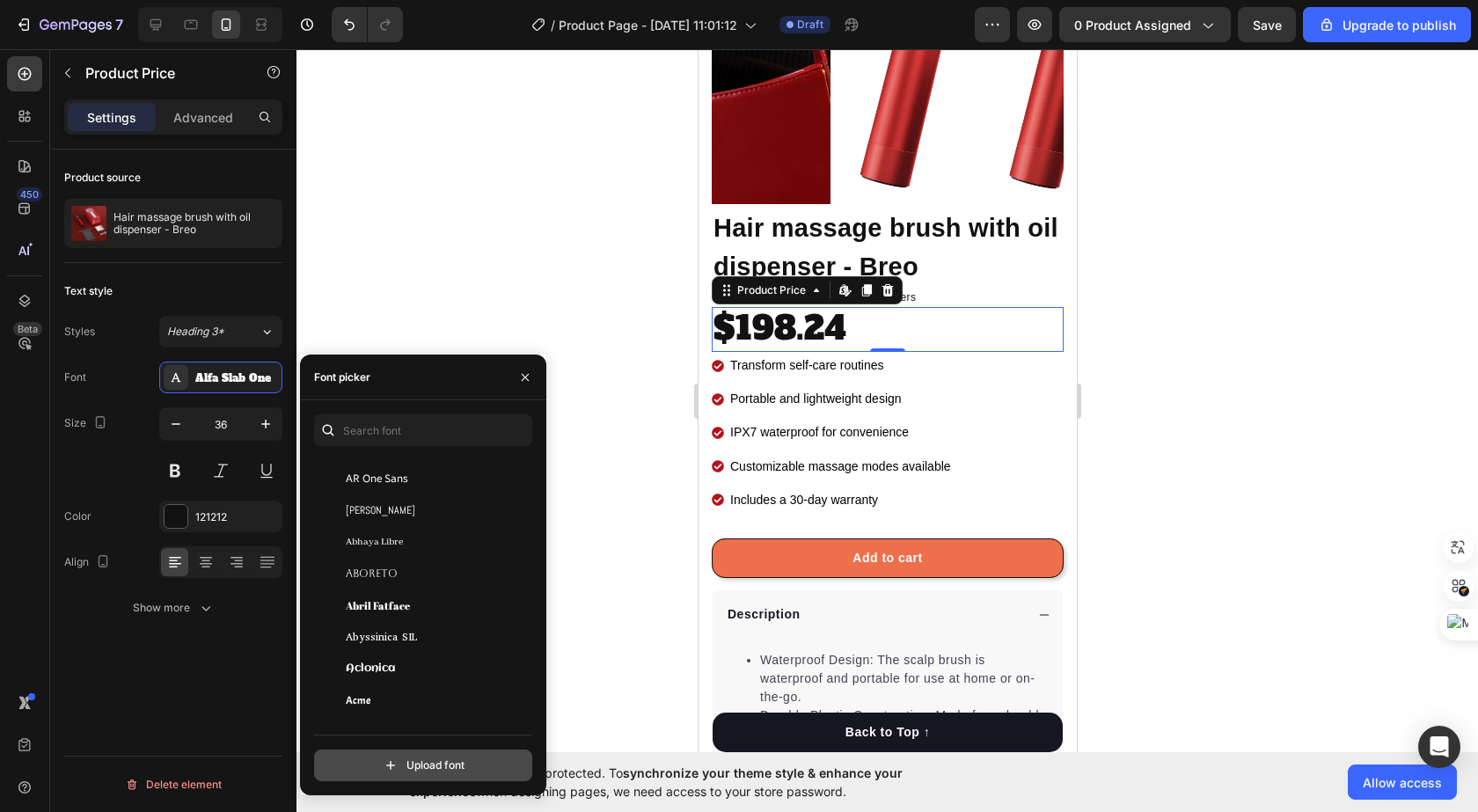
click at [408, 754] on input "file" at bounding box center [460, 765] width 440 height 30
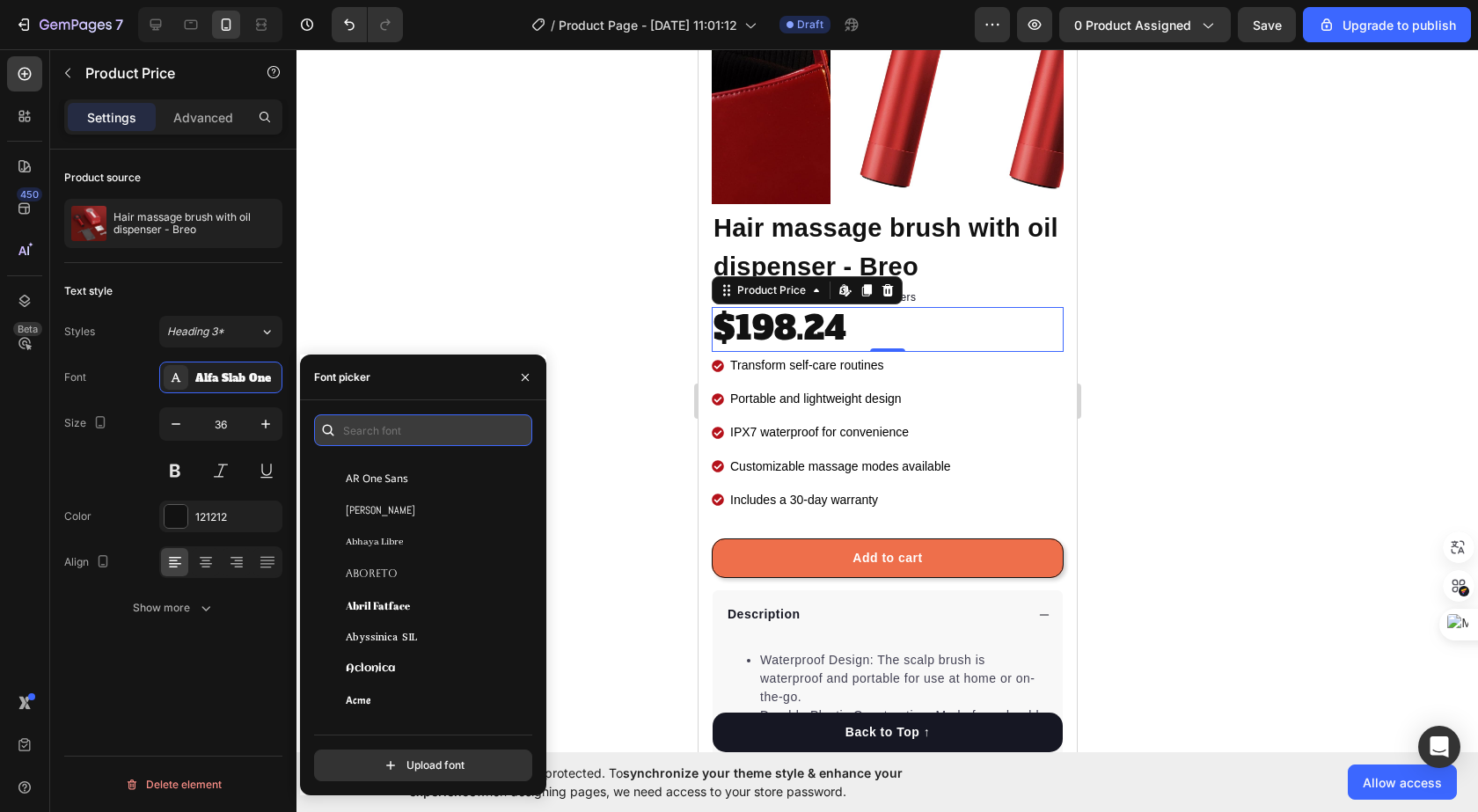
click at [390, 445] on input "text" at bounding box center [423, 430] width 218 height 32
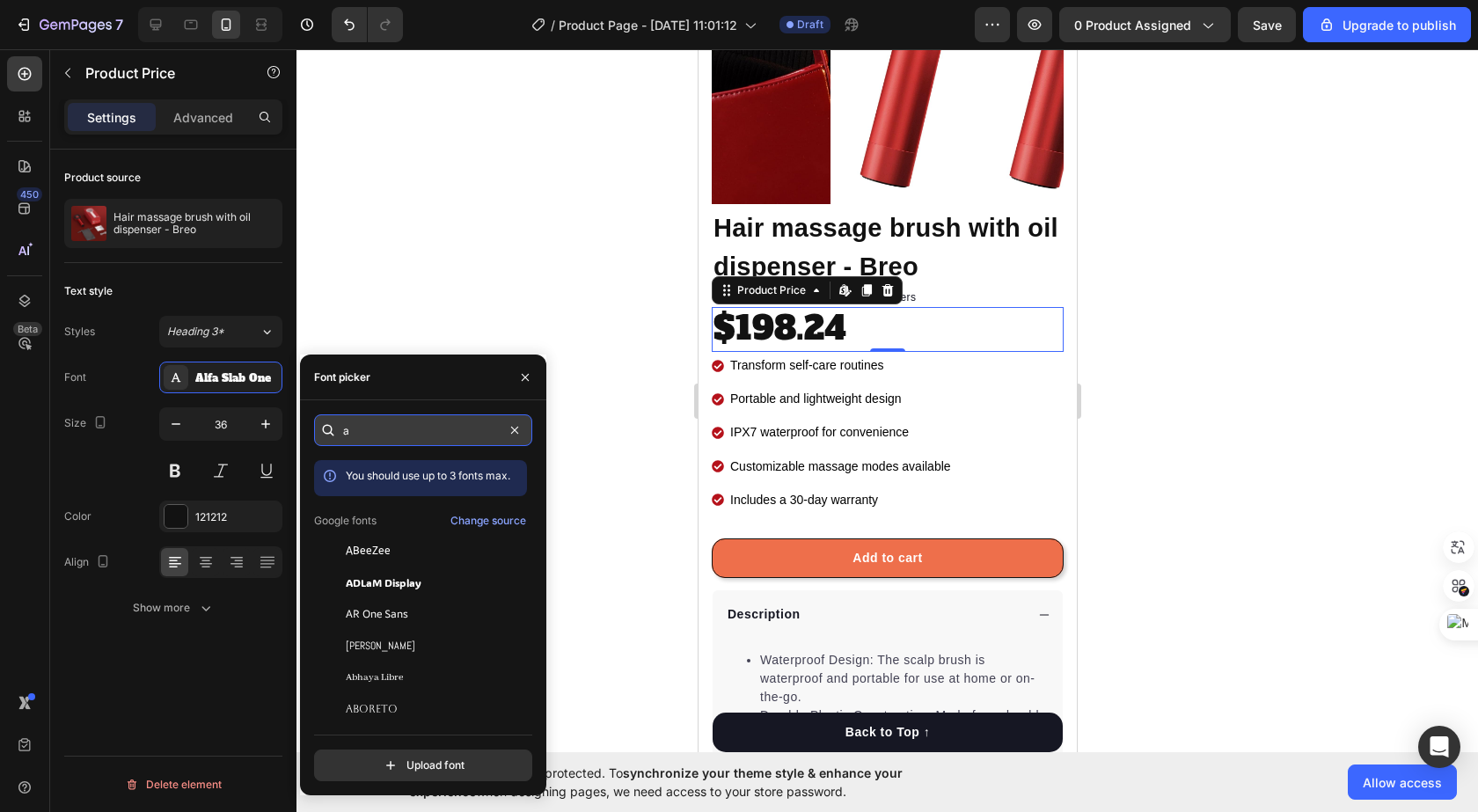
type input "aw"
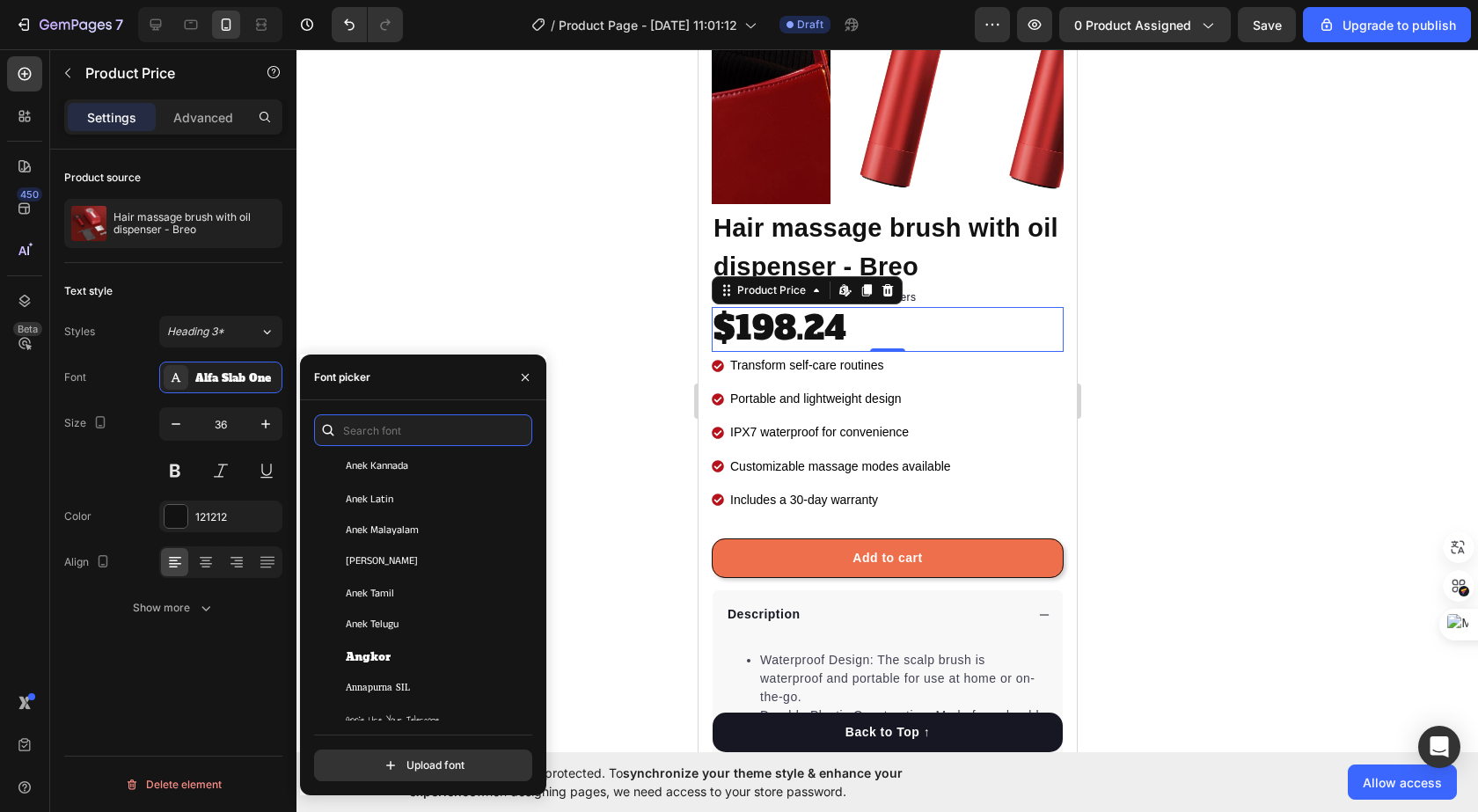
scroll to position [2726, 0]
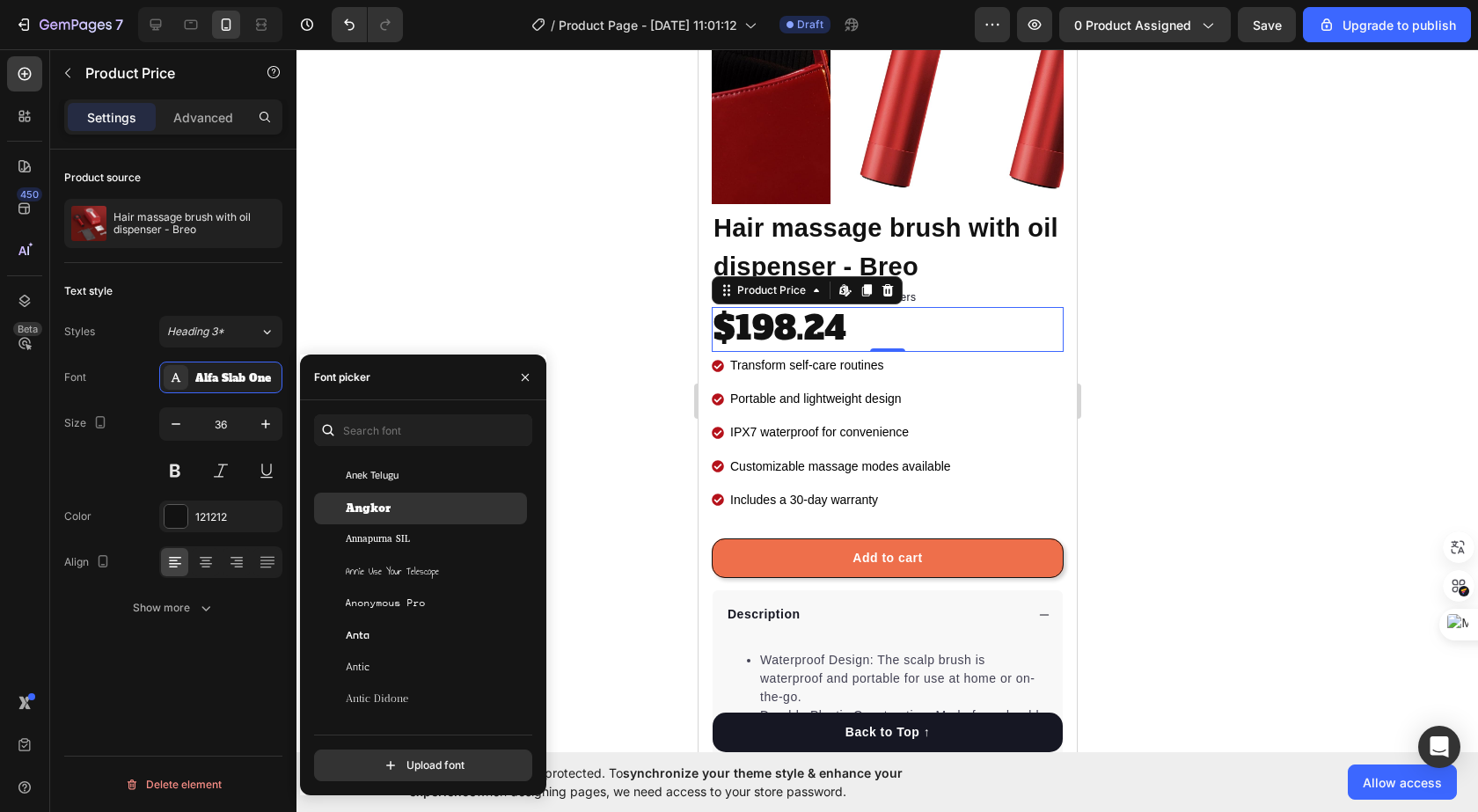
click at [418, 521] on div "Angkor" at bounding box center [421, 508] width 213 height 32
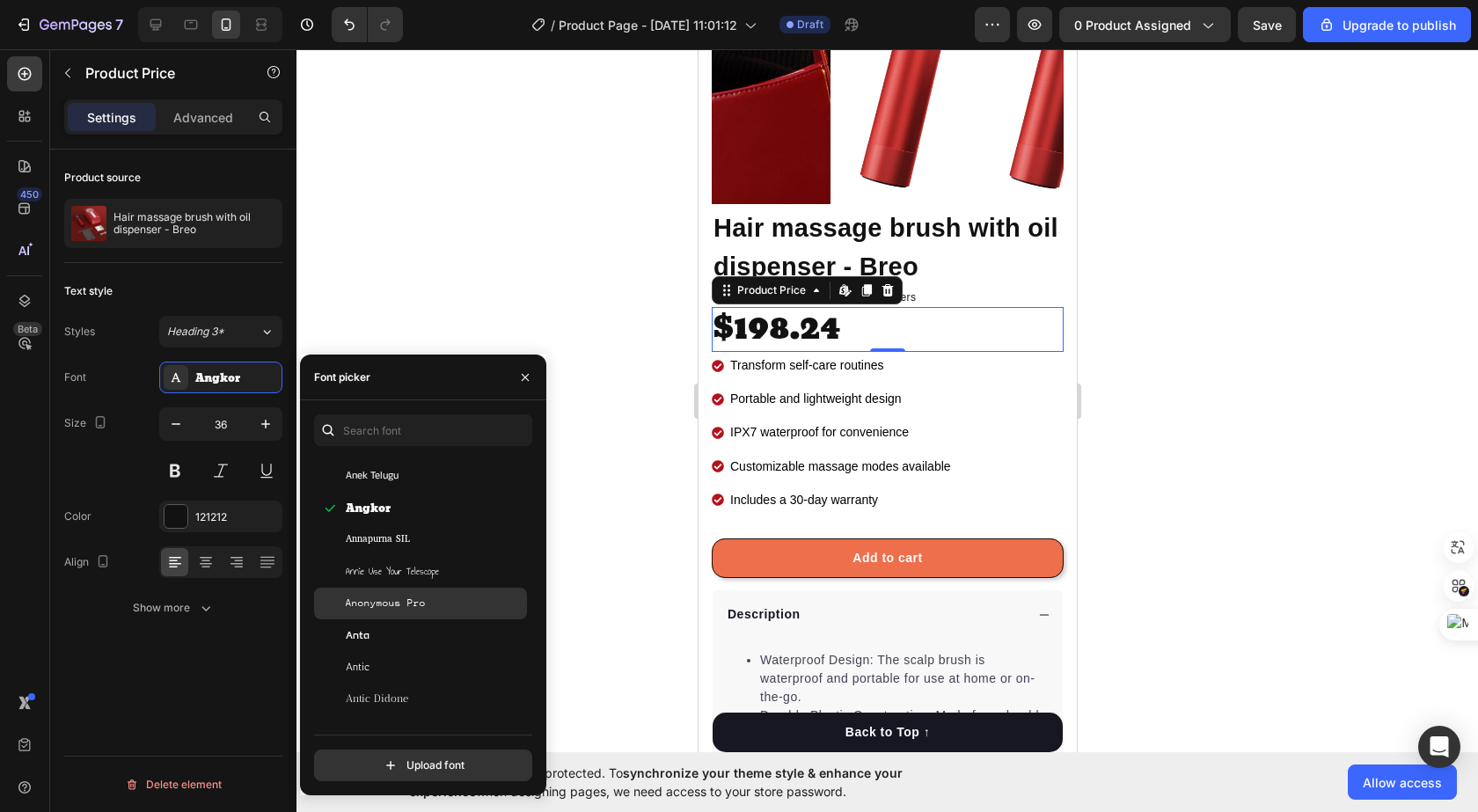
click at [409, 607] on span "Anonymous Pro" at bounding box center [385, 603] width 80 height 16
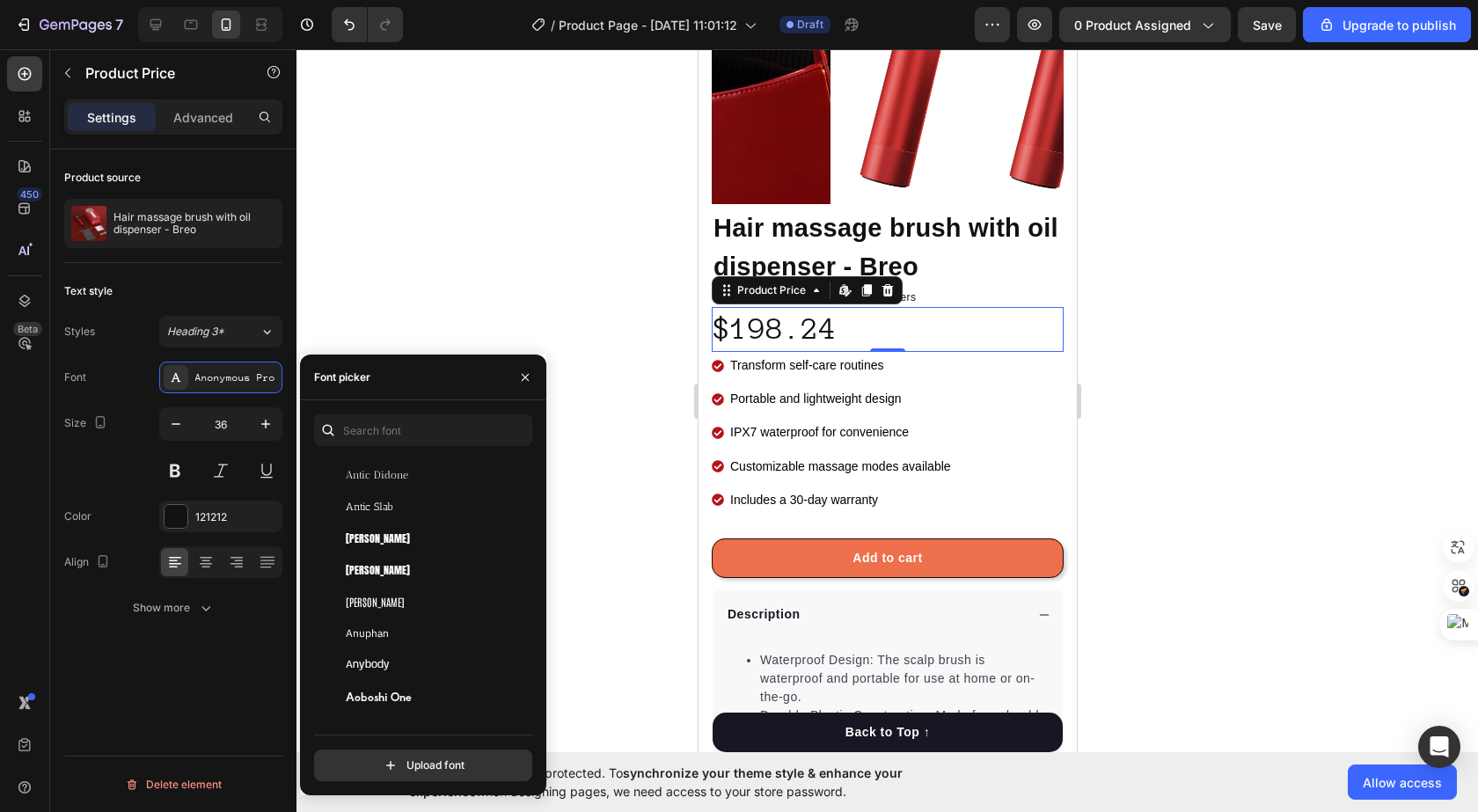
scroll to position [3167, 0]
click at [415, 568] on div "Arbutus Slab" at bounding box center [434, 576] width 178 height 16
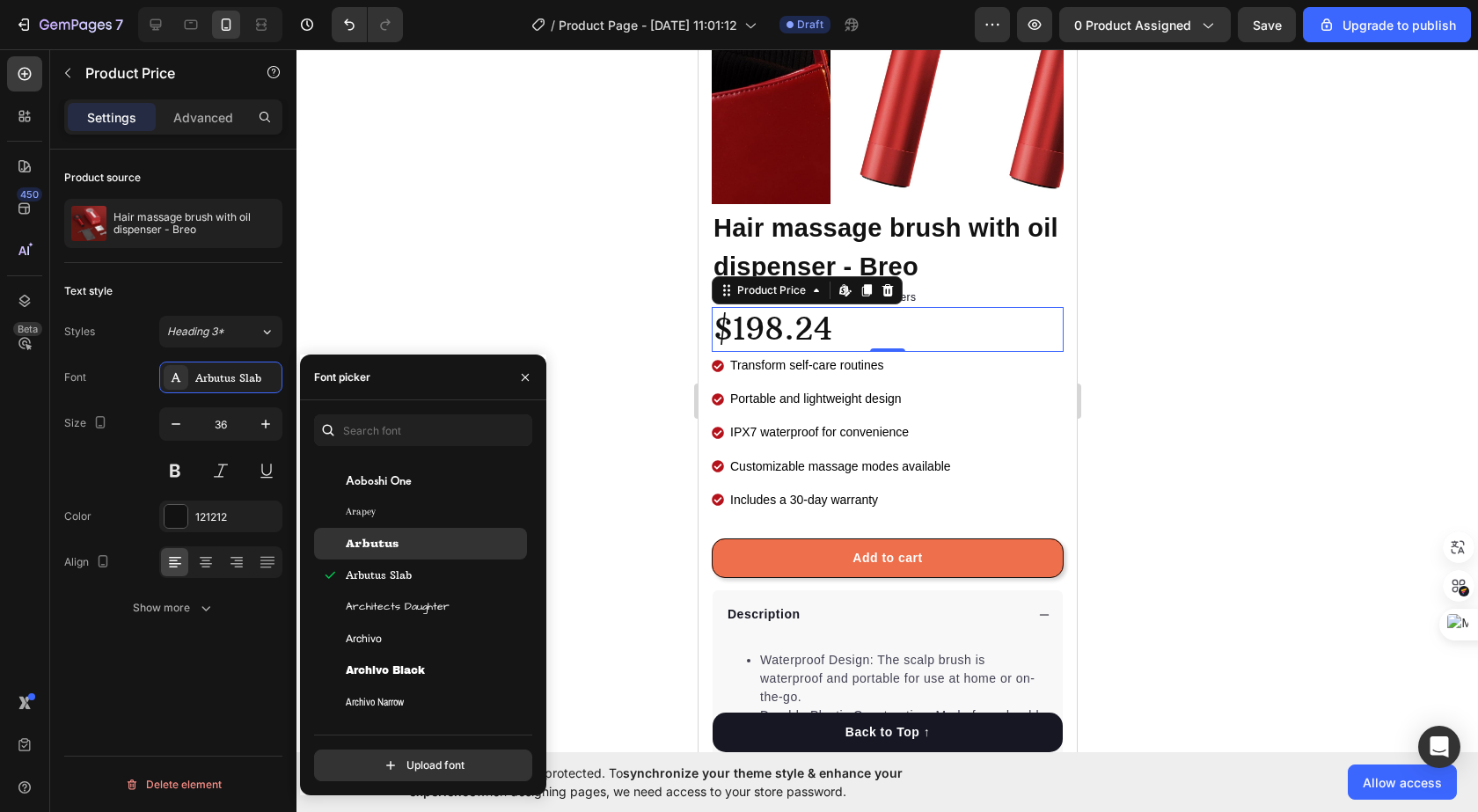
click at [420, 542] on div "Arbutus" at bounding box center [434, 544] width 178 height 16
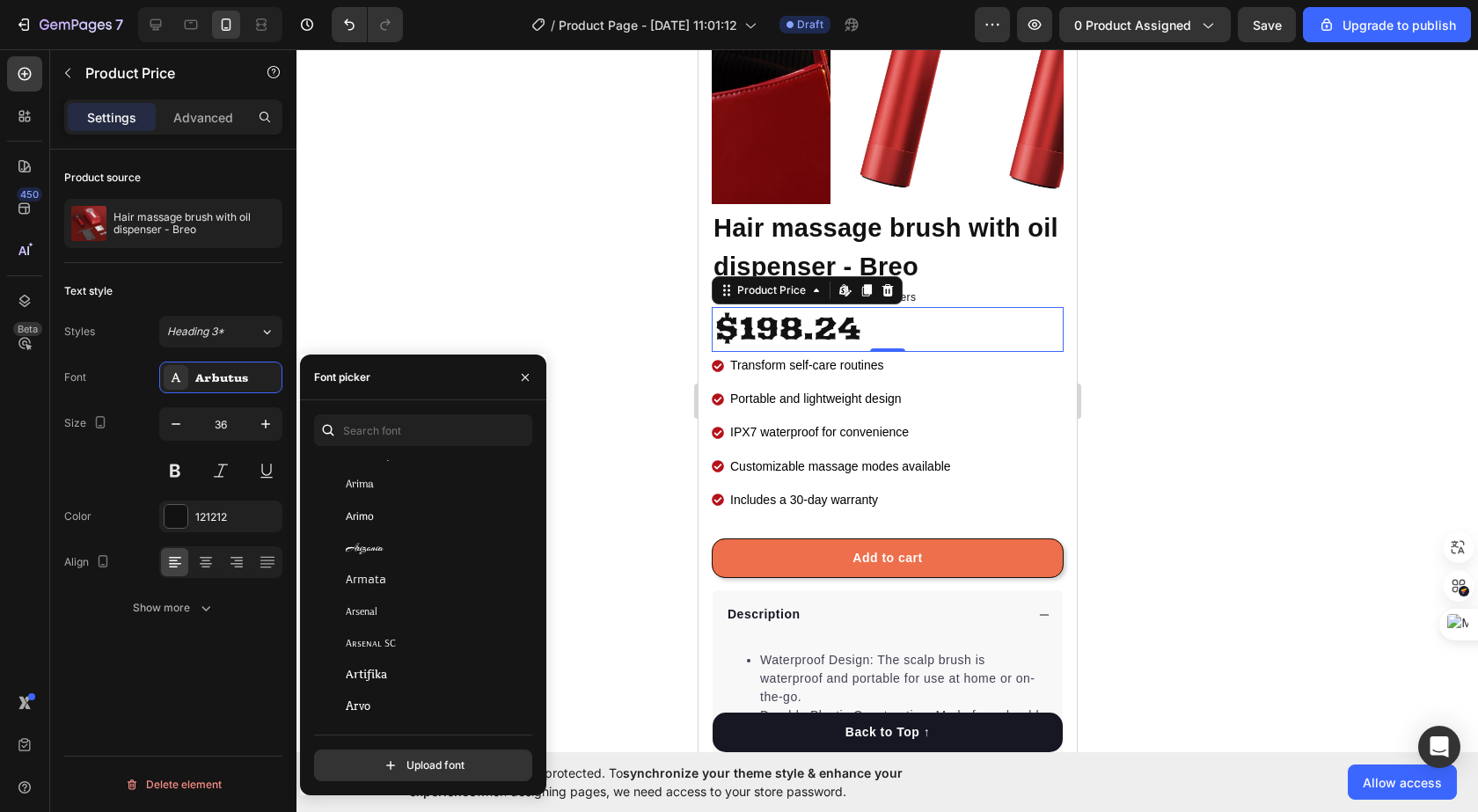
scroll to position [3694, 0]
click at [394, 691] on div "Asimovian" at bounding box center [421, 681] width 213 height 32
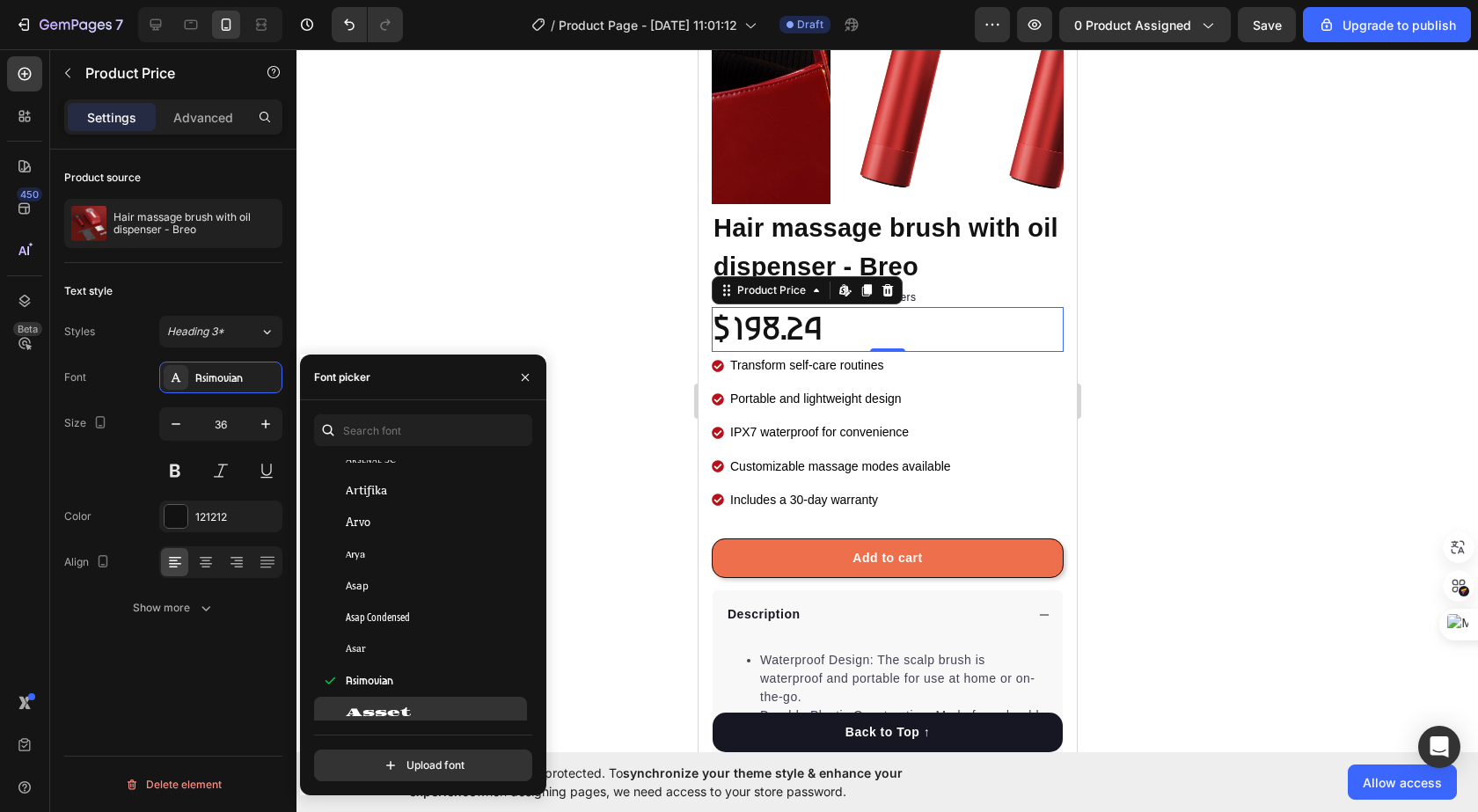
click at [381, 712] on span "Asset" at bounding box center [378, 713] width 66 height 16
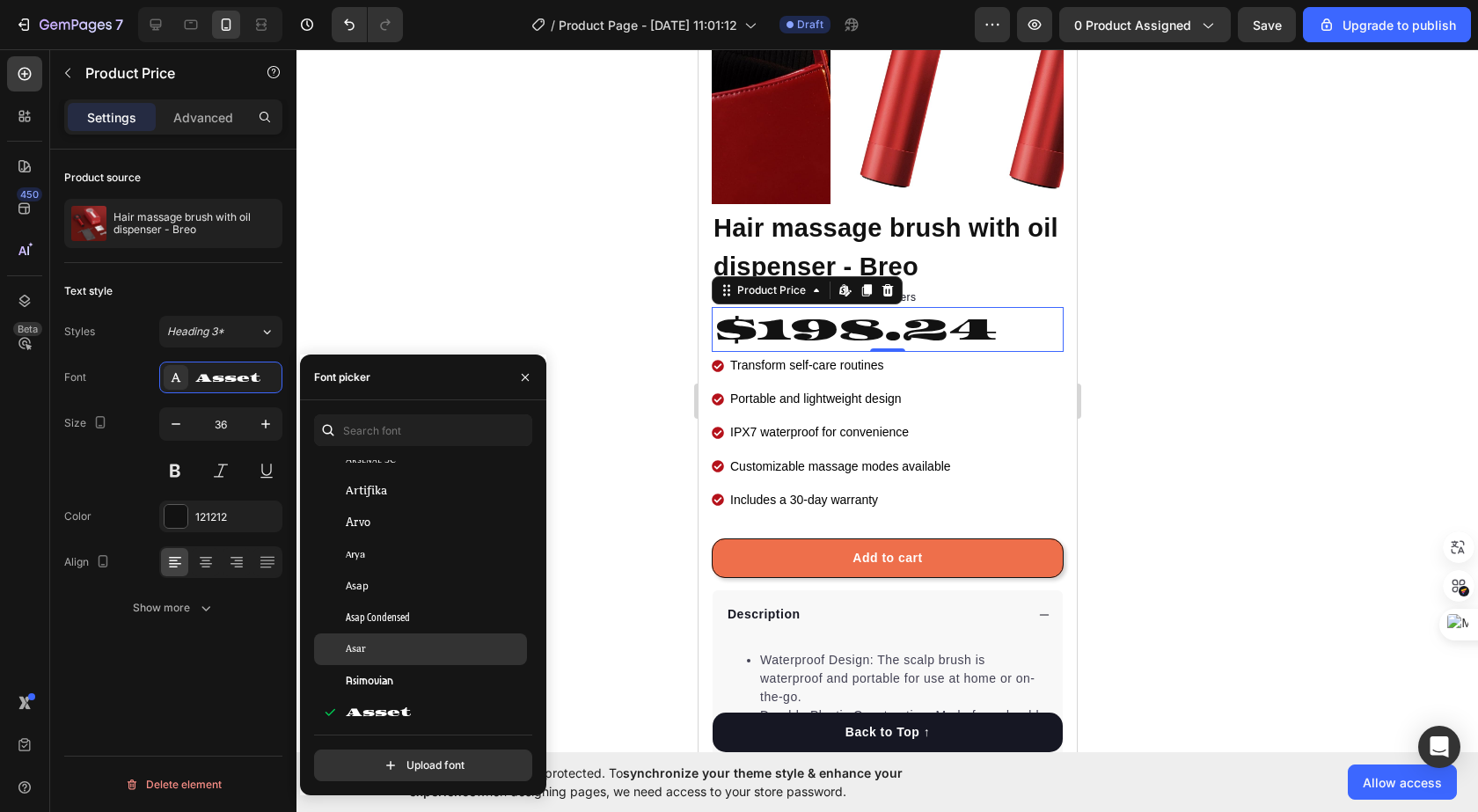
click at [390, 642] on div "Asar" at bounding box center [434, 649] width 178 height 16
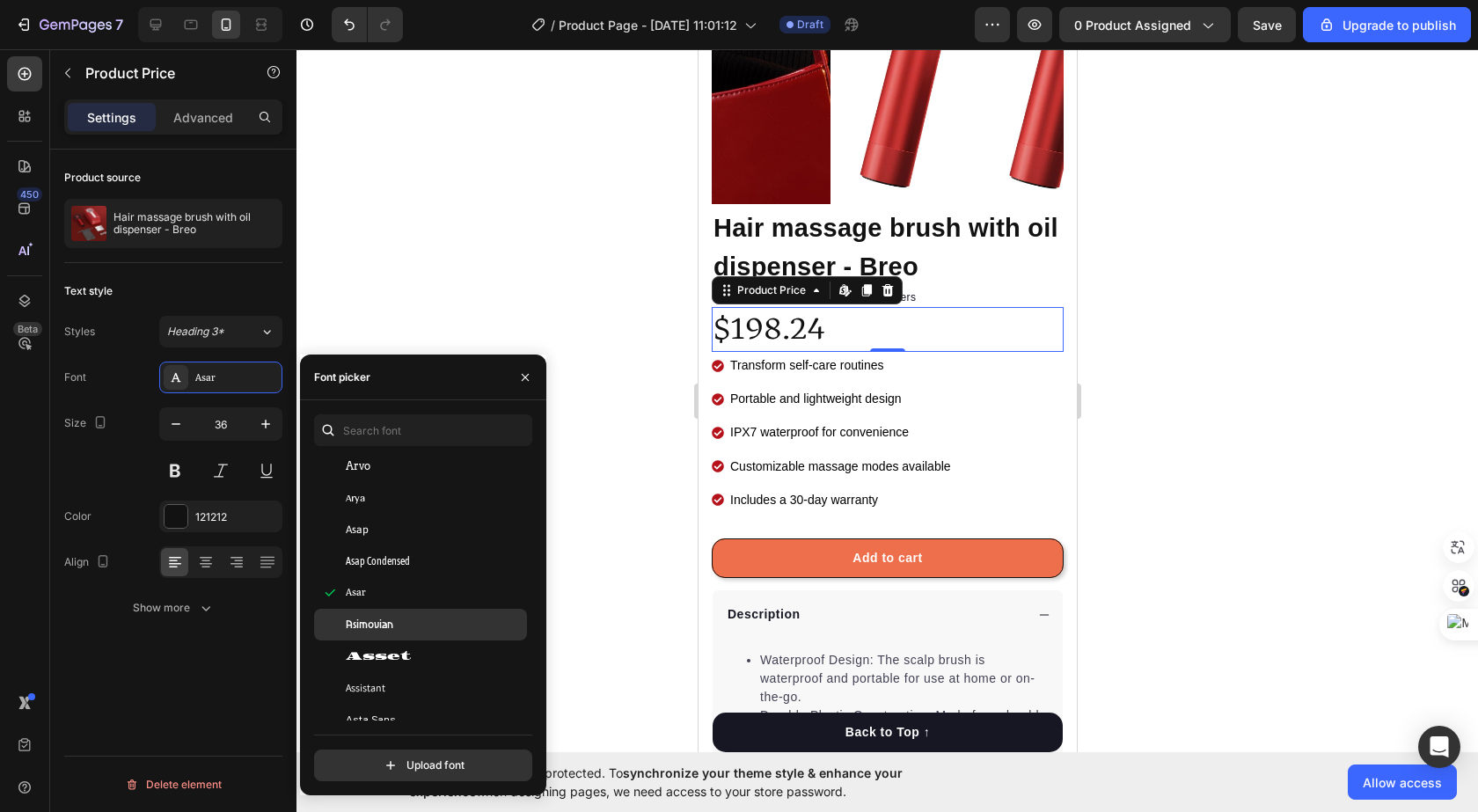
scroll to position [3782, 0]
click at [391, 628] on span "Asset" at bounding box center [378, 624] width 66 height 16
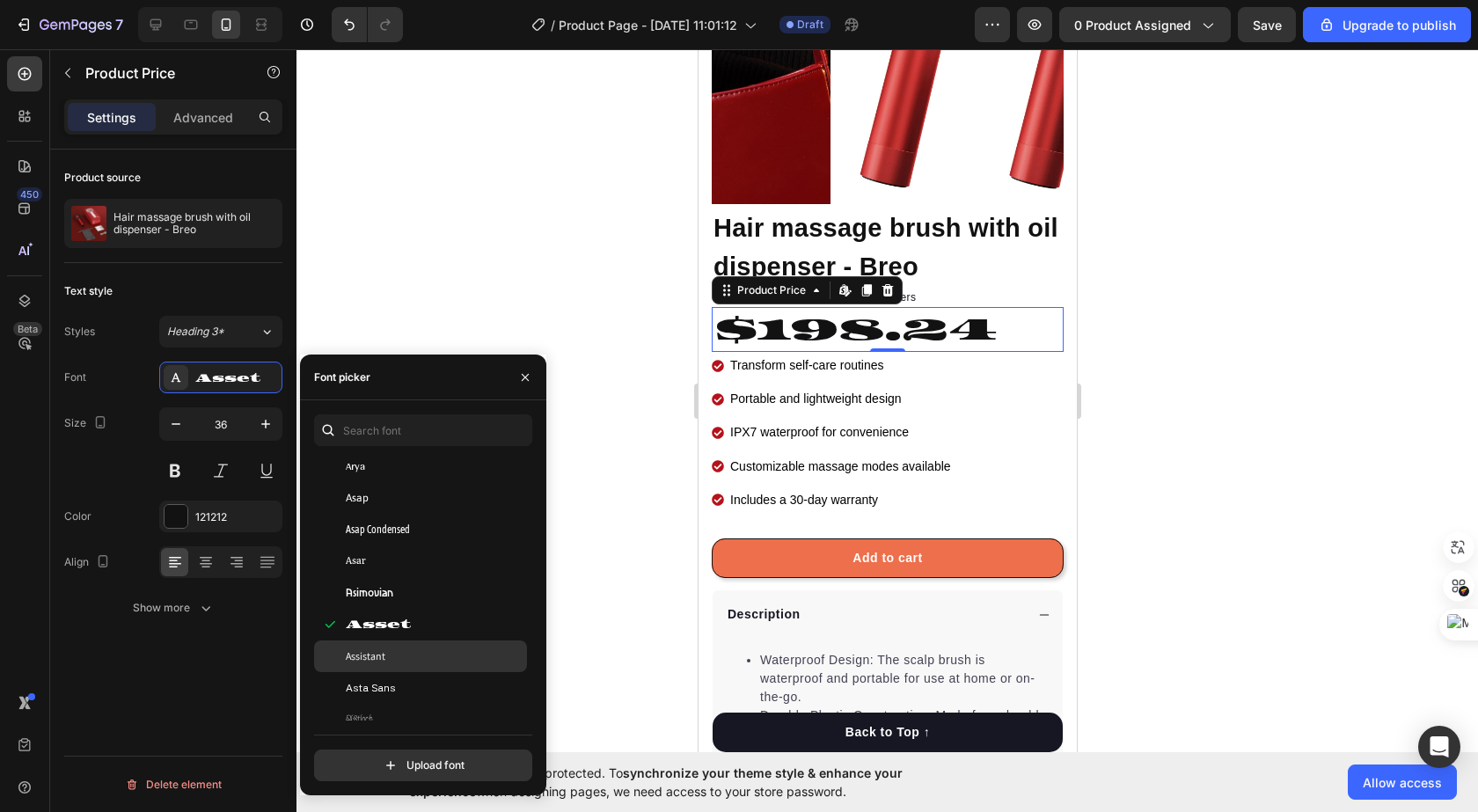
click at [392, 658] on div "Assistant" at bounding box center [434, 656] width 178 height 16
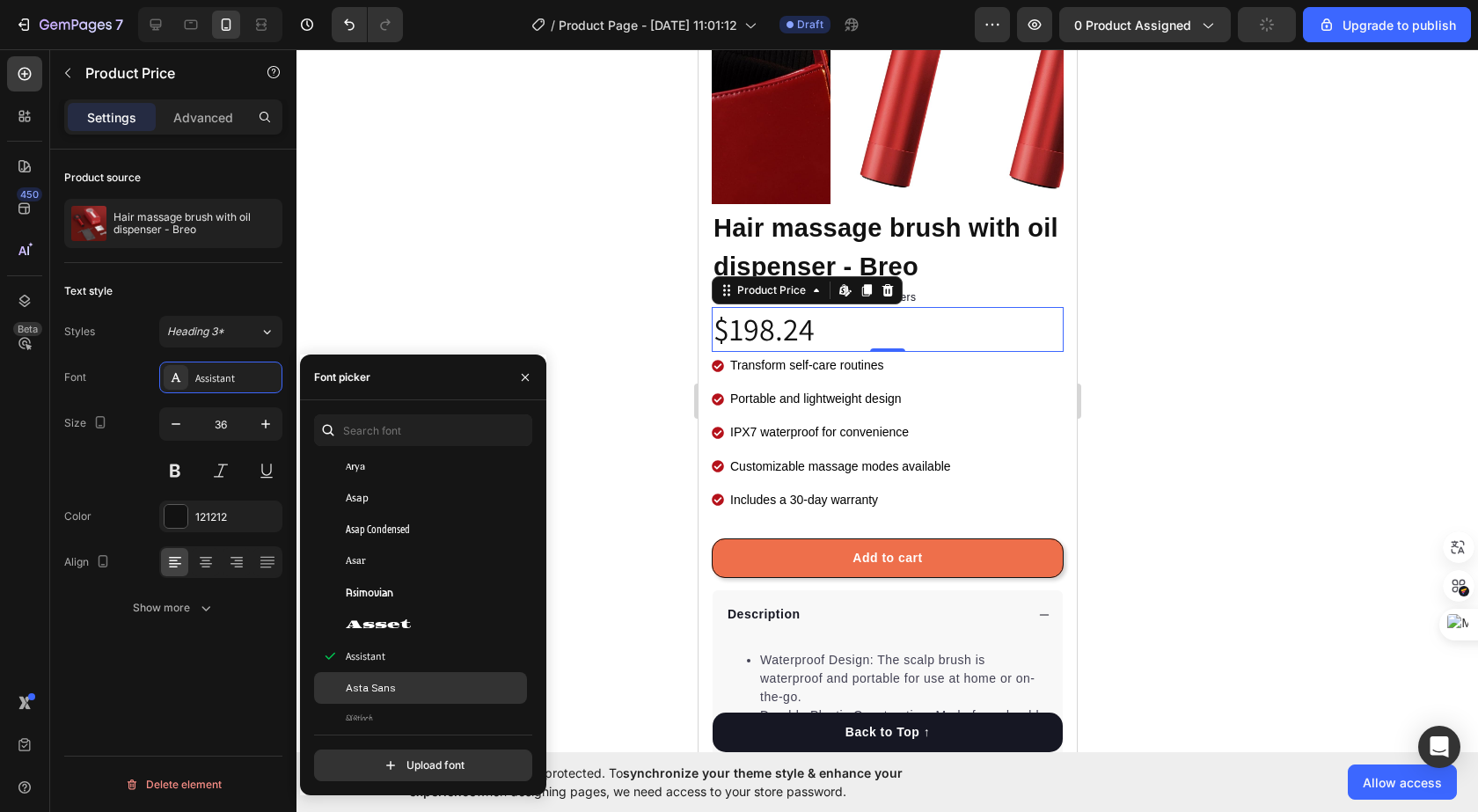
click at [388, 683] on span "Asta Sans" at bounding box center [370, 688] width 50 height 16
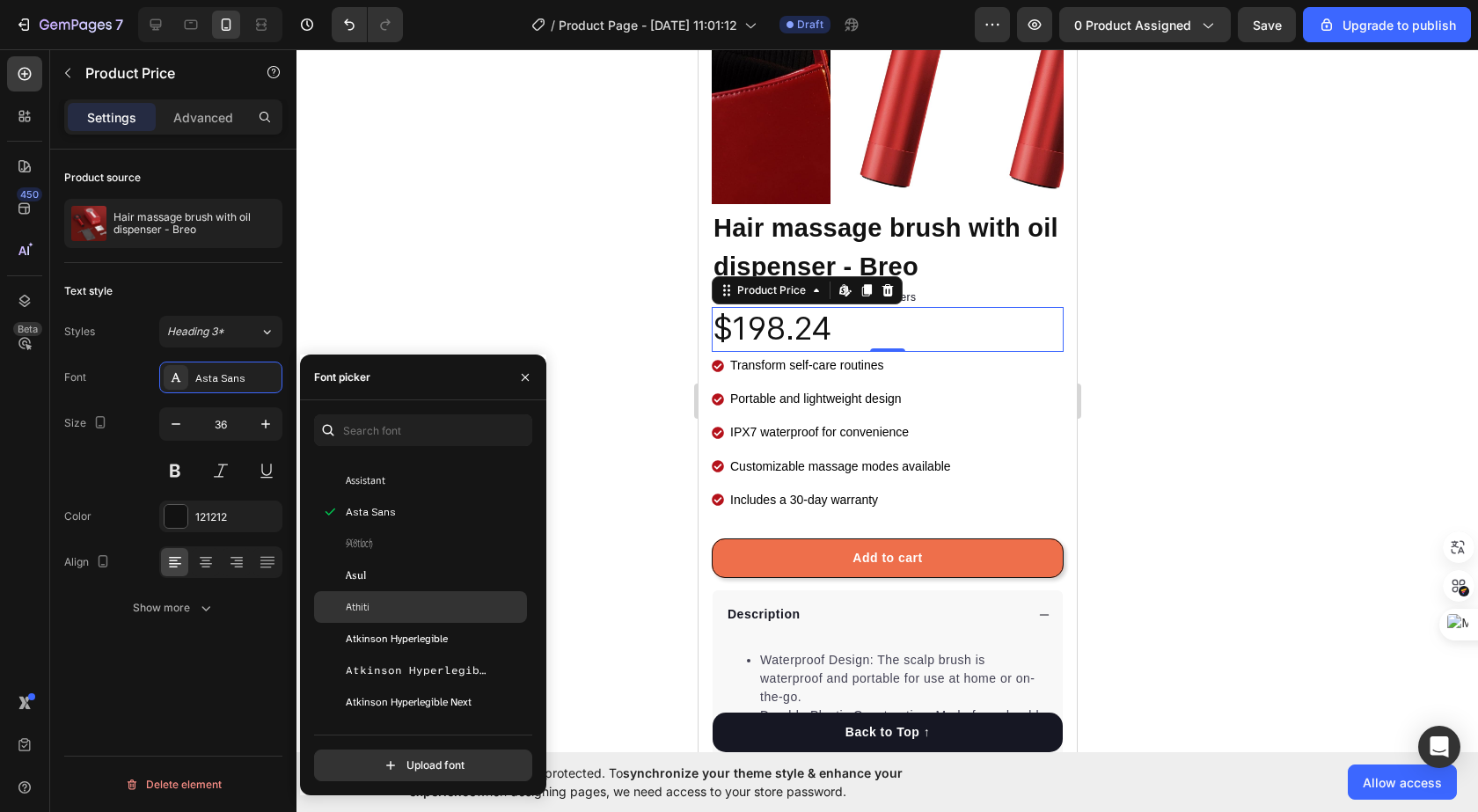
click at [414, 613] on div "Athiti" at bounding box center [434, 607] width 178 height 16
click at [414, 638] on span "Atkinson Hyperlegible" at bounding box center [396, 638] width 102 height 16
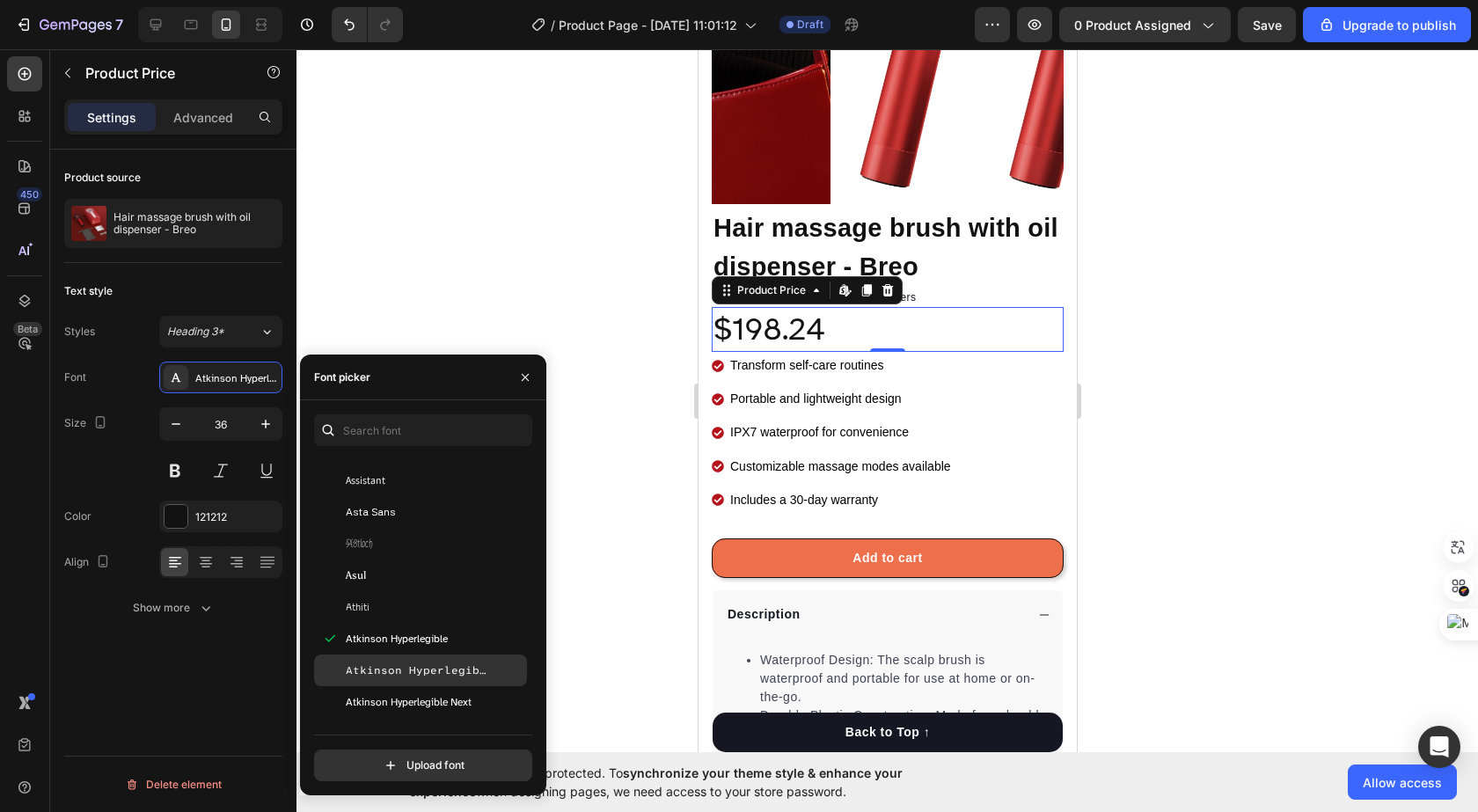
click at [416, 684] on div "Atkinson Hyperlegible Mono" at bounding box center [421, 670] width 213 height 32
click at [418, 718] on div "Atma" at bounding box center [421, 734] width 213 height 32
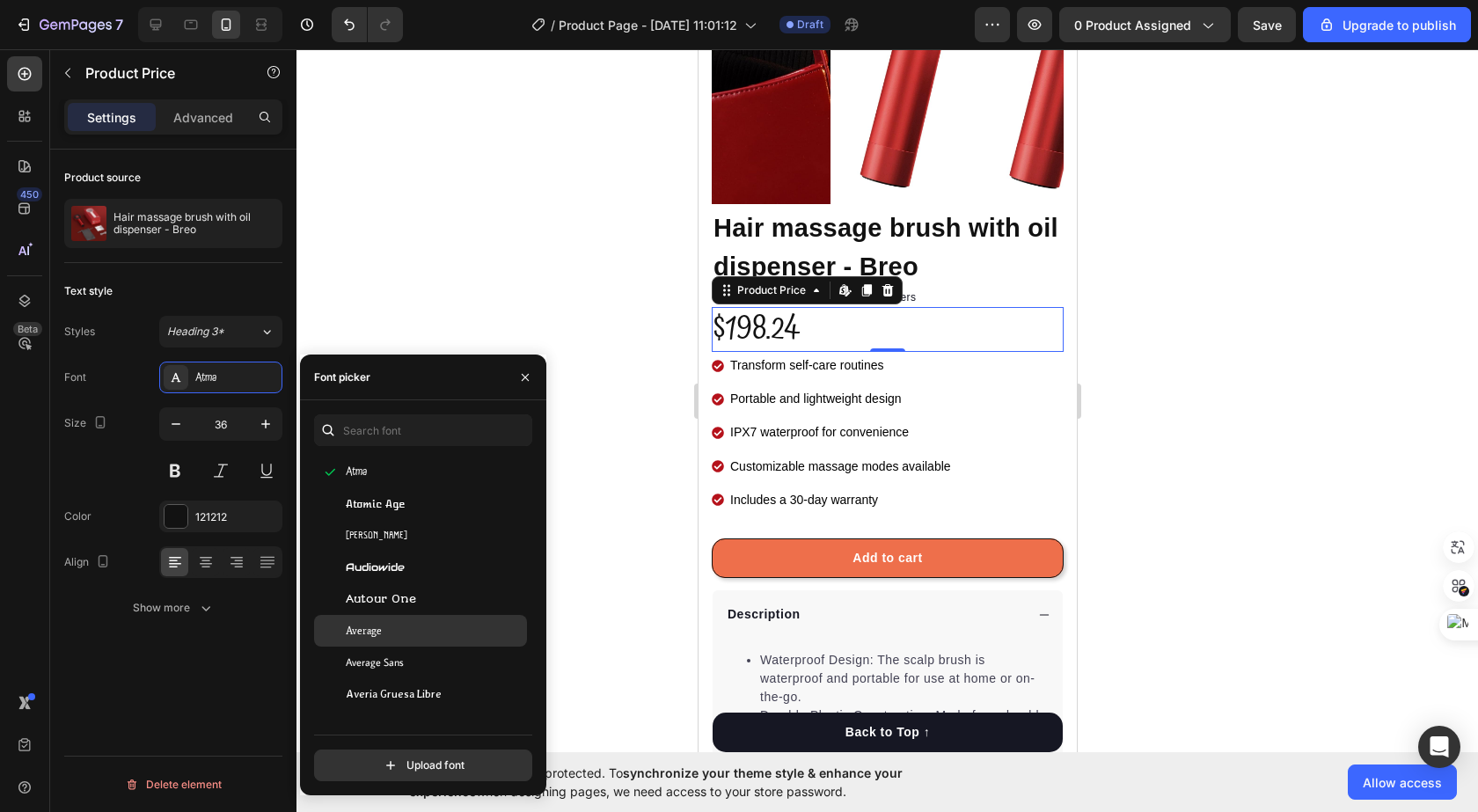
scroll to position [4222, 0]
click at [431, 550] on div "Audiowide" at bounding box center [421, 565] width 213 height 32
click at [416, 637] on div "Average" at bounding box center [421, 628] width 213 height 32
click at [416, 665] on div "Average Sans" at bounding box center [434, 660] width 178 height 16
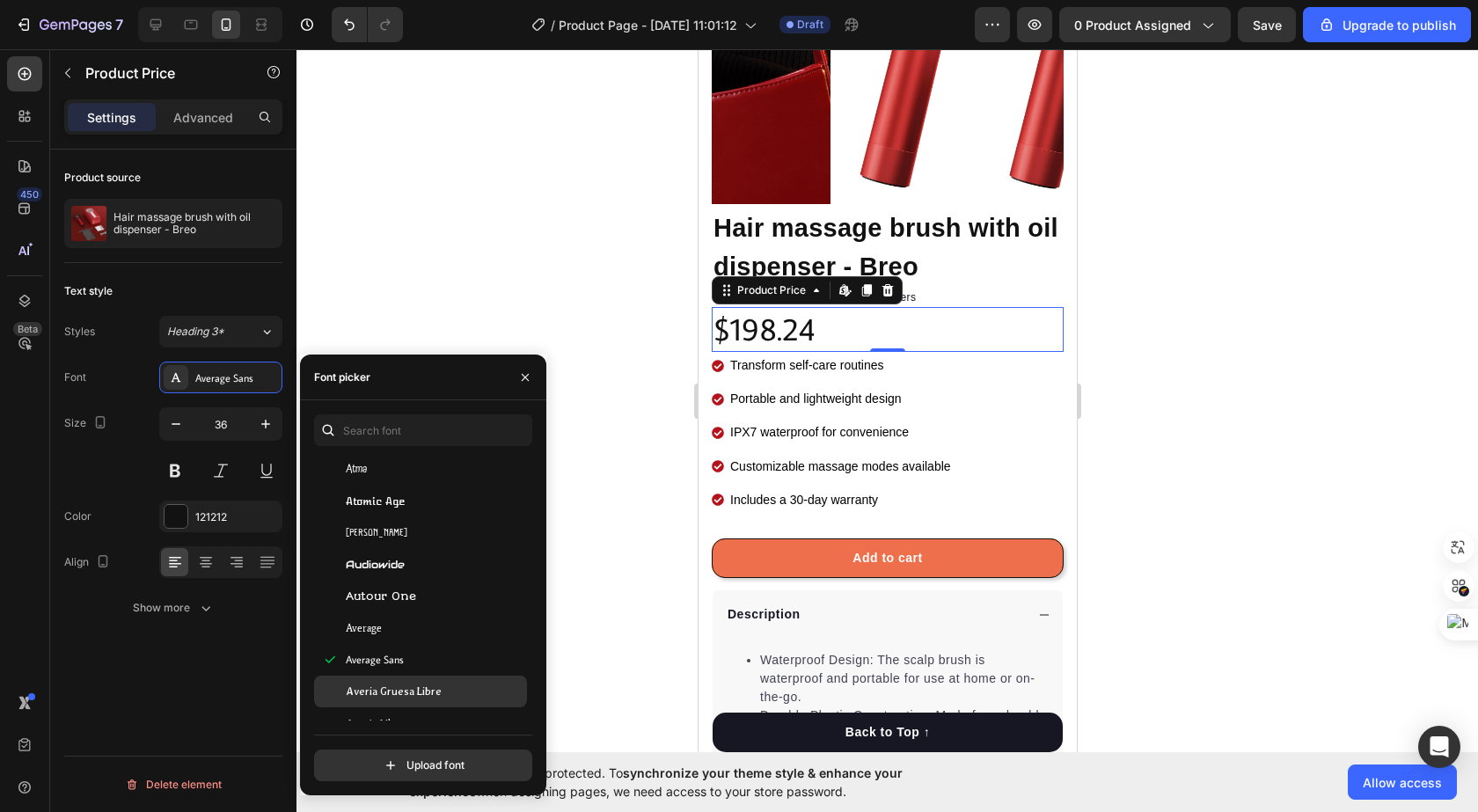
click at [417, 708] on div "Averia Libre" at bounding box center [421, 723] width 213 height 32
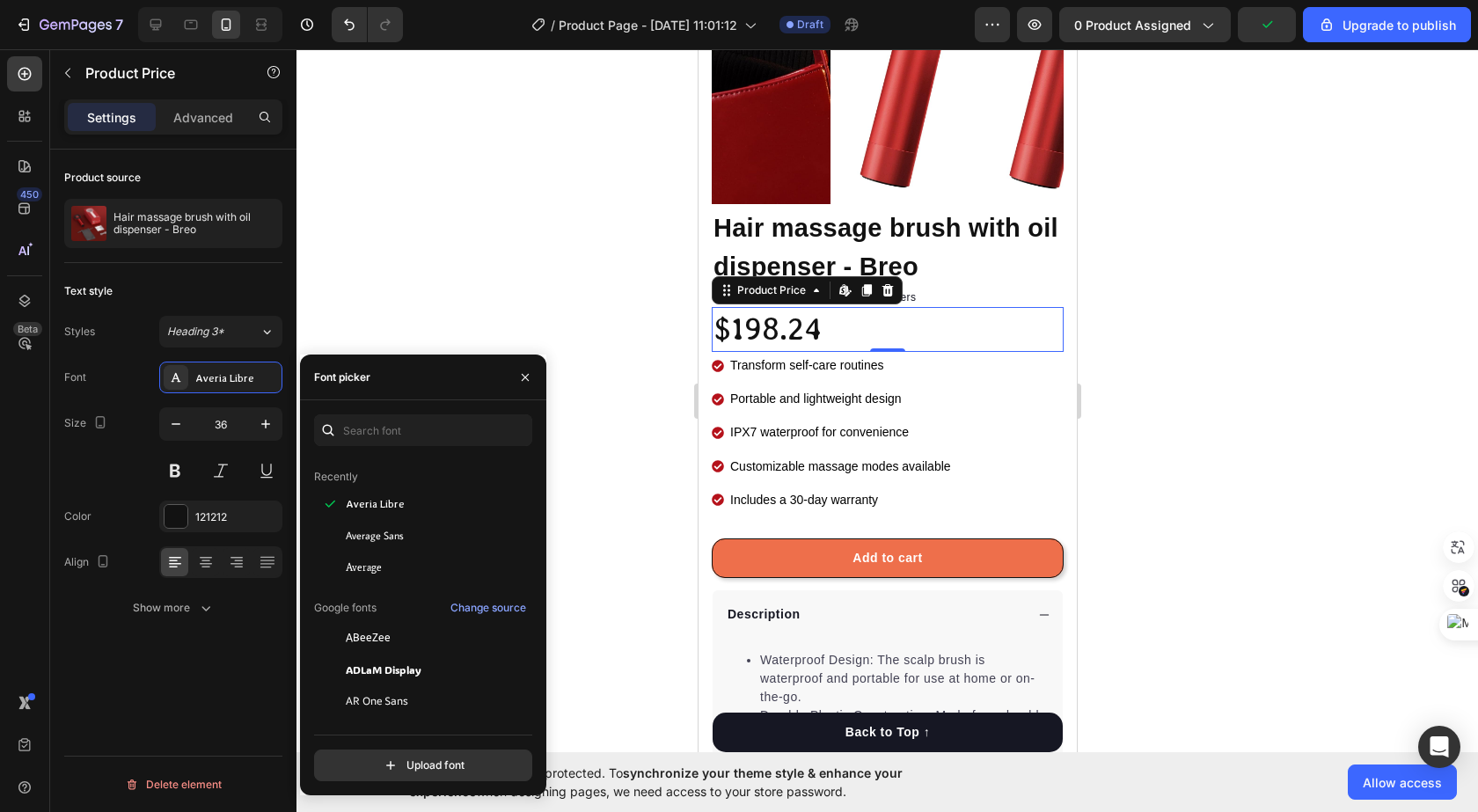
scroll to position [0, 0]
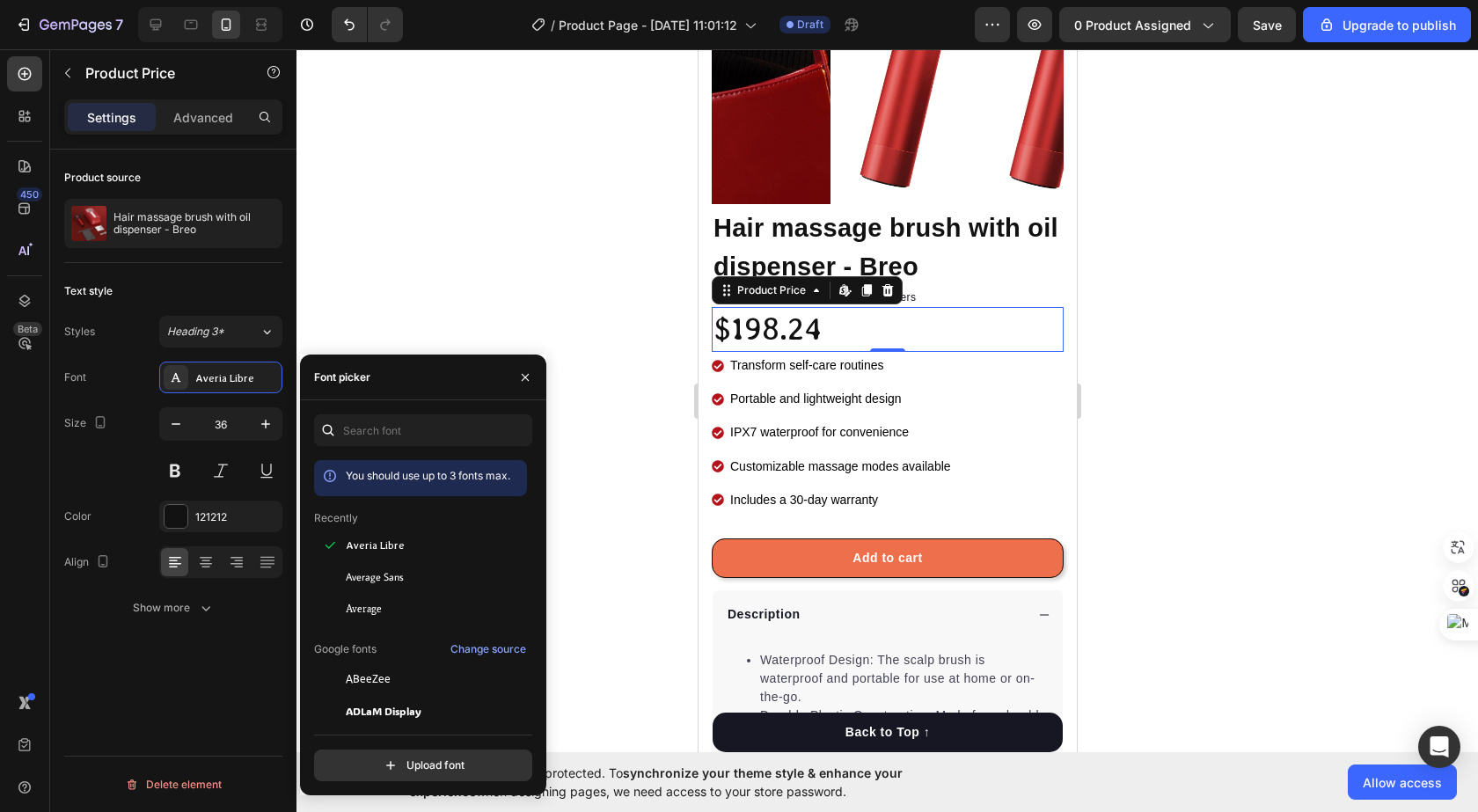
click at [403, 591] on div "Average Sans" at bounding box center [421, 577] width 213 height 32
click at [403, 599] on div "Average" at bounding box center [421, 608] width 213 height 32
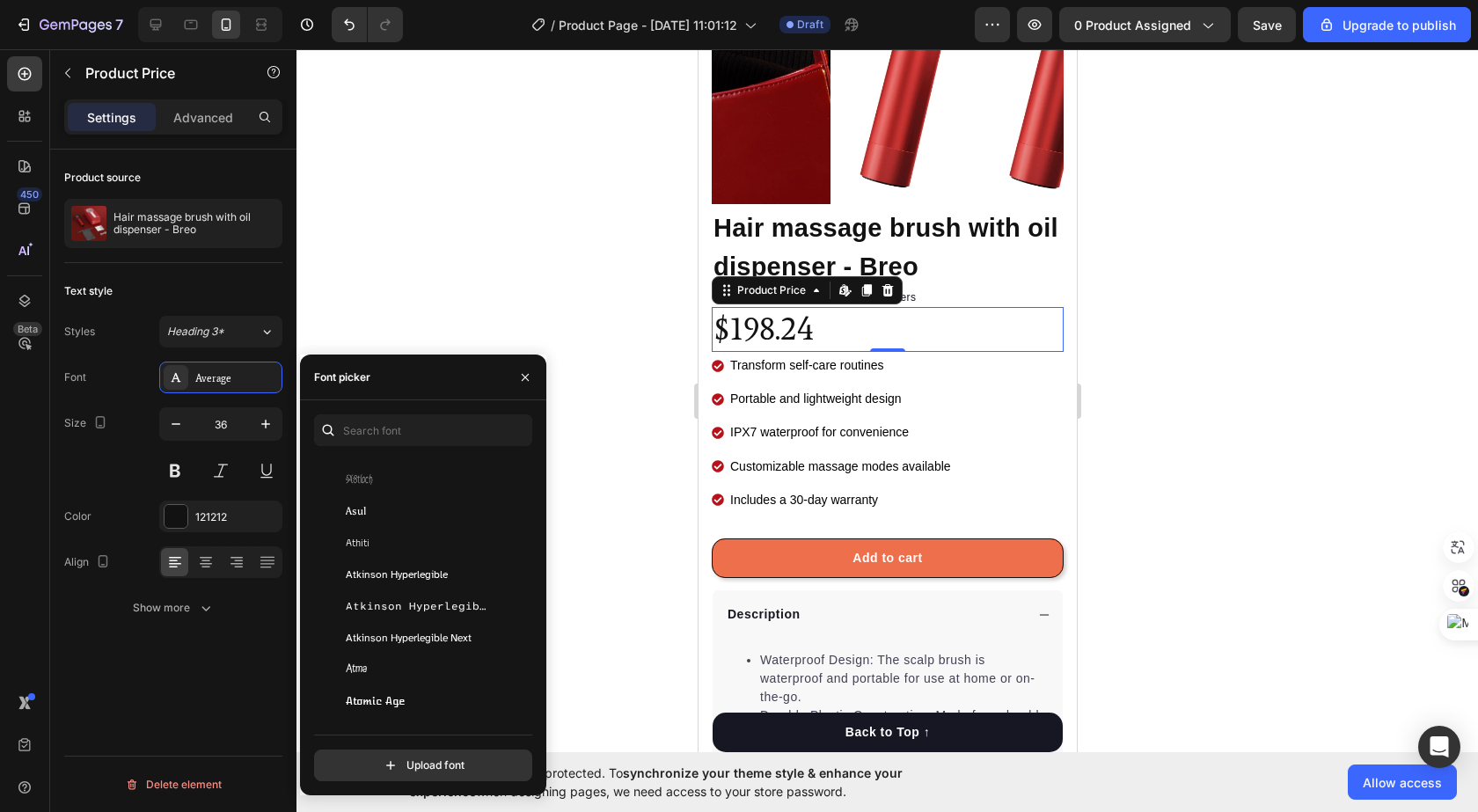
scroll to position [4134, 0]
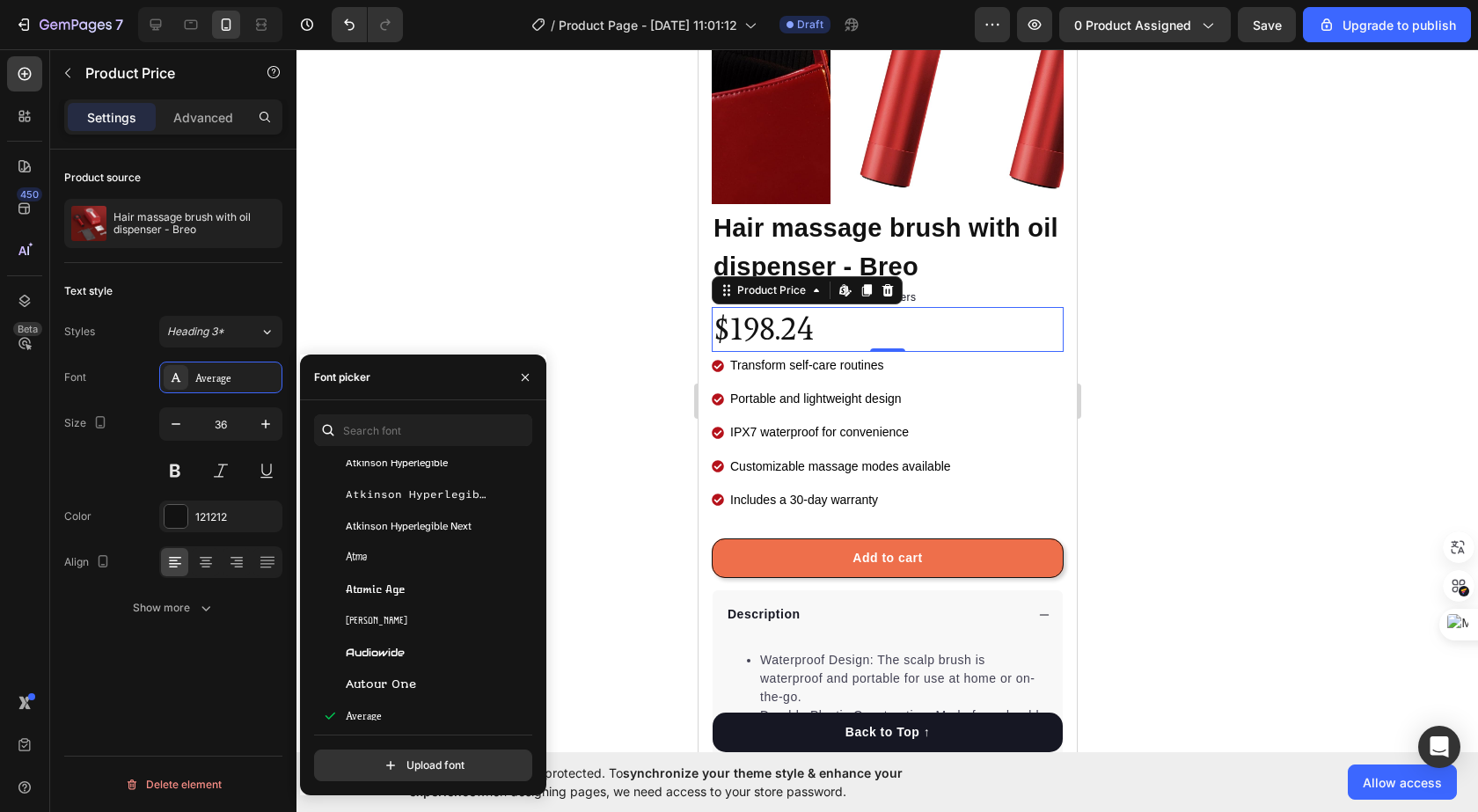
click at [409, 592] on div "Atomic Age" at bounding box center [434, 590] width 178 height 16
click at [406, 622] on div "Aubrey" at bounding box center [434, 621] width 178 height 16
click at [403, 650] on span "Audiowide" at bounding box center [375, 653] width 59 height 16
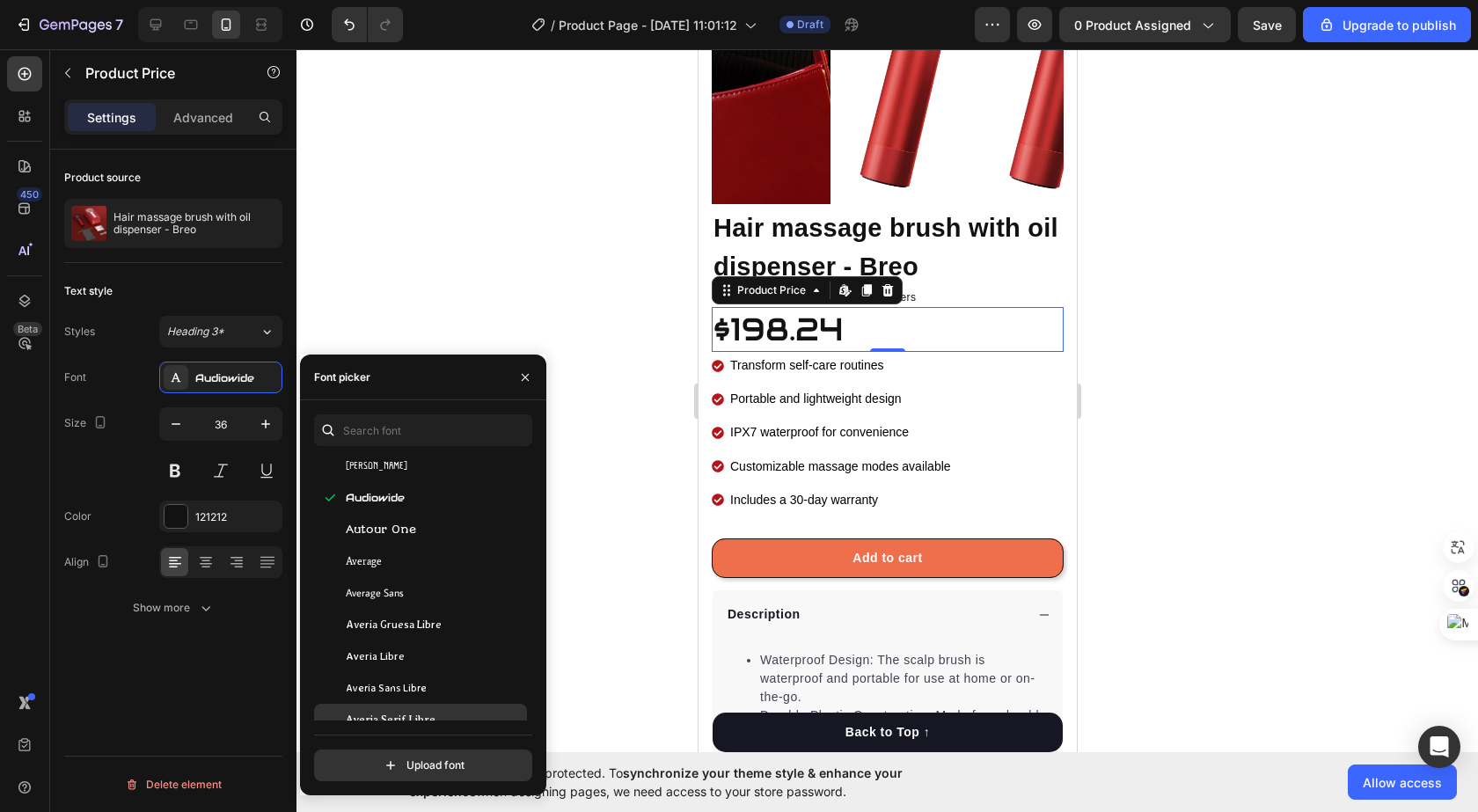
scroll to position [4398, 0]
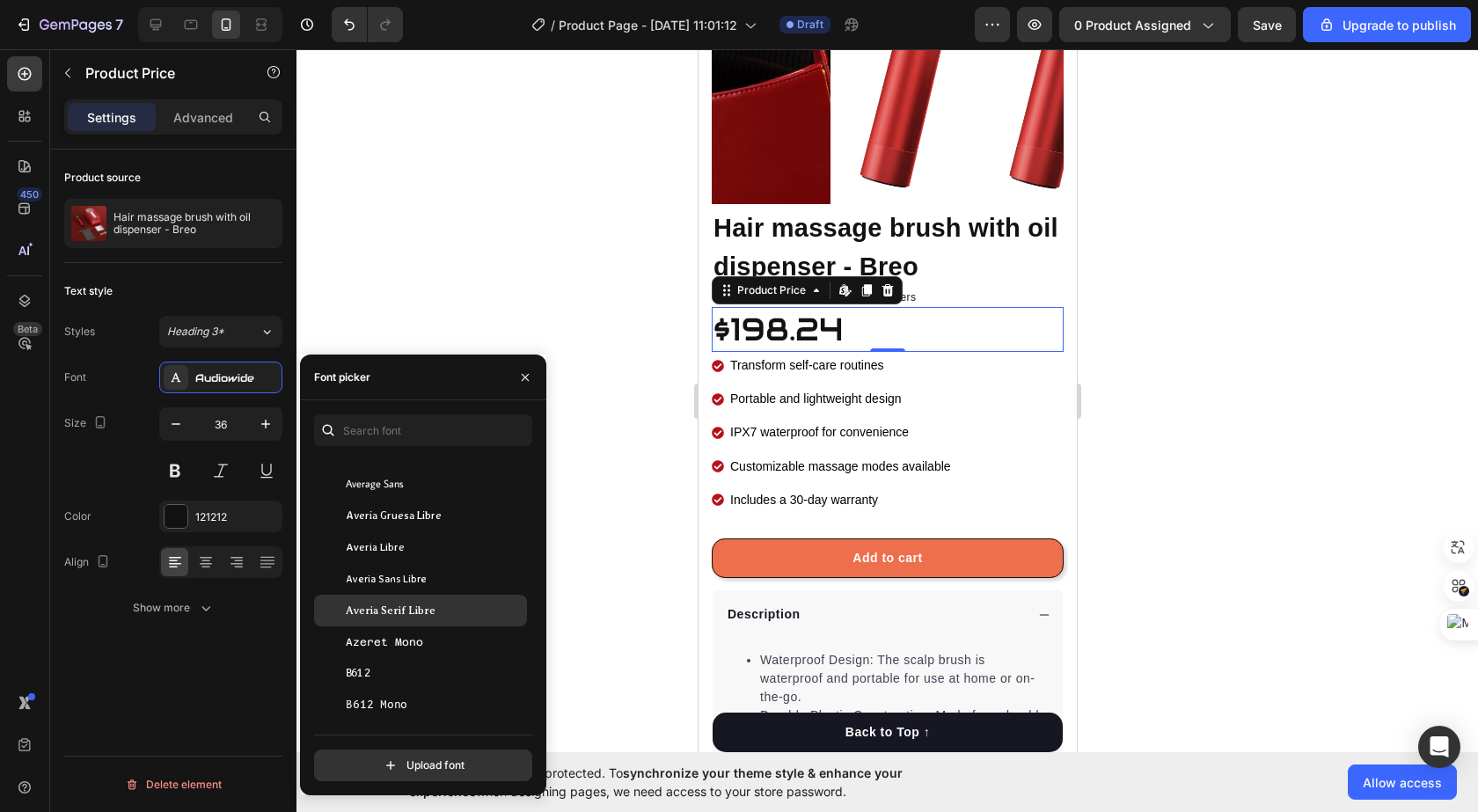
click at [402, 615] on span "Averia Serif Libre" at bounding box center [390, 610] width 89 height 16
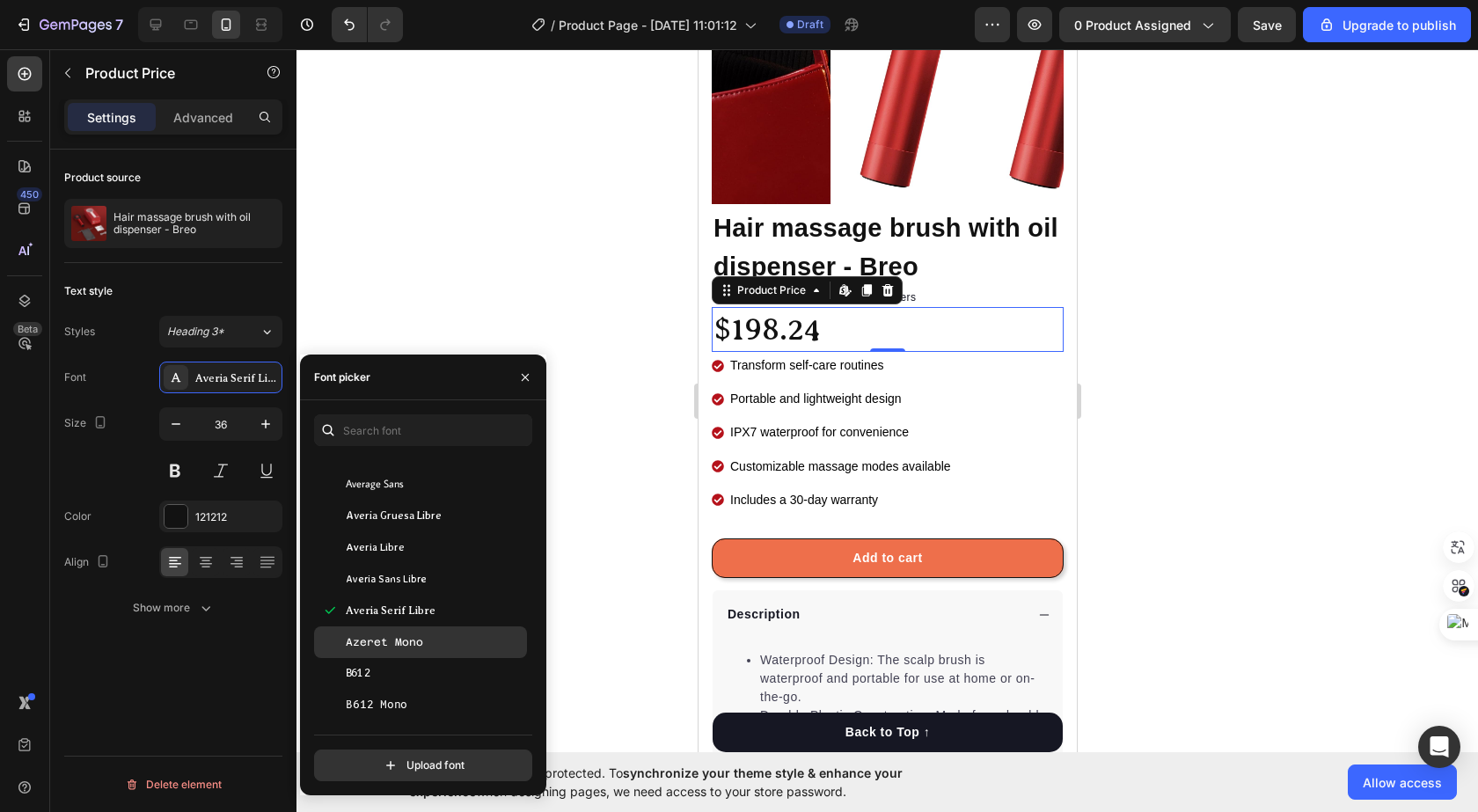
click at [401, 641] on span "Azeret Mono" at bounding box center [383, 642] width 77 height 16
click at [394, 669] on div "B612" at bounding box center [434, 674] width 178 height 16
click at [392, 695] on div "B612 Mono" at bounding box center [421, 706] width 213 height 32
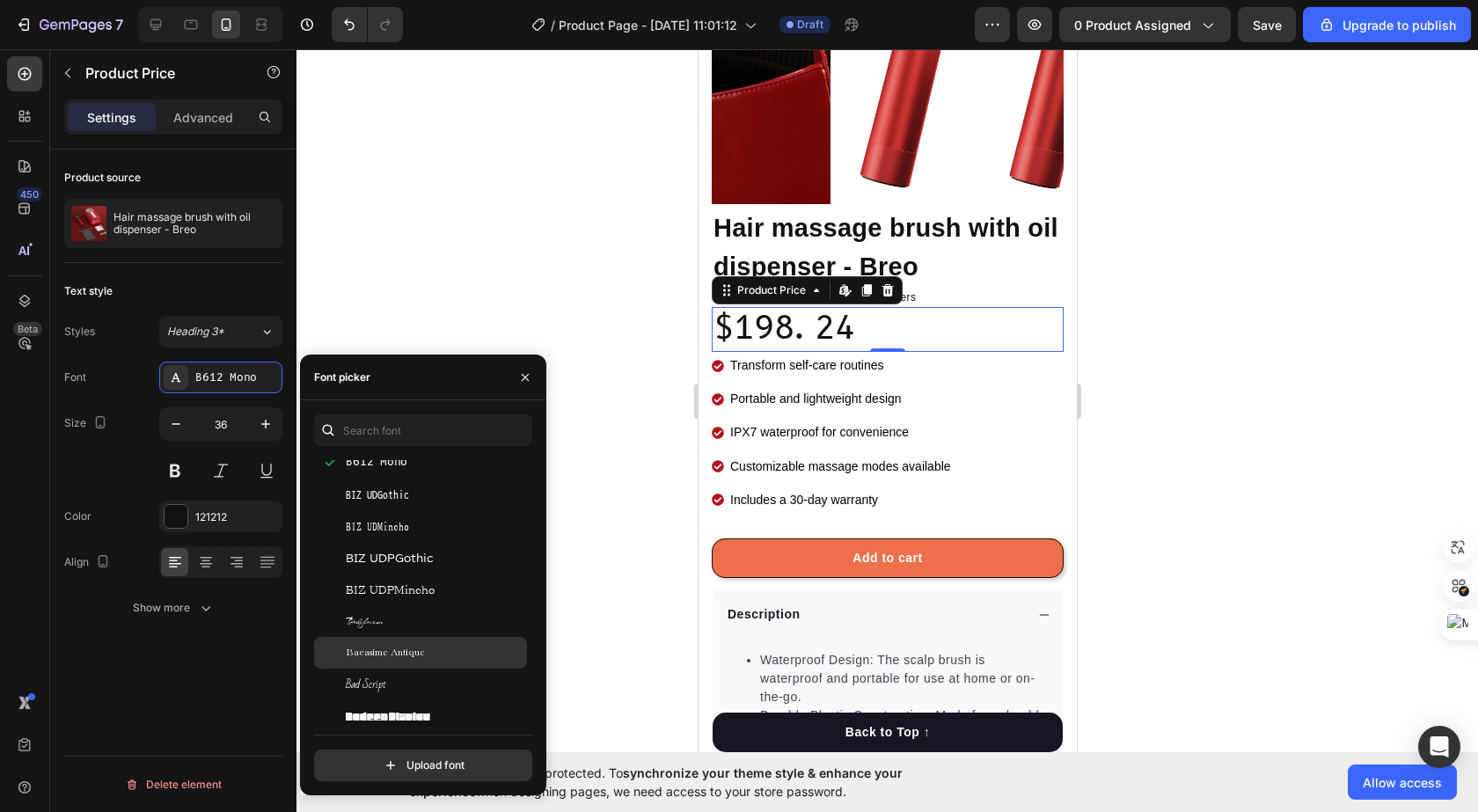
scroll to position [4662, 0]
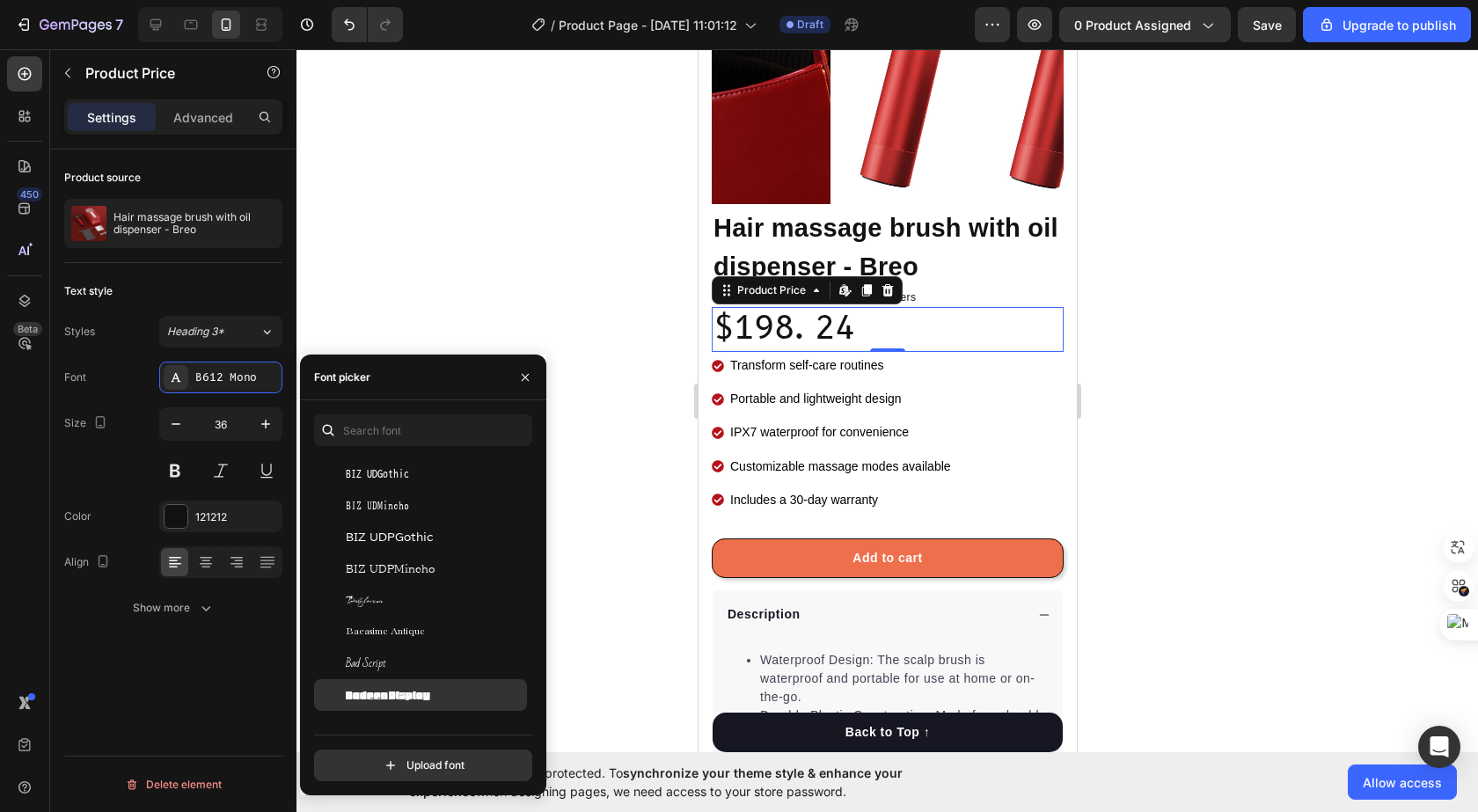
click at [391, 707] on div "Badeen Display" at bounding box center [421, 695] width 213 height 32
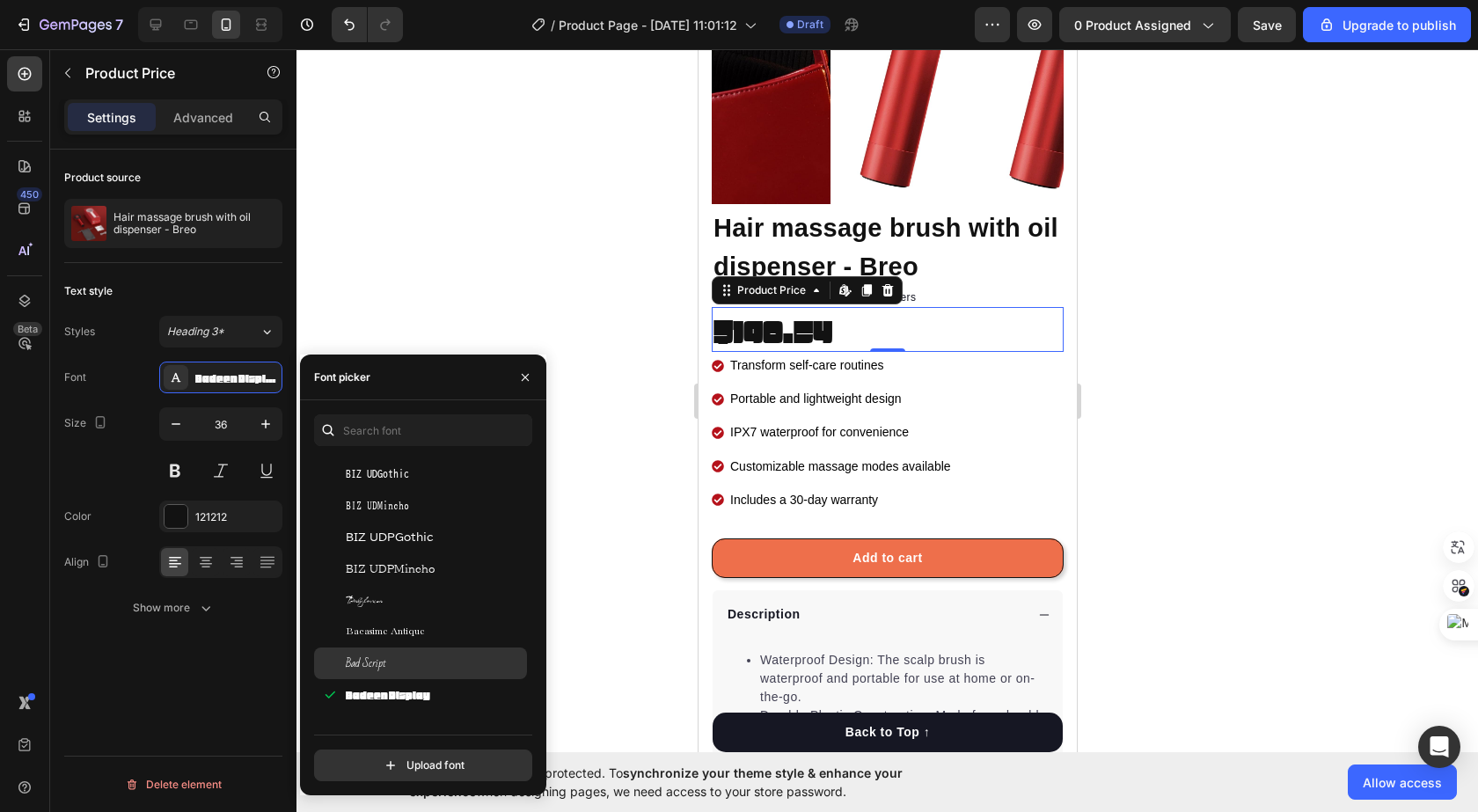
click at [406, 649] on div "Bad Script" at bounding box center [421, 663] width 213 height 32
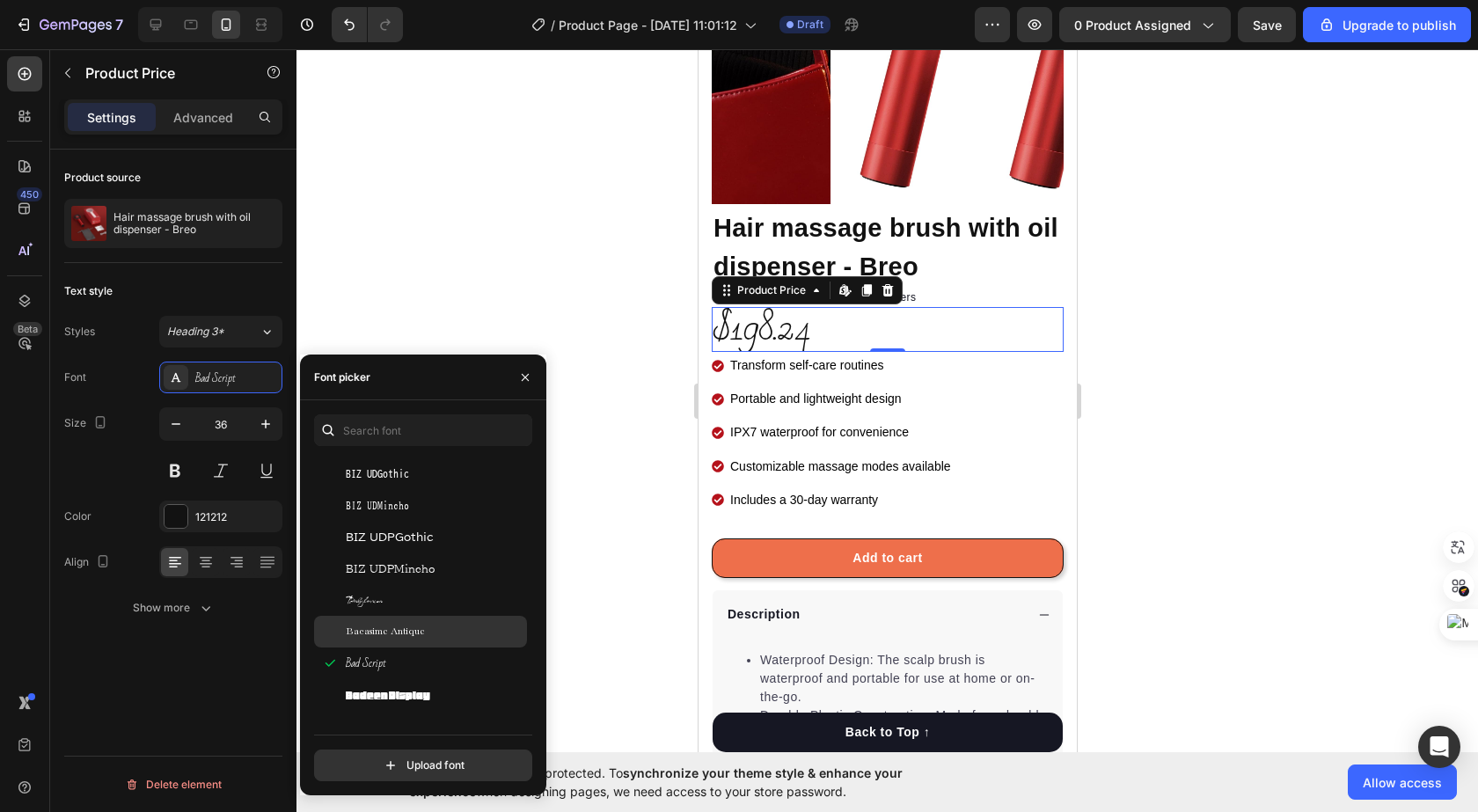
click at [406, 640] on div "Bacasime Antique" at bounding box center [421, 631] width 213 height 32
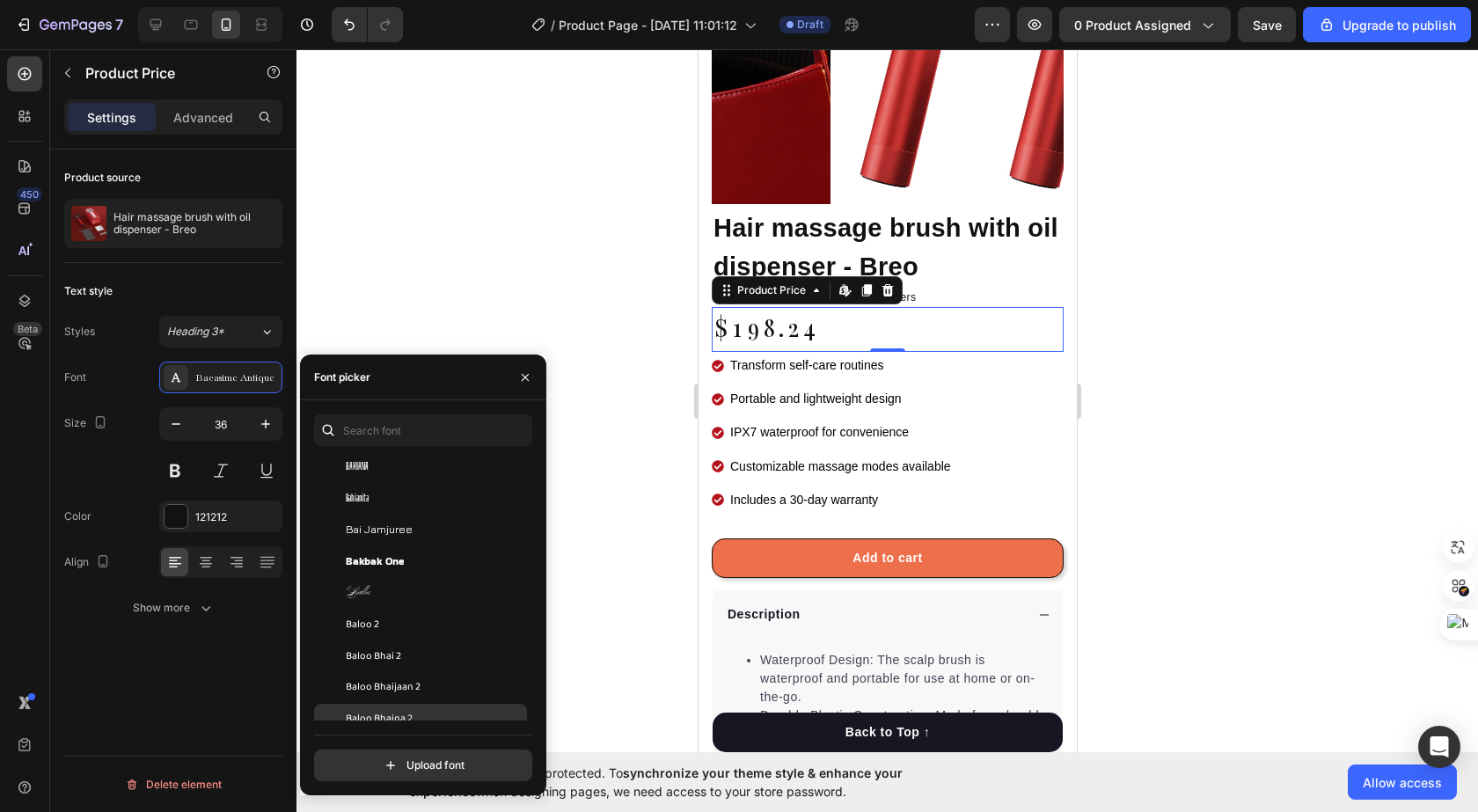
scroll to position [4926, 0]
click at [414, 556] on div "Bai Jamjuree" at bounding box center [434, 558] width 178 height 16
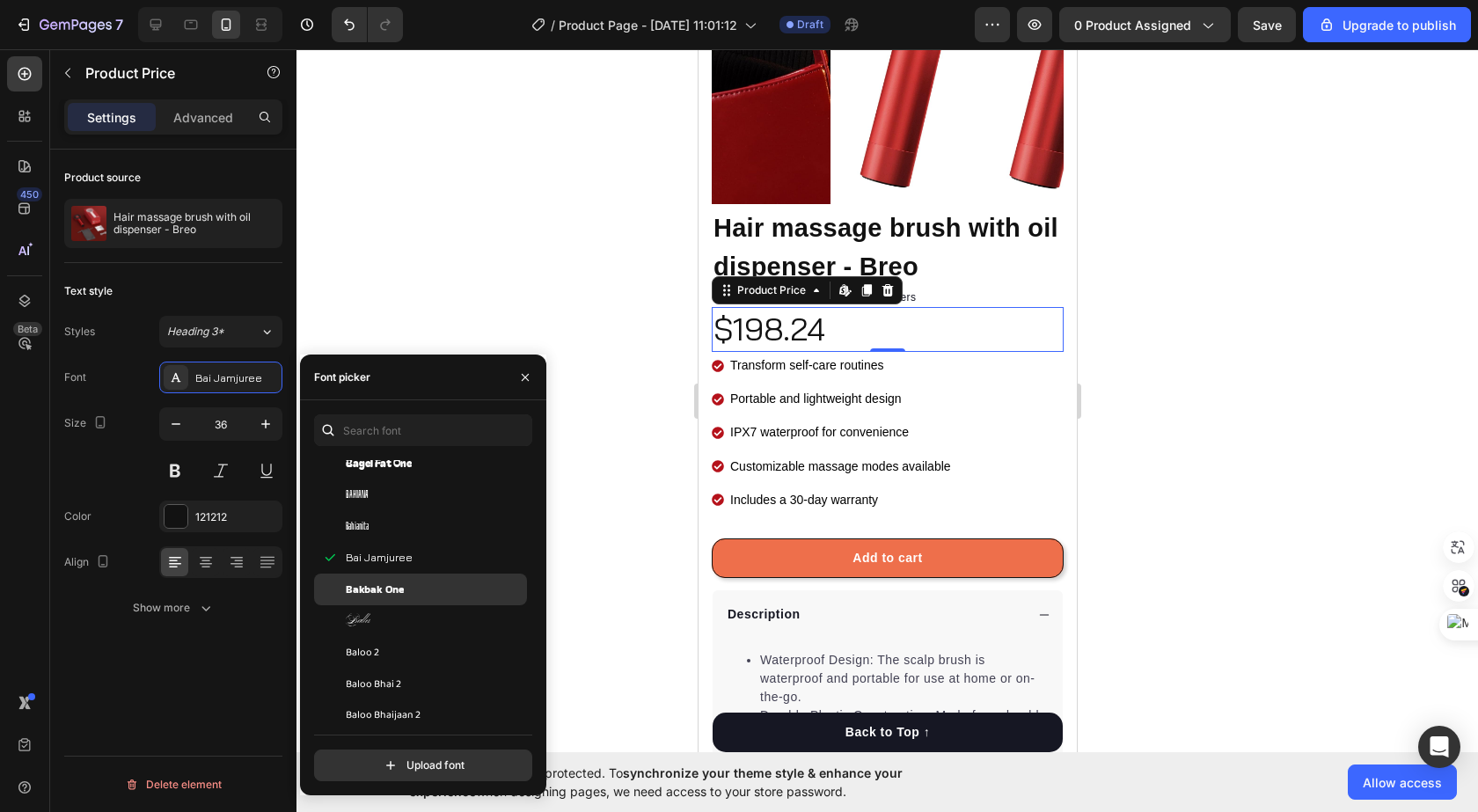
click at [406, 587] on div "Bakbak One" at bounding box center [434, 590] width 178 height 16
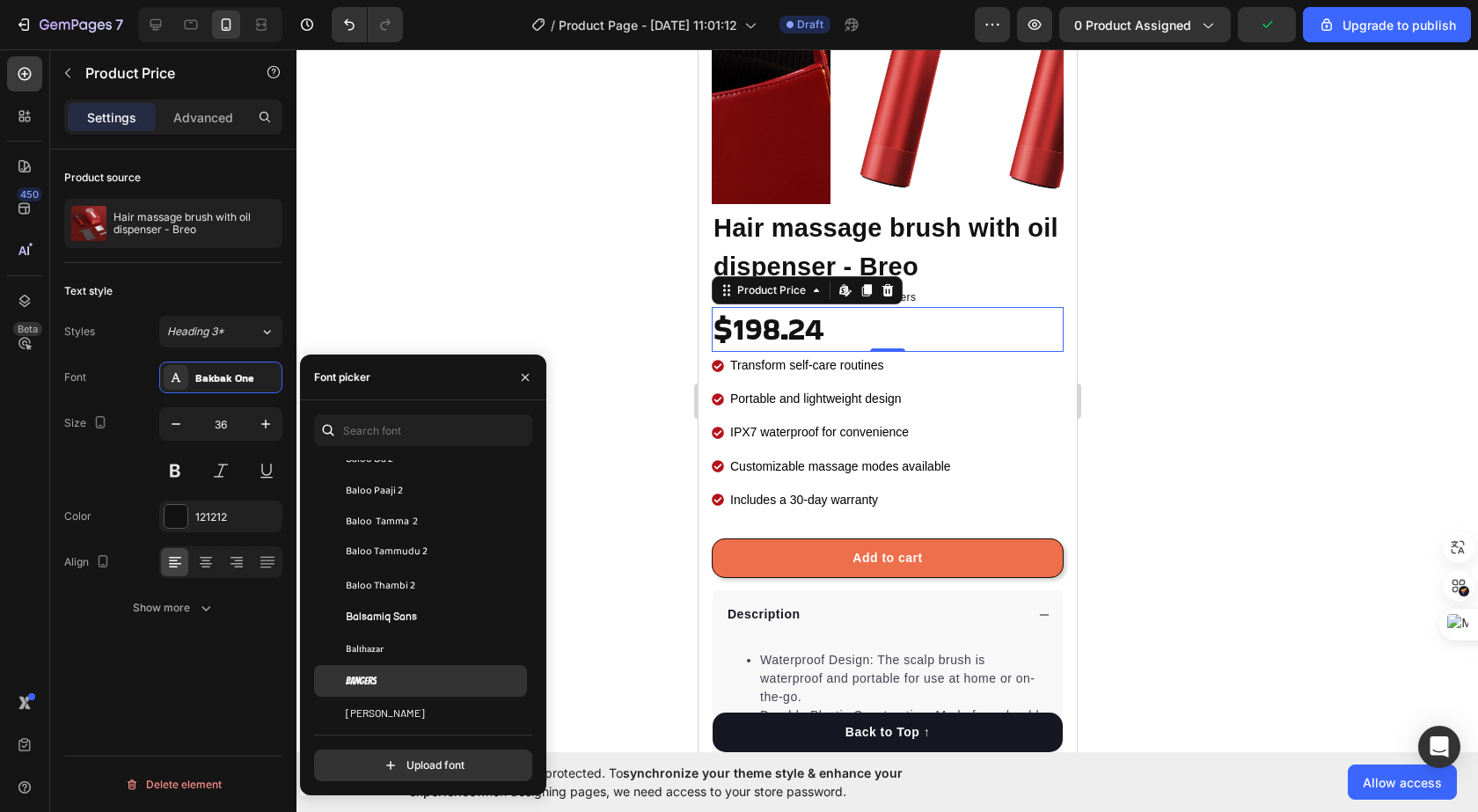
click at [400, 672] on div "Bangers" at bounding box center [421, 681] width 213 height 32
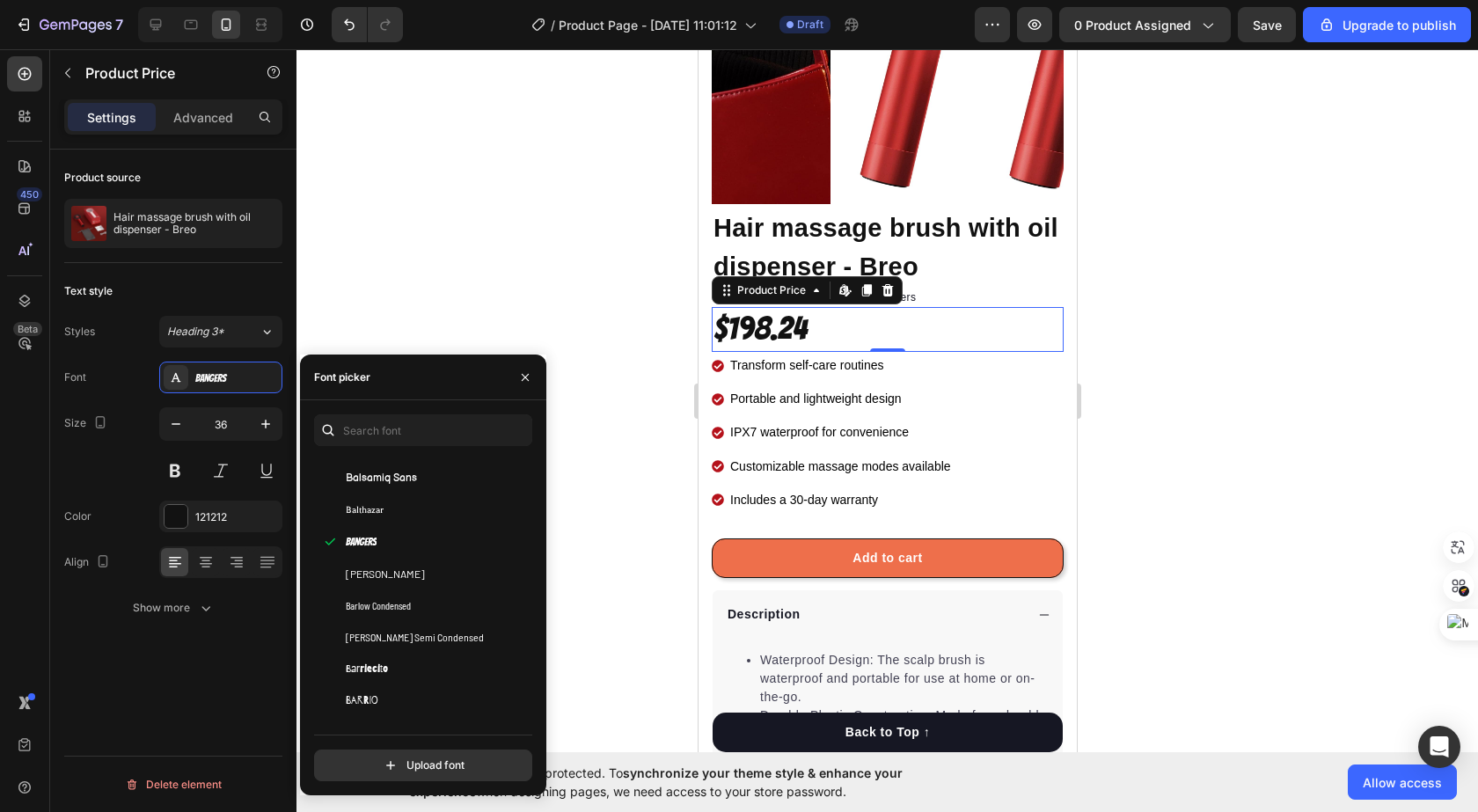
scroll to position [5629, 0]
click at [403, 661] on div "Baumans" at bounding box center [421, 646] width 213 height 32
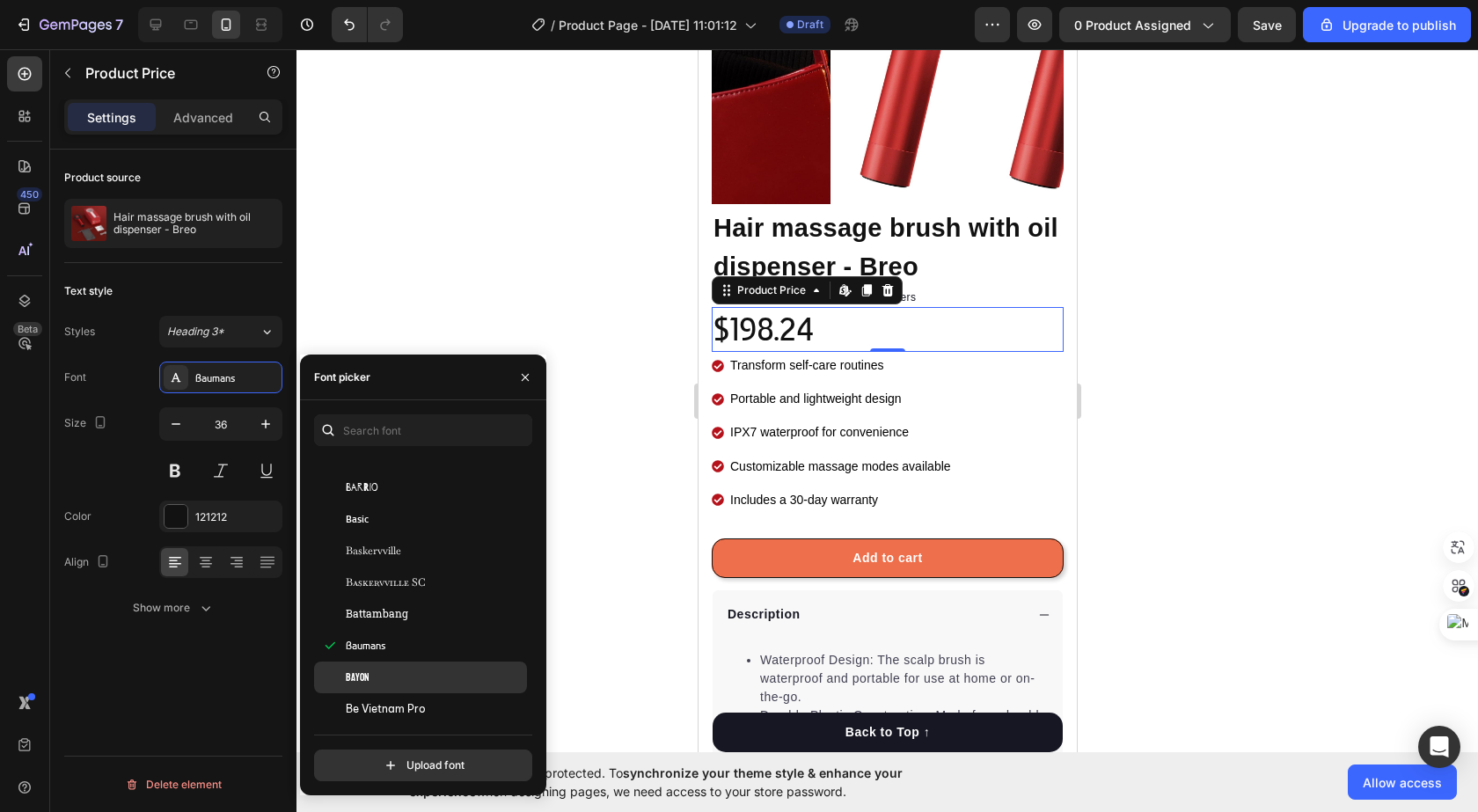
click at [395, 675] on div "Bayon" at bounding box center [434, 677] width 178 height 16
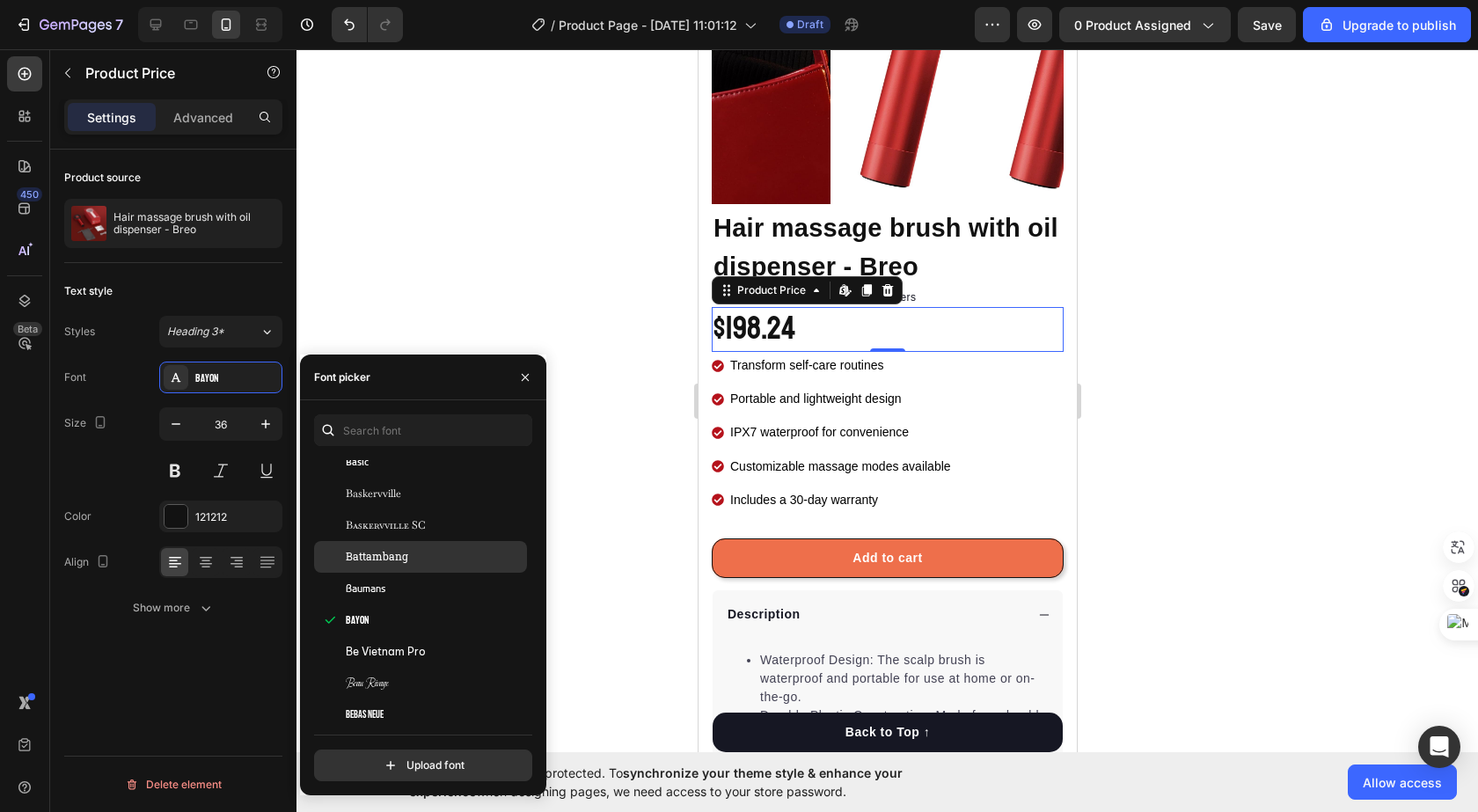
scroll to position [5718, 0]
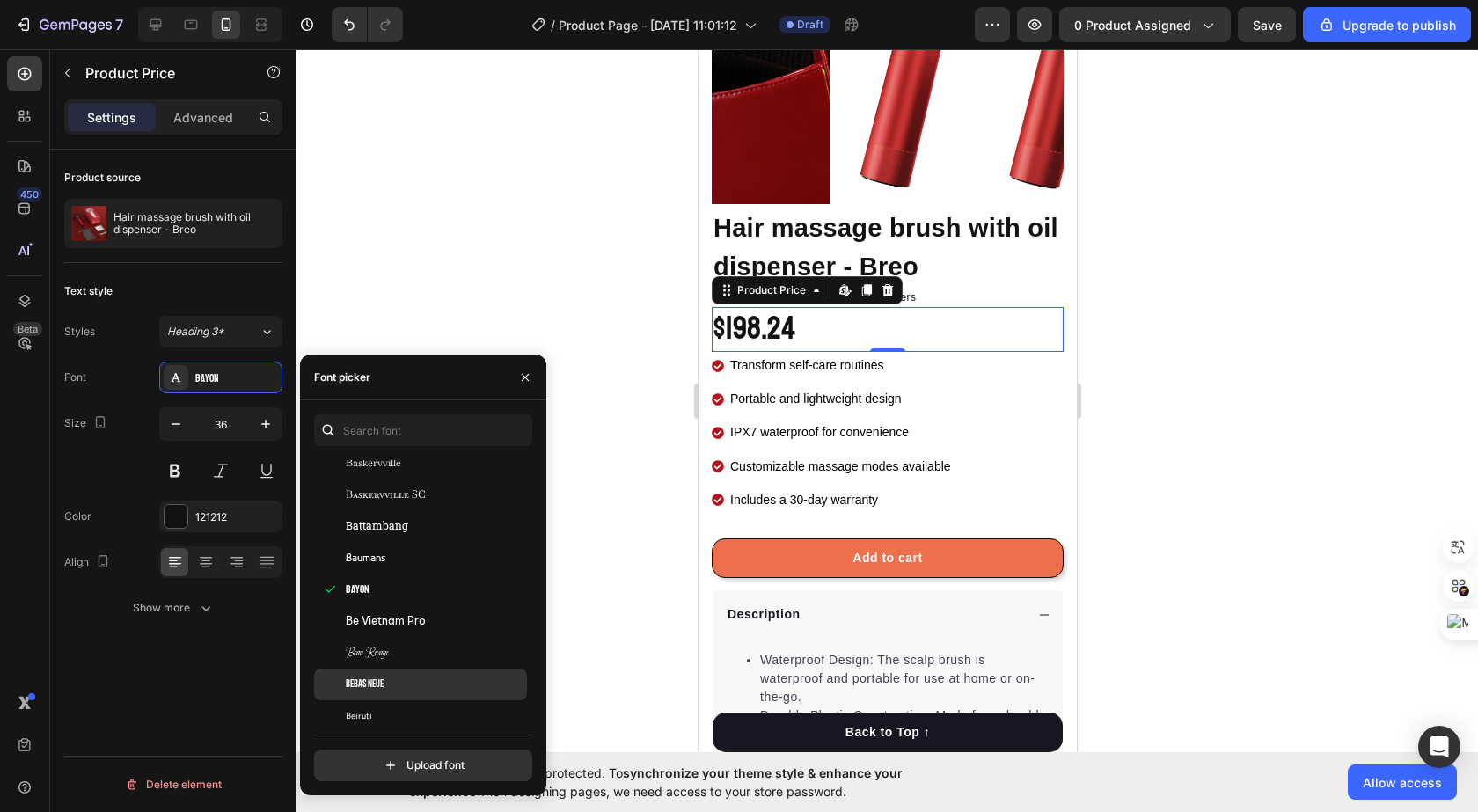
click at [416, 675] on div "Bebas Neue" at bounding box center [421, 684] width 213 height 32
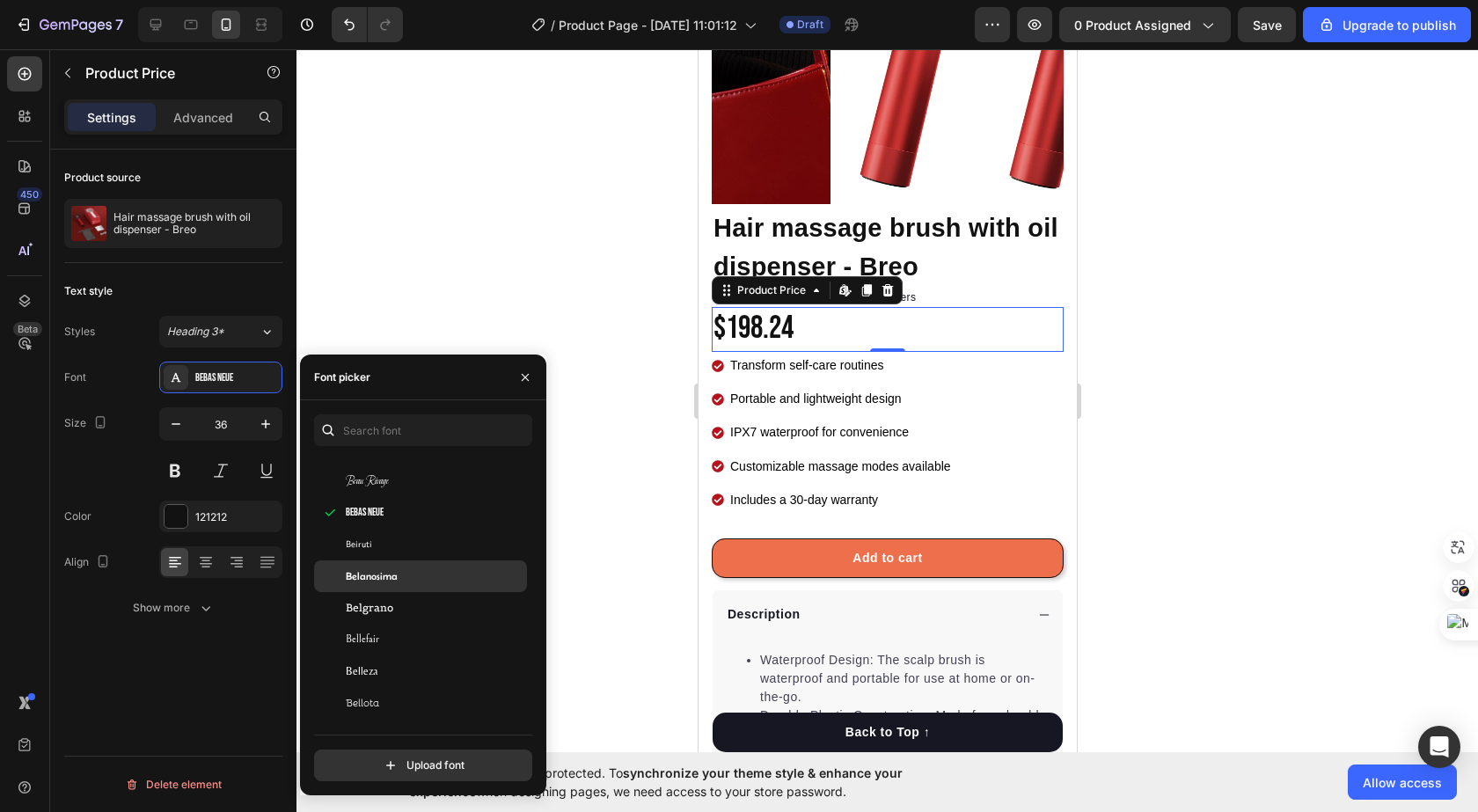
scroll to position [5893, 0]
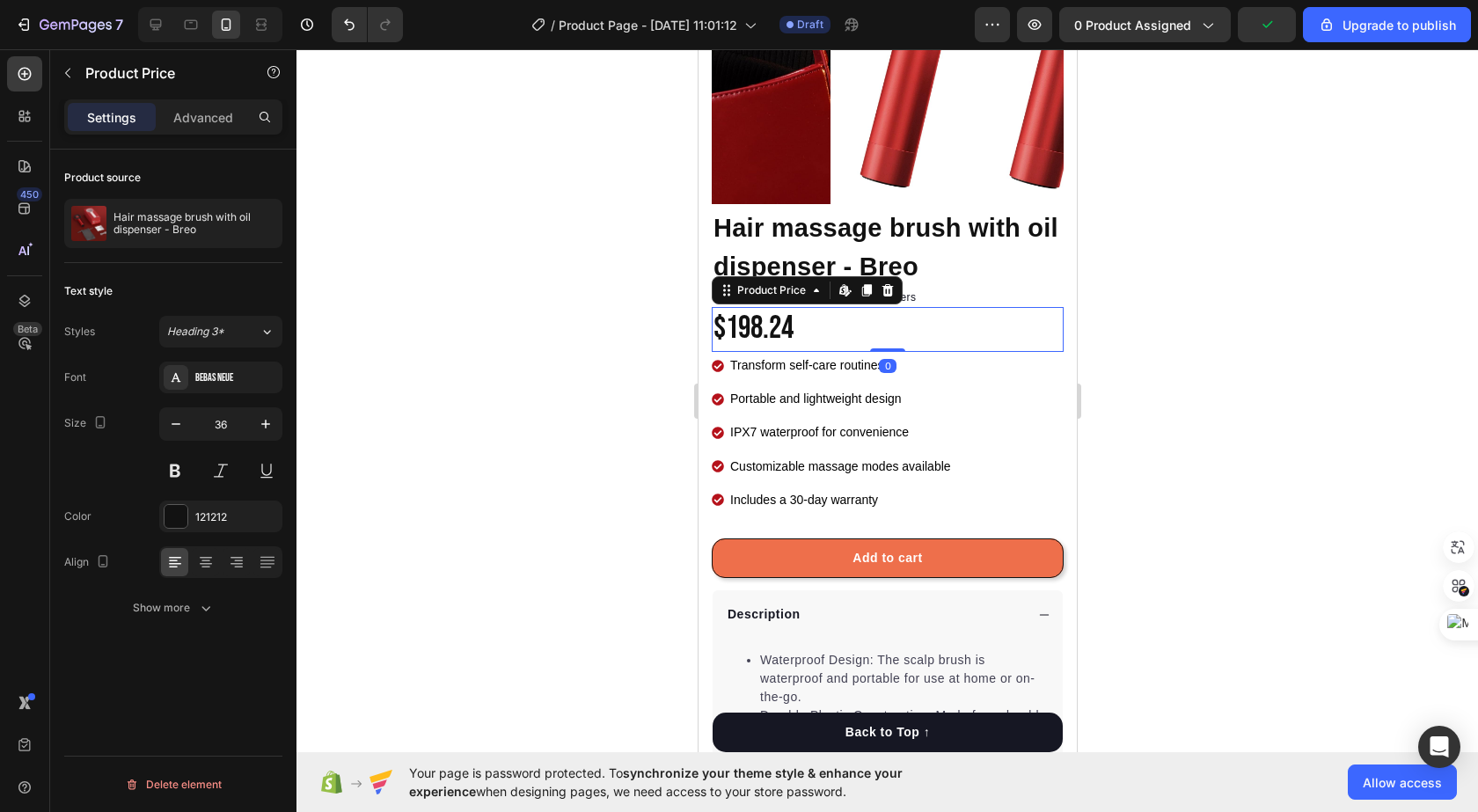
drag, startPoint x: 887, startPoint y: 333, endPoint x: 887, endPoint y: 319, distance: 14.0
click at [887, 319] on div "$198.24 Product Price Edit content in Shopify 0 Product Price Edit content in S…" at bounding box center [886, 329] width 352 height 45
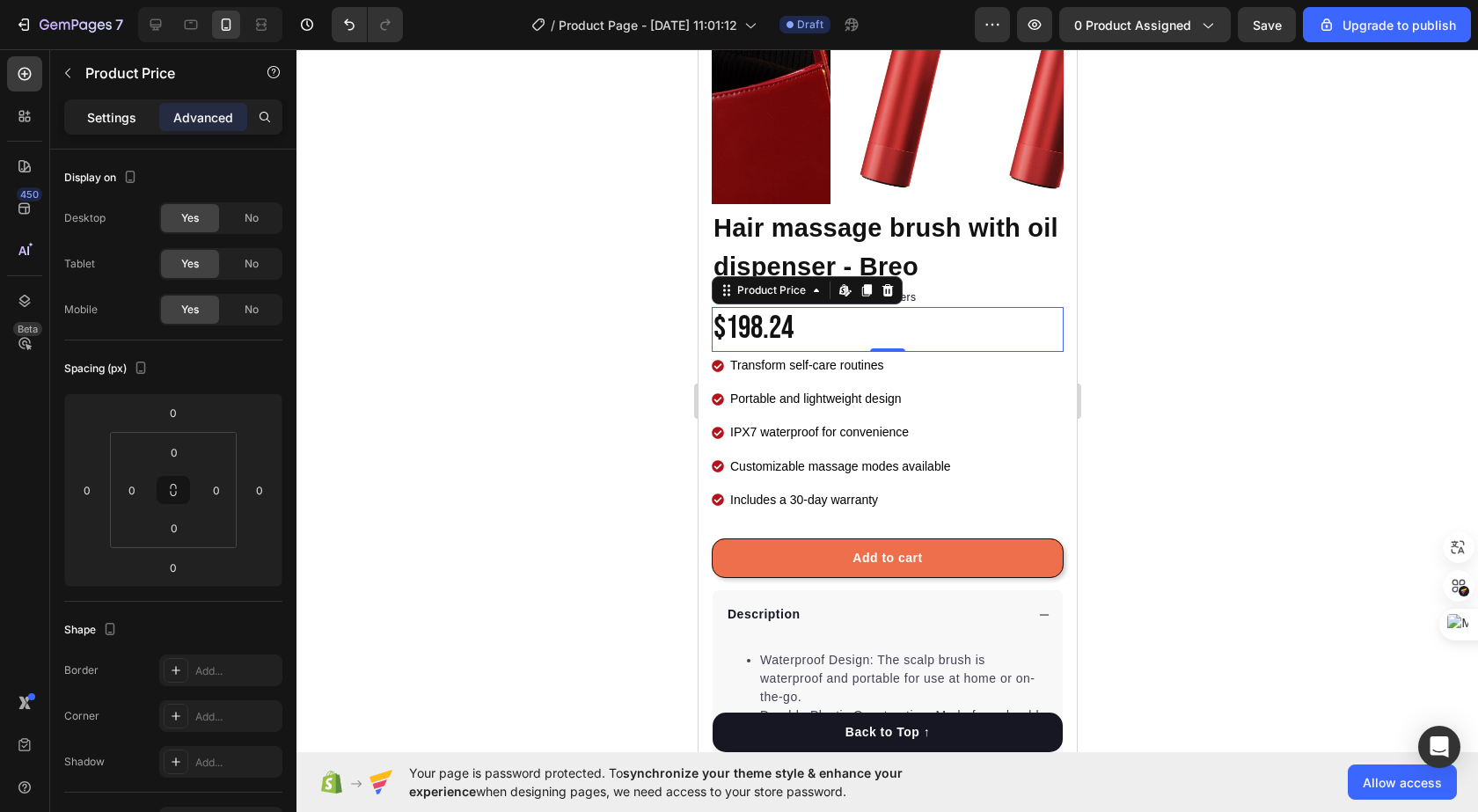
click at [123, 126] on p "Settings" at bounding box center [112, 117] width 50 height 19
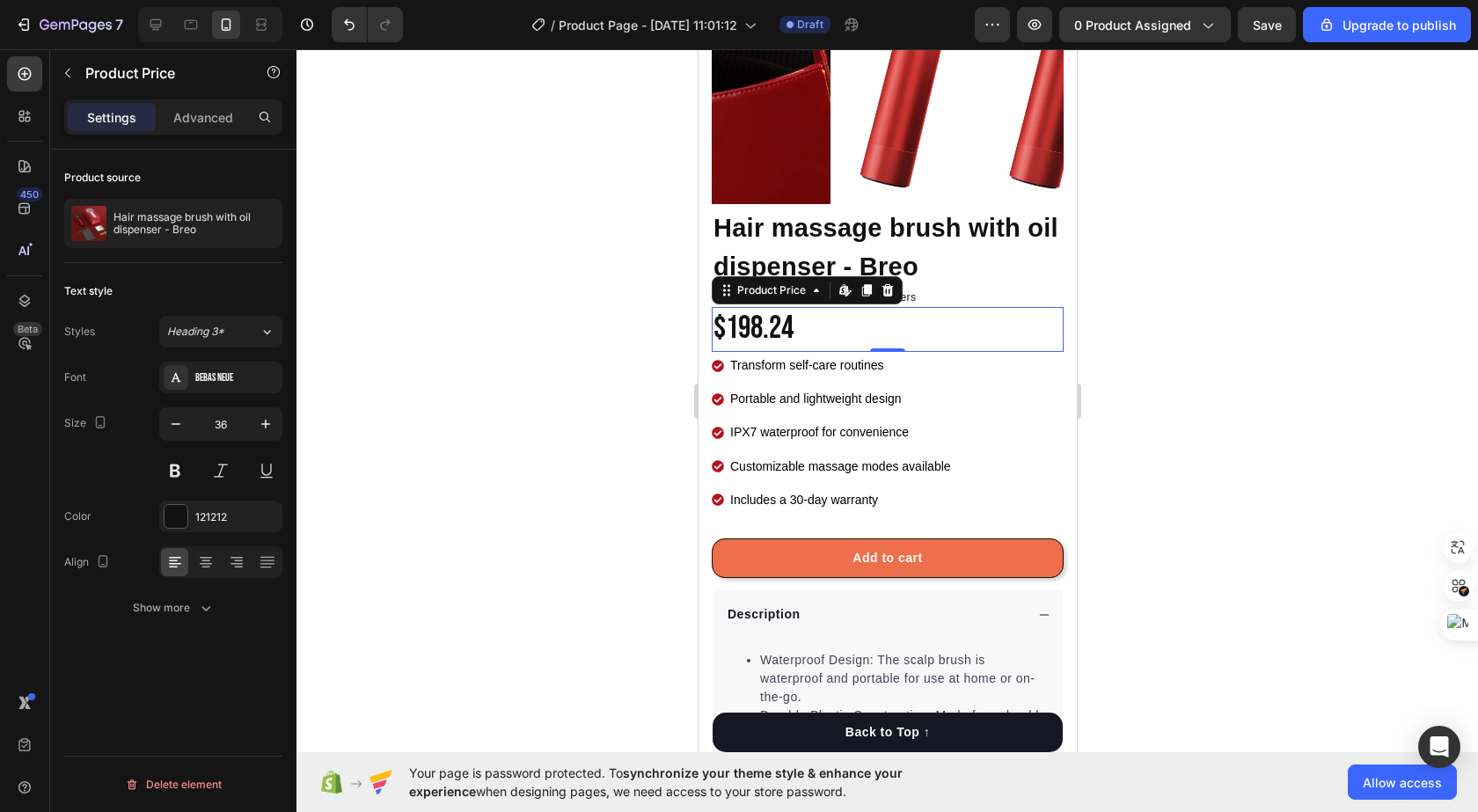
click at [123, 108] on p "Settings" at bounding box center [112, 117] width 50 height 19
click at [252, 425] on button "button" at bounding box center [266, 424] width 32 height 32
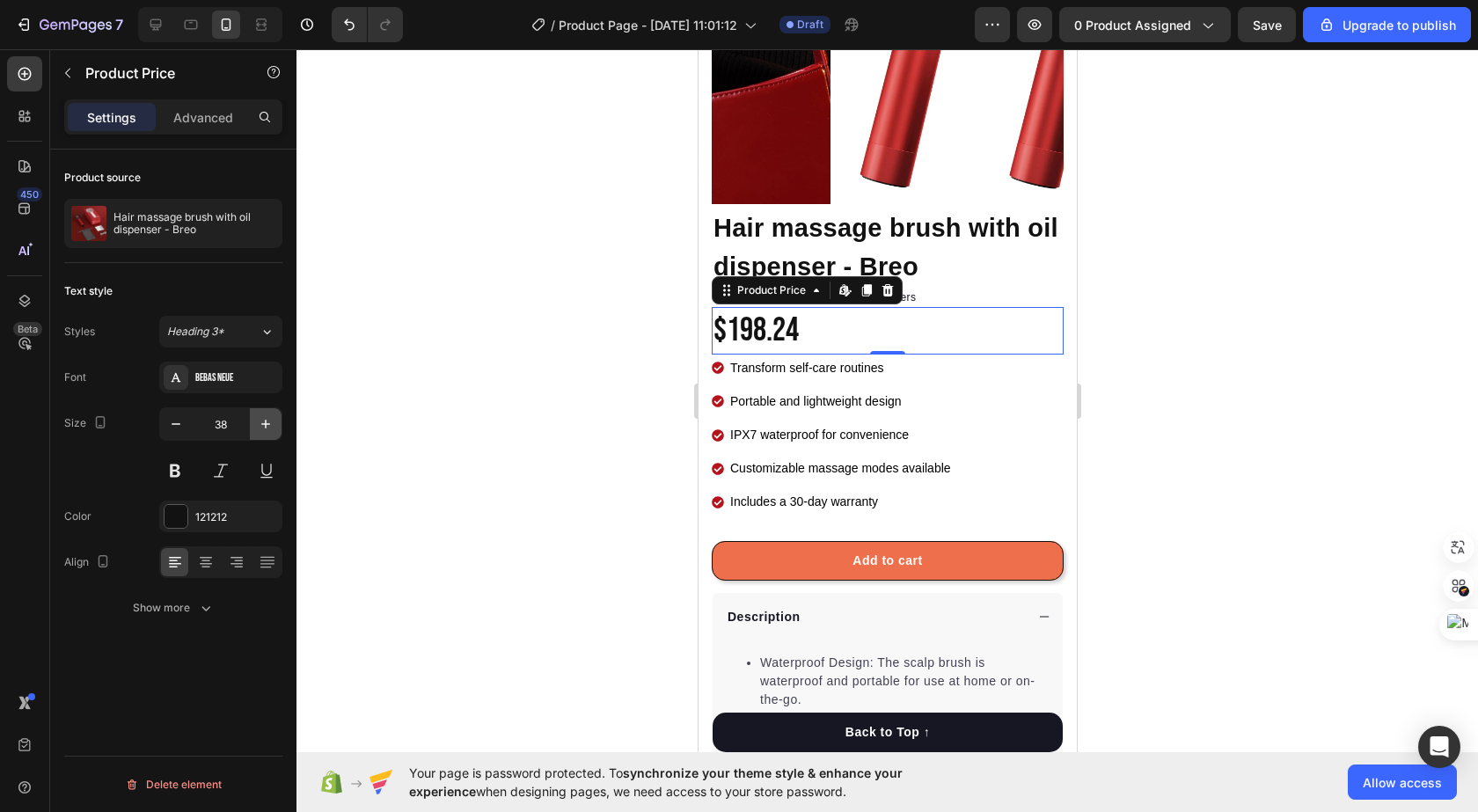
click at [252, 425] on button "button" at bounding box center [266, 424] width 32 height 32
type input "40"
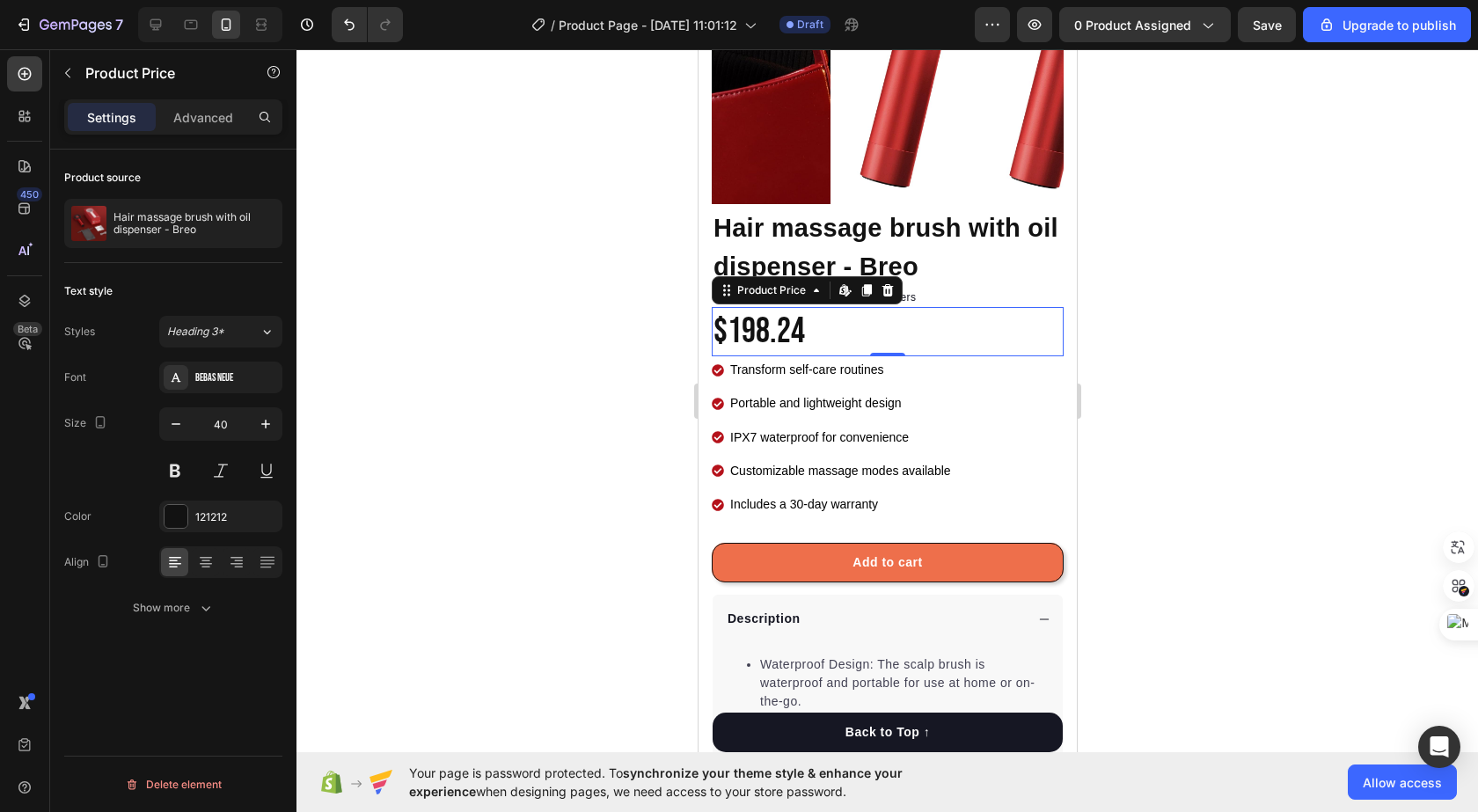
click at [490, 228] on div at bounding box center [887, 430] width 1181 height 762
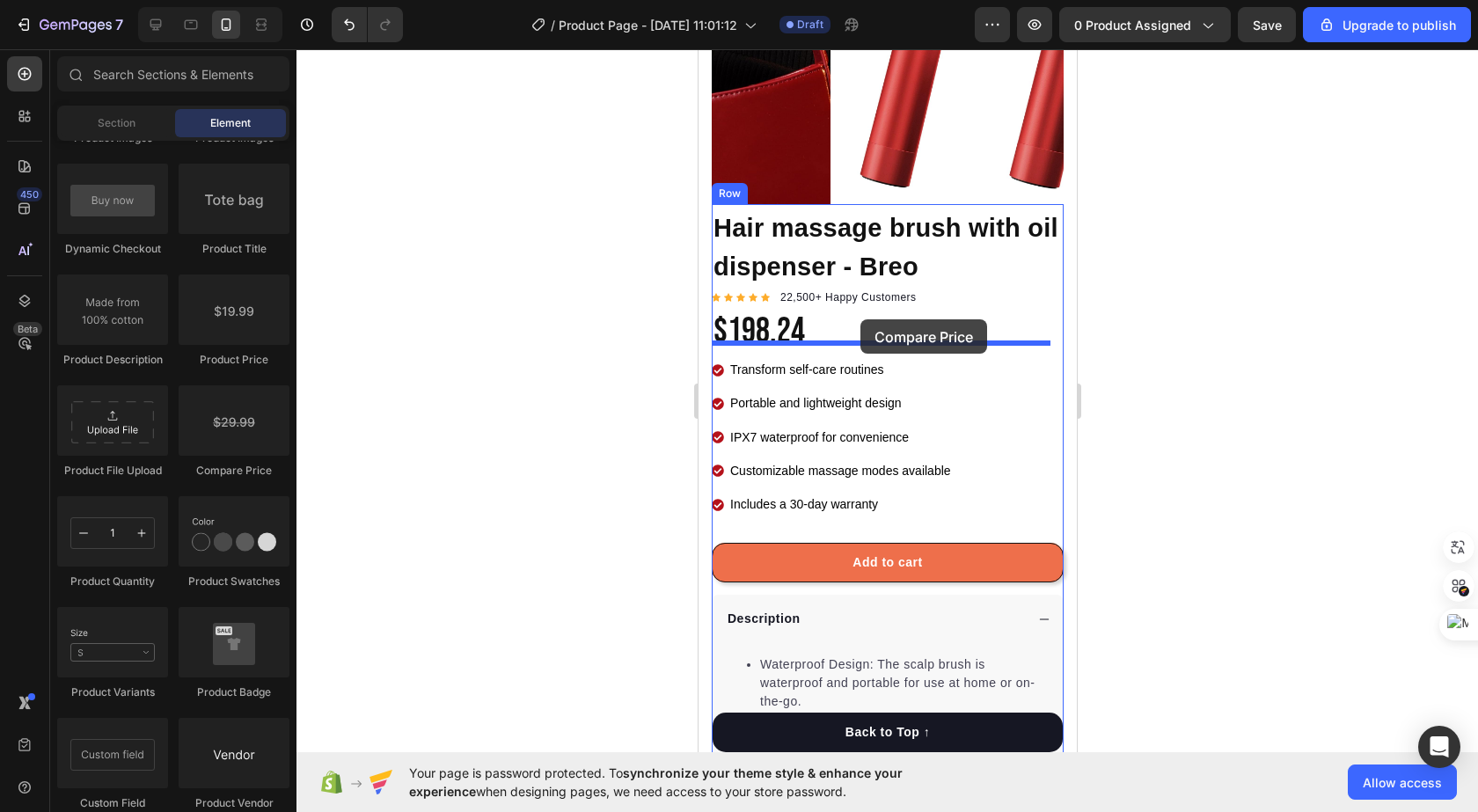
drag, startPoint x: 913, startPoint y: 489, endPoint x: 859, endPoint y: 320, distance: 177.4
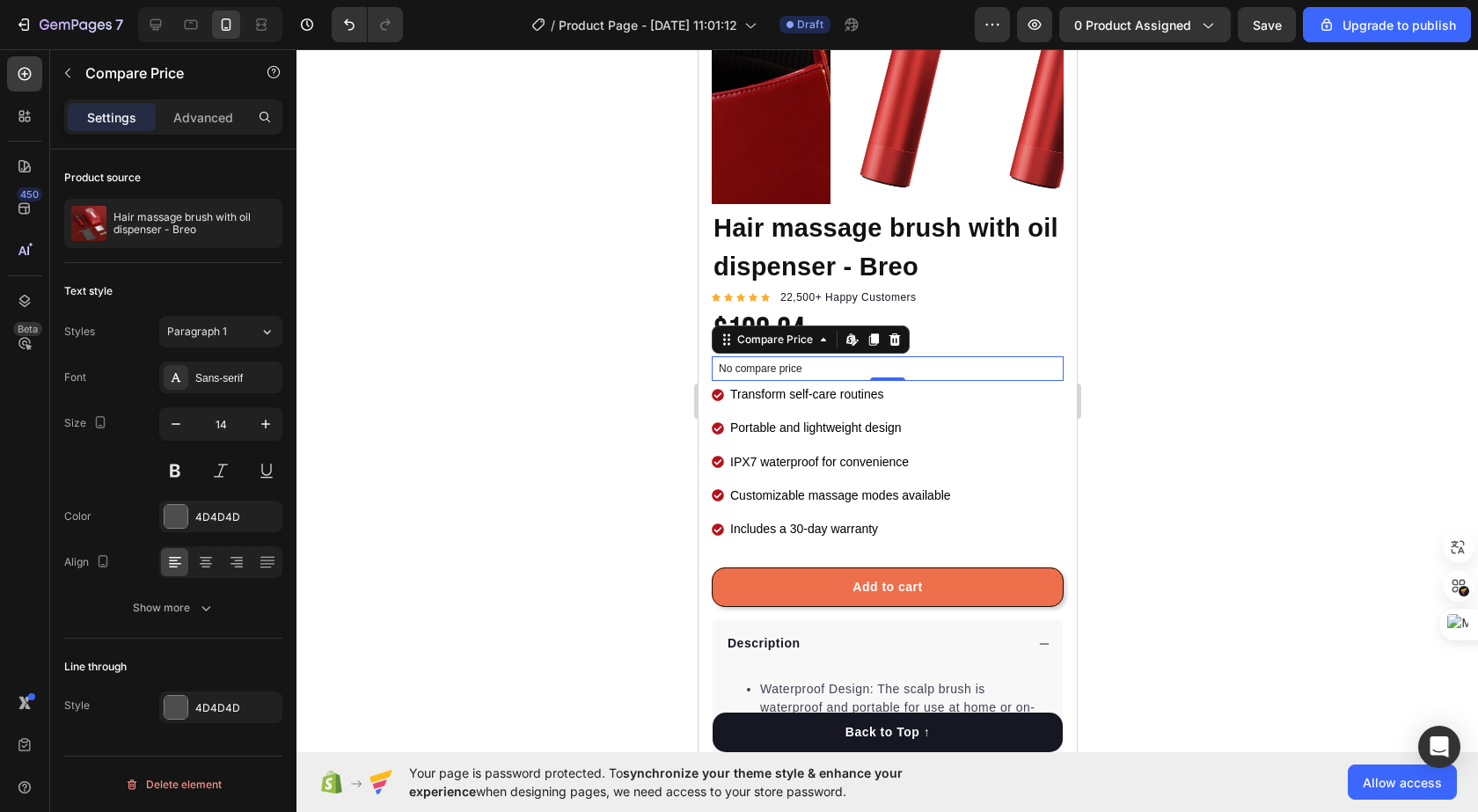
click at [821, 361] on div "No compare price" at bounding box center [886, 368] width 352 height 25
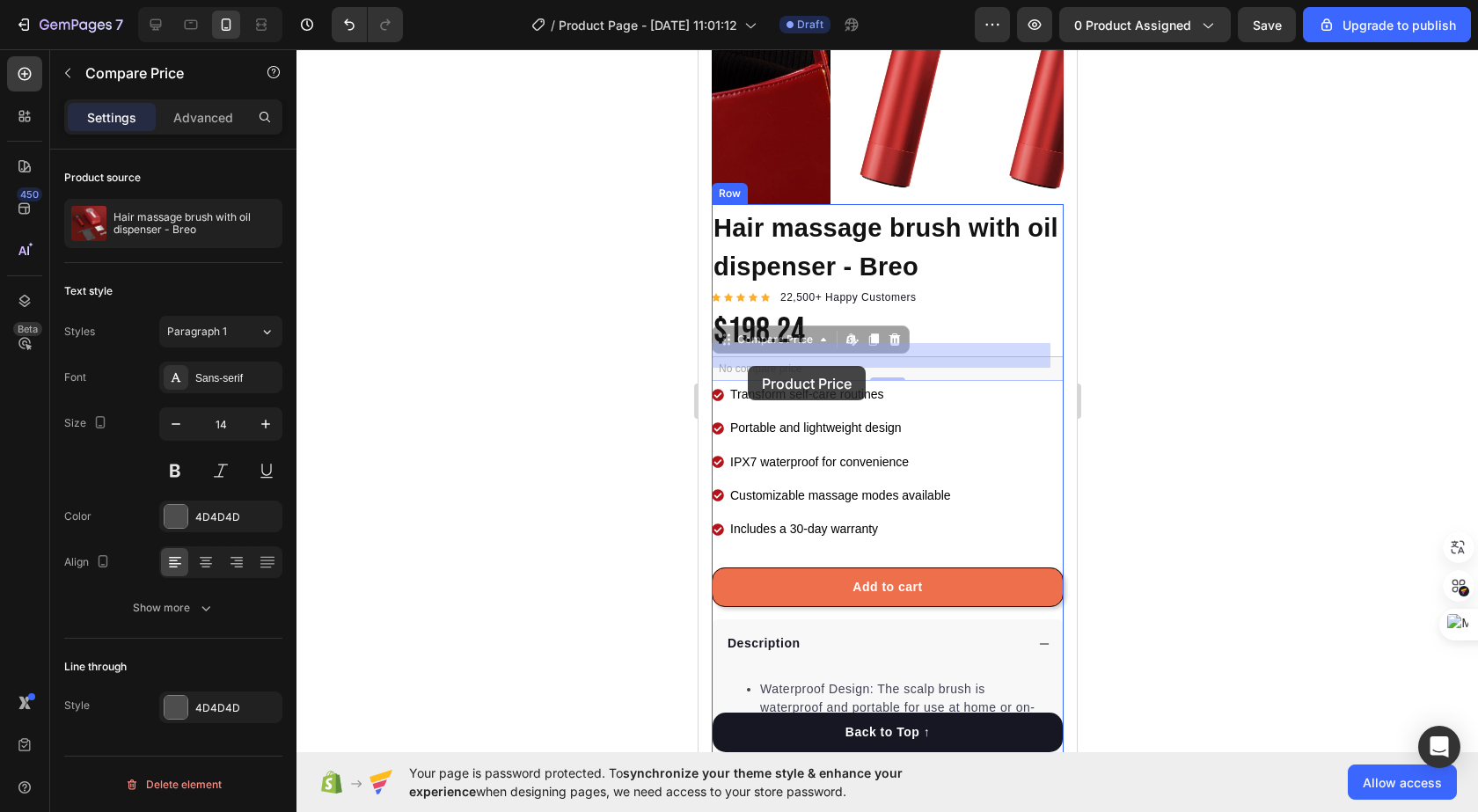
drag, startPoint x: 816, startPoint y: 357, endPoint x: 746, endPoint y: 366, distance: 70.6
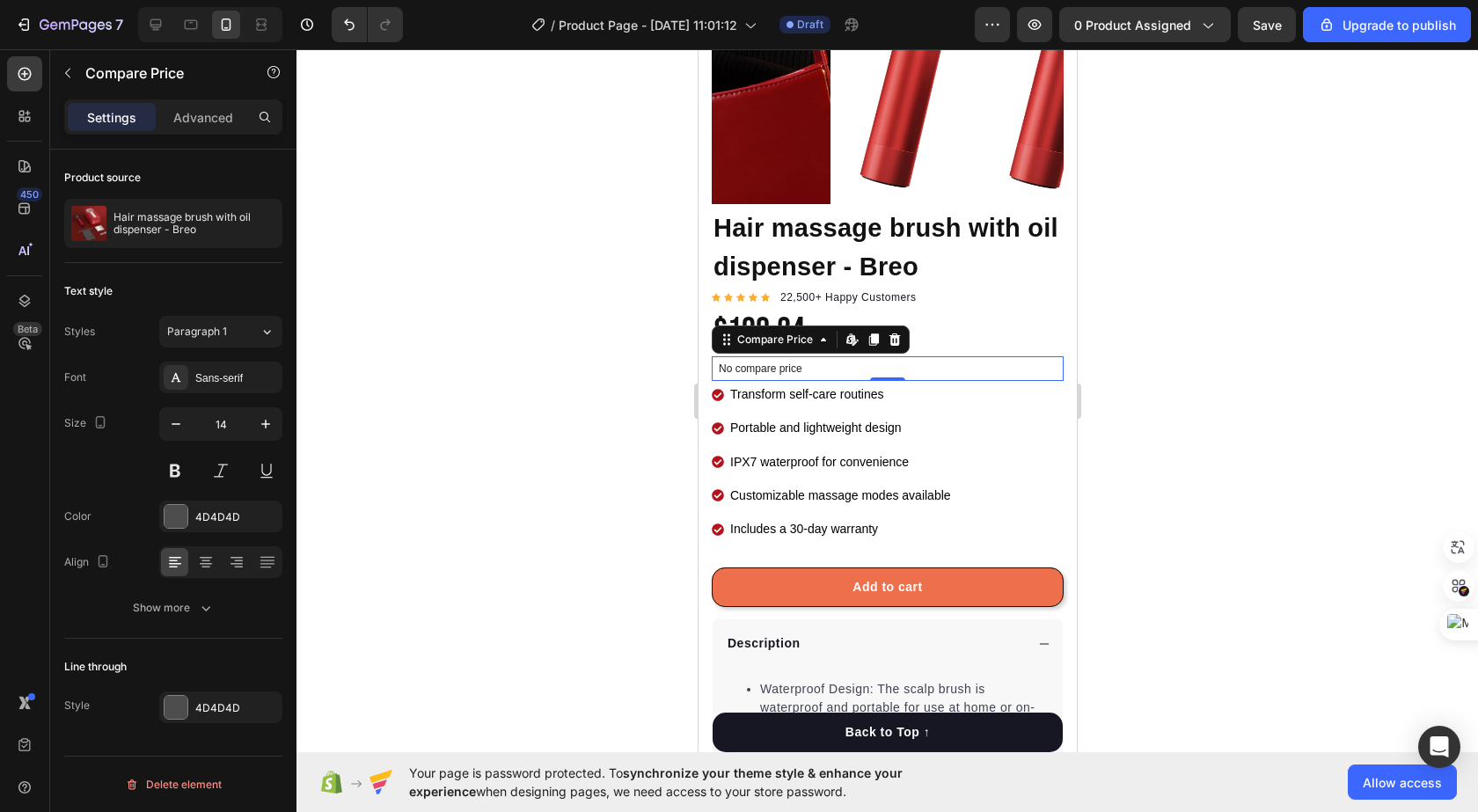
click at [780, 363] on p "No compare price" at bounding box center [886, 368] width 337 height 11
click at [850, 333] on icon at bounding box center [849, 338] width 7 height 11
click at [576, 326] on div at bounding box center [887, 430] width 1181 height 762
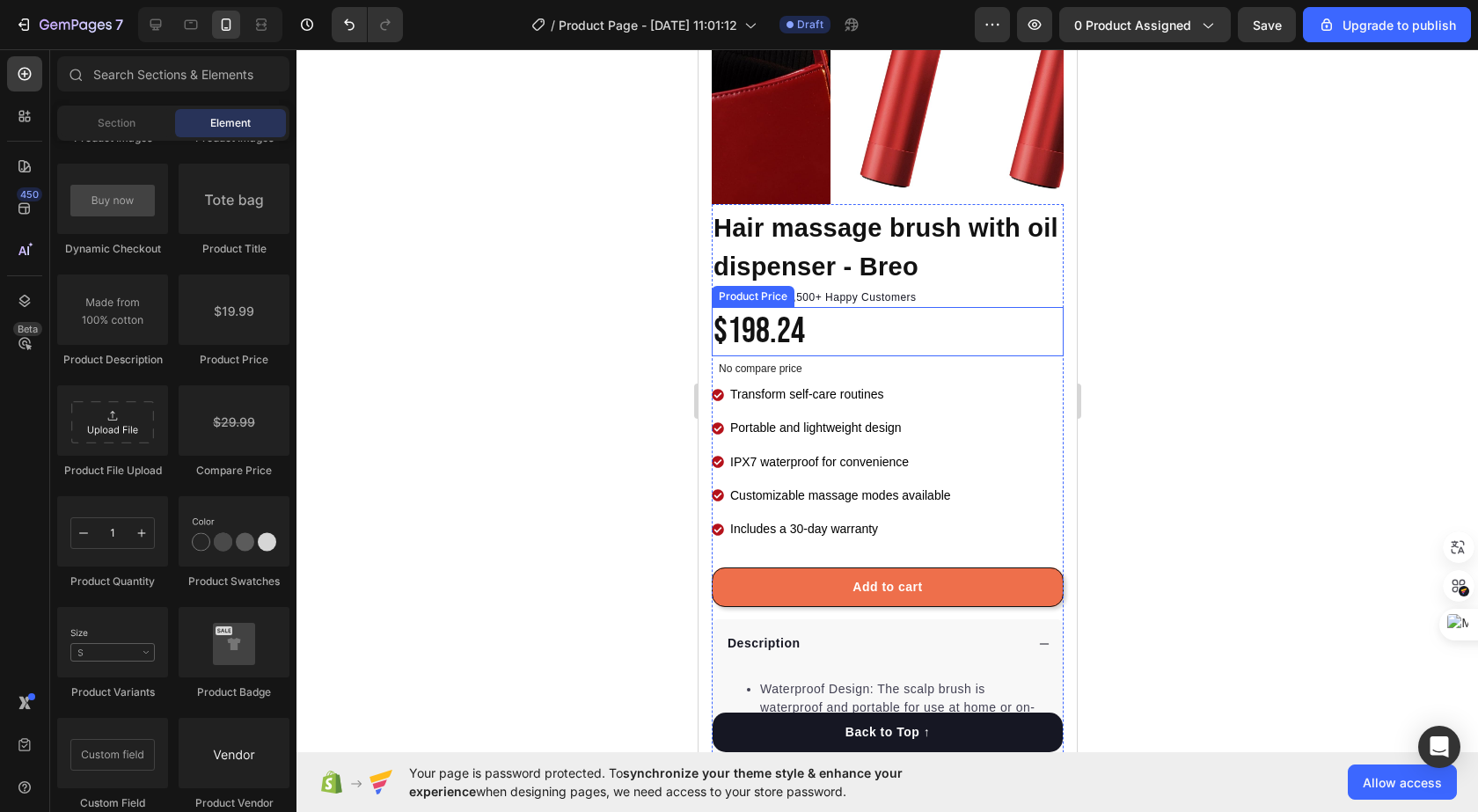
click at [835, 321] on div "$198.24" at bounding box center [886, 332] width 352 height 50
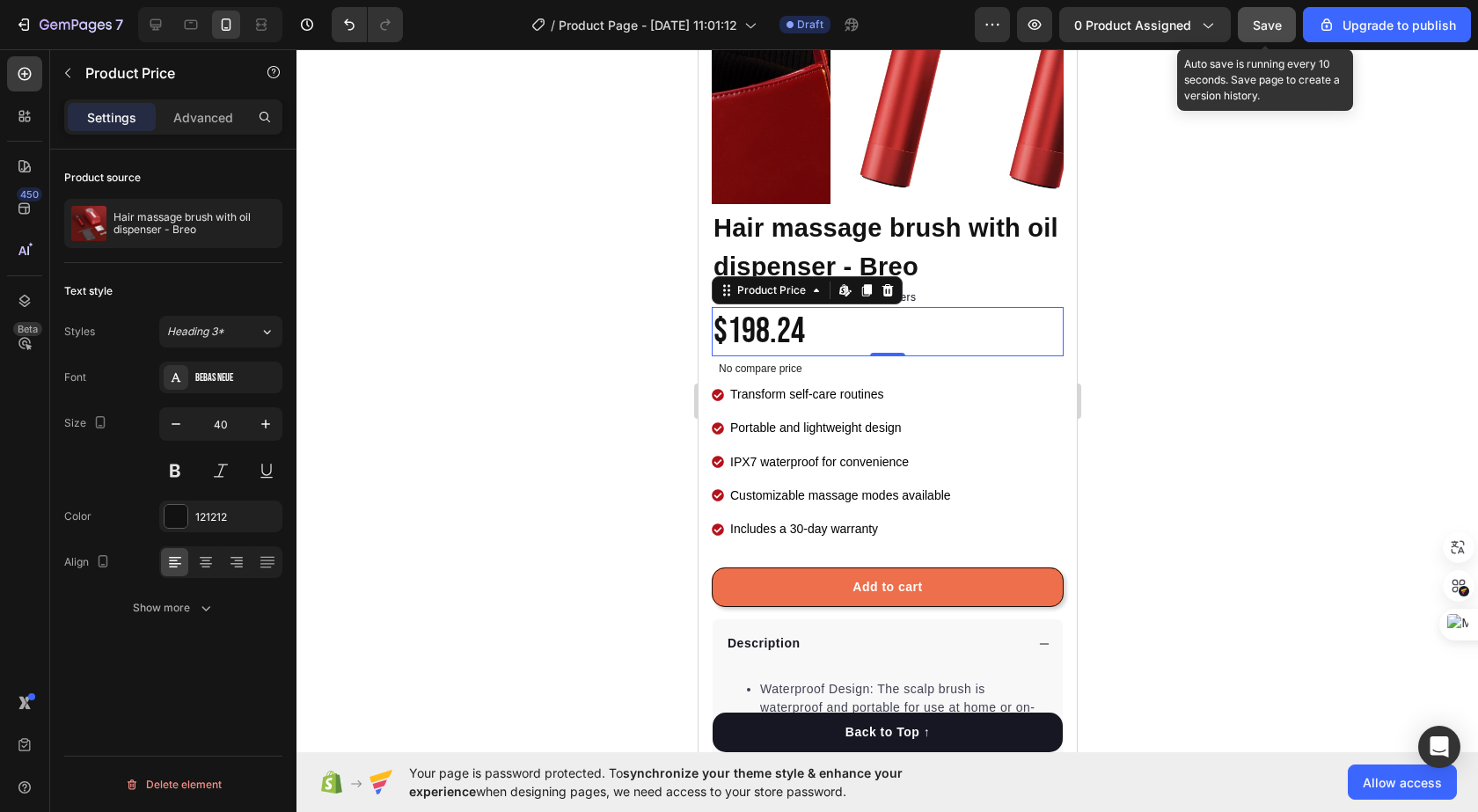
click at [1272, 30] on span "Save" at bounding box center [1266, 25] width 29 height 15
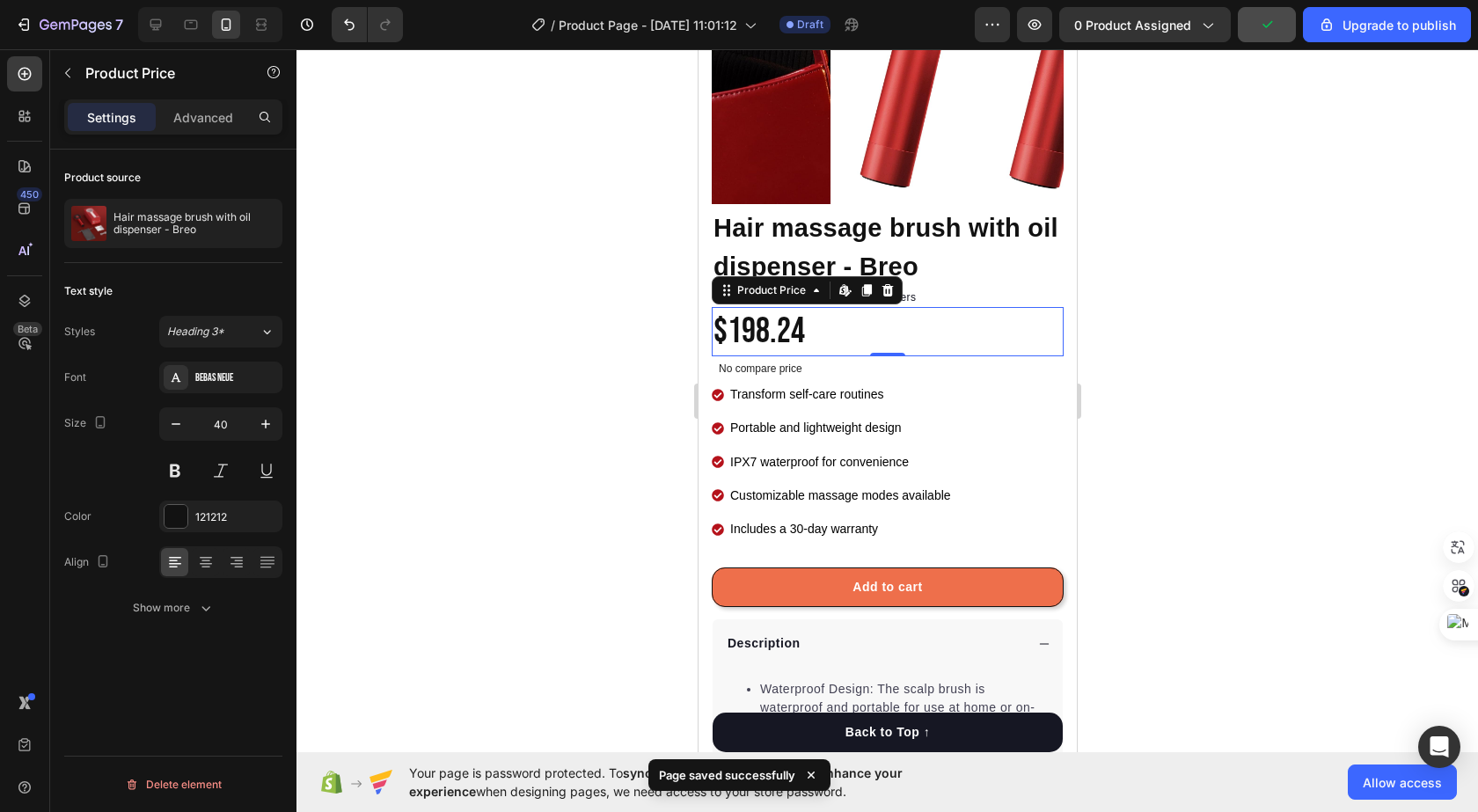
click at [801, 307] on div "$198.24" at bounding box center [886, 332] width 352 height 50
click at [816, 289] on icon at bounding box center [816, 290] width 5 height 4
click at [818, 363] on p "No compare price" at bounding box center [886, 368] width 337 height 11
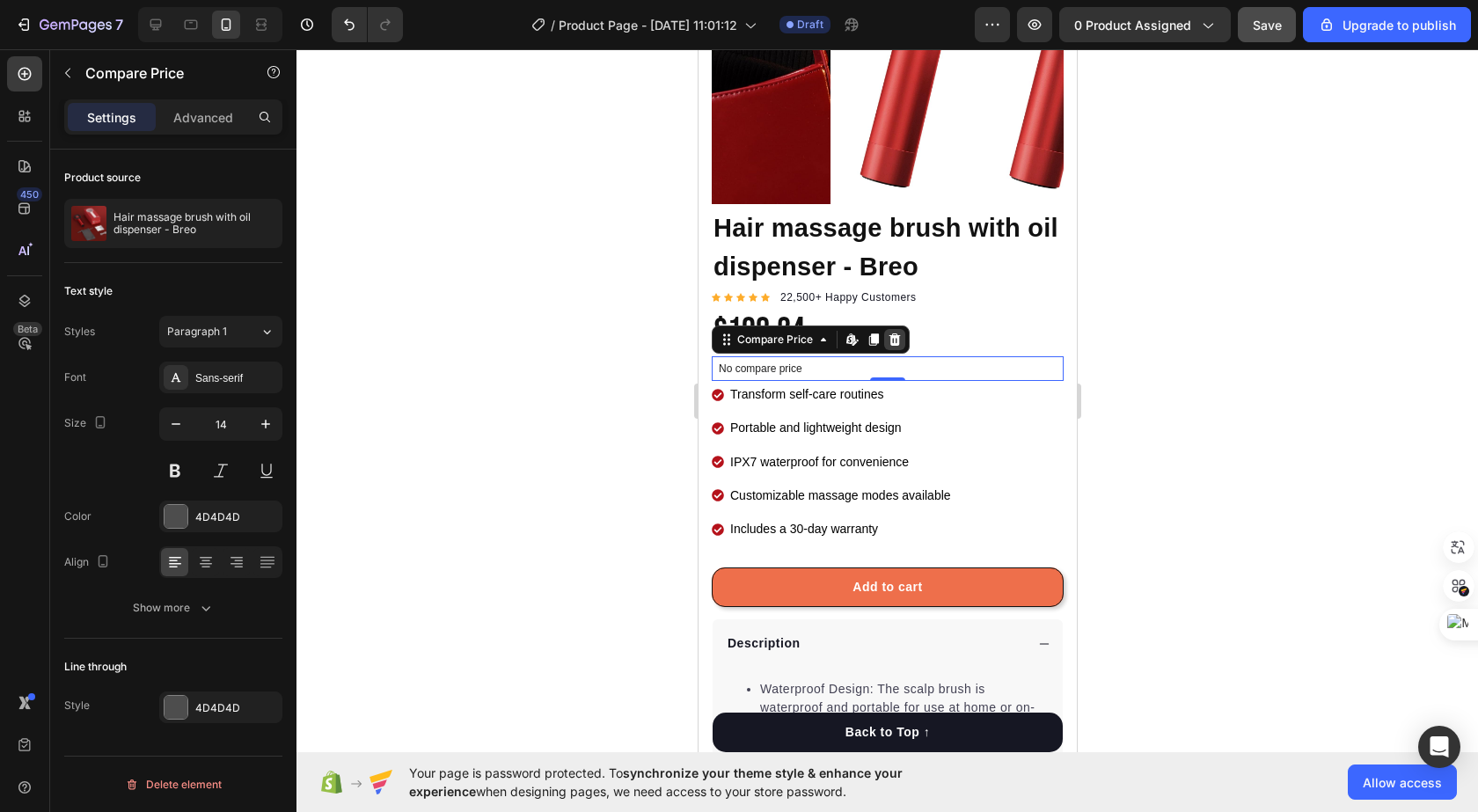
drag, startPoint x: 894, startPoint y: 326, endPoint x: 1490, endPoint y: 53, distance: 655.5
click at [894, 332] on icon at bounding box center [894, 339] width 14 height 14
